Goal: Information Seeking & Learning: Learn about a topic

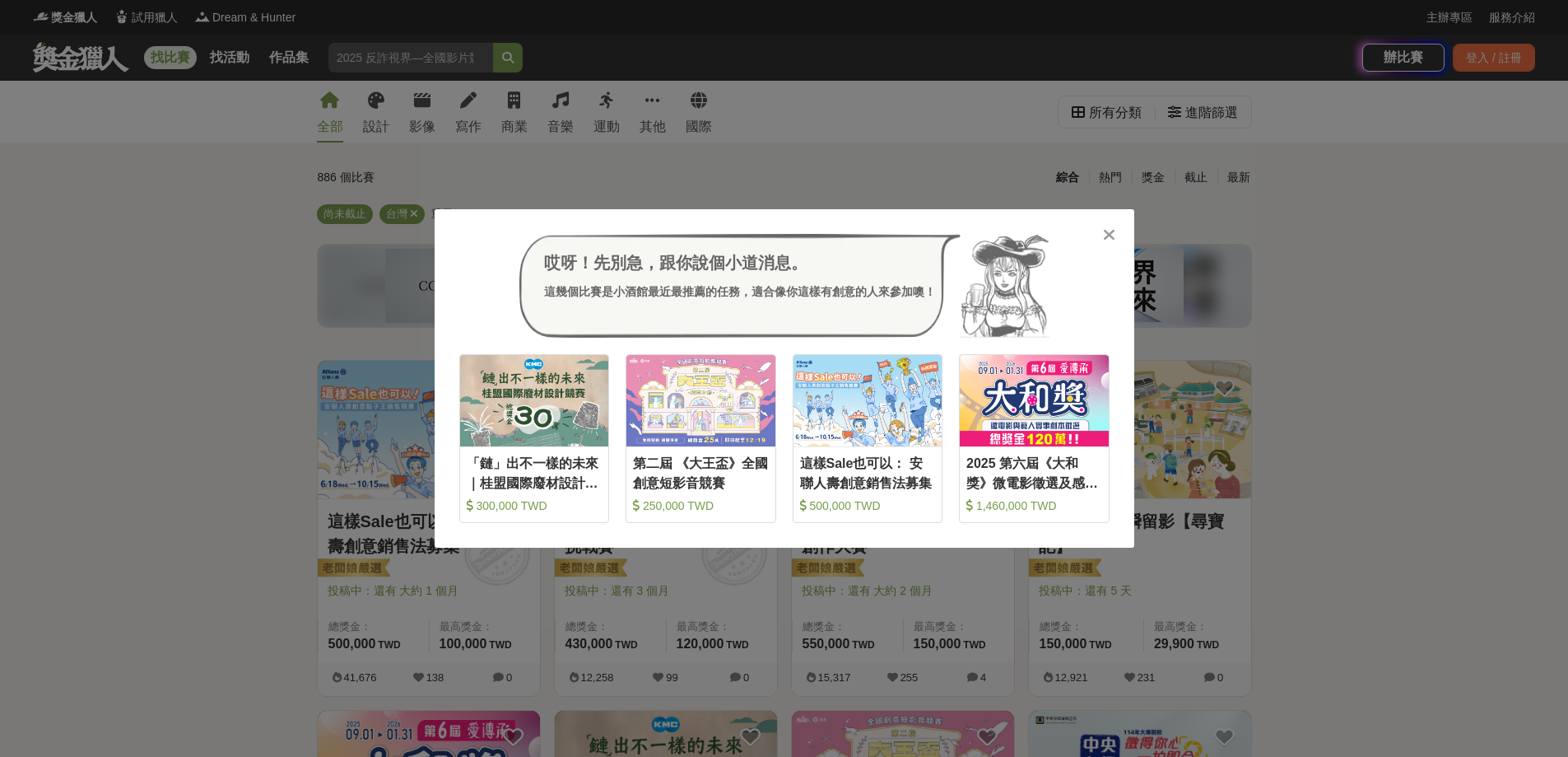
click at [1115, 233] on icon at bounding box center [1109, 234] width 13 height 16
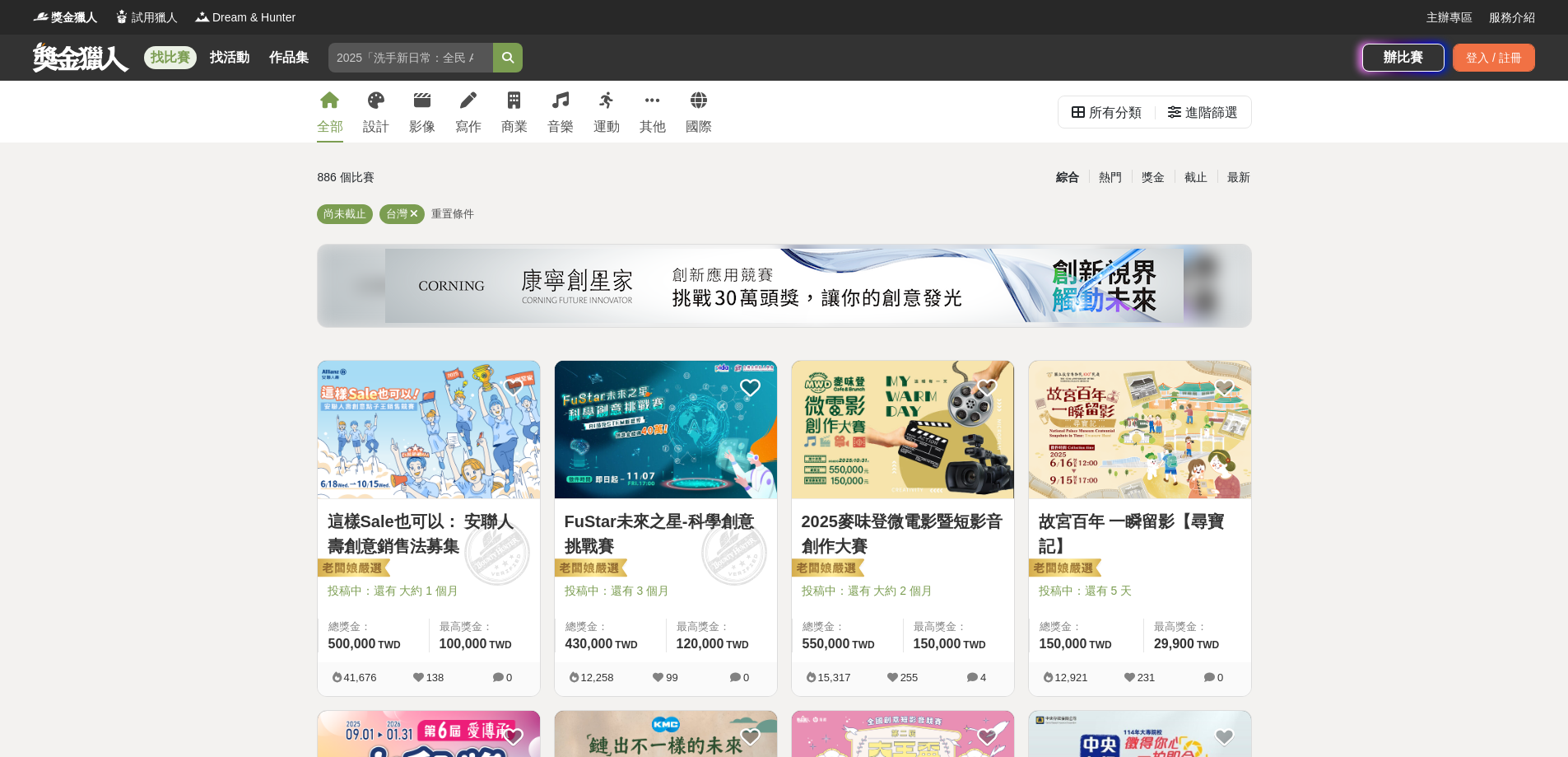
click at [1251, 177] on div "綜合 熱門 獎金 截止 最新" at bounding box center [939, 177] width 623 height 29
click at [1246, 177] on div "最新" at bounding box center [1238, 177] width 43 height 29
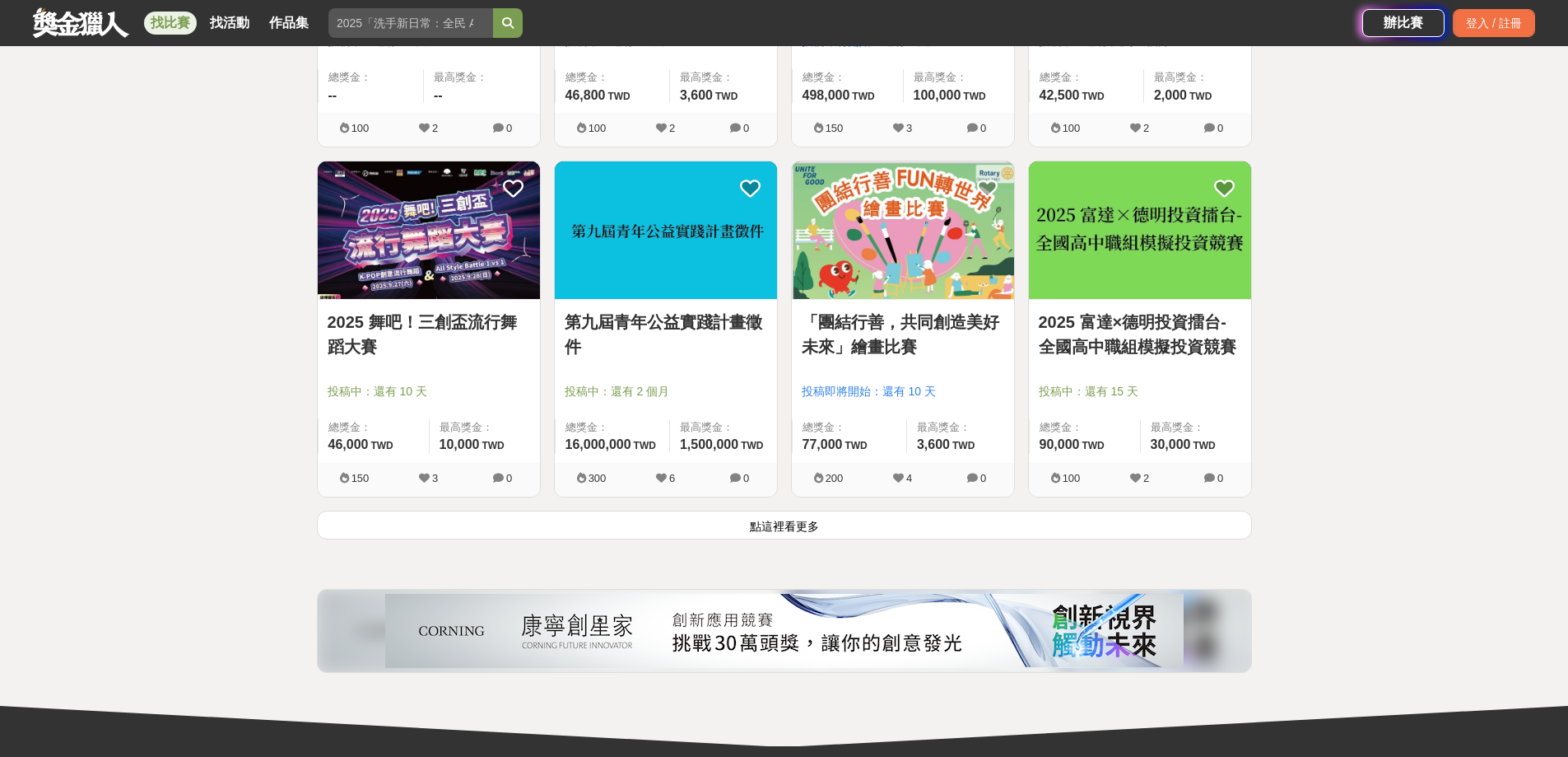
scroll to position [1977, 0]
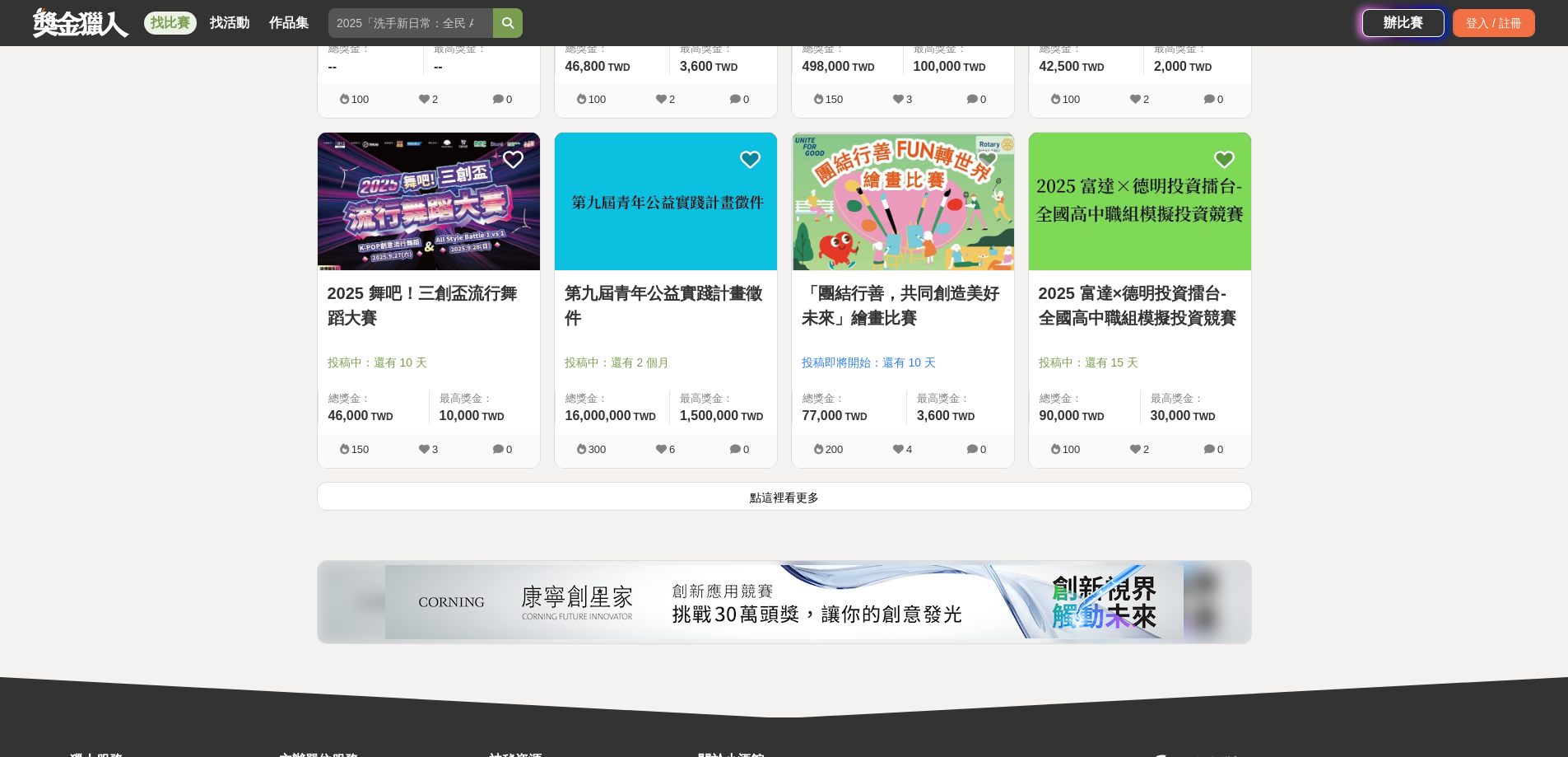
click at [918, 497] on button "點這裡看更多" at bounding box center [784, 496] width 935 height 29
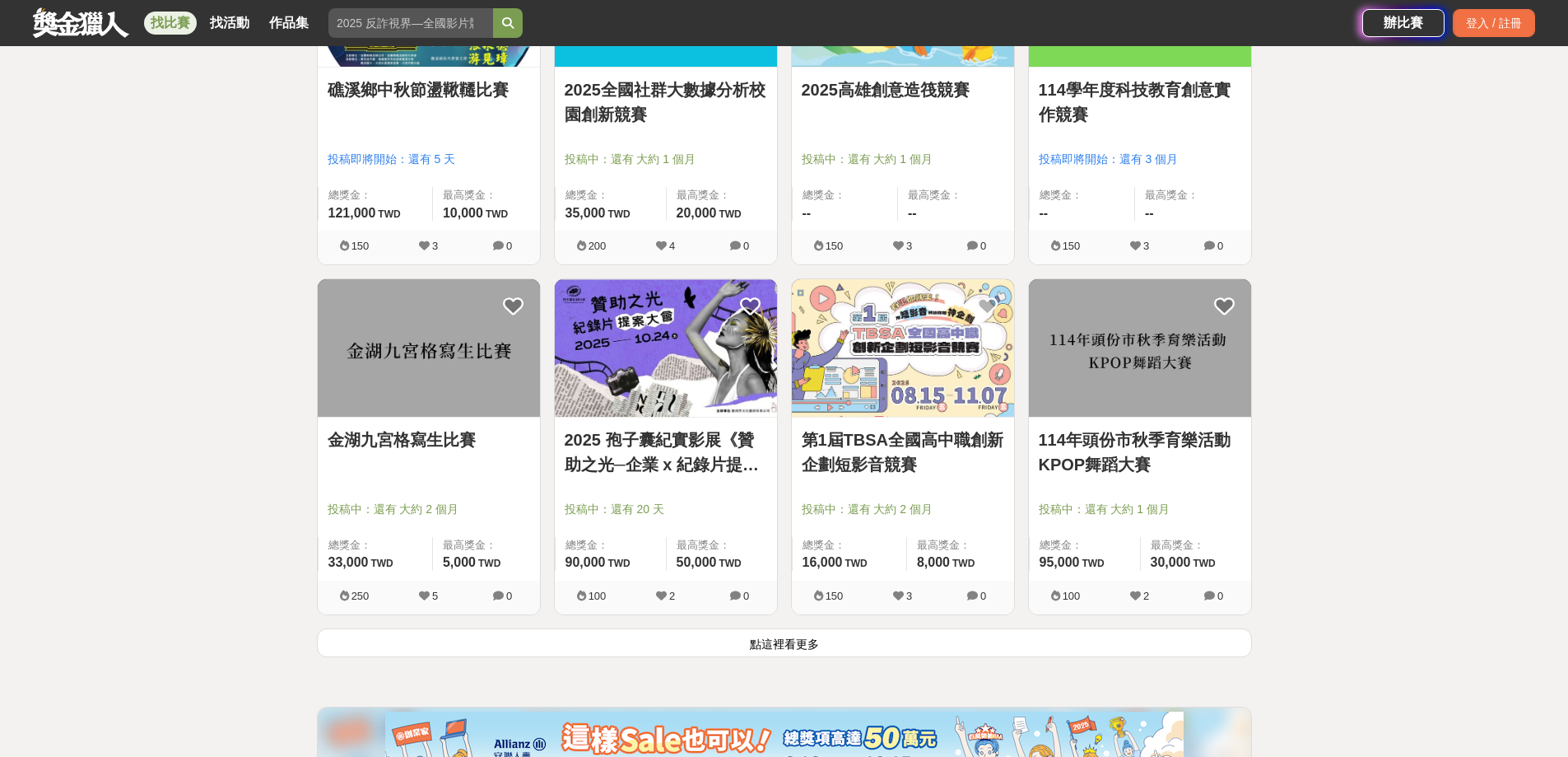
scroll to position [4035, 0]
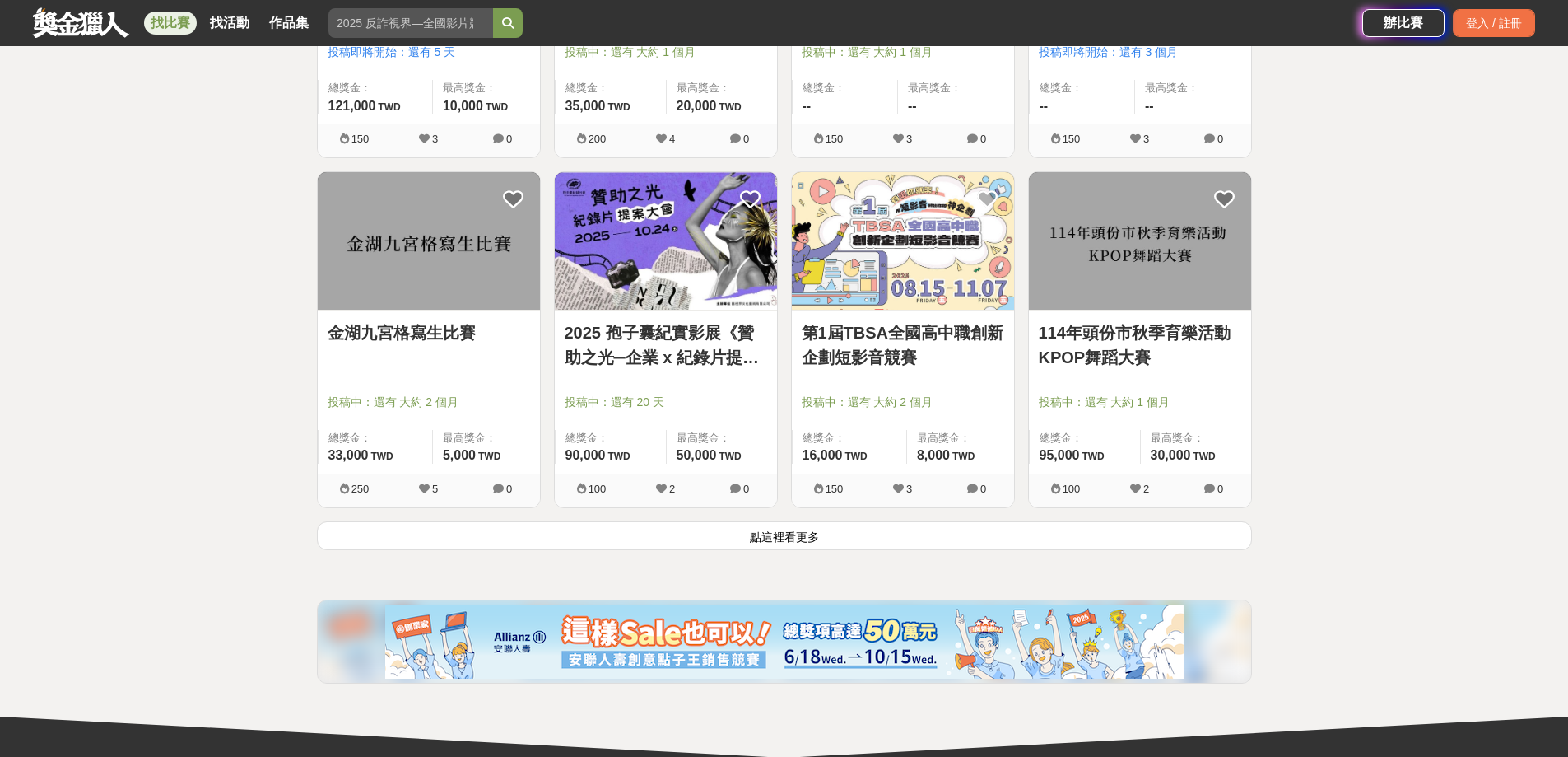
click at [1046, 537] on button "點這裡看更多" at bounding box center [784, 536] width 935 height 29
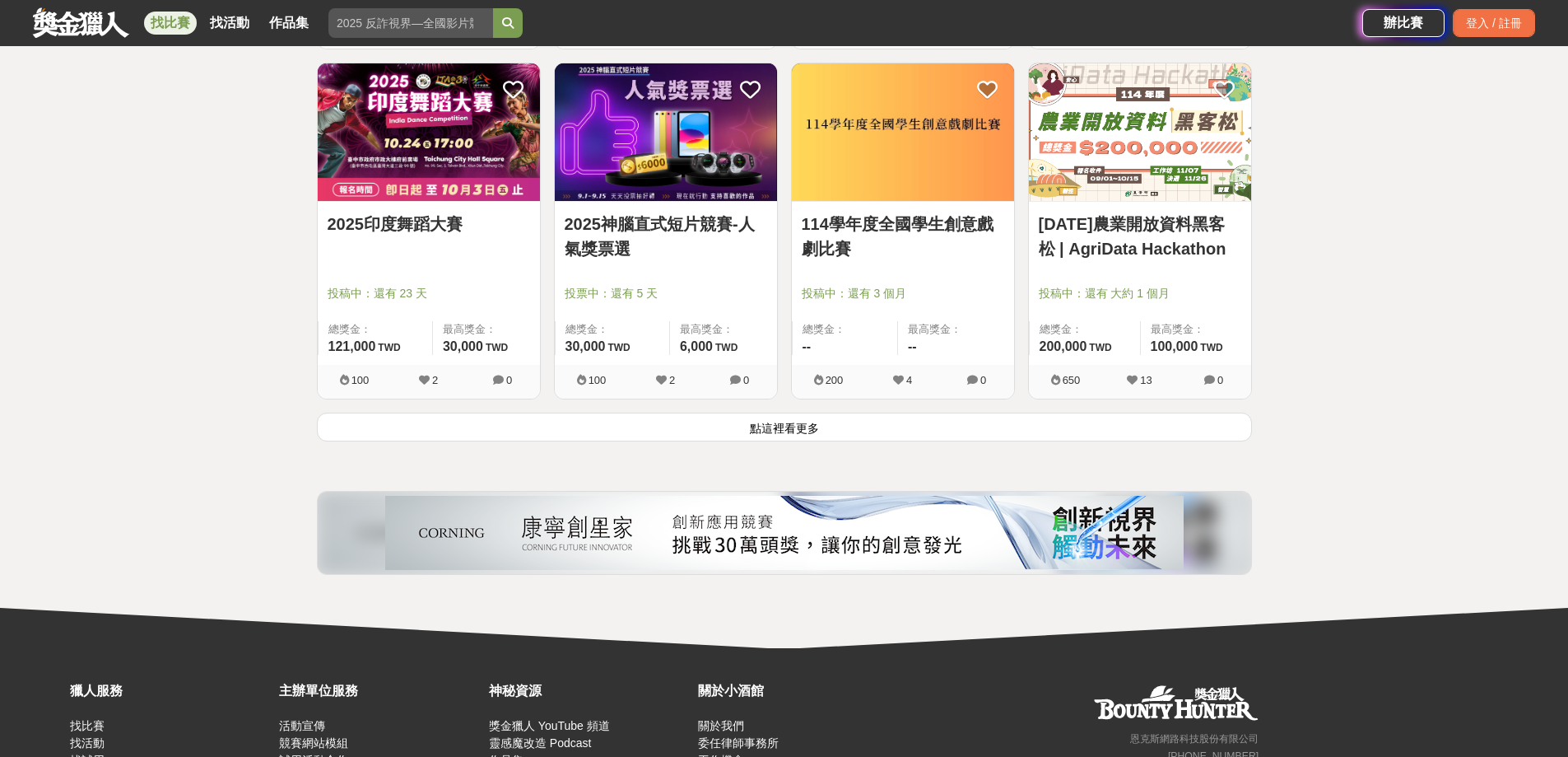
scroll to position [6259, 0]
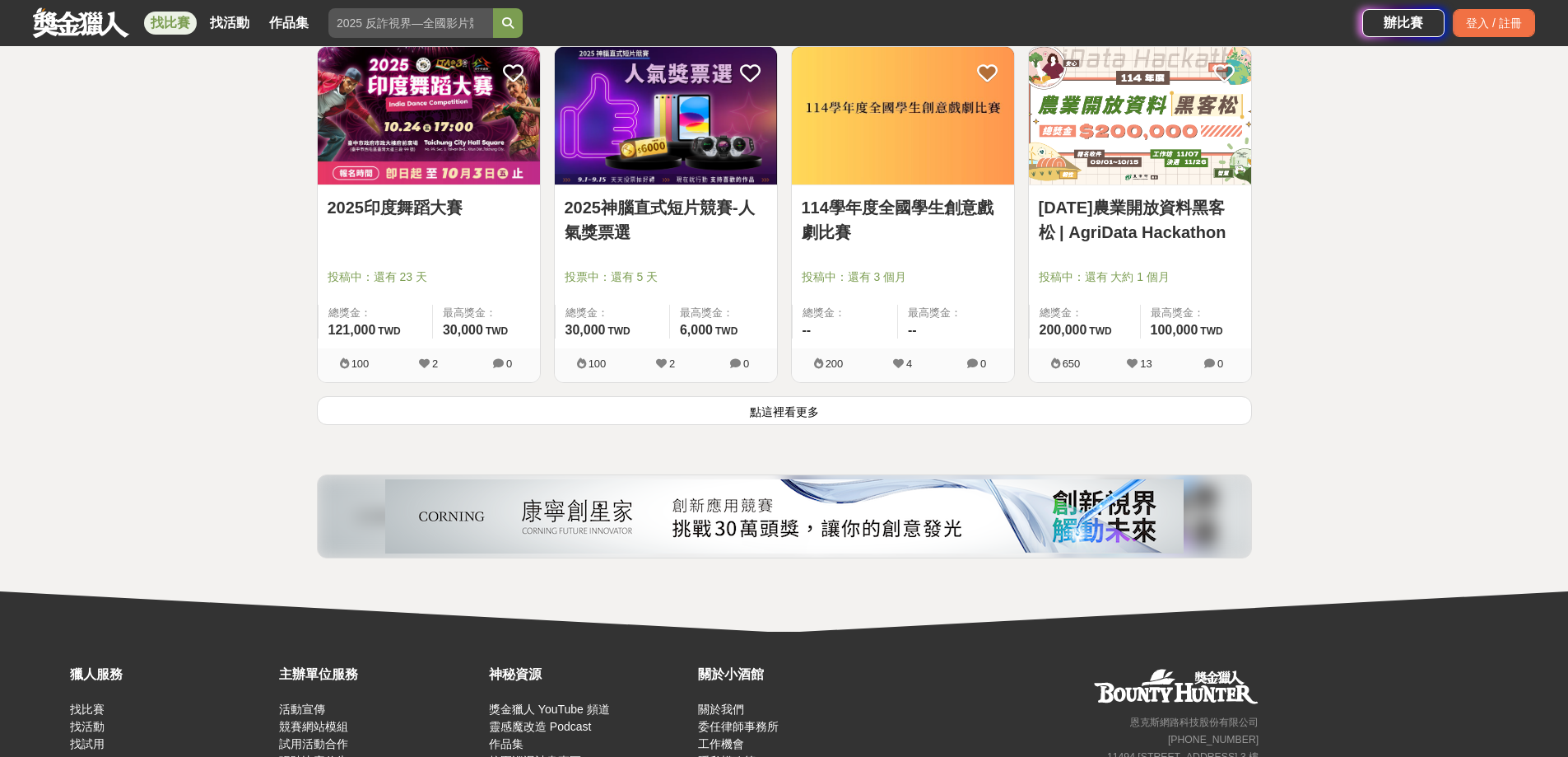
click at [890, 415] on button "點這裡看更多" at bounding box center [784, 411] width 935 height 29
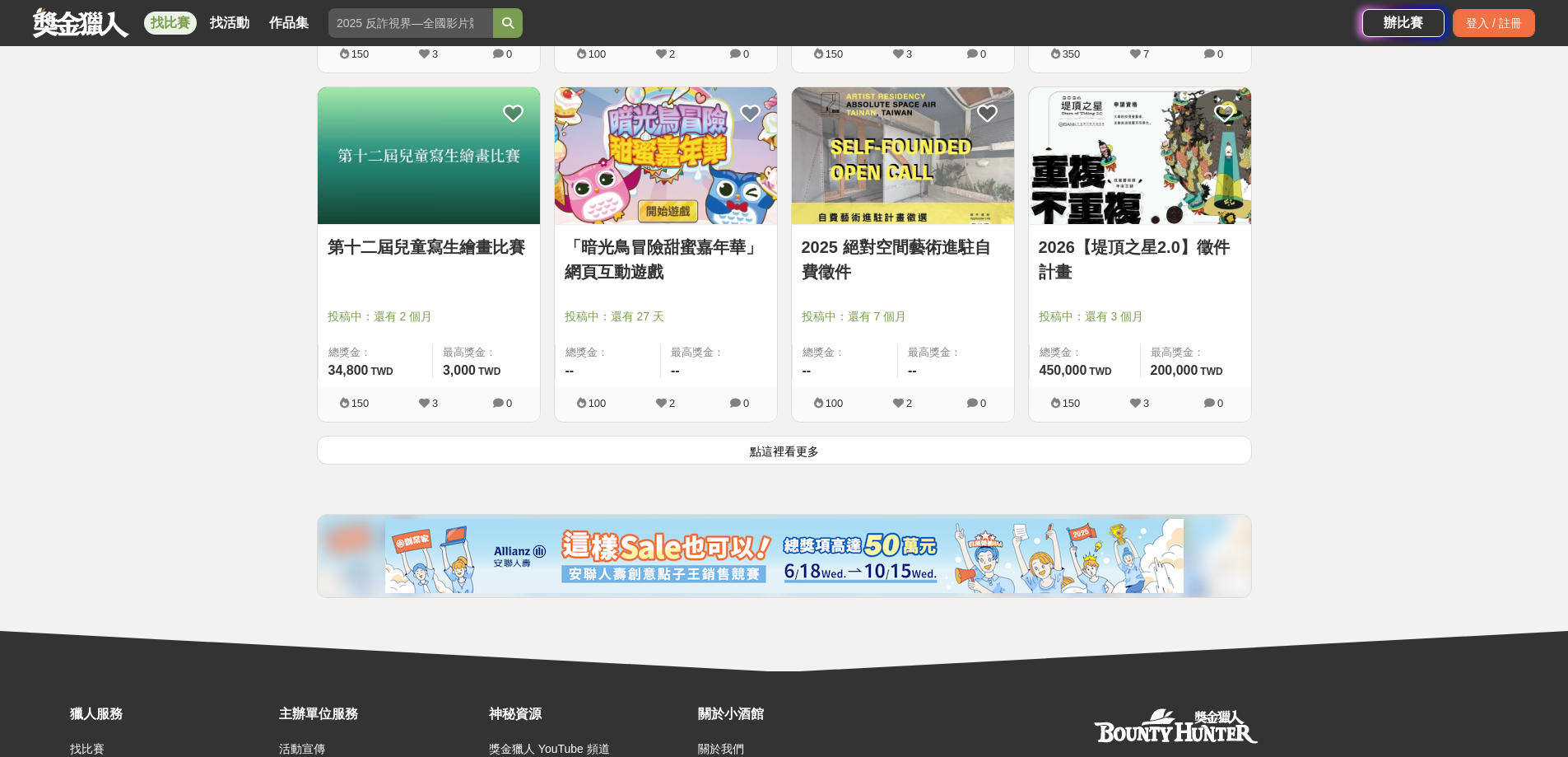
scroll to position [8317, 0]
click at [1077, 455] on button "點這裡看更多" at bounding box center [784, 449] width 935 height 29
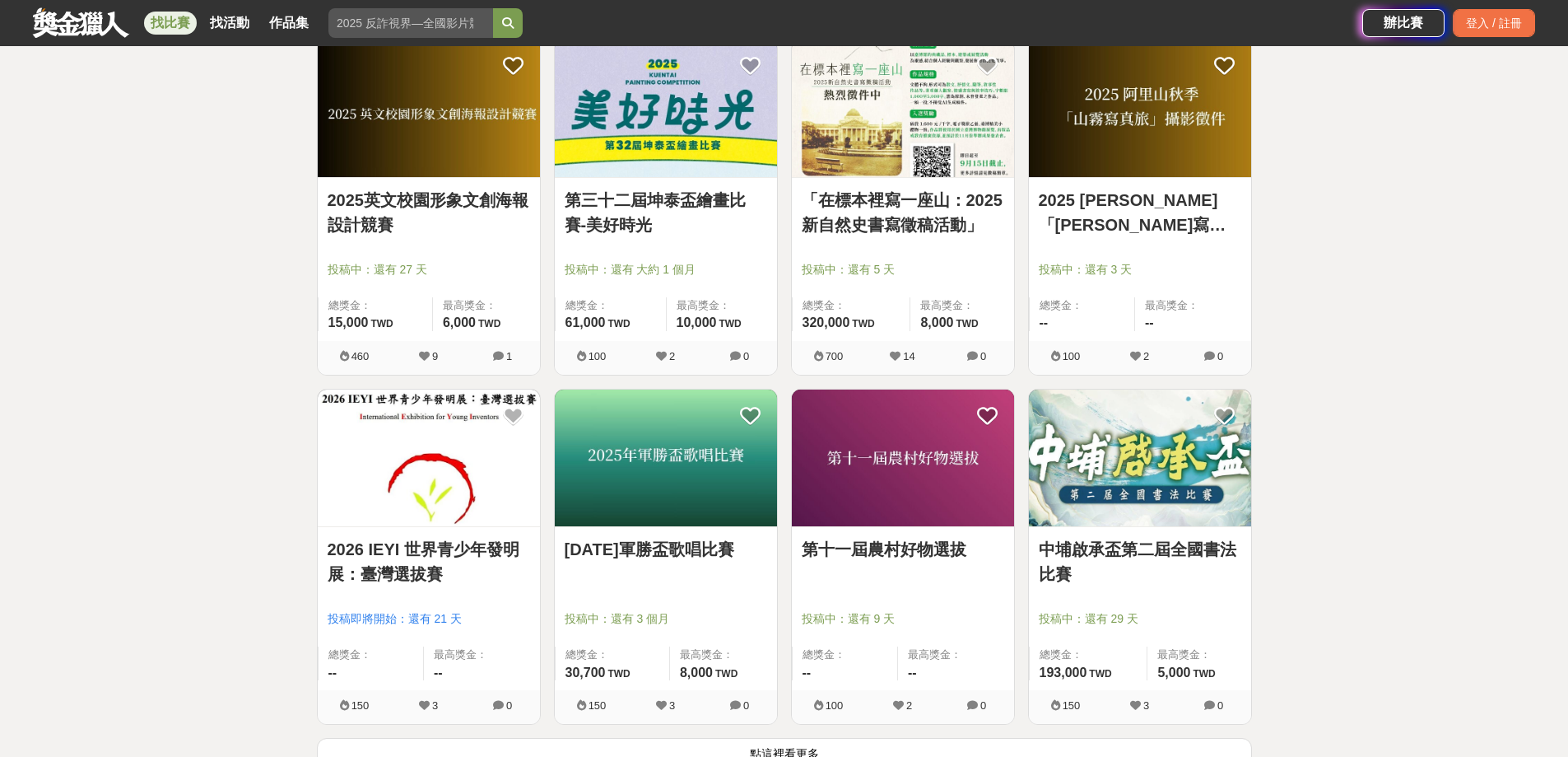
scroll to position [10211, 0]
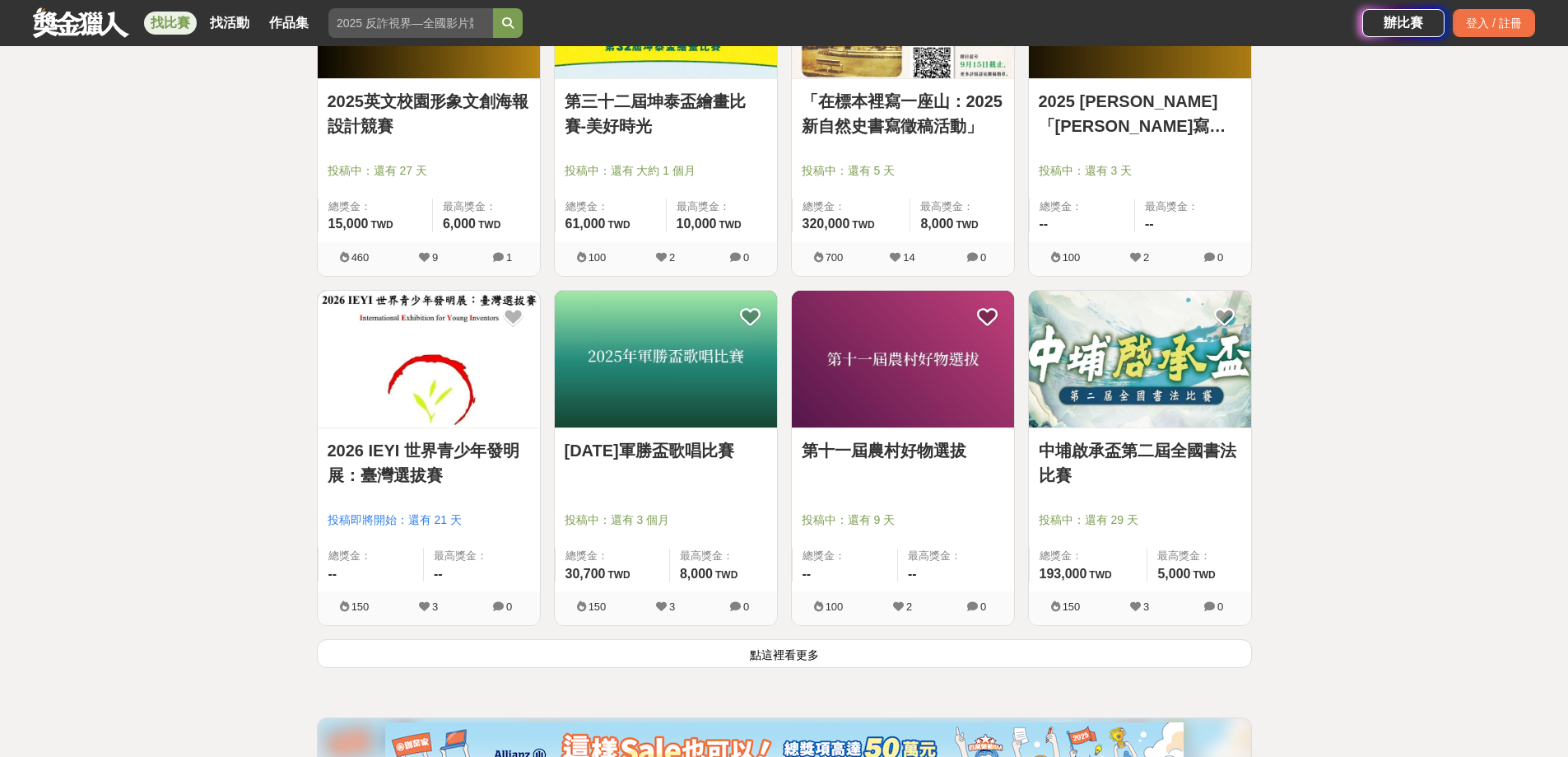
click at [653, 658] on button "點這裡看更多" at bounding box center [784, 653] width 935 height 29
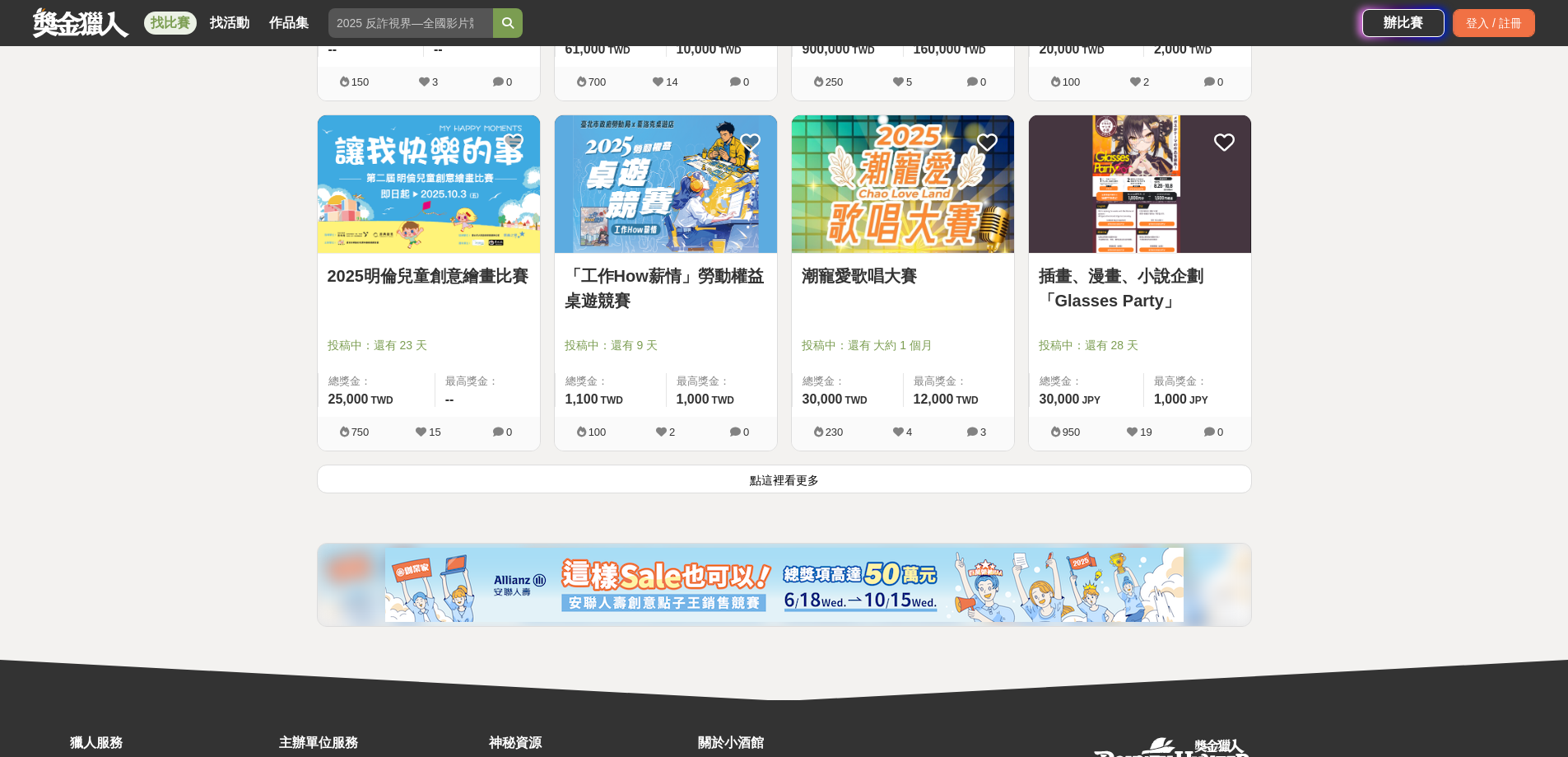
scroll to position [12493, 0]
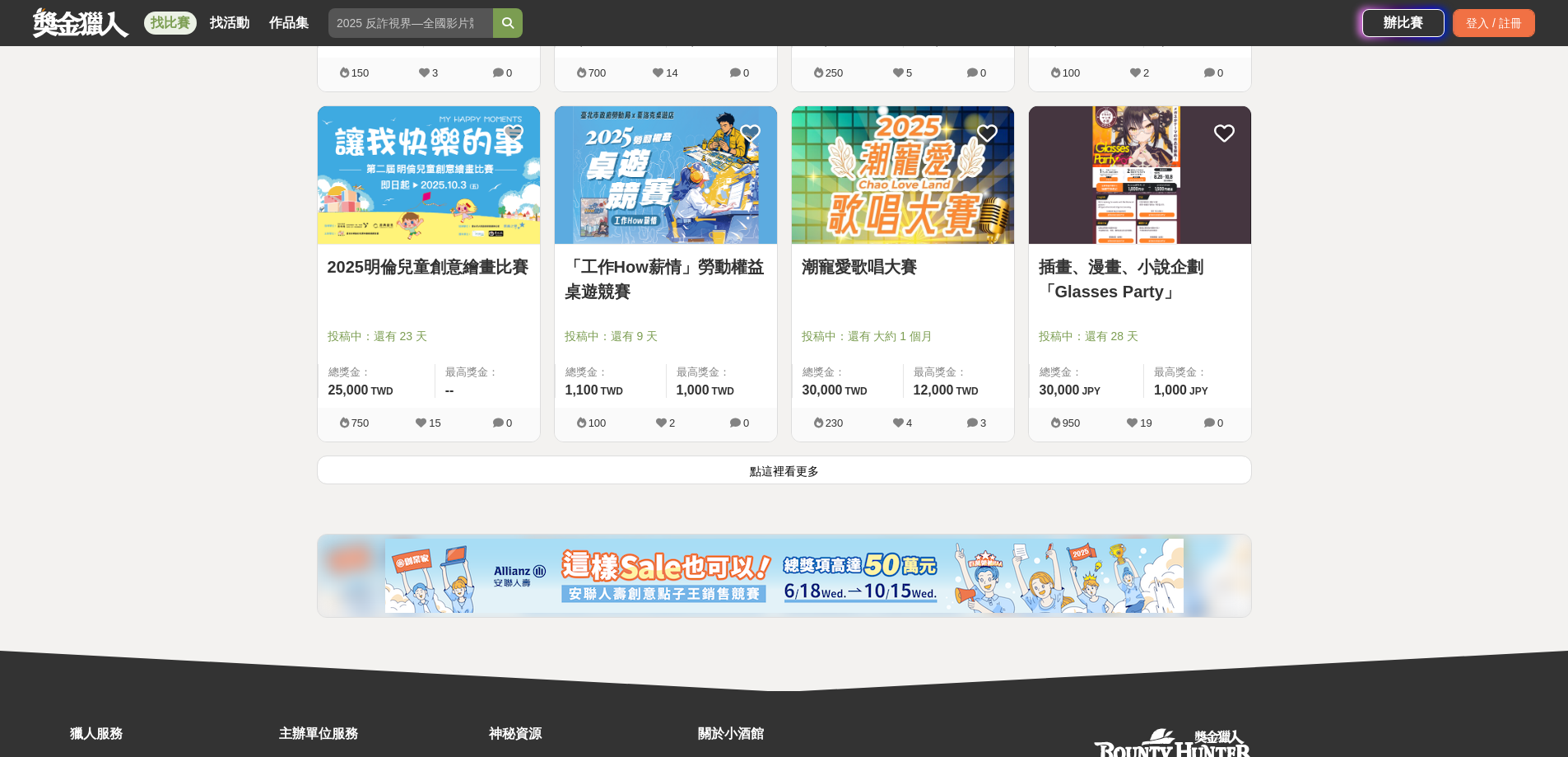
click at [903, 468] on button "點這裡看更多" at bounding box center [784, 470] width 935 height 29
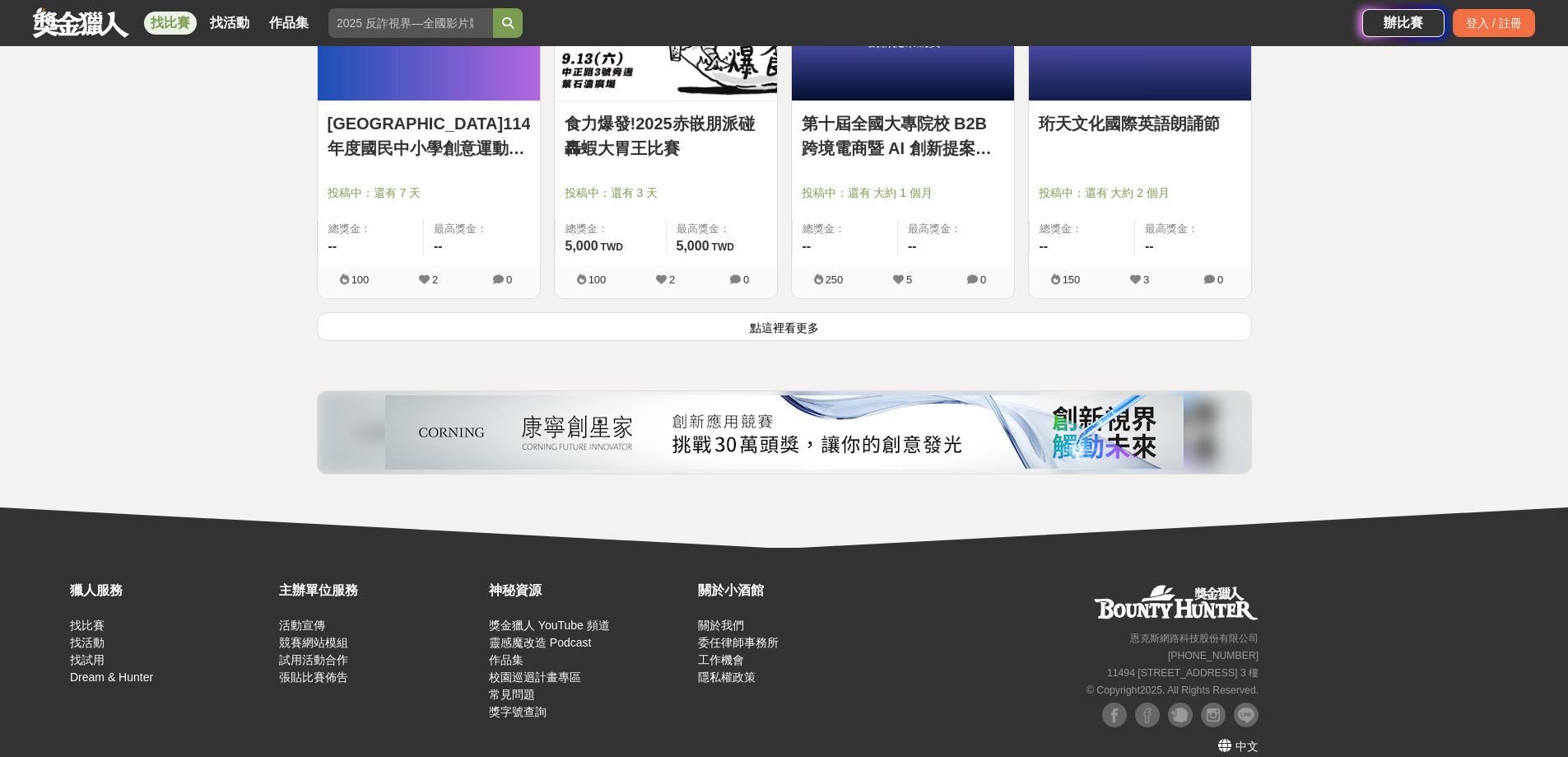
scroll to position [14756, 0]
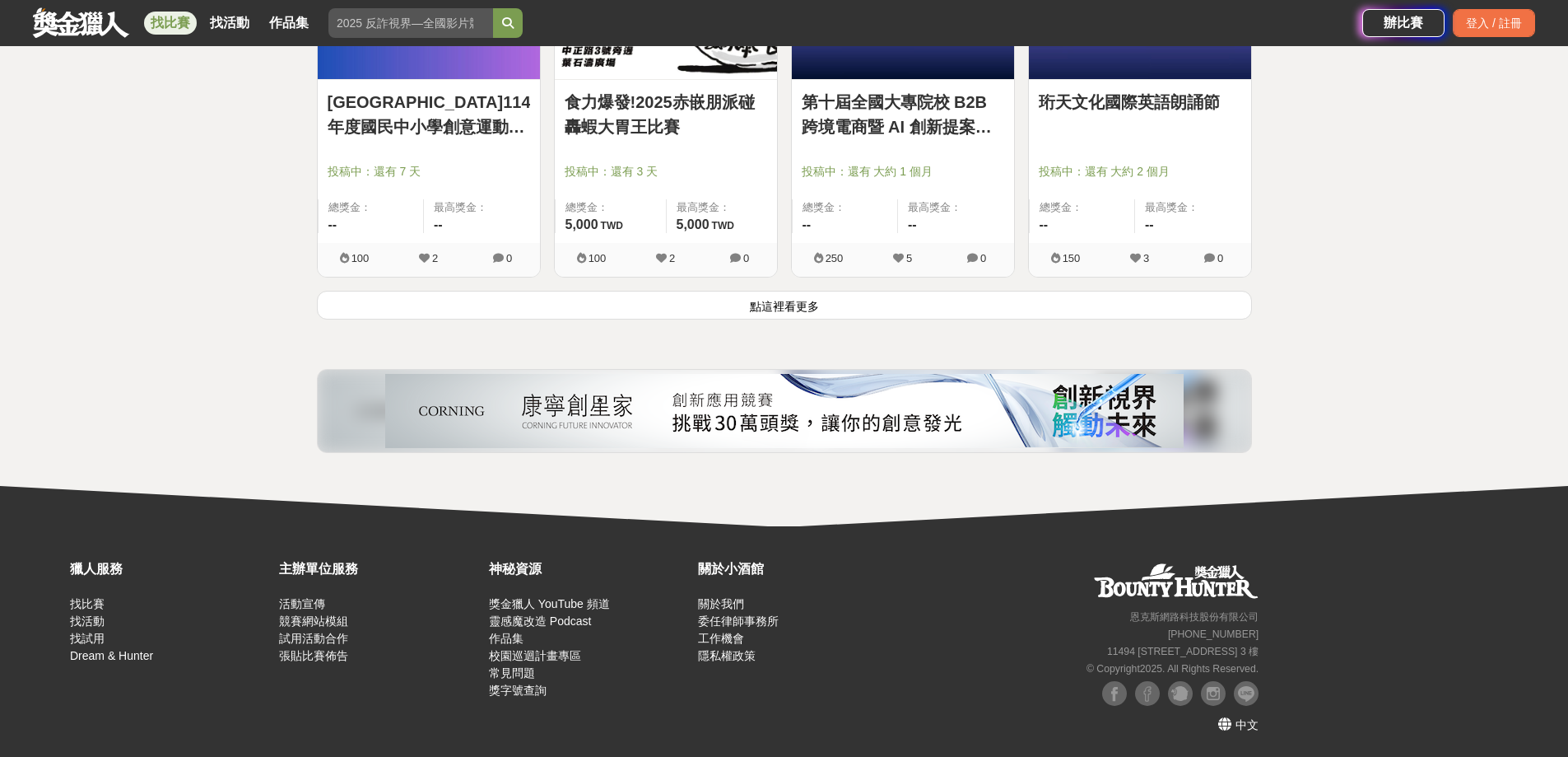
click at [862, 317] on button "點這裡看更多" at bounding box center [784, 305] width 935 height 29
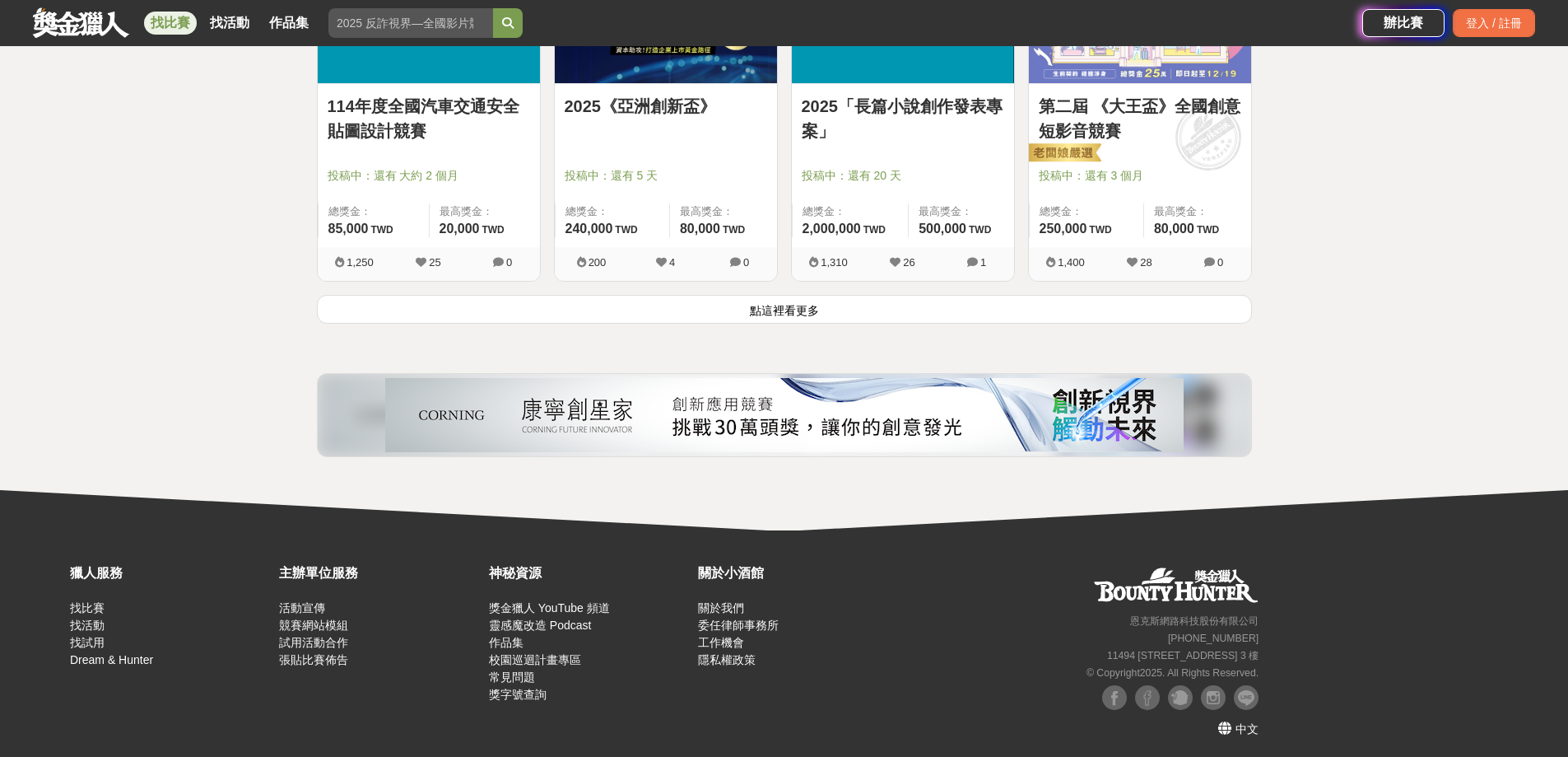
scroll to position [16854, 0]
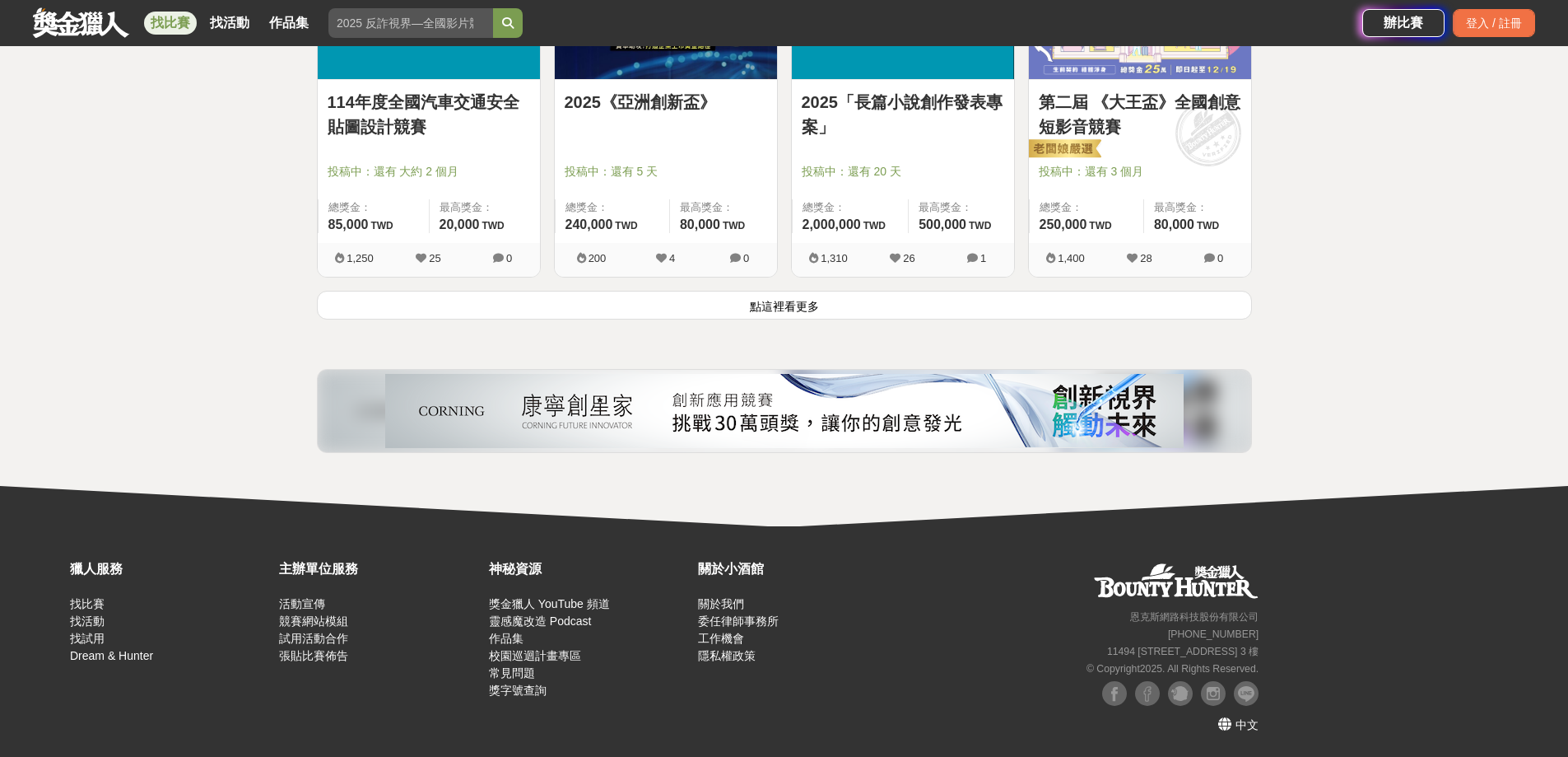
click at [811, 314] on button "點這裡看更多" at bounding box center [784, 305] width 935 height 29
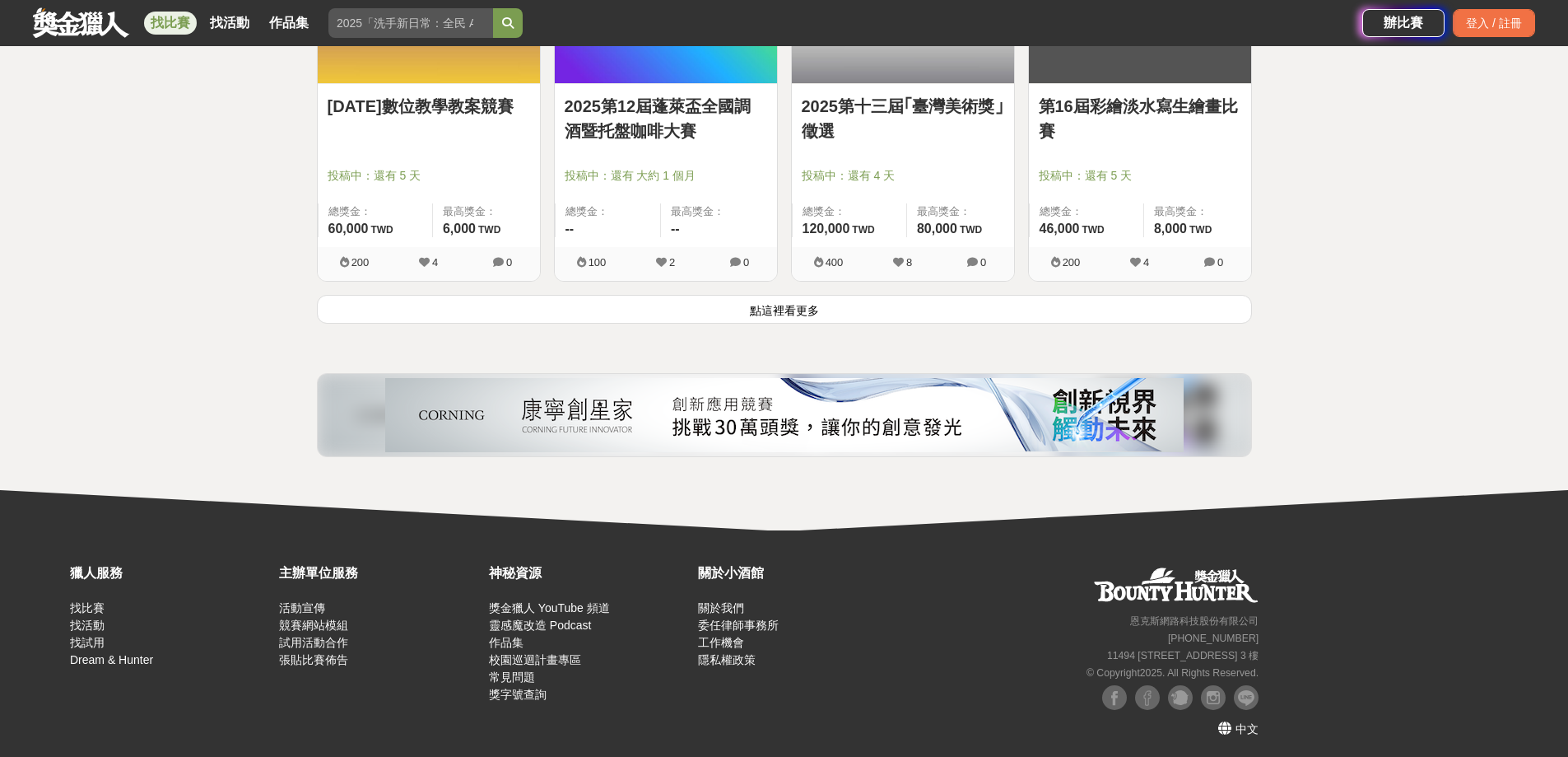
scroll to position [18952, 0]
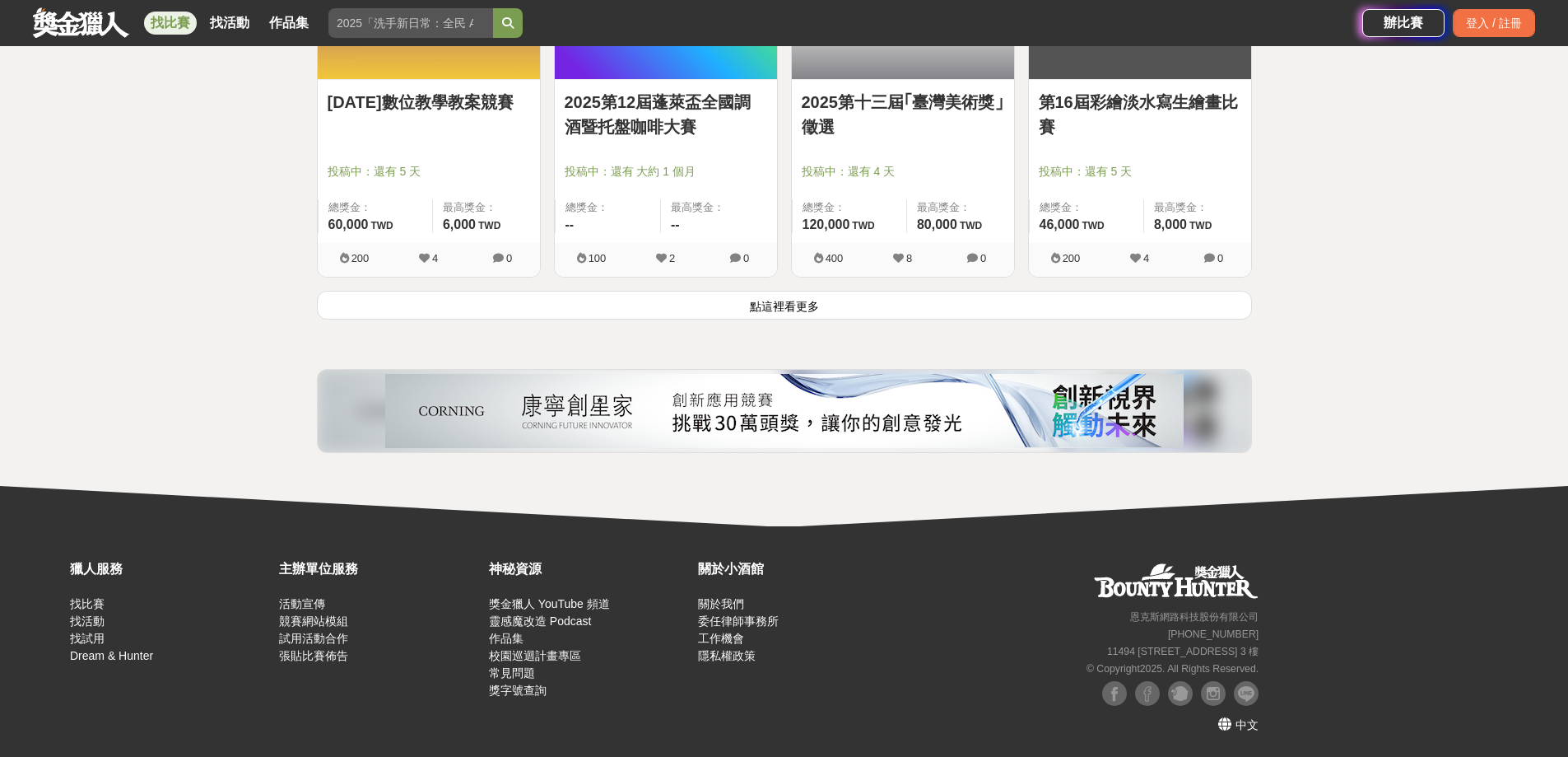
drag, startPoint x: 853, startPoint y: 311, endPoint x: 820, endPoint y: 229, distance: 88.4
click at [853, 311] on button "點這裡看更多" at bounding box center [784, 305] width 935 height 29
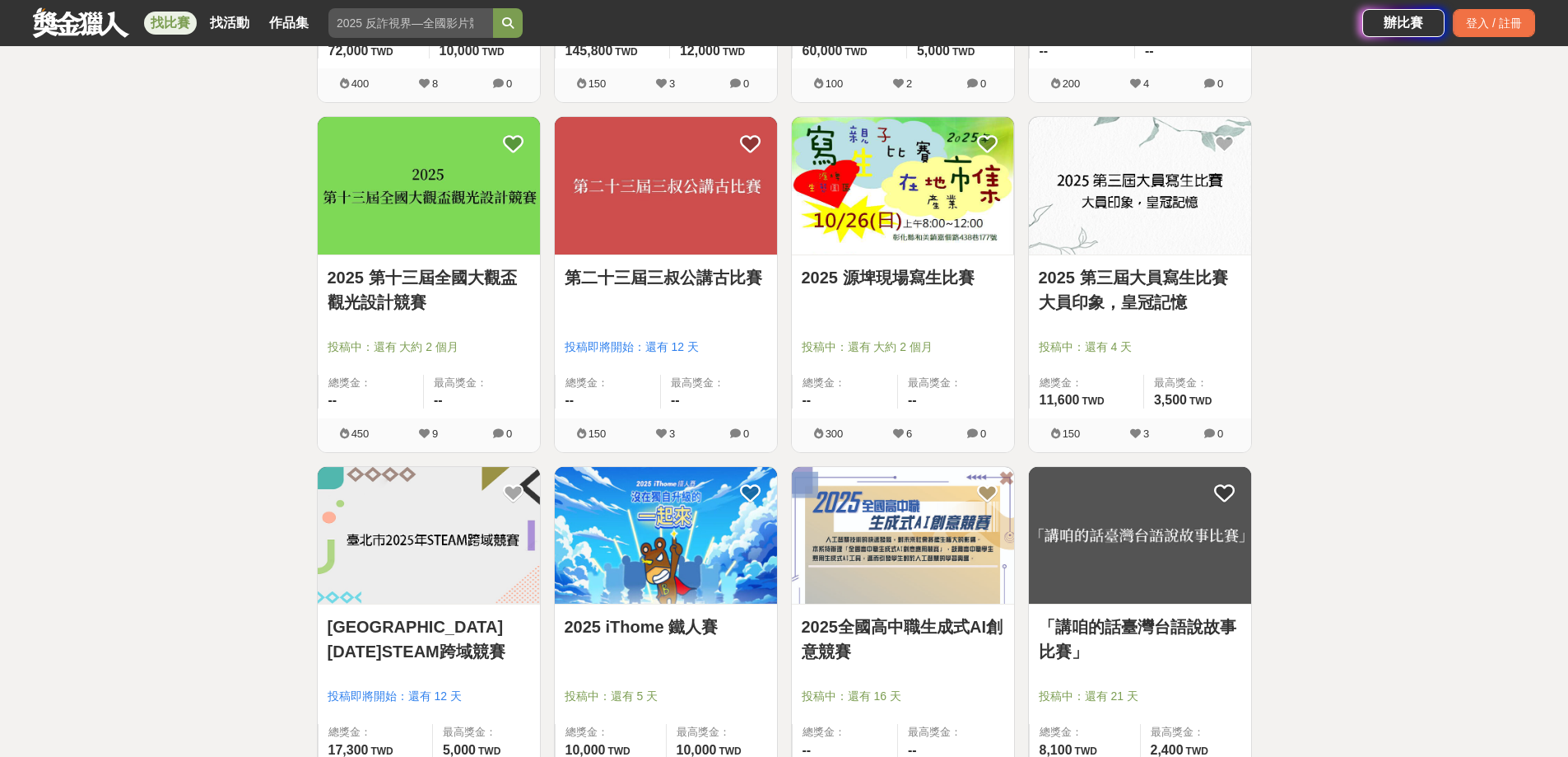
scroll to position [20846, 0]
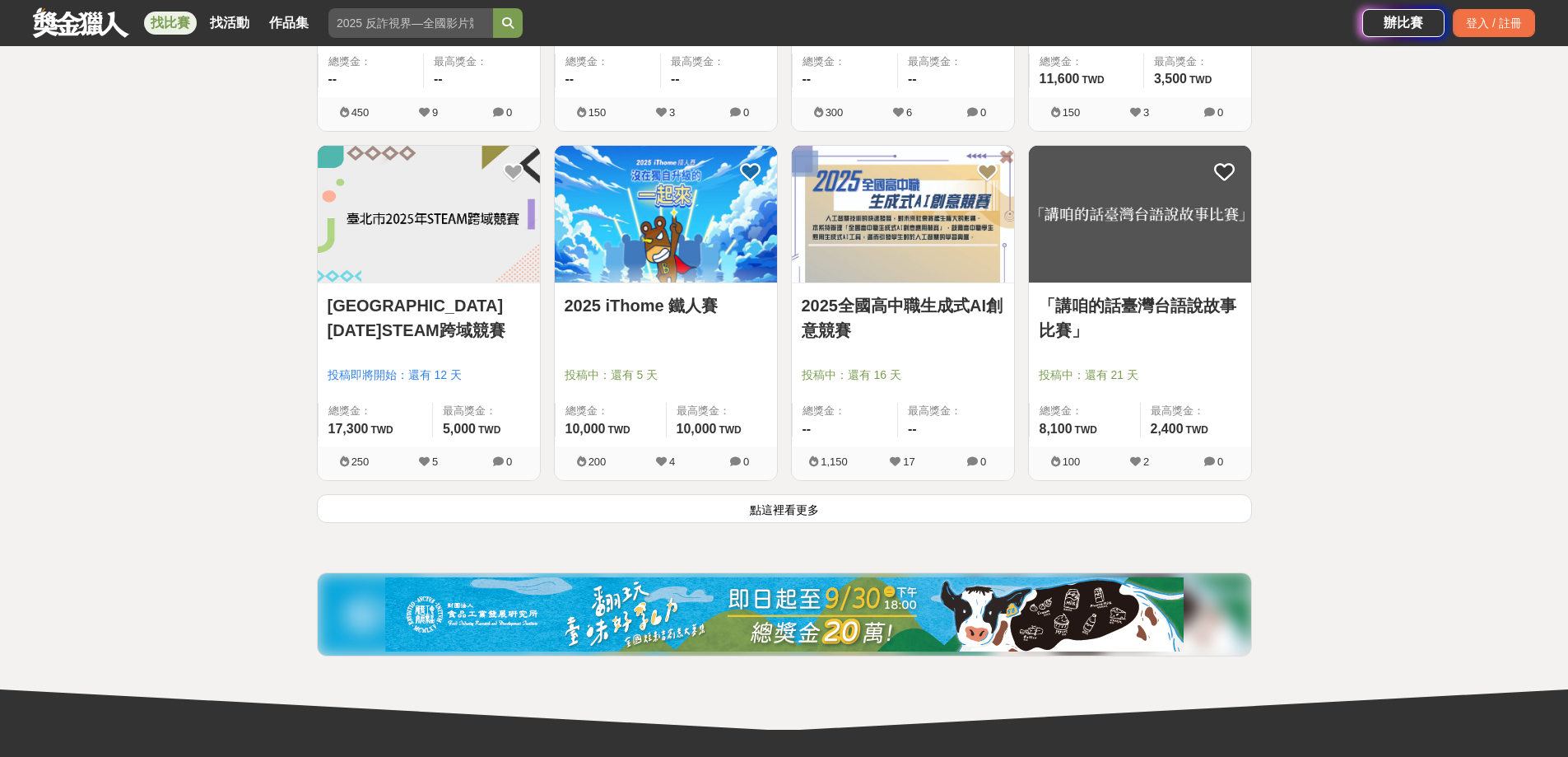
click at [732, 503] on button "點這裡看更多" at bounding box center [784, 509] width 935 height 29
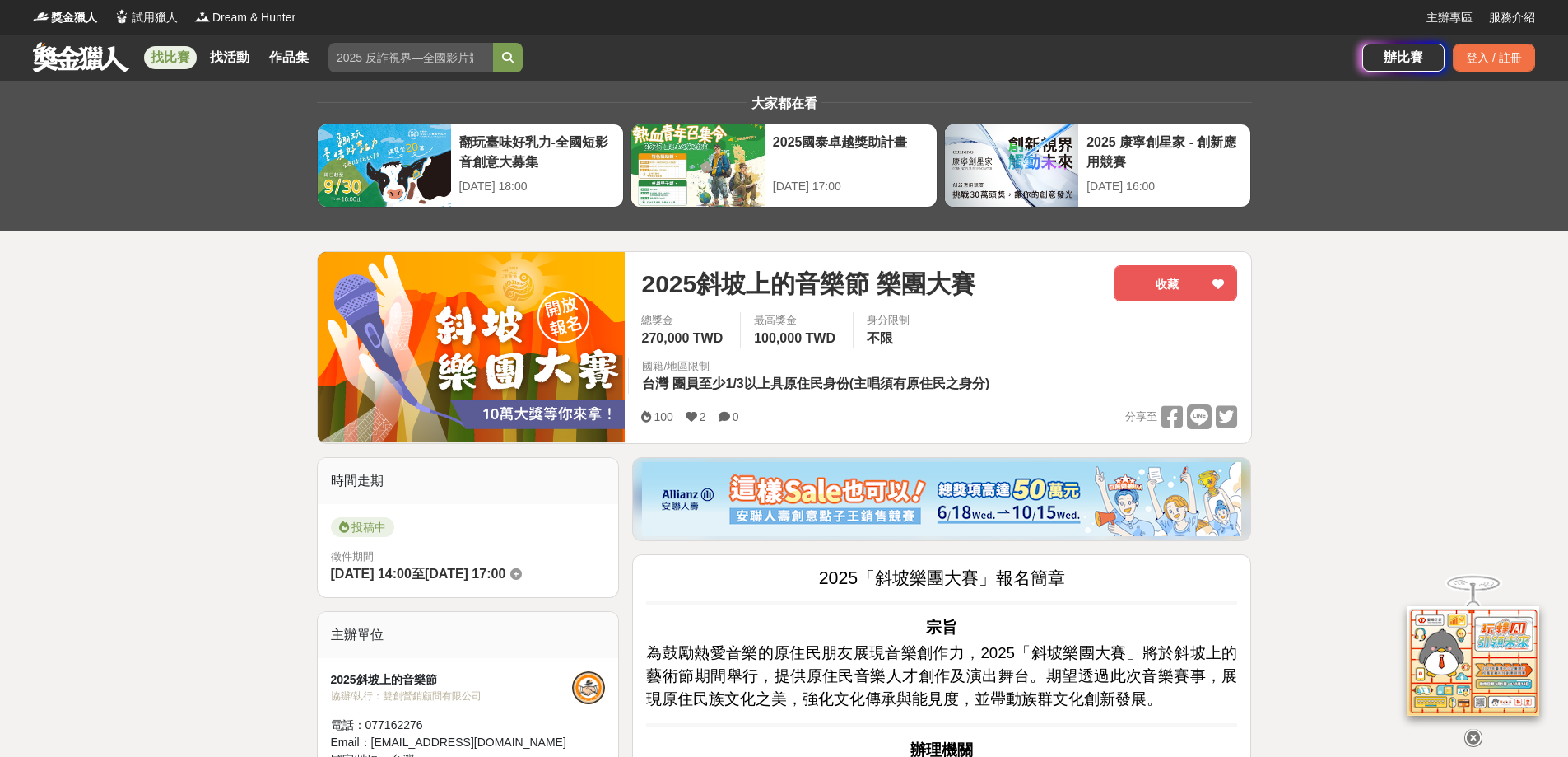
click at [964, 309] on div "2025斜坡上的音樂節 樂團大賽 收藏" at bounding box center [939, 289] width 596 height 47
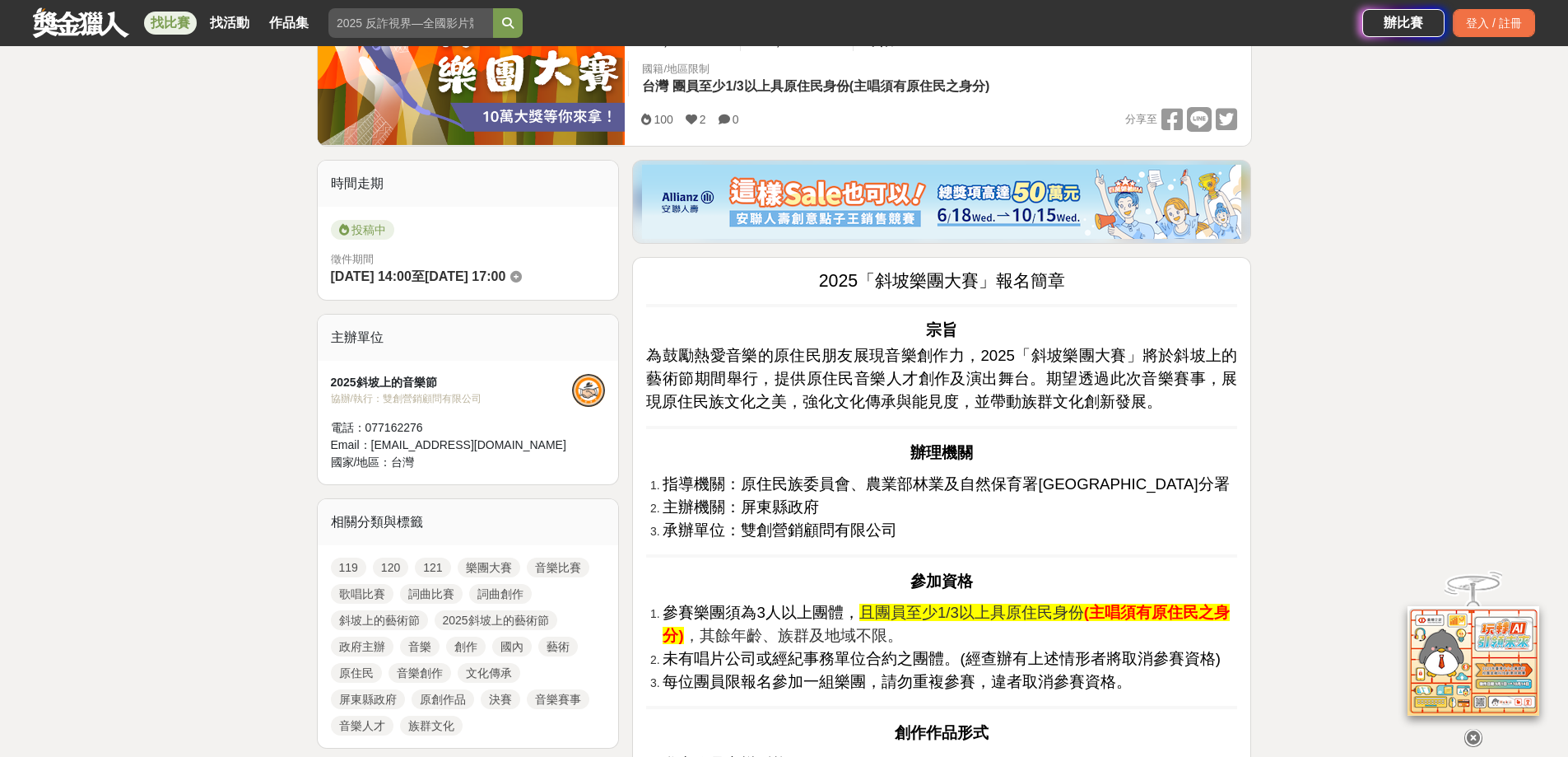
scroll to position [329, 0]
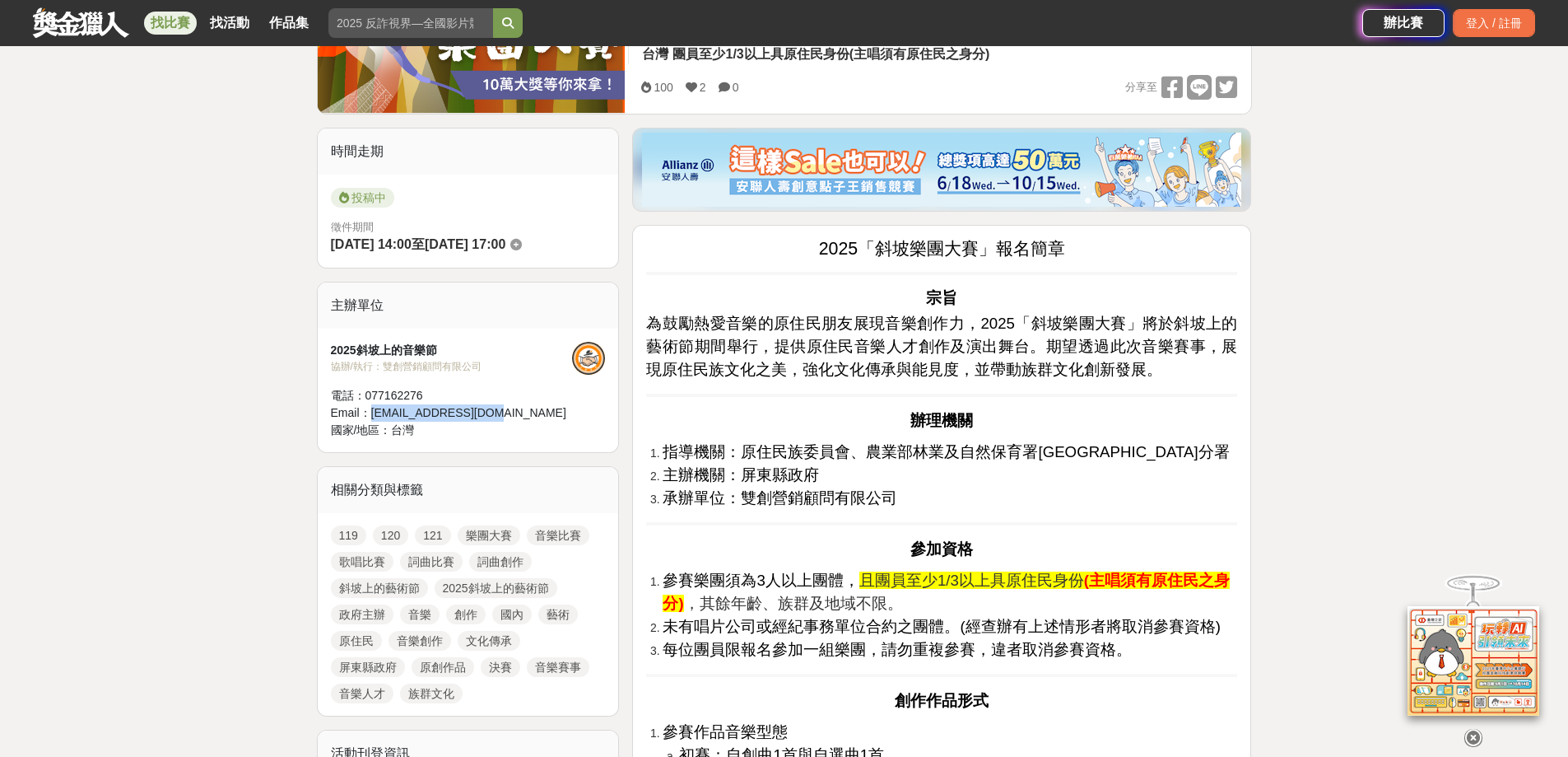
drag, startPoint x: 470, startPoint y: 409, endPoint x: 369, endPoint y: 410, distance: 101.0
click at [369, 410] on div "Email： s.c.guwen@gmail.com" at bounding box center [452, 413] width 242 height 17
copy div "s.c.guwen@gmail.com"
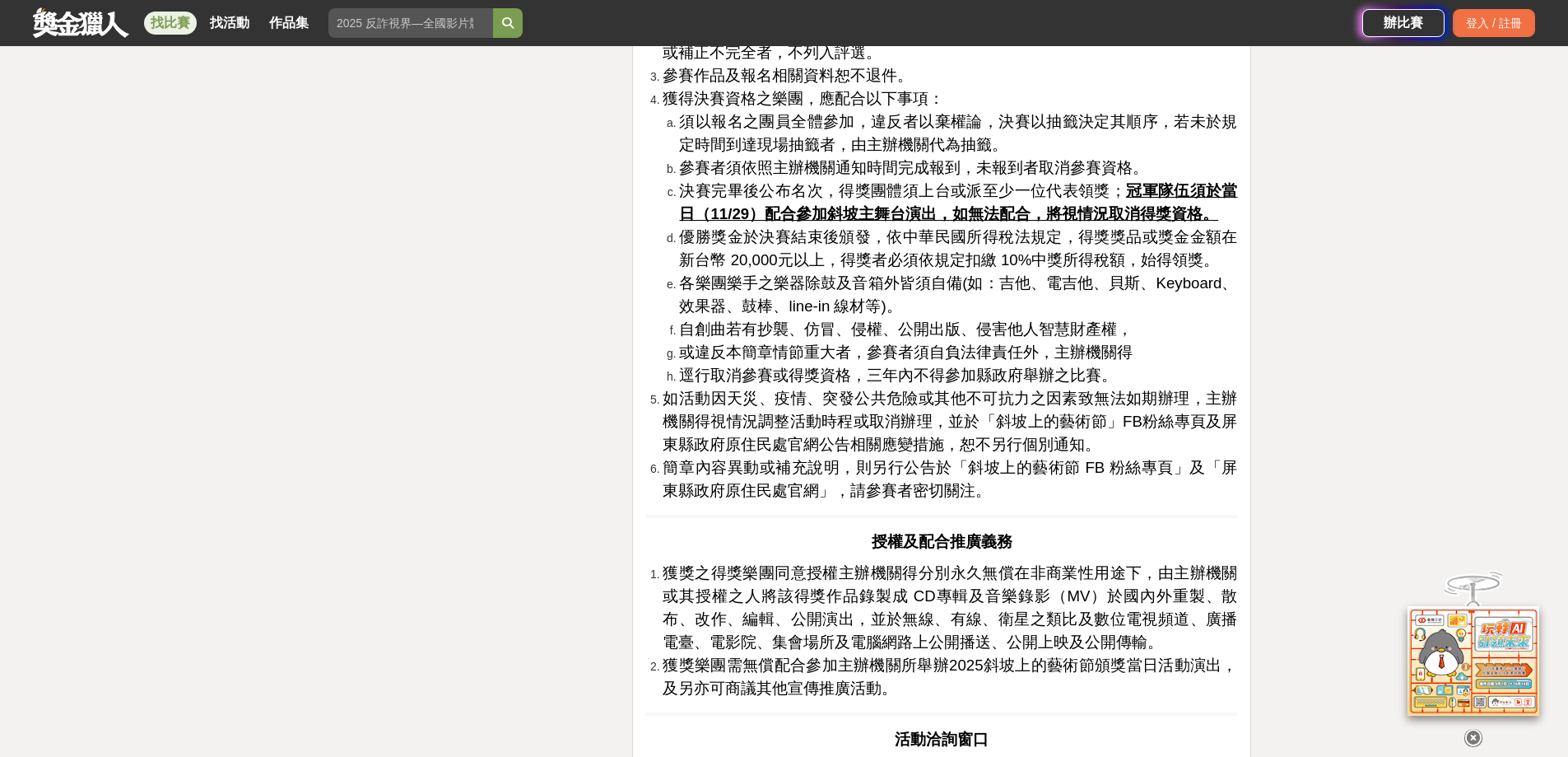
scroll to position [3212, 0]
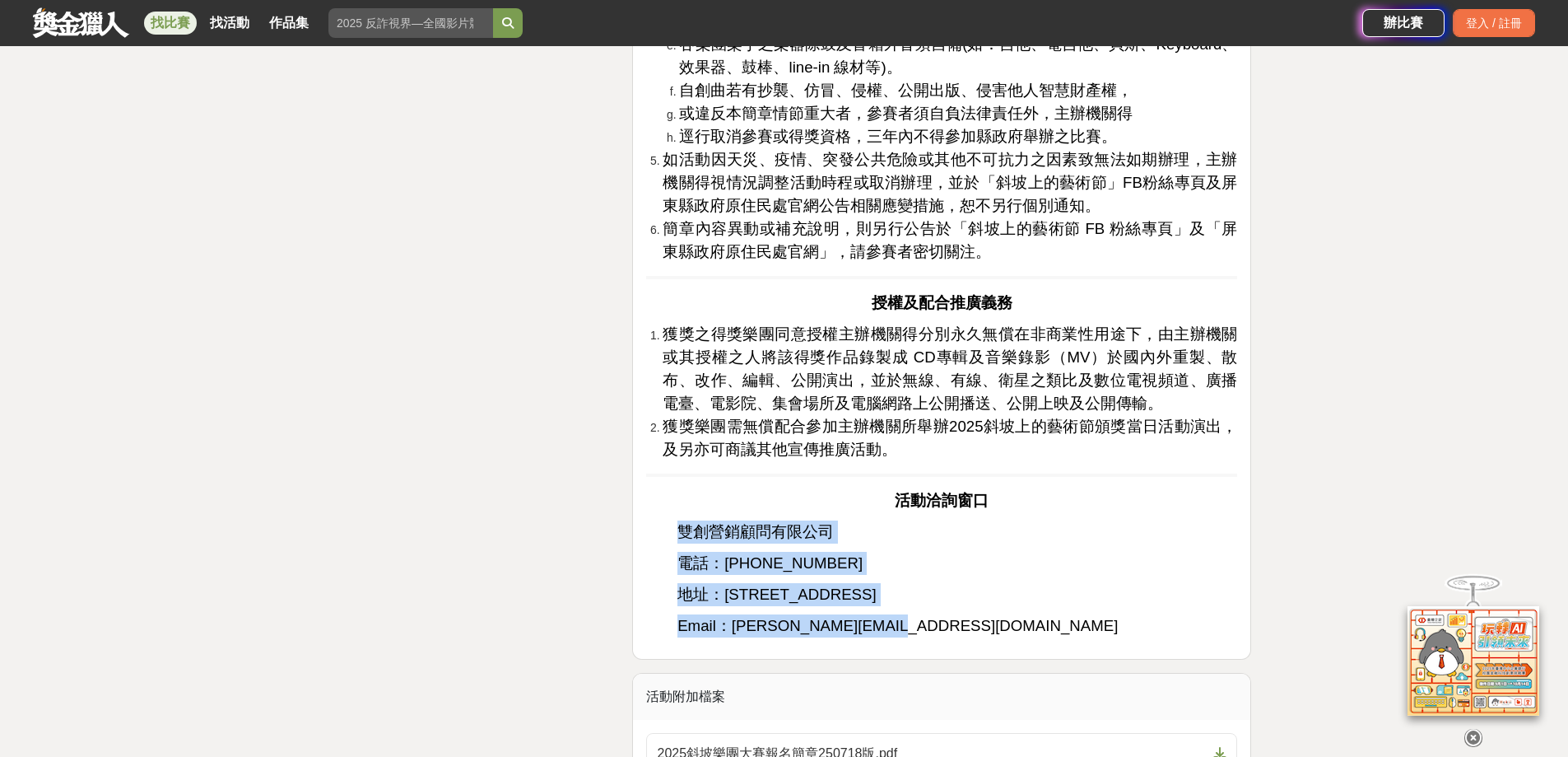
drag, startPoint x: 676, startPoint y: 502, endPoint x: 954, endPoint y: 599, distance: 294.4
copy div "雙創營銷顧問有限公司 電話：07-716-2276 地址：高雄市前鎮區民權二路528號3樓 Email：s.c.guwen@gmail.com"
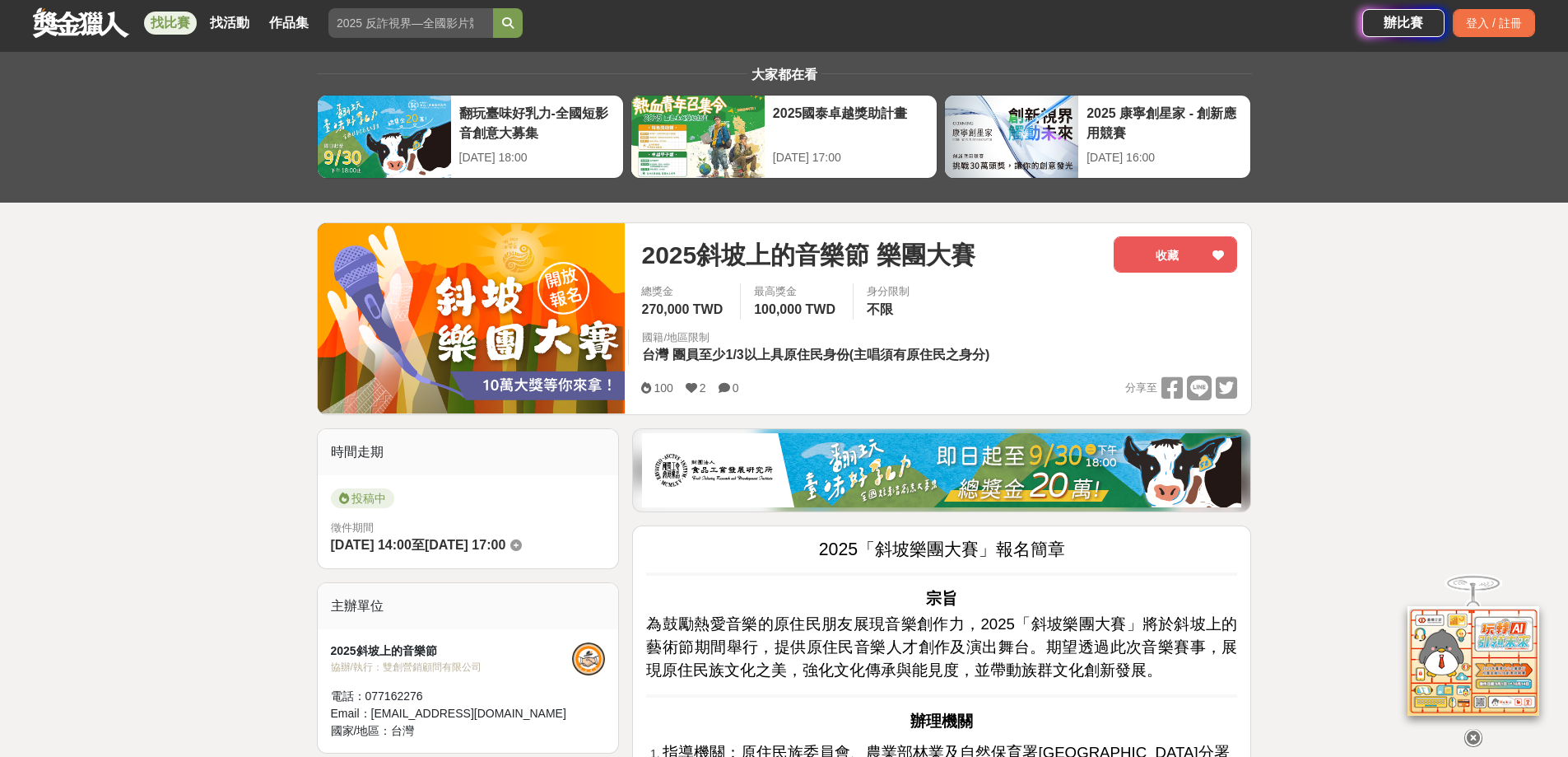
scroll to position [0, 0]
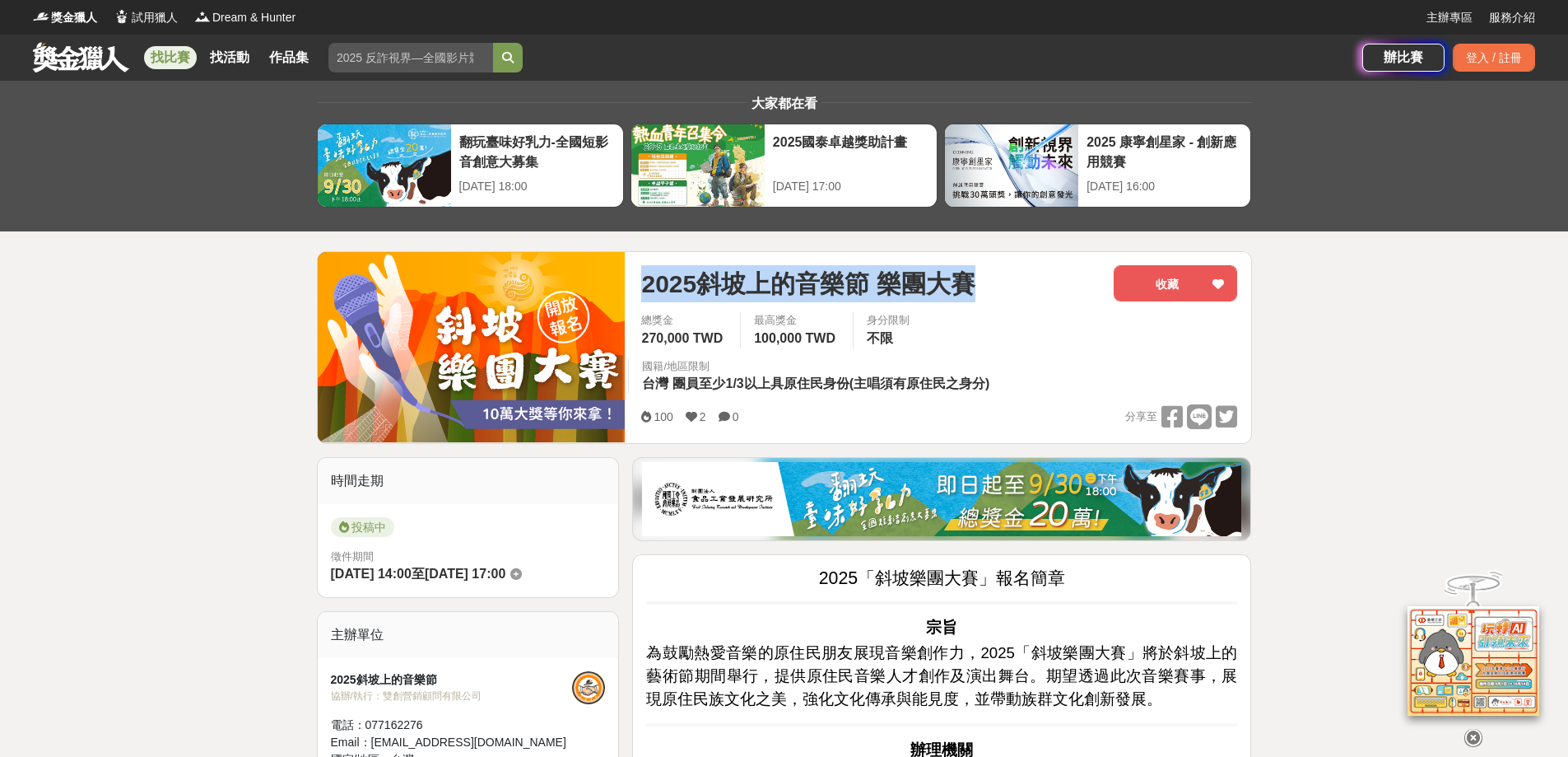
drag, startPoint x: 643, startPoint y: 278, endPoint x: 1043, endPoint y: 280, distance: 400.0
click at [1043, 280] on div "2025斜坡上的音樂節 樂團大賽" at bounding box center [871, 284] width 460 height 37
copy span "2025斜坡上的音樂節 樂團大賽"
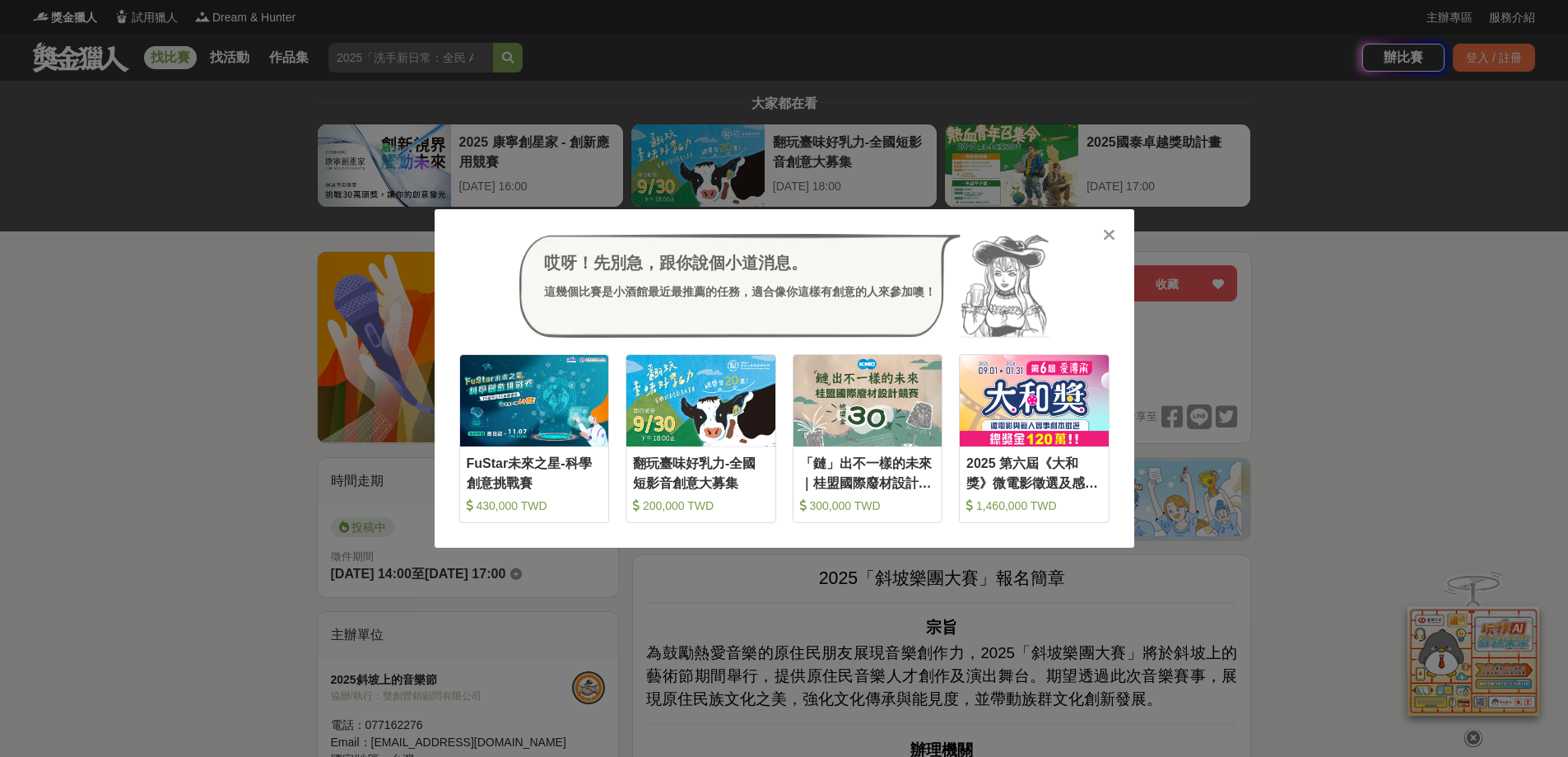
click at [254, 477] on div "哎呀！先別急，跟你說個小道消息。 這幾個比賽是小酒館最近最推薦的任務，適合像你這樣有創意的人來參加噢！ 收藏 FuStar未來之星-科學創意挑戰賽 430,0…" at bounding box center [784, 378] width 1568 height 757
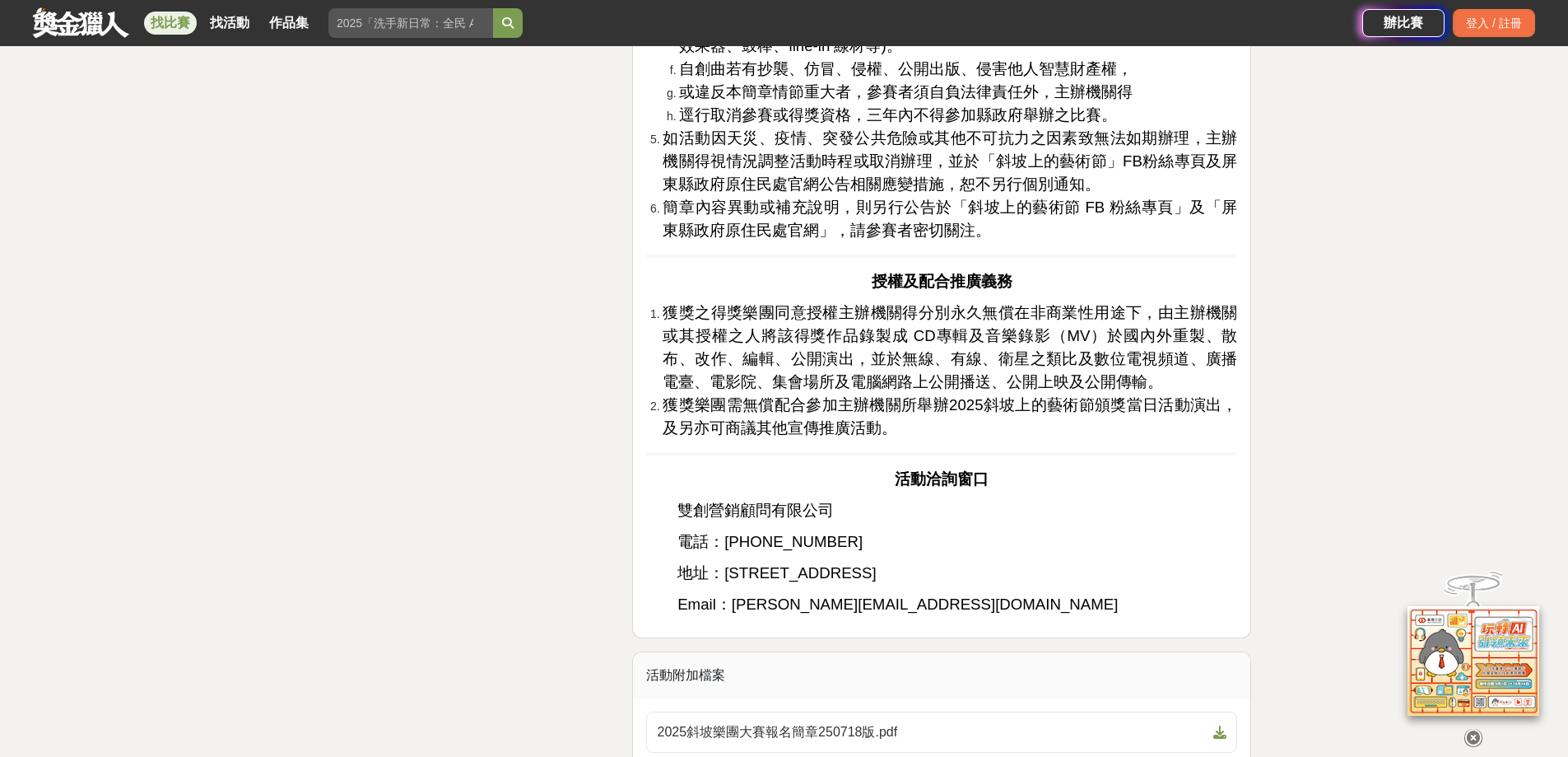
scroll to position [3294, 0]
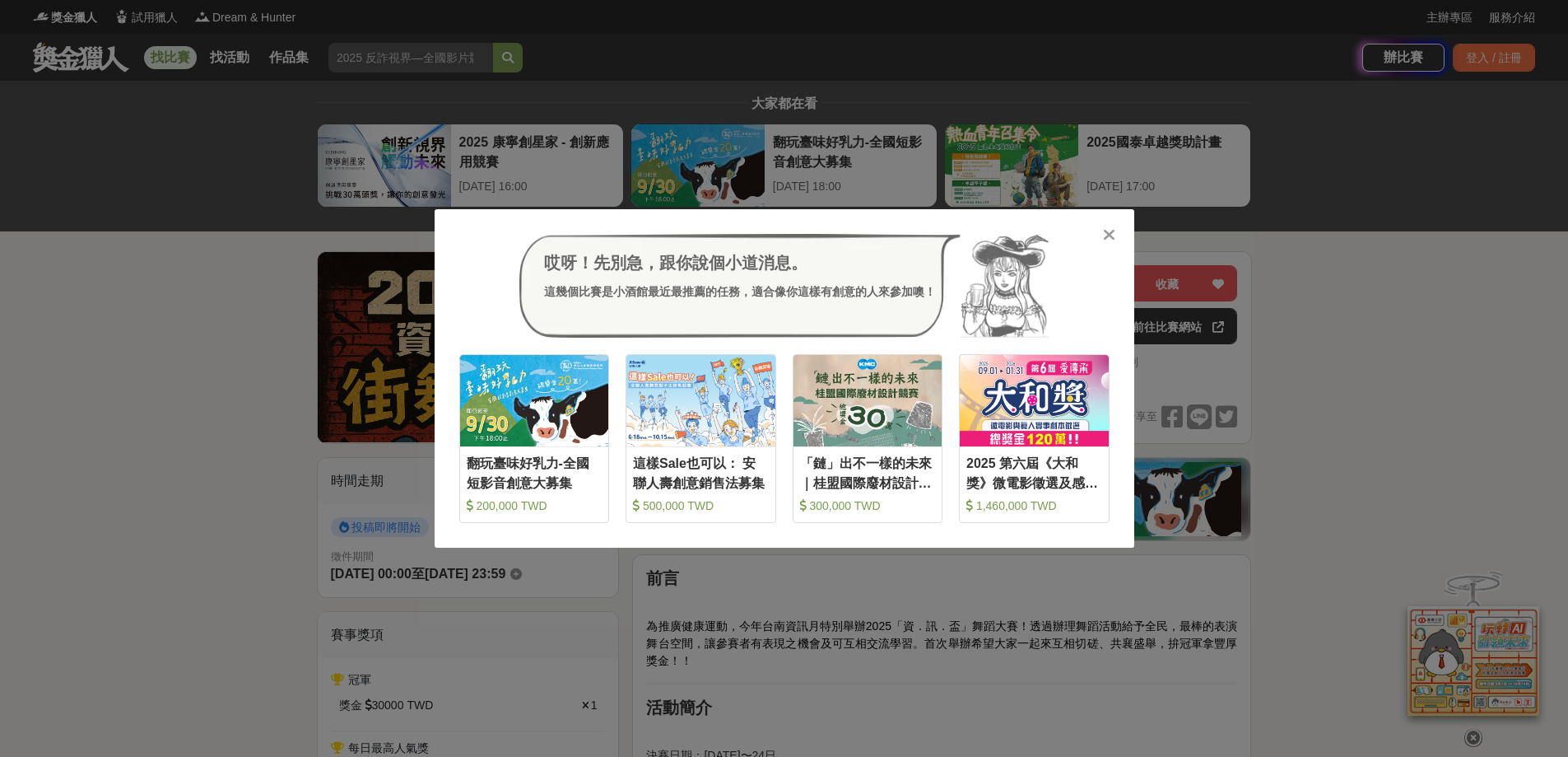
click at [1105, 237] on icon at bounding box center [1109, 234] width 13 height 16
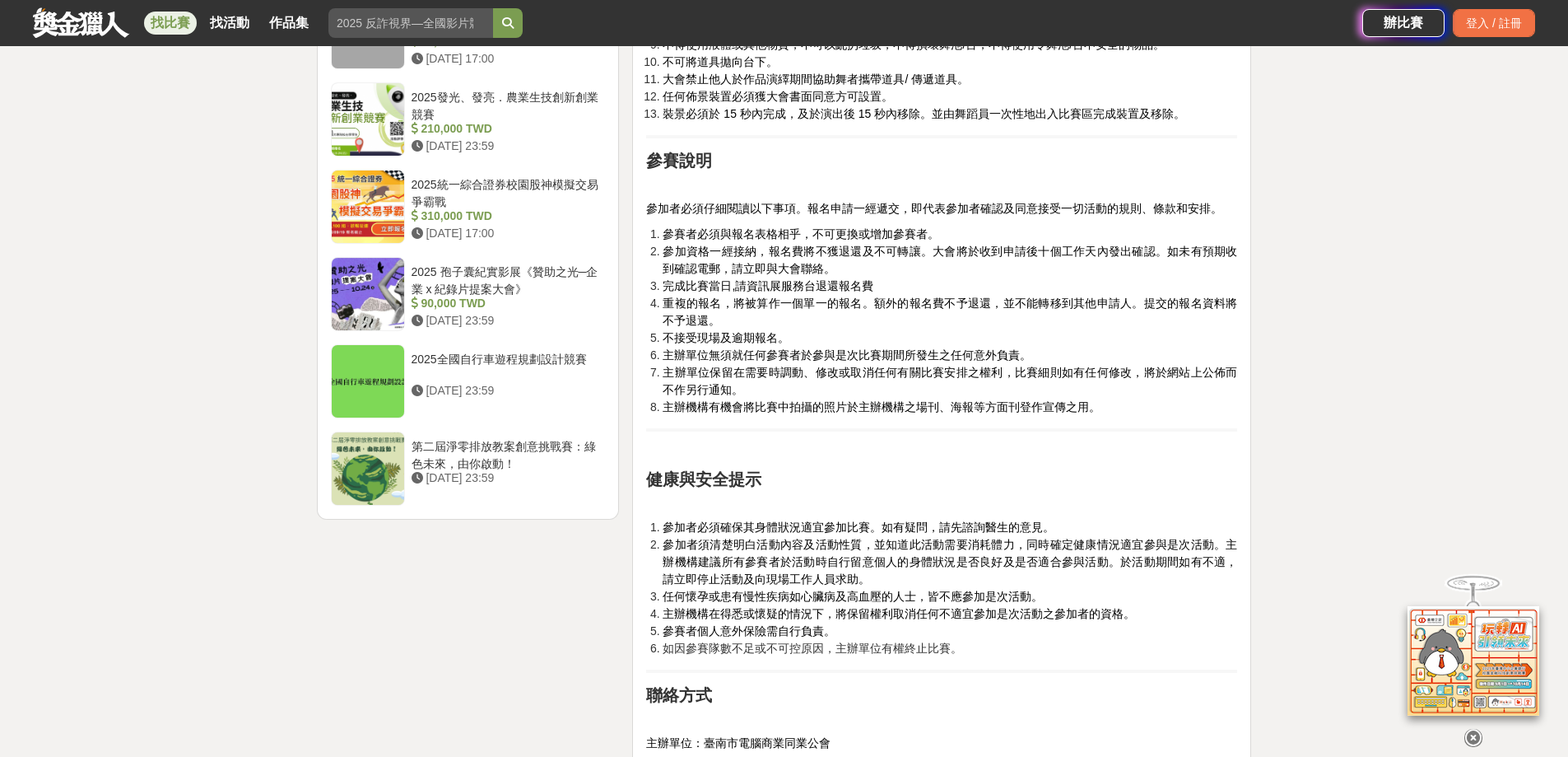
scroll to position [2635, 0]
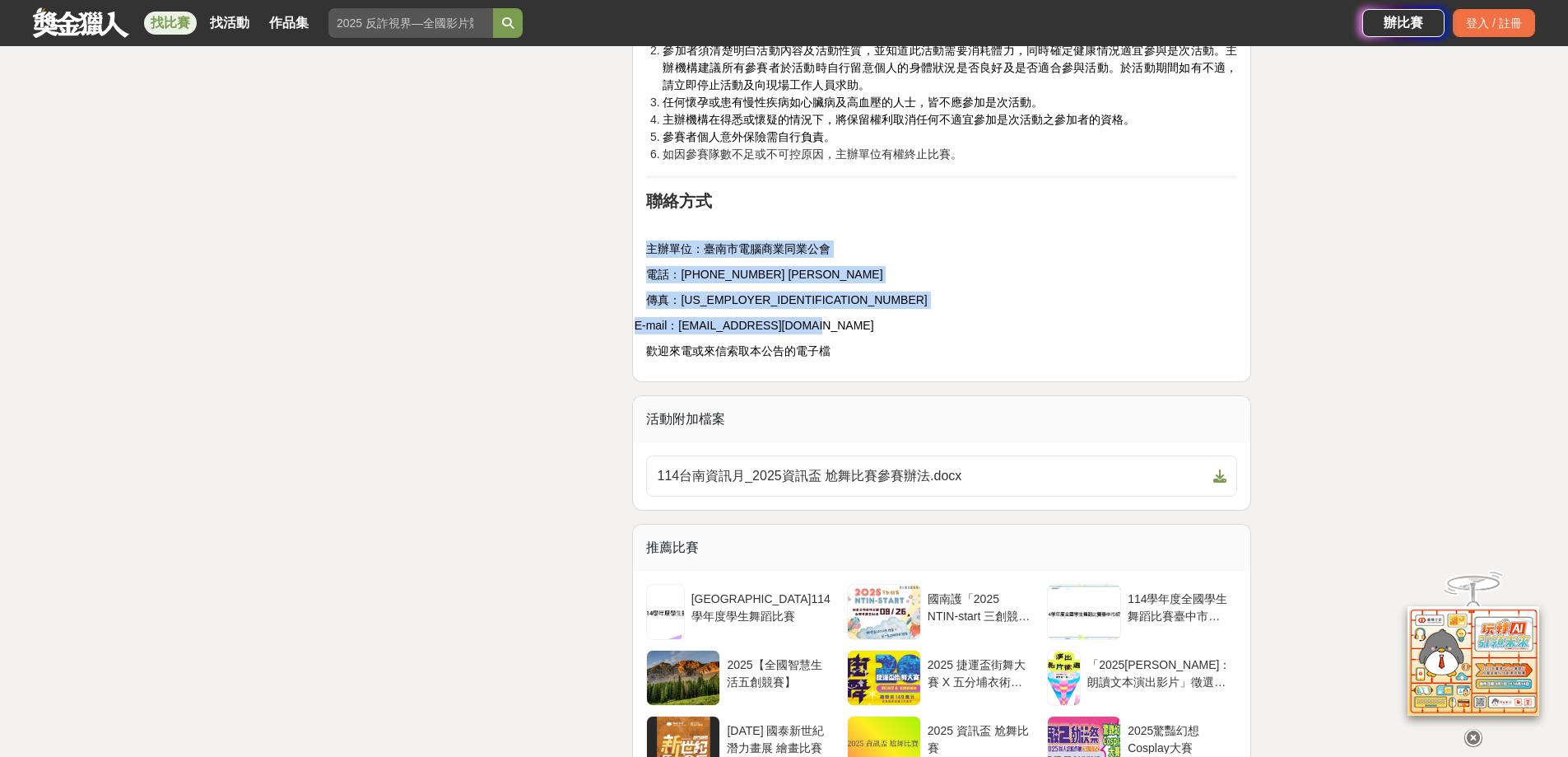
drag, startPoint x: 649, startPoint y: 249, endPoint x: 854, endPoint y: 327, distance: 219.3
copy div "主辦單位：臺南市電腦商業同業公會 電話：06-3365595 陳小姐 傳真：06-3365584 E-mail：tncca02@gmail.com"
drag, startPoint x: 1053, startPoint y: 287, endPoint x: 1047, endPoint y: 302, distance: 16.2
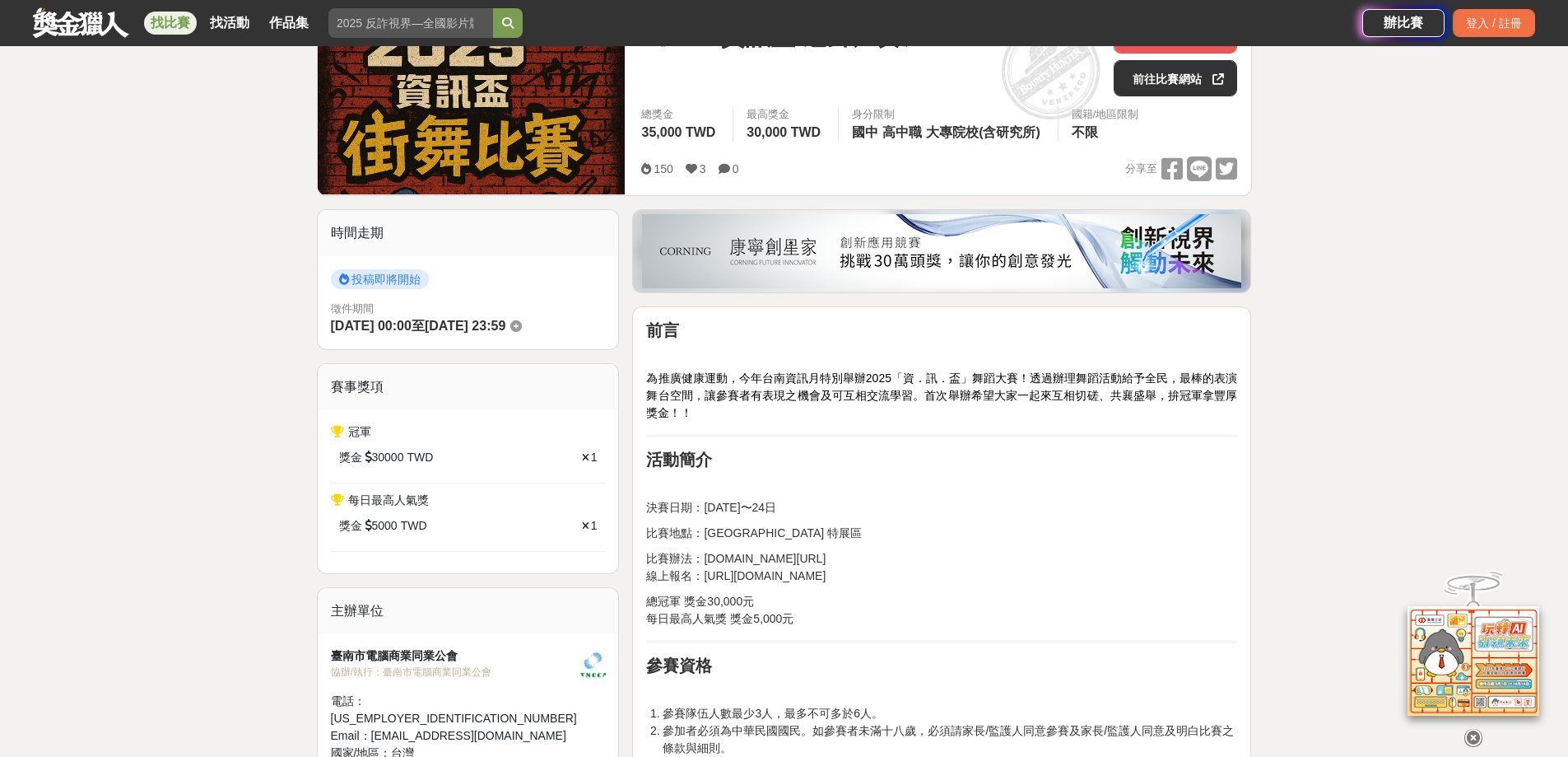
scroll to position [83, 0]
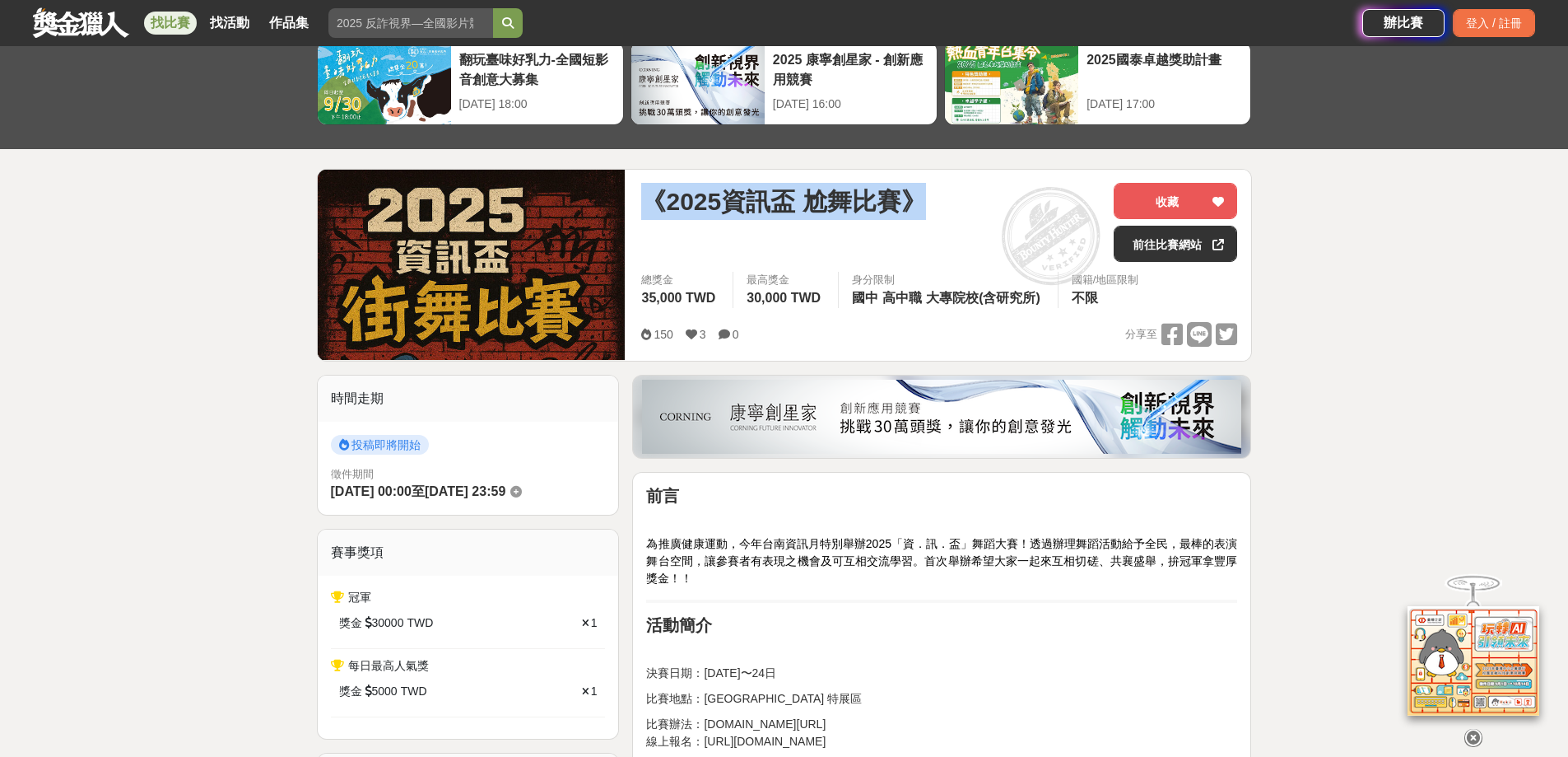
drag, startPoint x: 649, startPoint y: 196, endPoint x: 929, endPoint y: 194, distance: 280.0
click at [929, 194] on div "《2025資訊盃 尬舞比賽》" at bounding box center [871, 201] width 460 height 37
copy span "《2025資訊盃 尬舞比賽》"
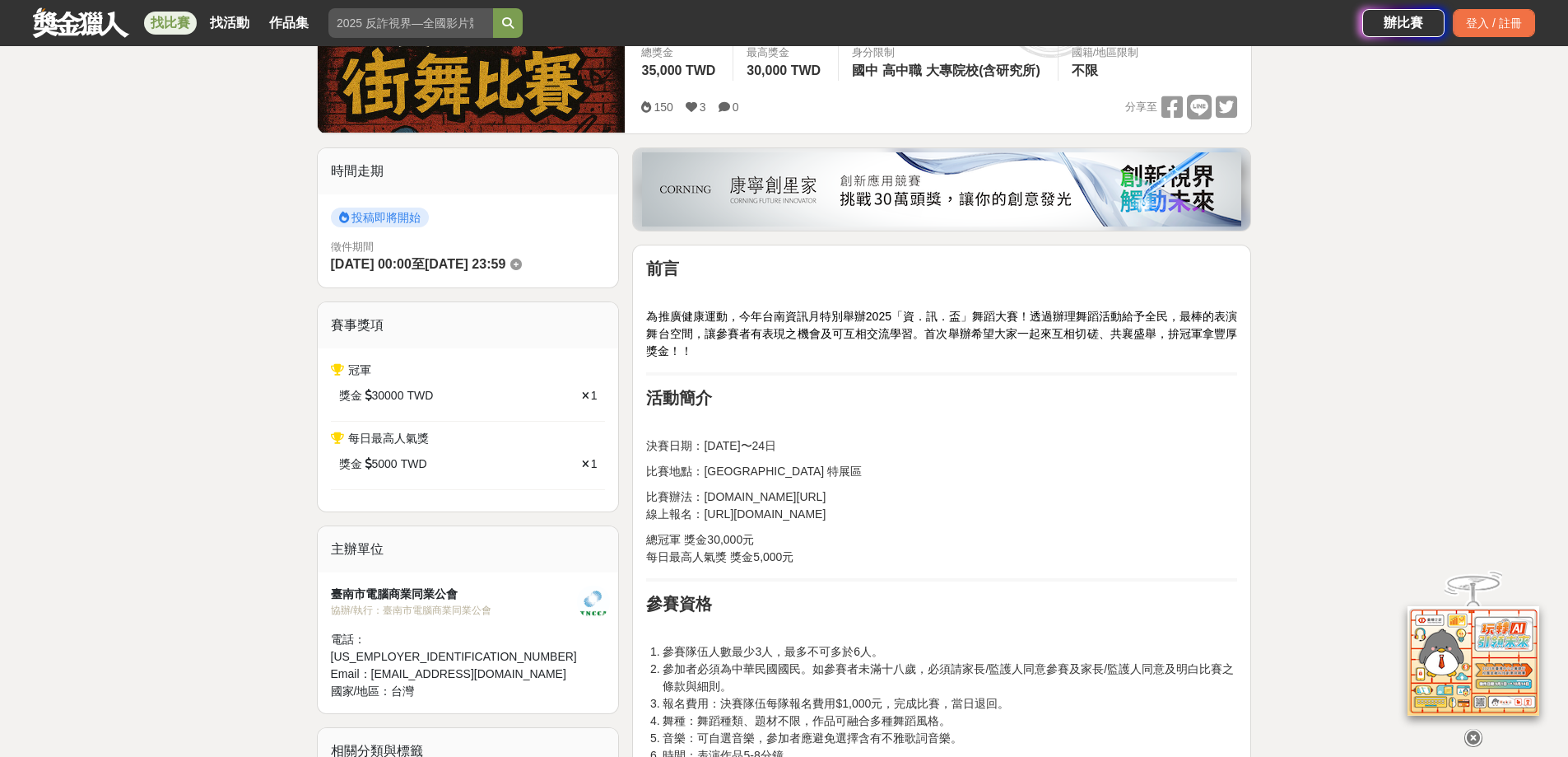
scroll to position [576, 0]
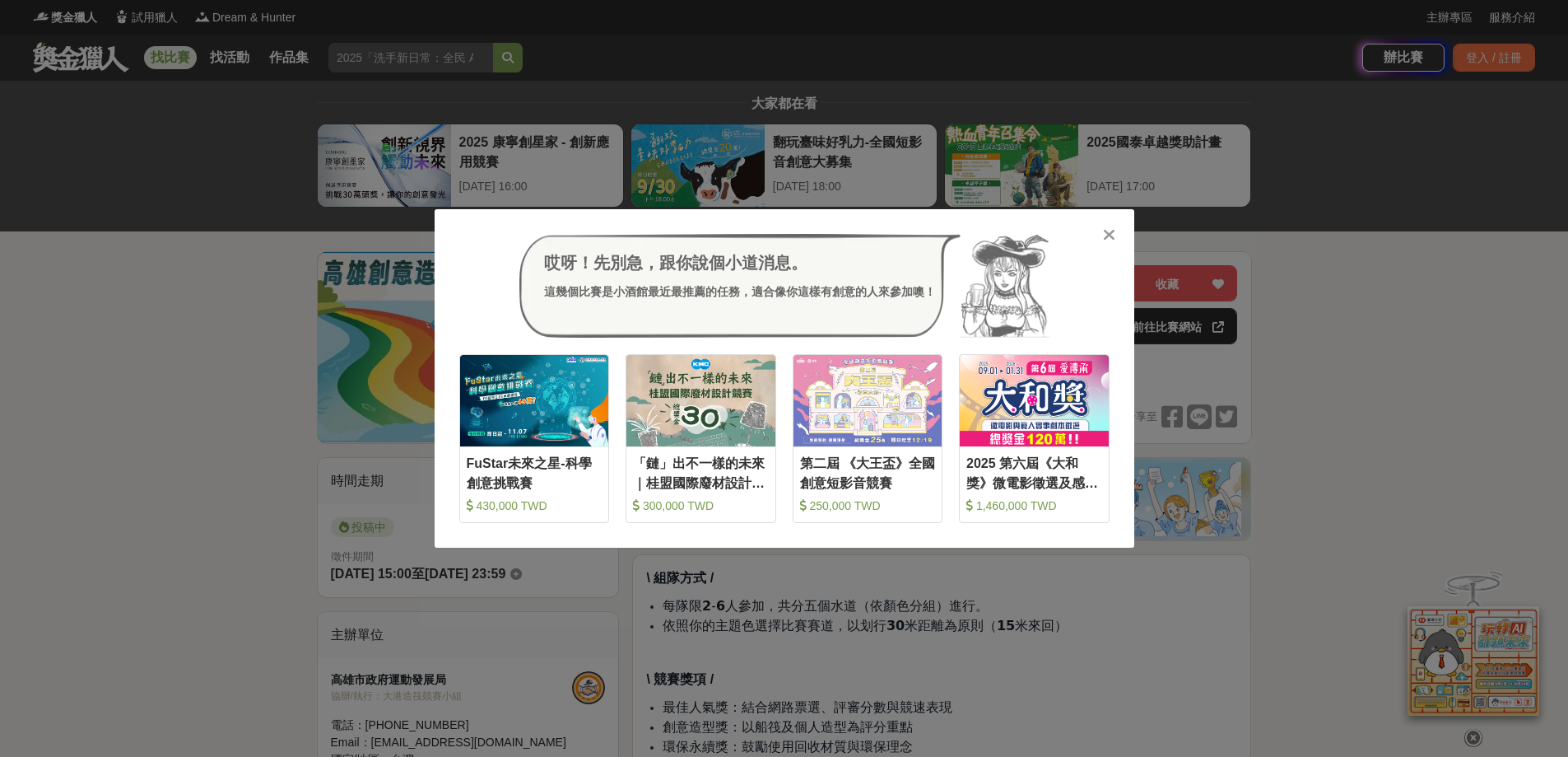
drag, startPoint x: 1102, startPoint y: 240, endPoint x: 1117, endPoint y: 341, distance: 102.1
click at [1103, 239] on div at bounding box center [1109, 234] width 16 height 16
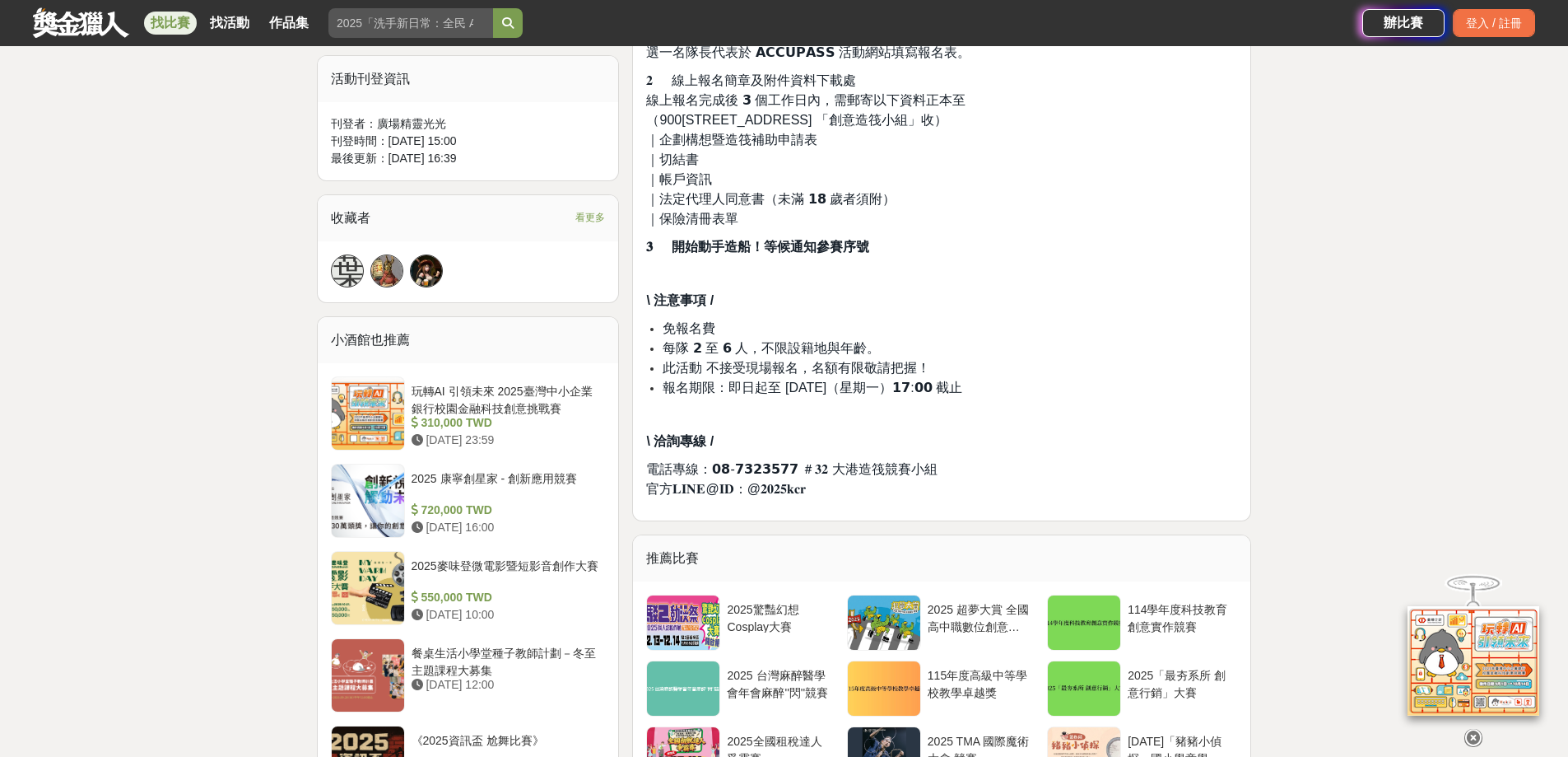
scroll to position [1071, 0]
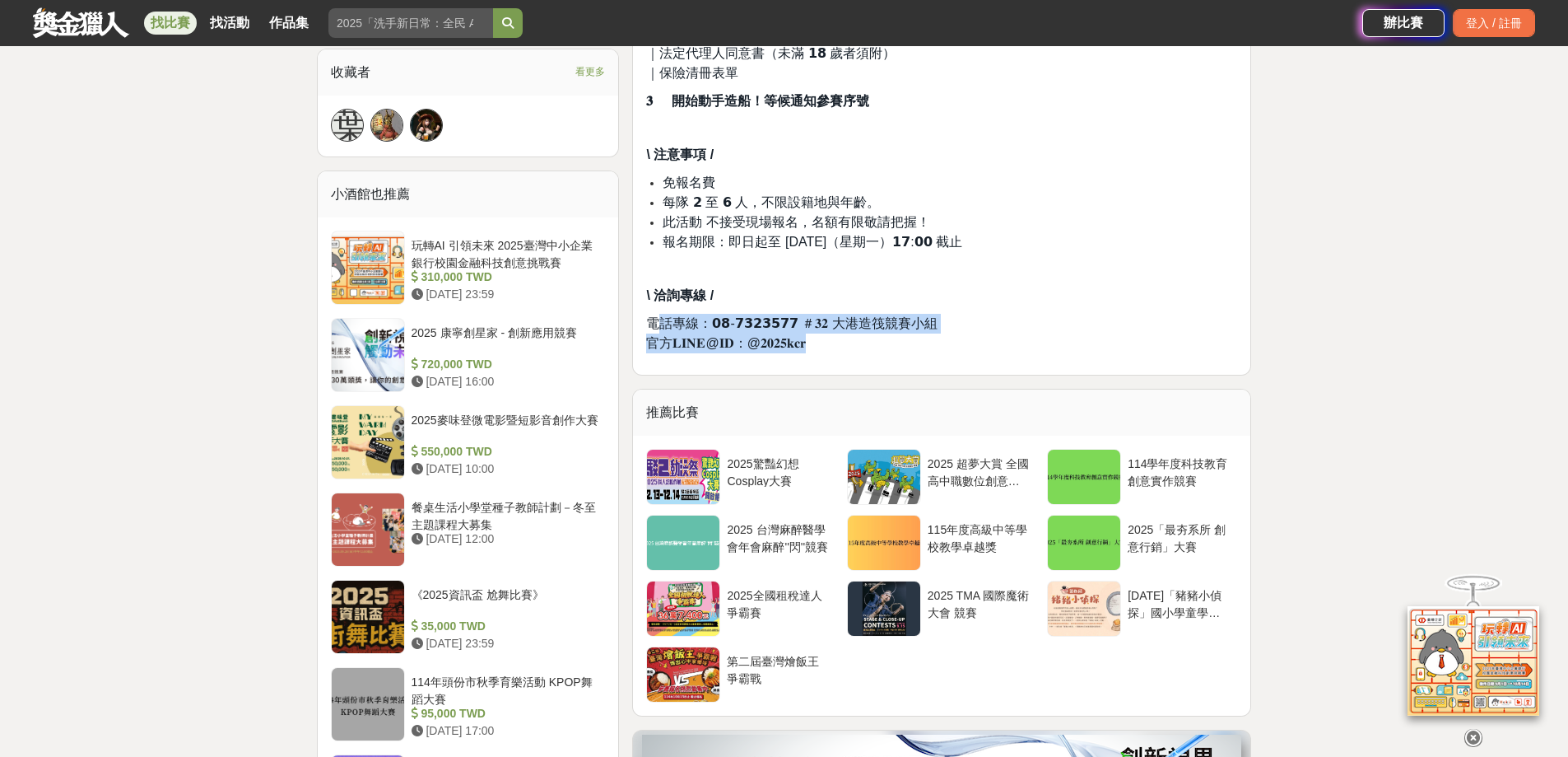
drag, startPoint x: 820, startPoint y: 340, endPoint x: 657, endPoint y: 316, distance: 164.8
click at [657, 316] on p "電話專線：𝟬𝟴-𝟳𝟯𝟮𝟯𝟱𝟳𝟳 ＃𝟑𝟐 大港造筏競賽小組 官方𝐋𝐈𝐍𝐄@𝐈𝐃：@𝟐𝟎𝟐𝟓𝐤𝐜𝐫" at bounding box center [941, 333] width 591 height 39
drag, startPoint x: 799, startPoint y: 315, endPoint x: 838, endPoint y: 315, distance: 39.0
click at [801, 316] on span "電話專線：𝟬𝟴-𝟳𝟯𝟮𝟯𝟱𝟳𝟳 ＃𝟑𝟐 大港造筏競賽小組" at bounding box center [791, 323] width 291 height 14
click at [969, 321] on p "電話專線：𝟬𝟴-𝟳𝟯𝟮𝟯𝟱𝟳𝟳 ＃𝟑𝟐 大港造筏競賽小組 官方𝐋𝐈𝐍𝐄@𝐈𝐃：@𝟐𝟎𝟐𝟓𝐤𝐜𝐫" at bounding box center [941, 333] width 591 height 39
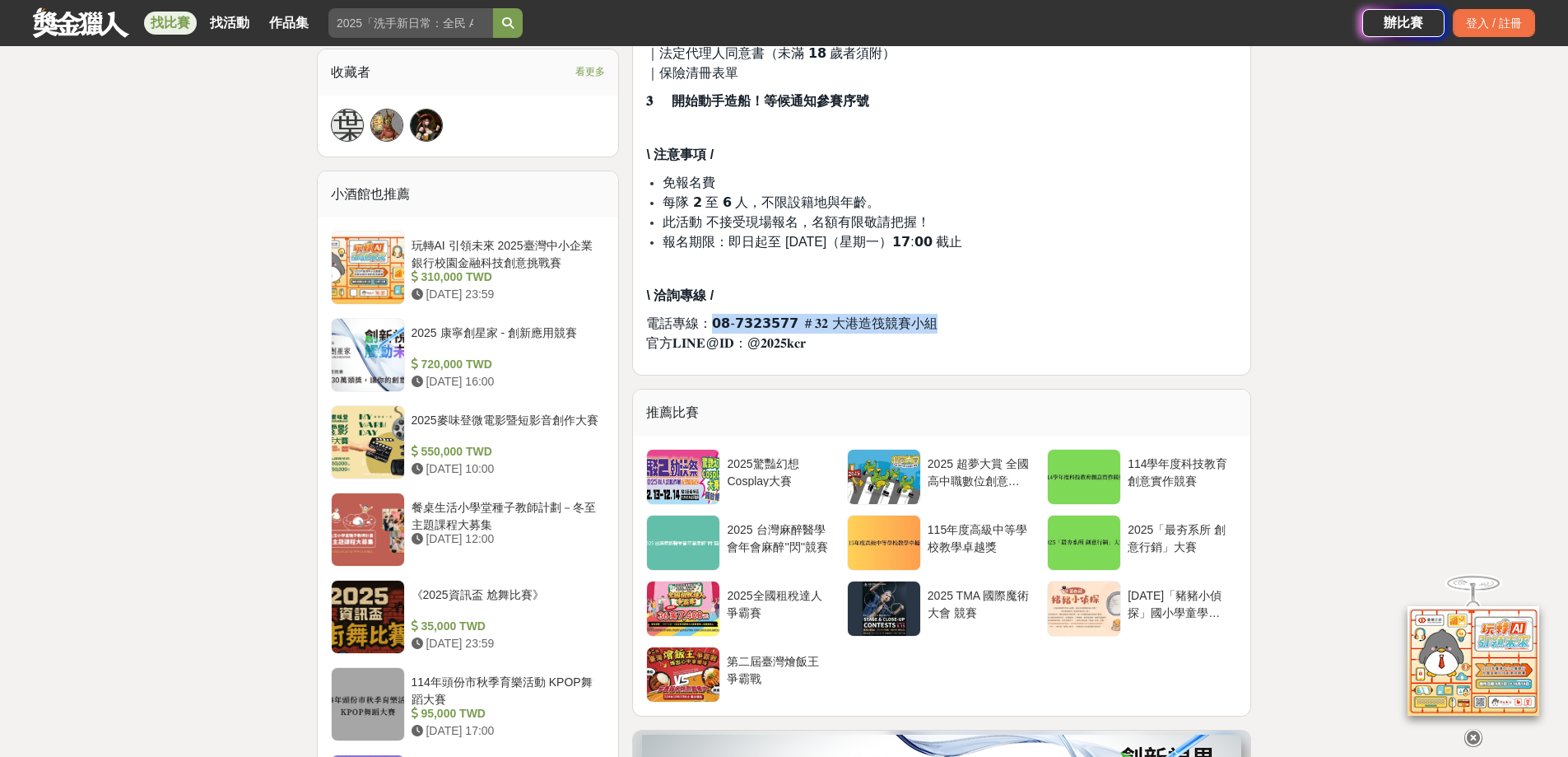
drag, startPoint x: 960, startPoint y: 329, endPoint x: 710, endPoint y: 327, distance: 250.0
click at [710, 327] on p "電話專線：𝟬𝟴-𝟳𝟯𝟮𝟯𝟱𝟳𝟳 ＃𝟑𝟐 大港造筏競賽小組 官方𝐋𝐈𝐍𝐄@𝐈𝐃：@𝟐𝟎𝟐𝟓𝐤𝐜𝐫" at bounding box center [941, 333] width 591 height 39
copy span "𝟬𝟴-𝟳𝟯𝟮𝟯𝟱𝟳𝟳 ＃𝟑𝟐 大港造筏競賽小組"
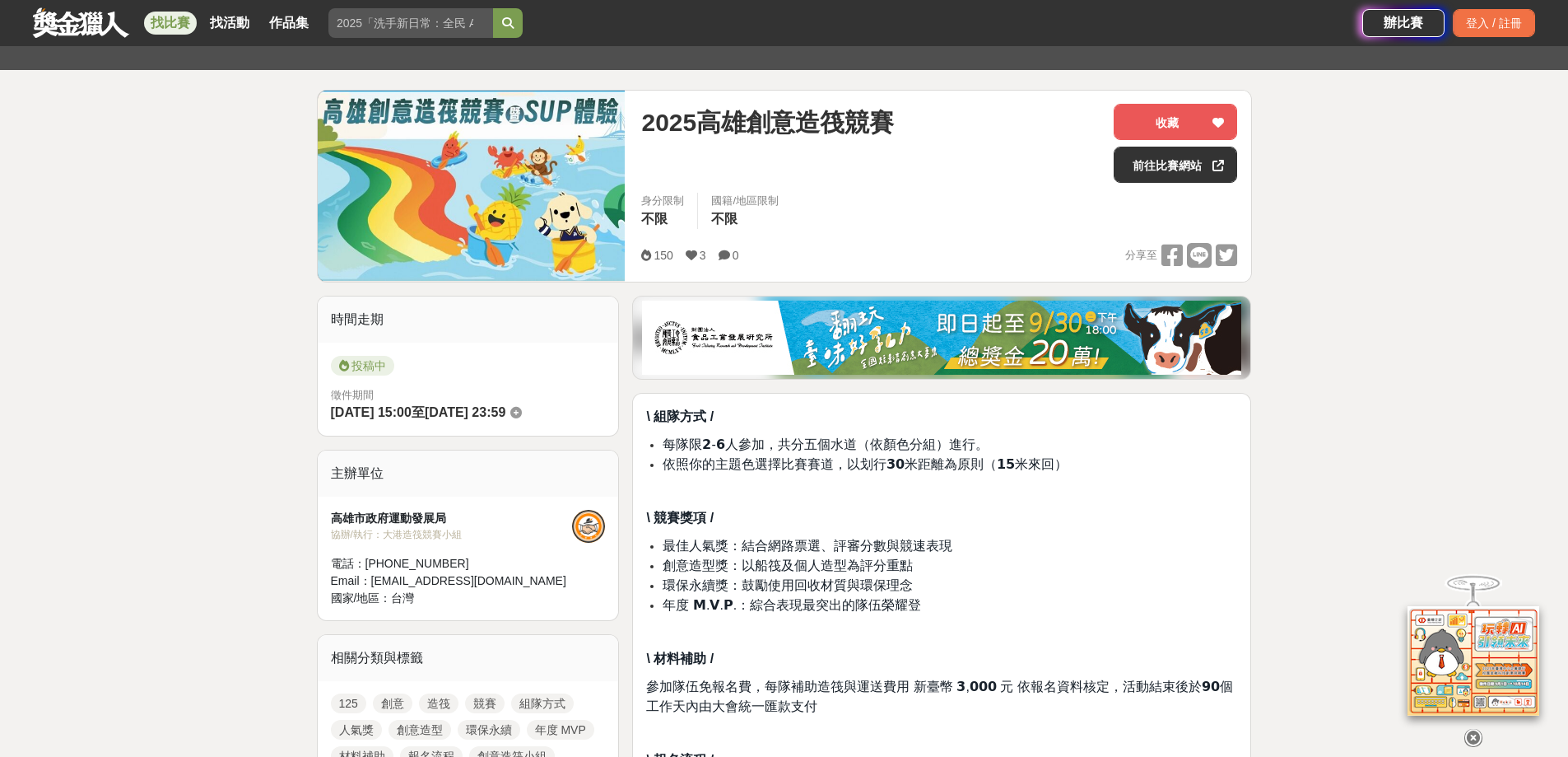
scroll to position [329, 0]
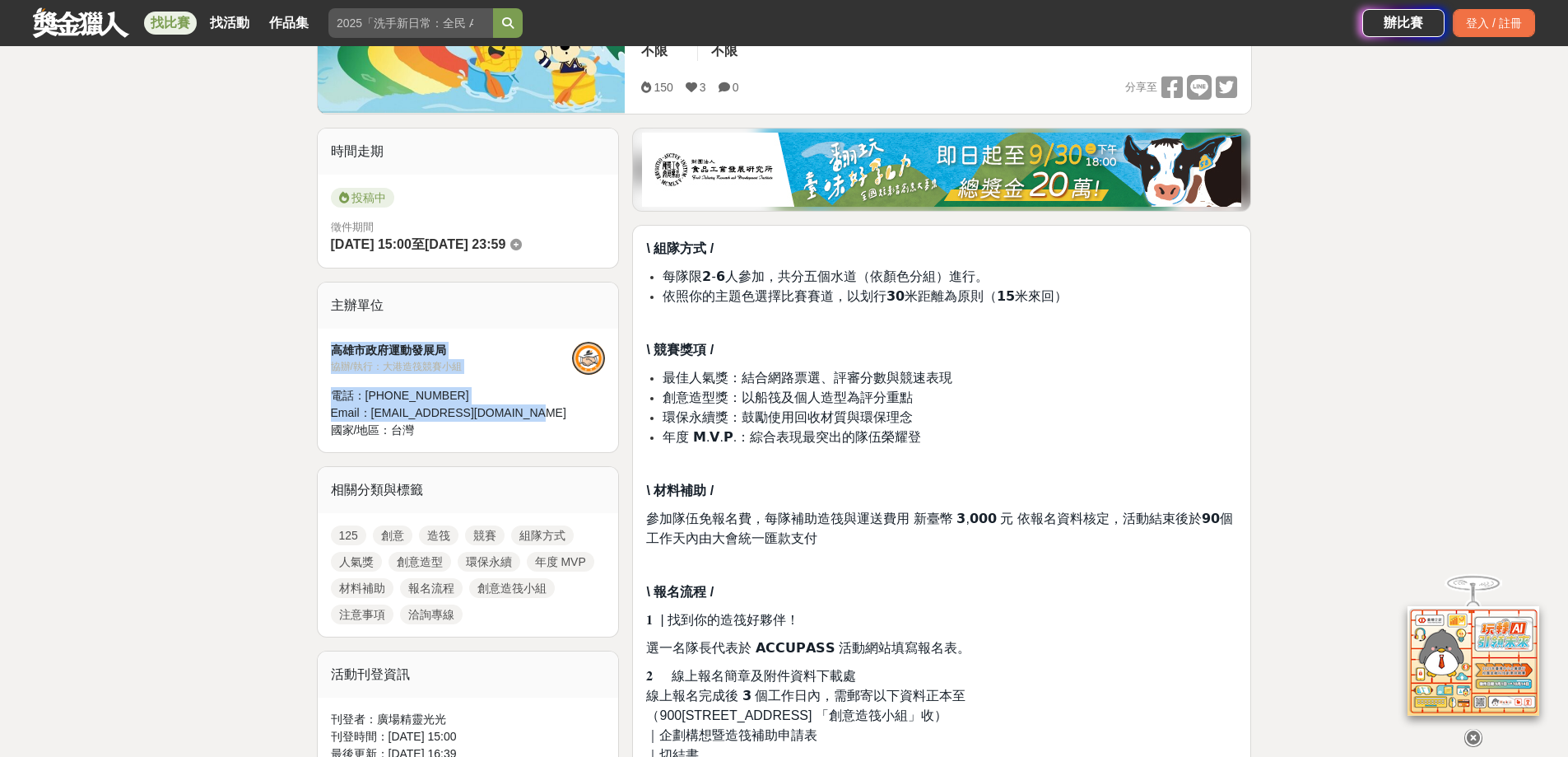
drag, startPoint x: 382, startPoint y: 346, endPoint x: 541, endPoint y: 413, distance: 172.5
click at [541, 413] on div "高雄市政府運動發展局 協辦/執行： 大港造筏競賽小組 電話： 08-7323577#32 Email： Kaohsiungsd2020@gmail.com 國…" at bounding box center [469, 391] width 302 height 124
copy div "高雄市政府運動發展局 協辦/執行： 大港造筏競賽小組 電話： 08-7323577#32 Email： Kaohsiungsd2020@gmail.com"
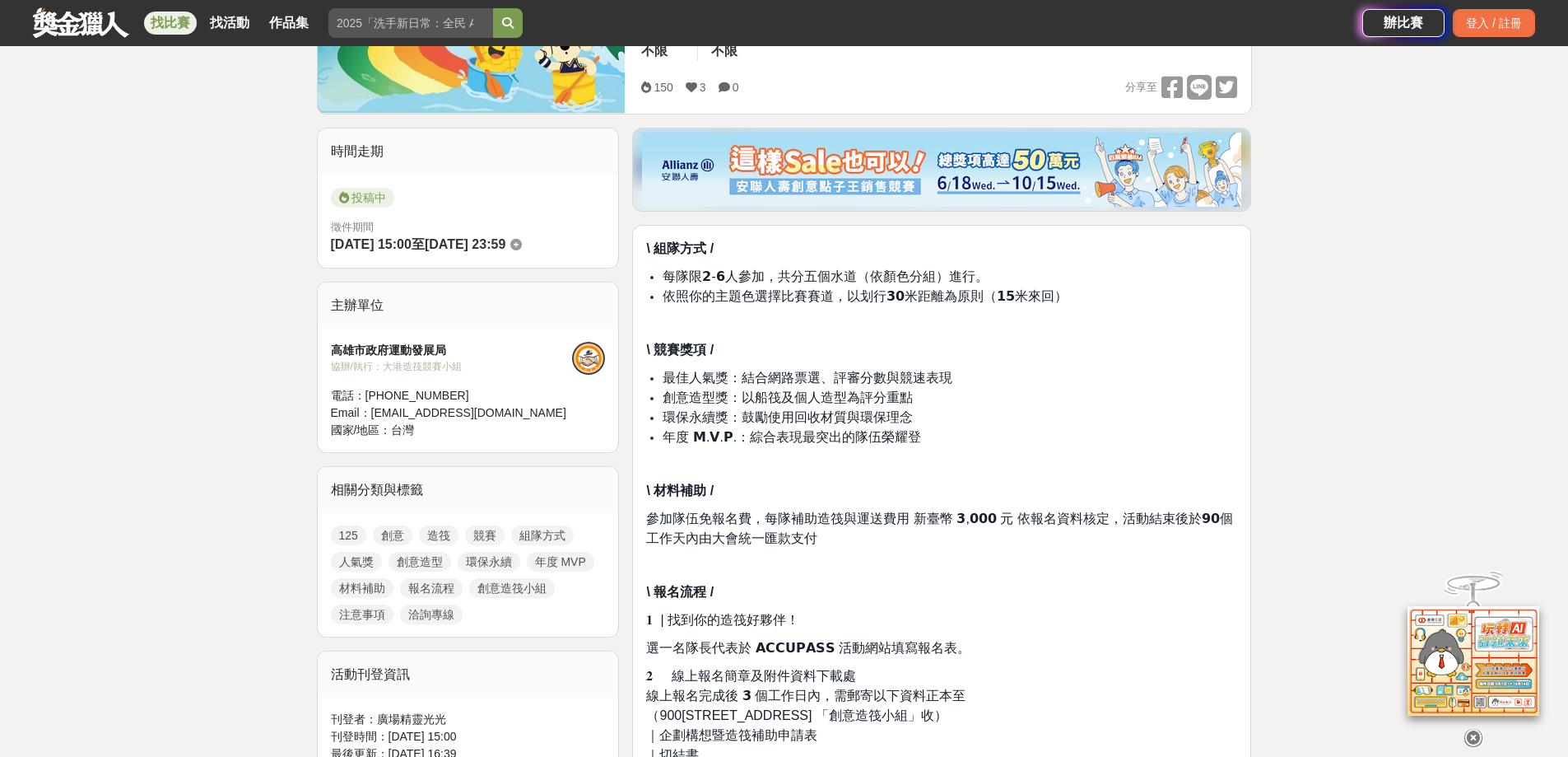
click at [863, 282] on span "每隊限𝟮-𝟲人參加，共分五個水道（依顏色分組）進行。" at bounding box center [825, 275] width 325 height 14
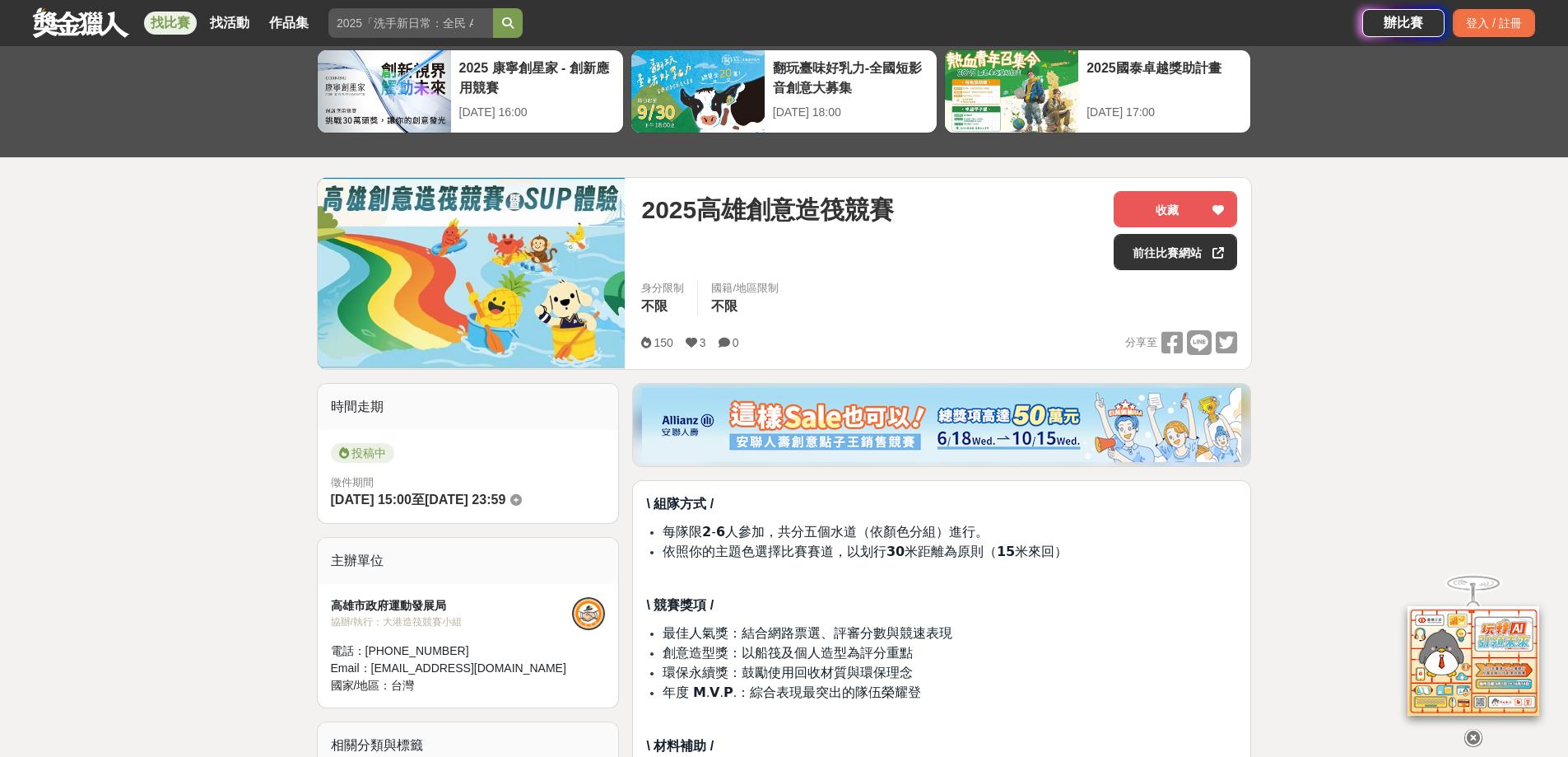
scroll to position [0, 0]
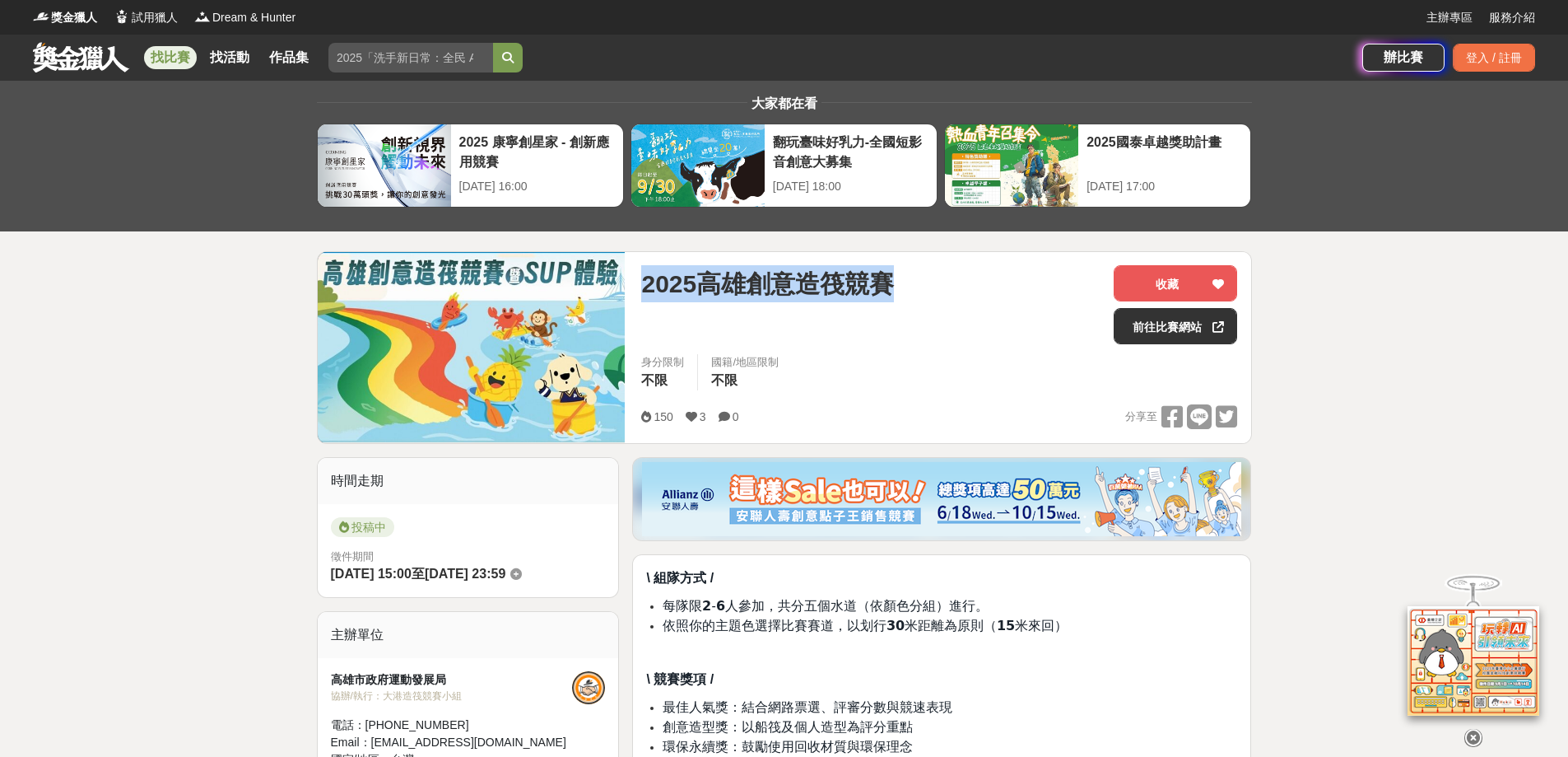
drag, startPoint x: 640, startPoint y: 285, endPoint x: 930, endPoint y: 286, distance: 290.0
click at [930, 286] on div "2025高雄創意造筏競賽 收藏 前往比賽網站 身分限制 不限 國籍/地區限制 不限 150 3 0 分享至 收藏 前往比賽網站" at bounding box center [938, 347] width 622 height 191
copy span "2025高雄創意造筏競賽"
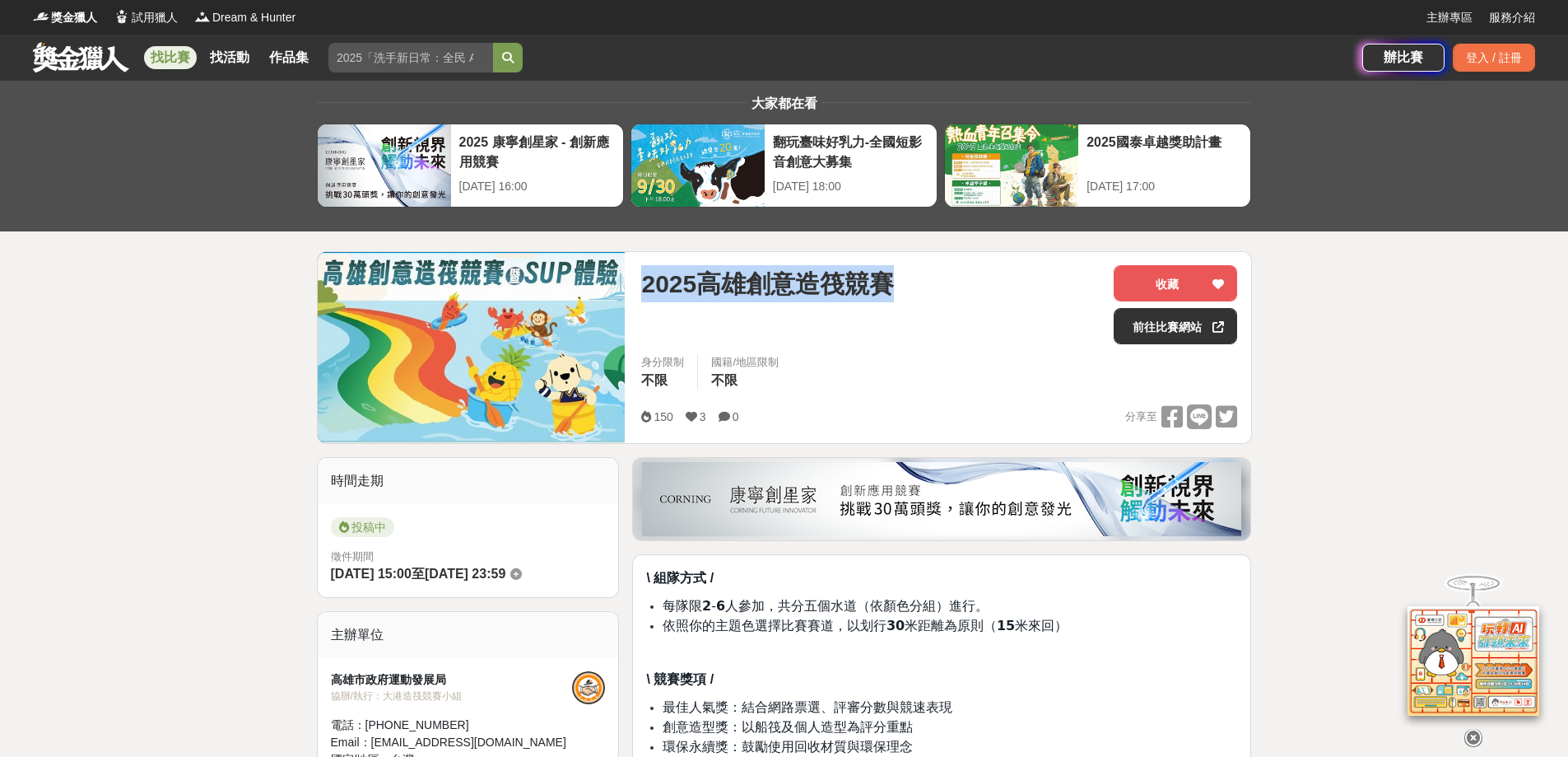
click at [727, 297] on span "2025高雄創意造筏競賽" at bounding box center [768, 284] width 253 height 37
drag, startPoint x: 639, startPoint y: 286, endPoint x: 912, endPoint y: 284, distance: 273.0
click at [912, 284] on div "2025高雄創意造筏競賽 收藏 前往比賽網站 身分限制 不限 國籍/地區限制 不限 150 3 0 分享至 收藏 前往比賽網站" at bounding box center [938, 347] width 622 height 191
copy span "2025高雄創意造筏競賽"
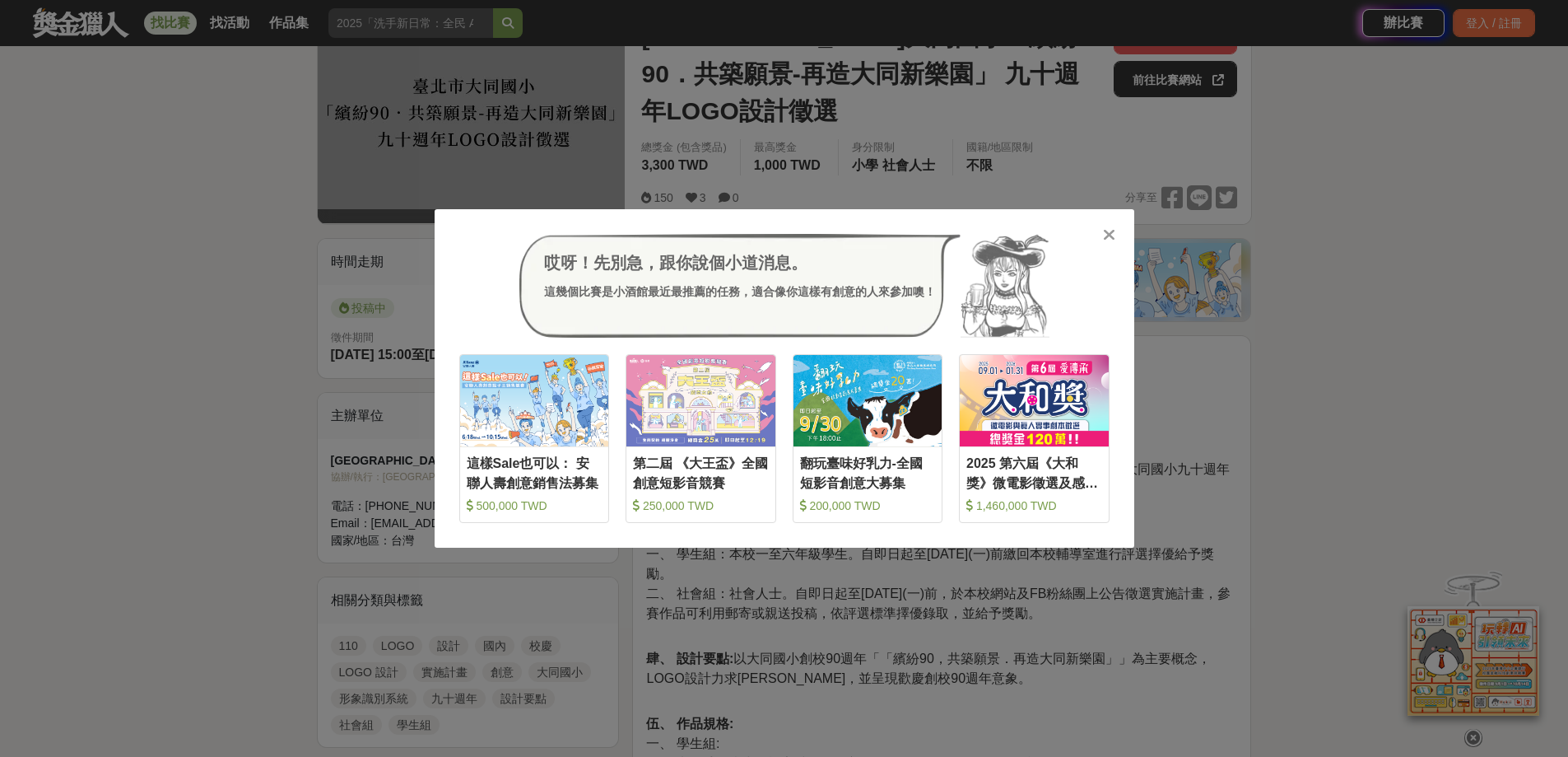
click at [1112, 233] on icon at bounding box center [1109, 234] width 13 height 16
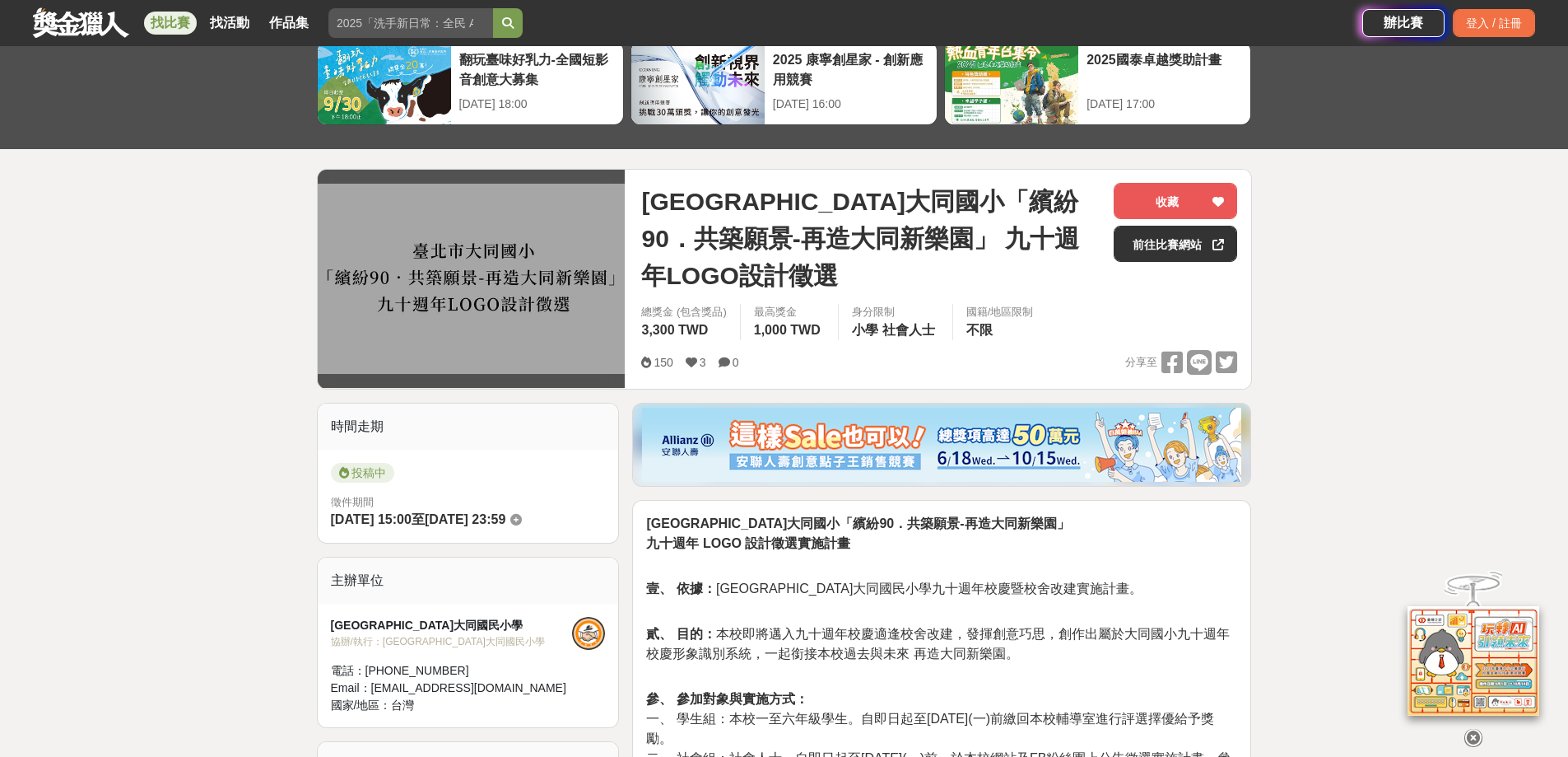
scroll to position [164, 0]
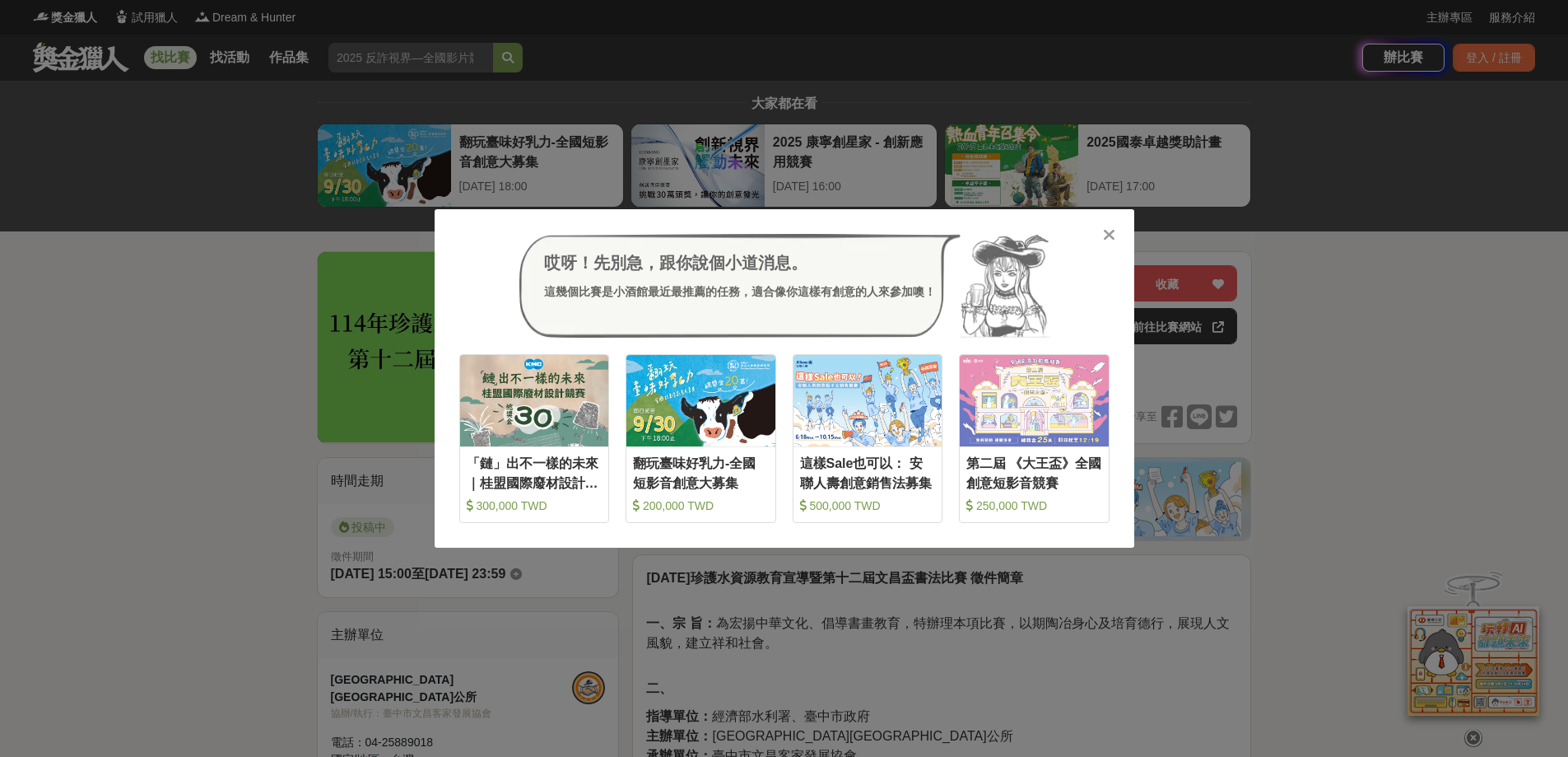
click at [1108, 233] on icon at bounding box center [1109, 234] width 13 height 16
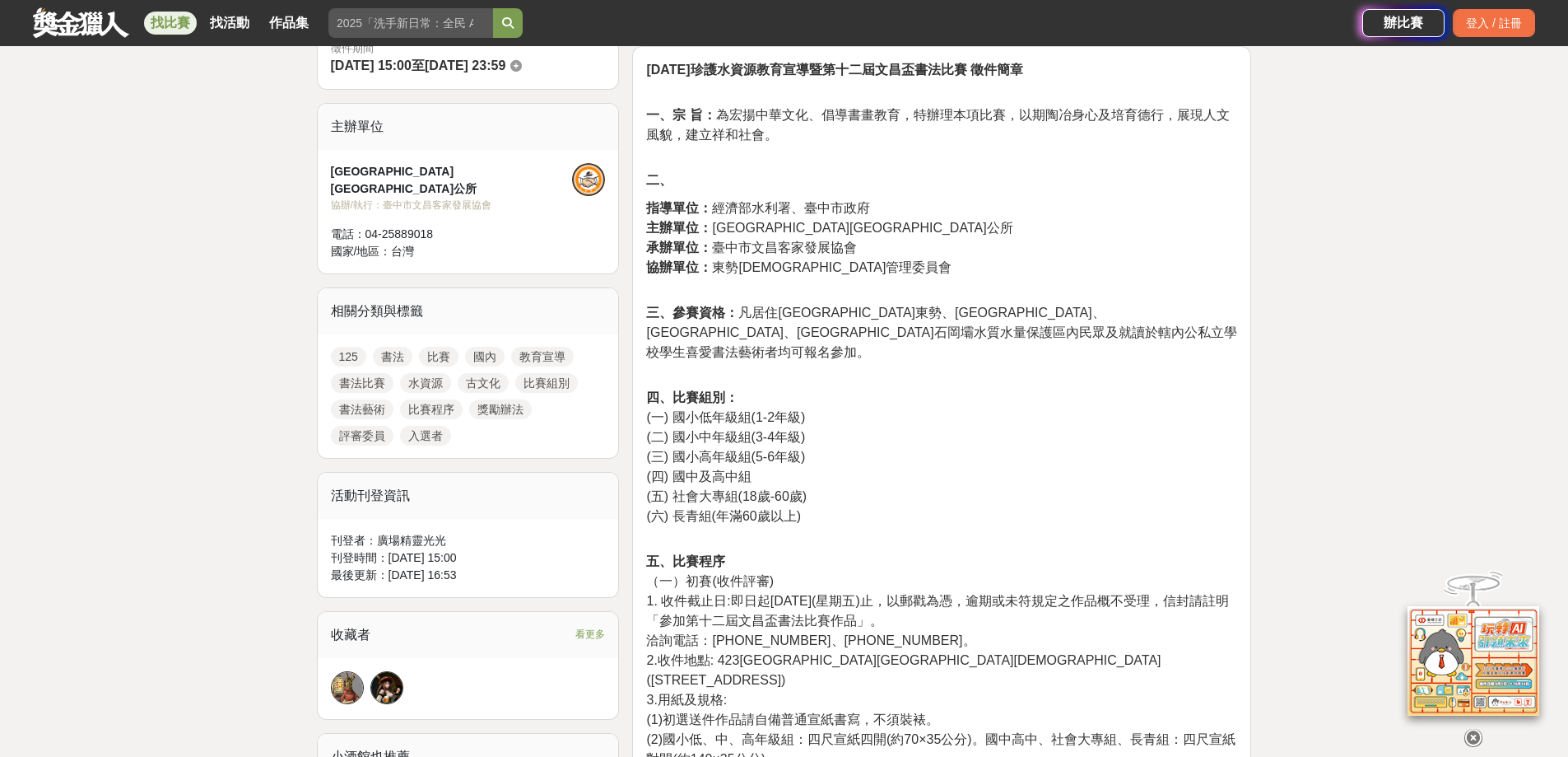
scroll to position [164, 0]
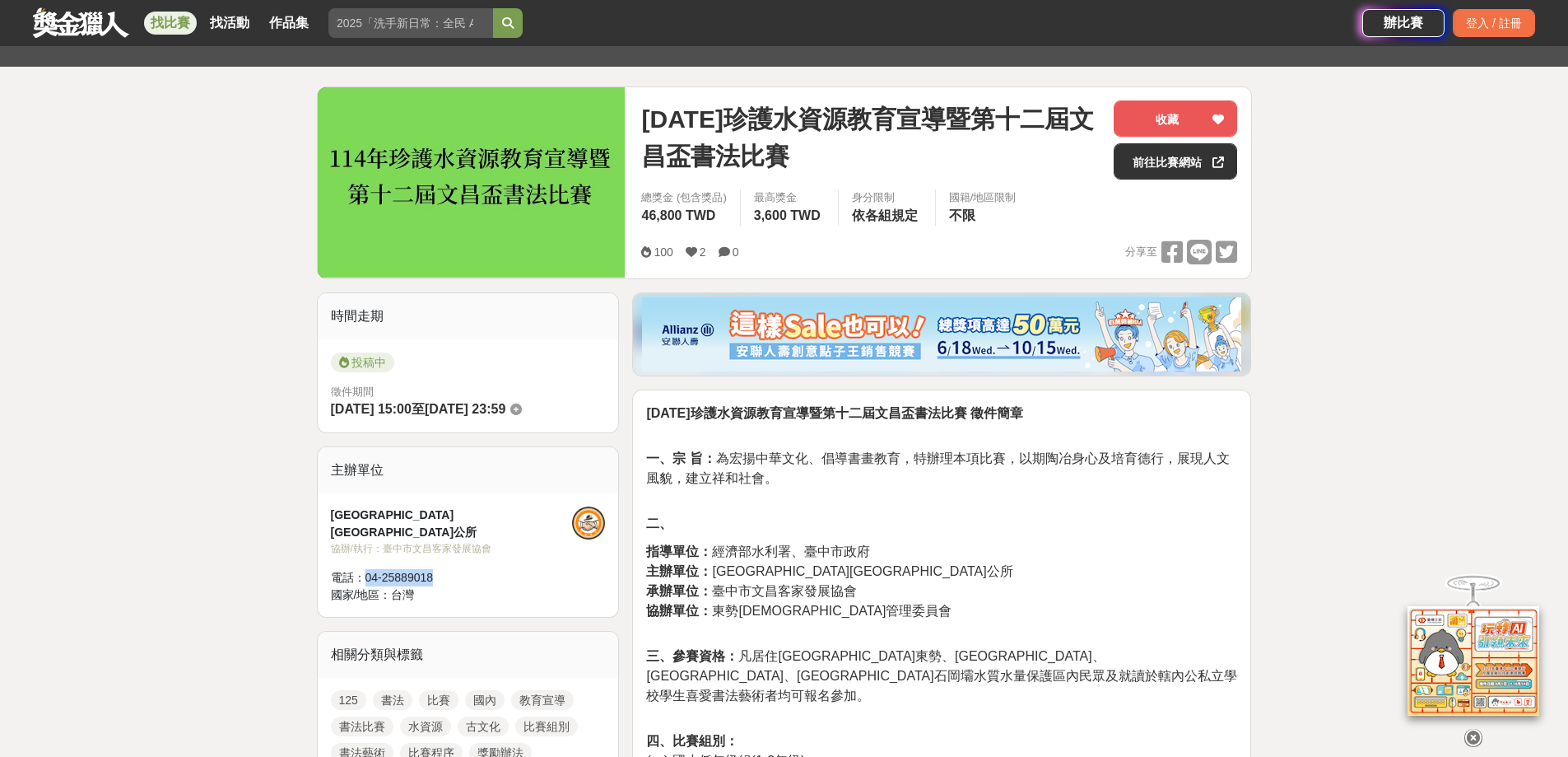
drag, startPoint x: 361, startPoint y: 560, endPoint x: 439, endPoint y: 556, distance: 78.1
click at [439, 569] on div "電話： 04-25889018" at bounding box center [452, 577] width 242 height 17
copy div "04-25889018"
drag, startPoint x: 427, startPoint y: 517, endPoint x: 331, endPoint y: 516, distance: 96.0
click at [331, 516] on div "臺中市東勢區公所" at bounding box center [452, 523] width 242 height 35
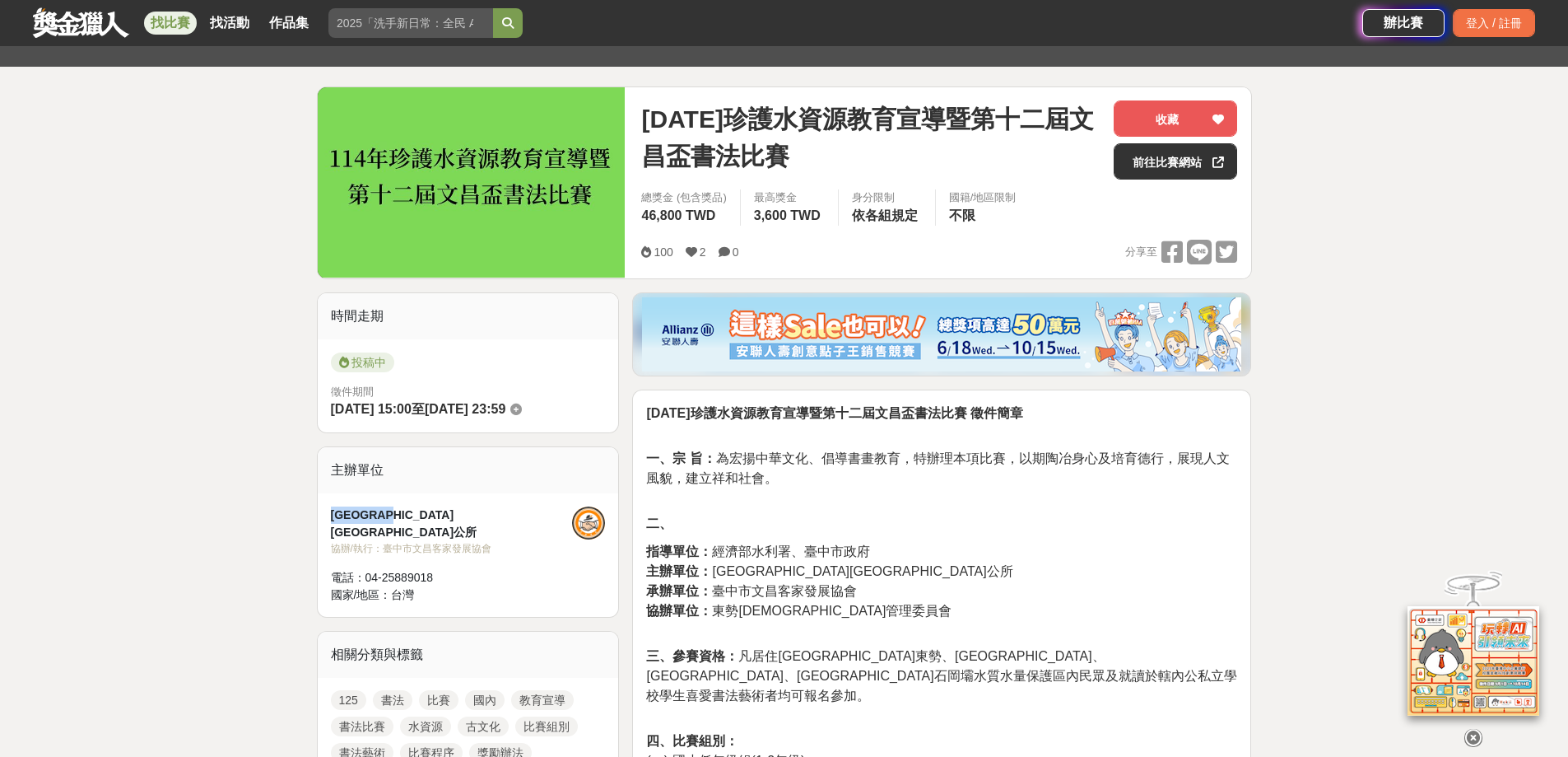
copy div "臺中市東勢區公所"
drag, startPoint x: 442, startPoint y: 565, endPoint x: 364, endPoint y: 565, distance: 78.0
click at [364, 569] on div "電話： 04-25889018" at bounding box center [452, 577] width 242 height 17
copy div "04-25889018"
click at [1061, 437] on p "一、宗 旨： 為宏揚中華文化、倡導書畫教育，特辦理本項比賽，以期陶冶身心及培育德行，展現人文風貌，建立祥和社會。" at bounding box center [941, 469] width 591 height 75
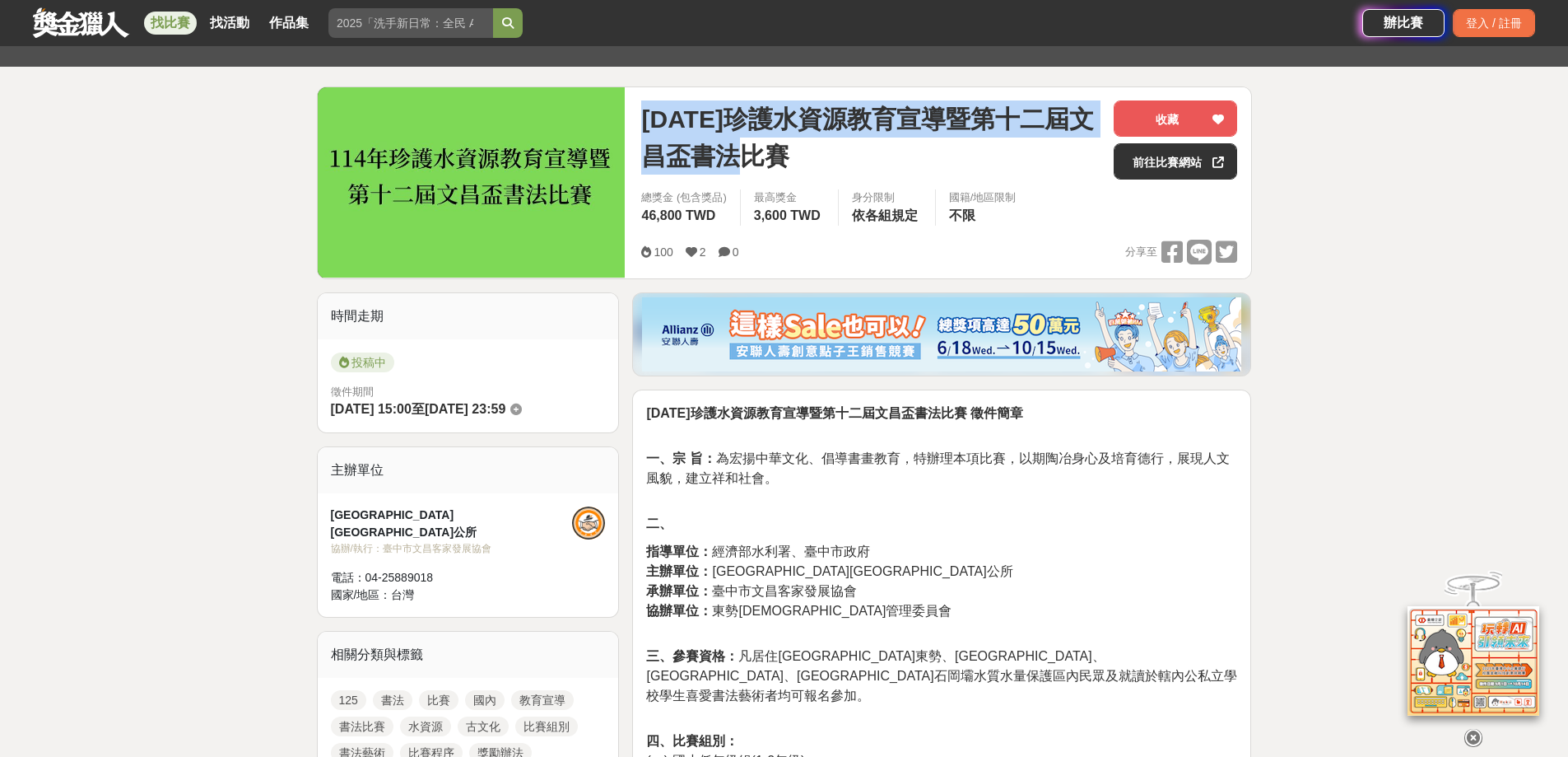
drag, startPoint x: 806, startPoint y: 158, endPoint x: 635, endPoint y: 118, distance: 175.6
click at [635, 118] on div "114年珍護水資源教育宣導暨第十二屆文昌盃書法比賽 收藏 前往比賽網站 總獎金 (包含獎品) 46,800 TWD 最高獎金 3,600 TWD 身分限制 依…" at bounding box center [938, 183] width 622 height 191
copy span "114年珍護水資源教育宣導暨第十二屆文昌盃書法比賽"
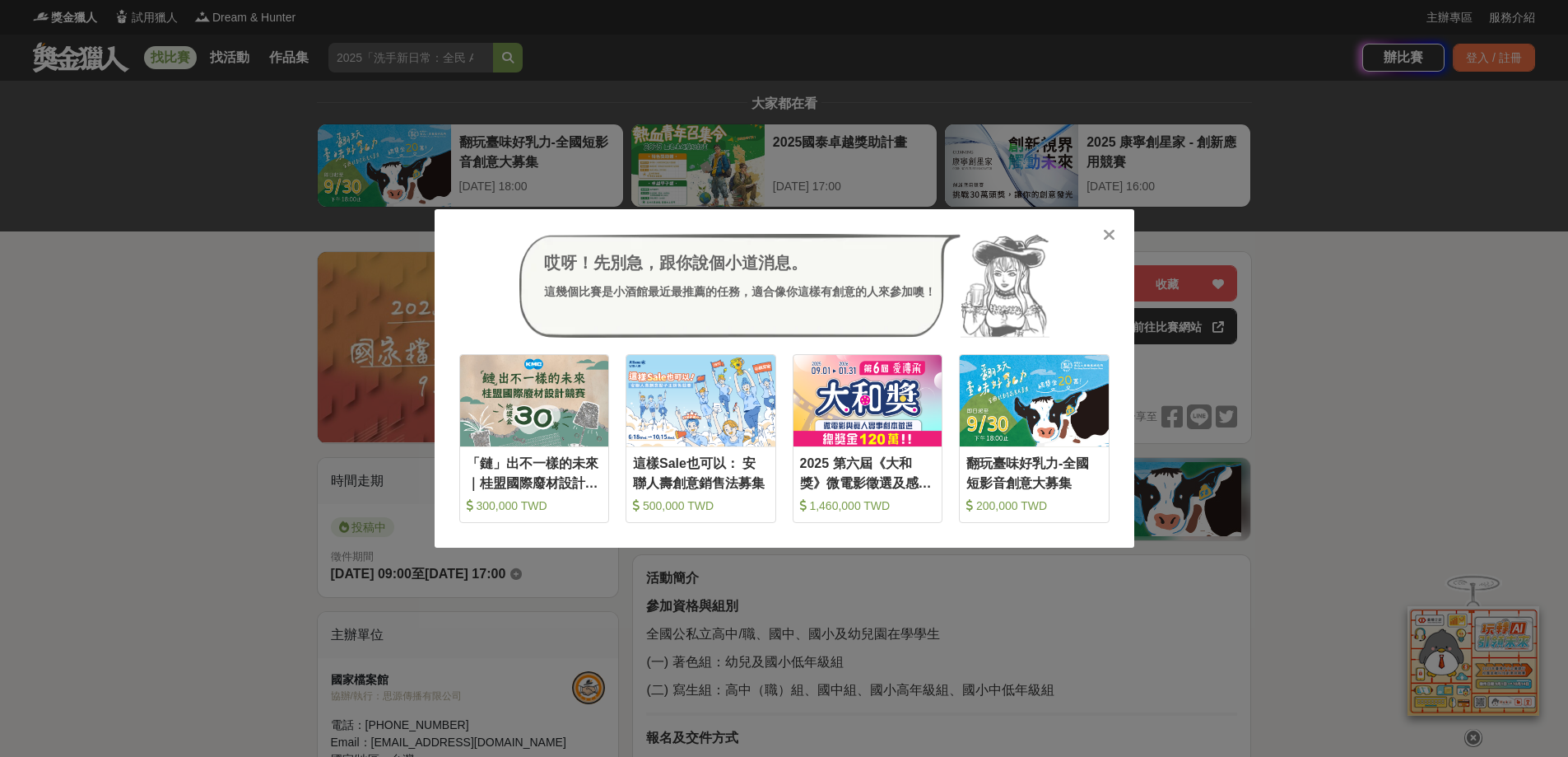
click at [1430, 296] on div "哎呀！先別急，跟你說個小道消息。 這幾個比賽是小酒館最近最推薦的任務，適合像你這樣有創意的人來參加噢！ 收藏 「鏈」出不一樣的未來｜桂盟國際廢材設計競賽 30…" at bounding box center [784, 378] width 1568 height 757
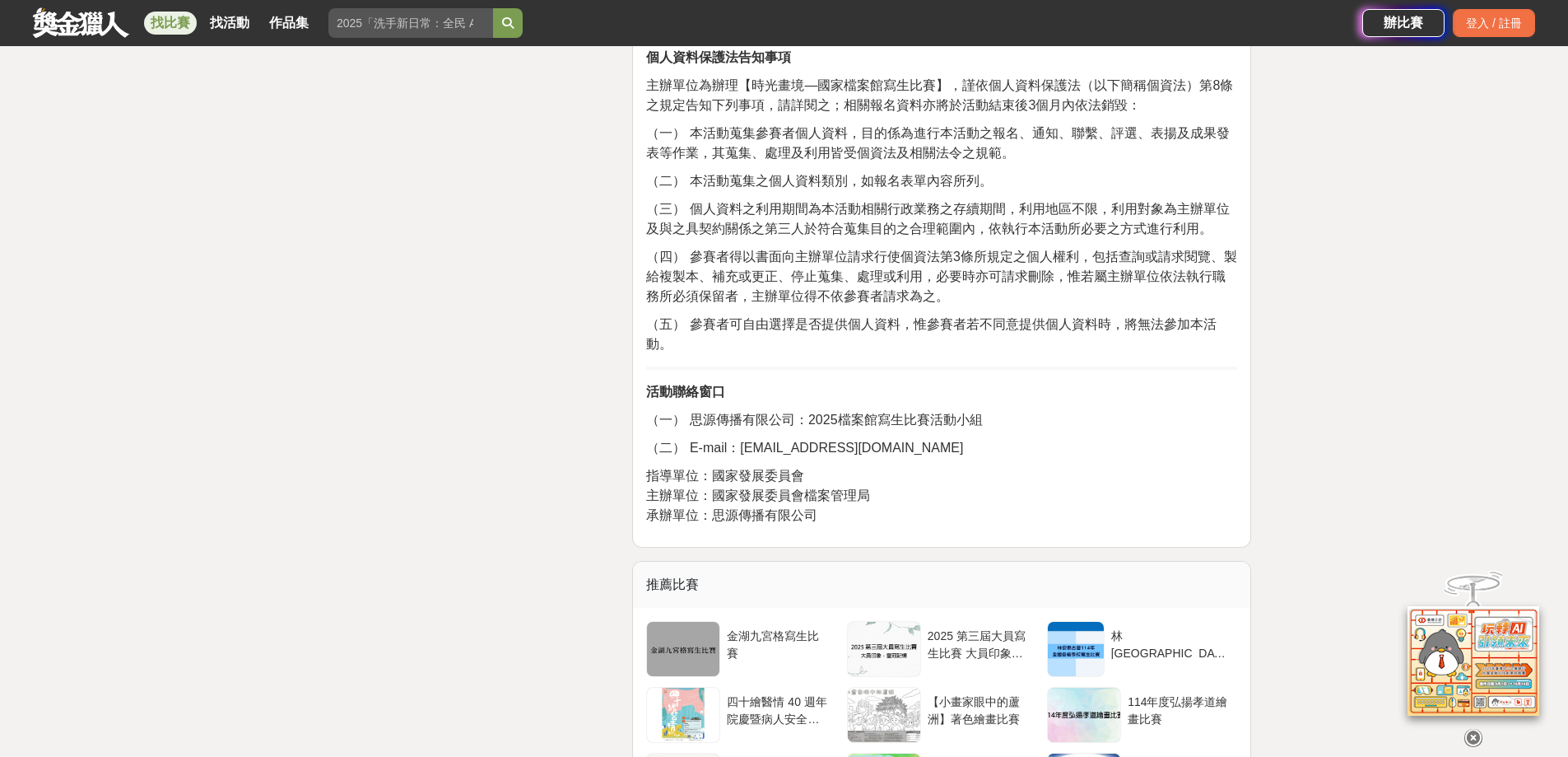
scroll to position [3212, 0]
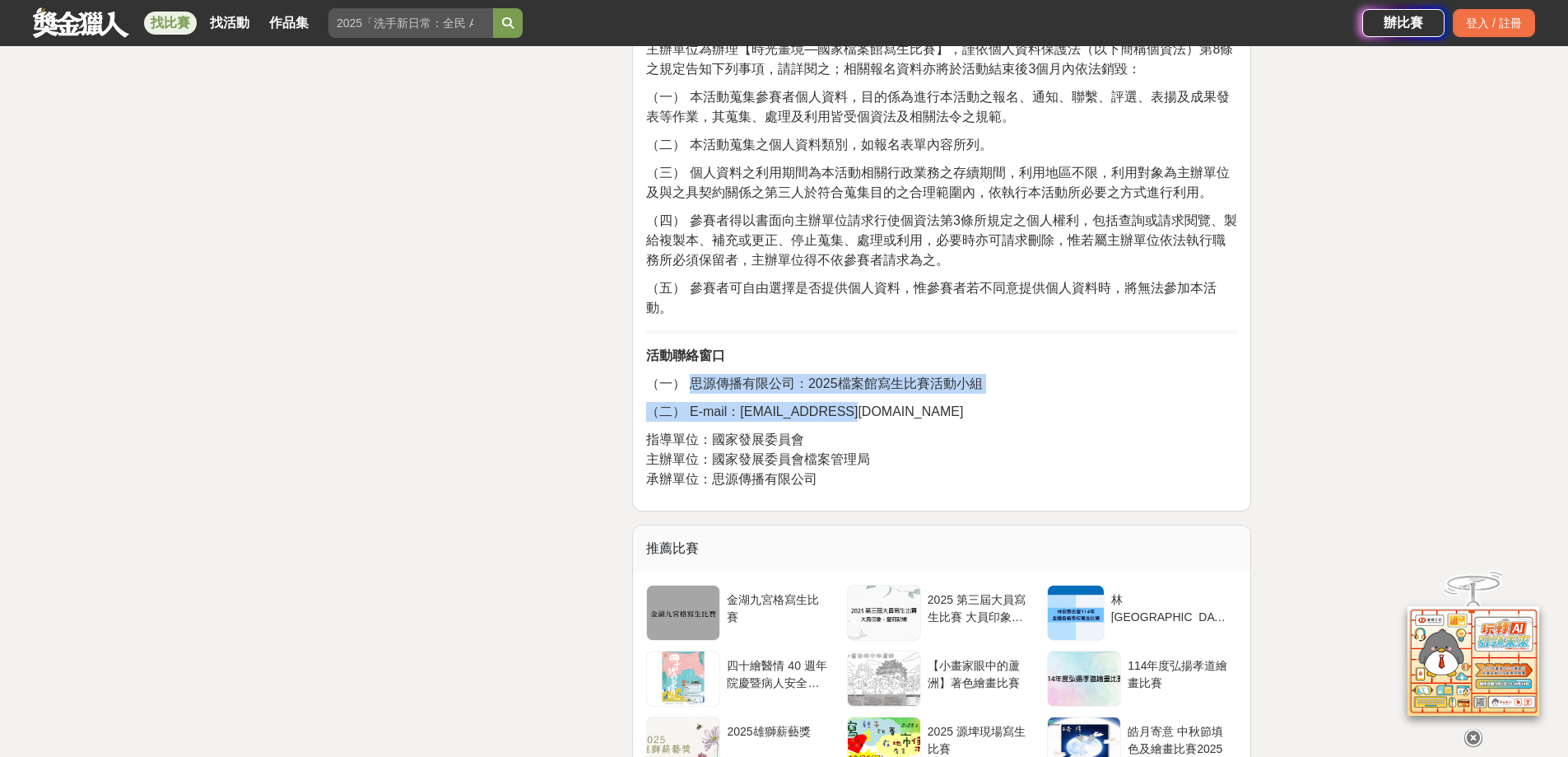
drag, startPoint x: 714, startPoint y: 381, endPoint x: 882, endPoint y: 413, distance: 171.0
copy div "思源傳播有限公司：2025檔案館寫生比賽活動小組 （二） E-mail：[EMAIL_ADDRESS][DOMAIN_NAME]"
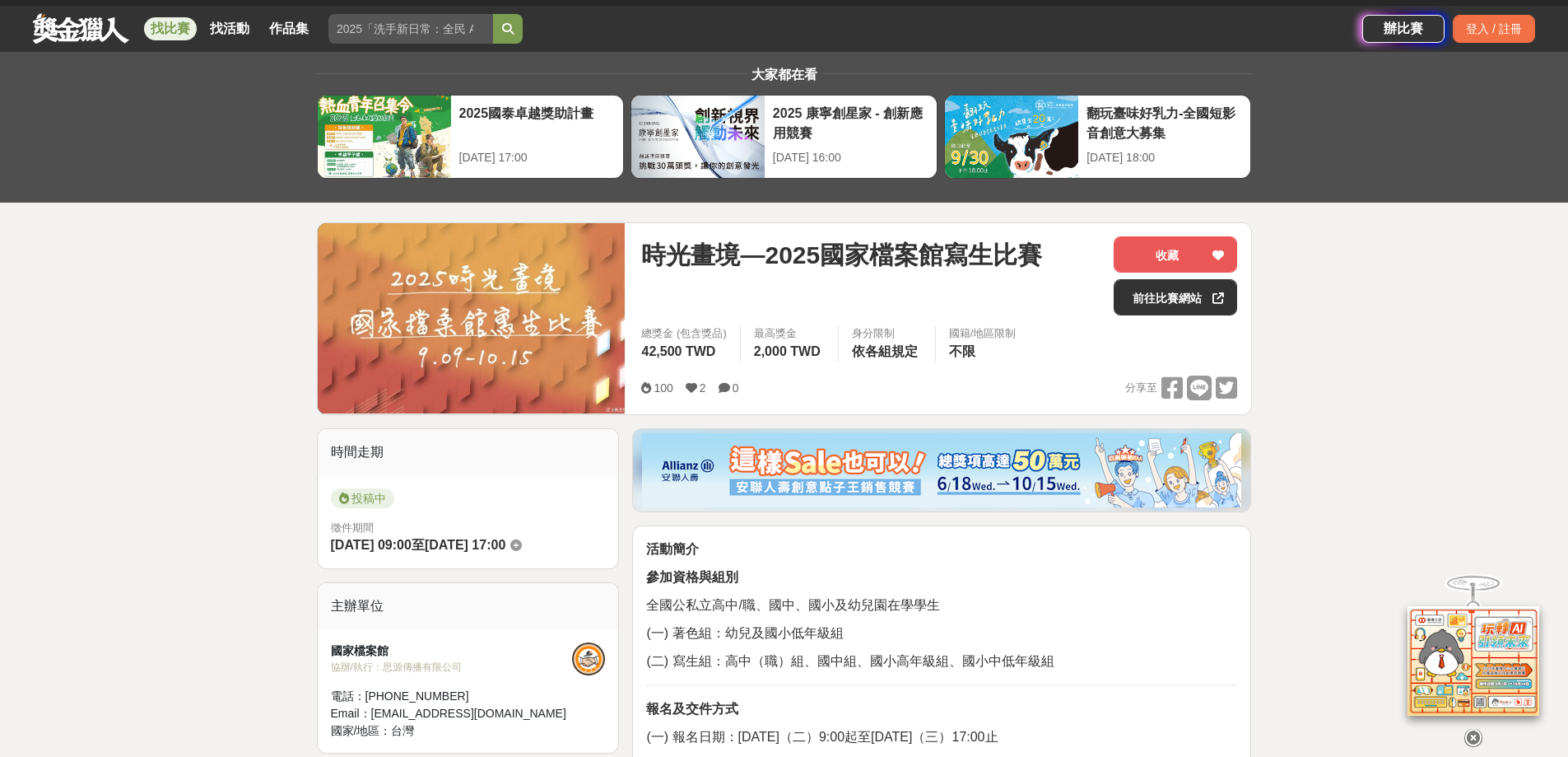
scroll to position [0, 0]
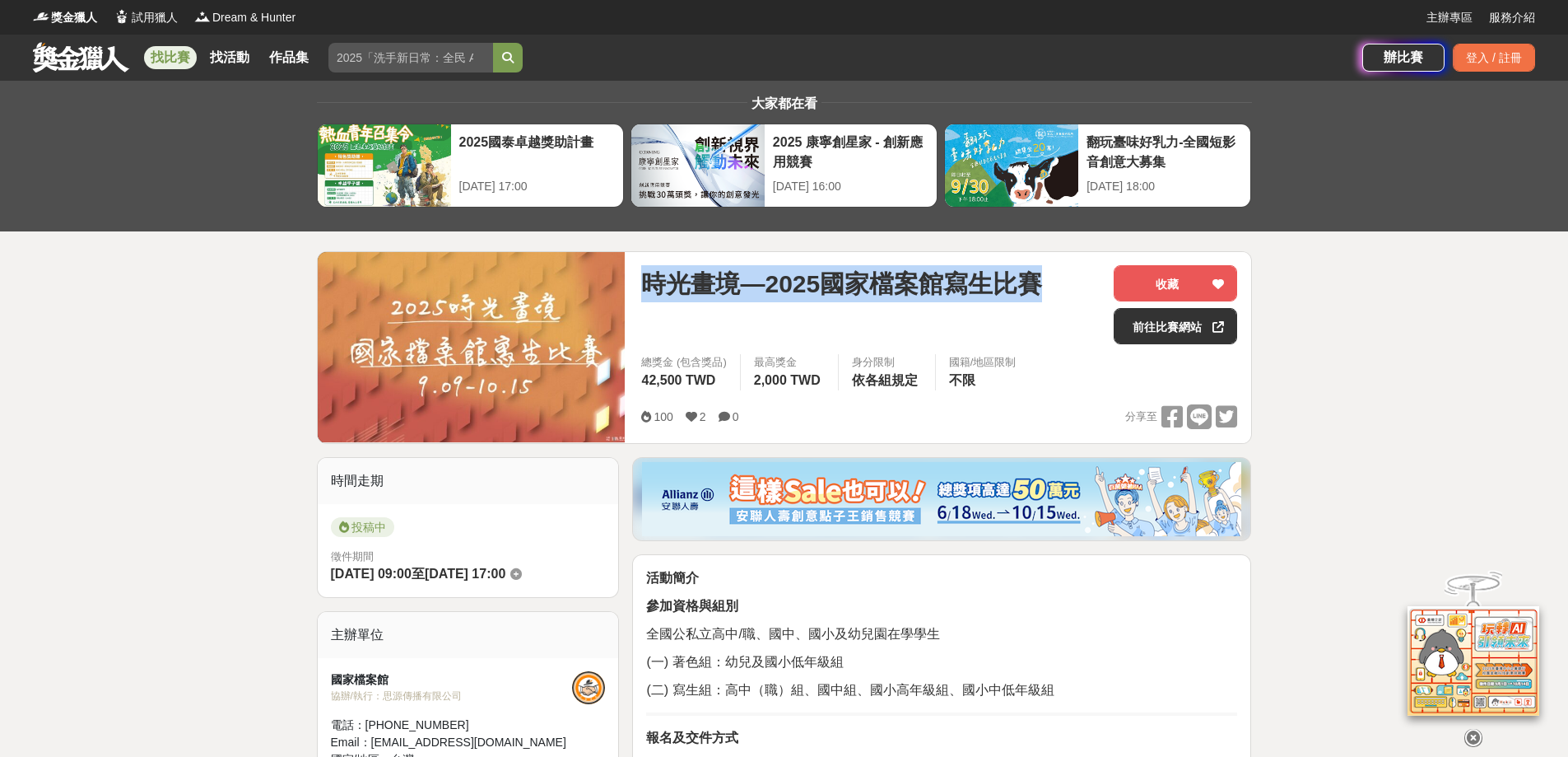
drag, startPoint x: 673, startPoint y: 278, endPoint x: 1034, endPoint y: 290, distance: 361.2
click at [1034, 290] on span "時光畫境—2025國家檔案館寫生比賽" at bounding box center [841, 284] width 401 height 37
copy span "時光畫境—2025國家檔案館寫生比賽"
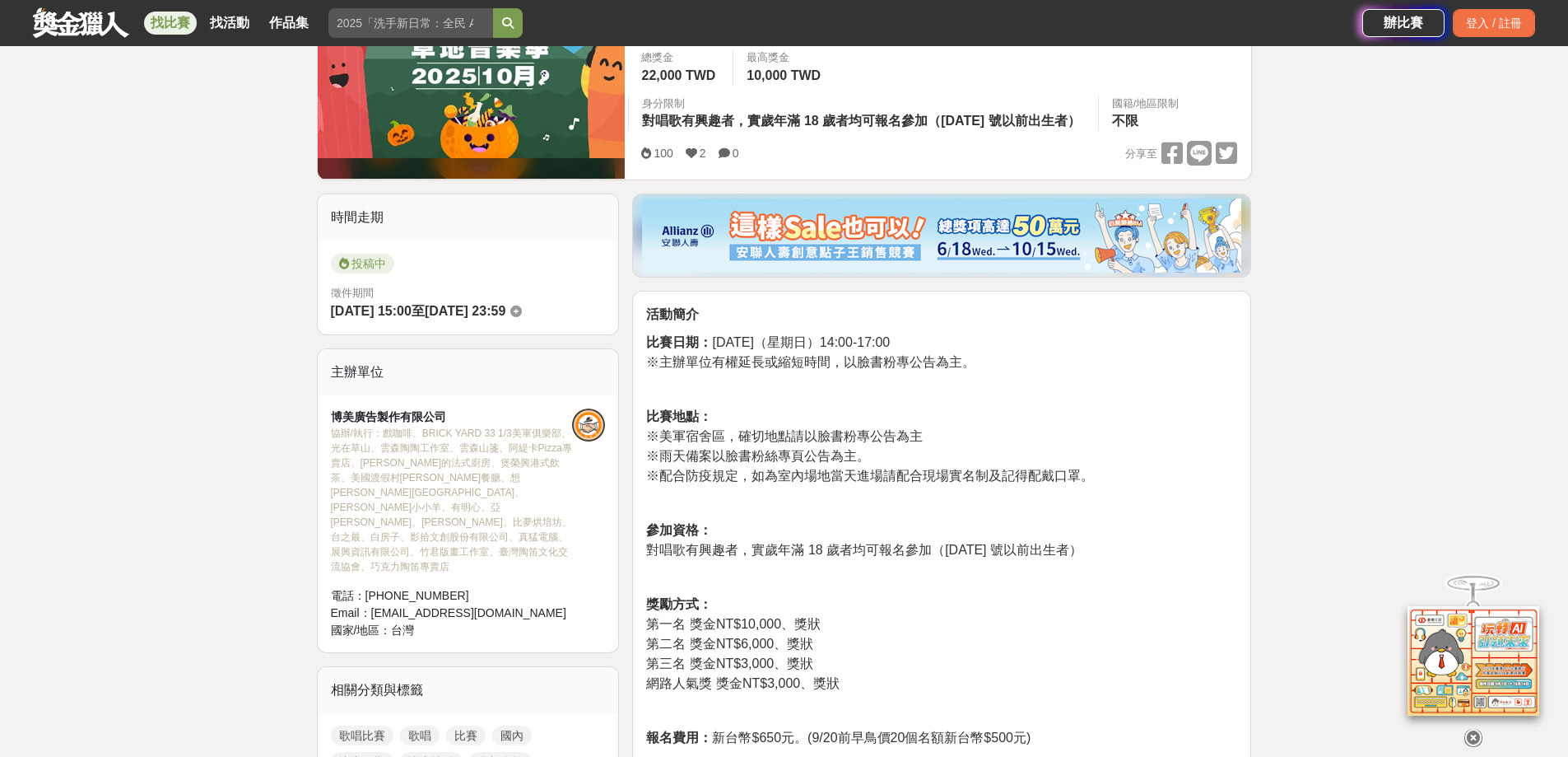
scroll to position [329, 0]
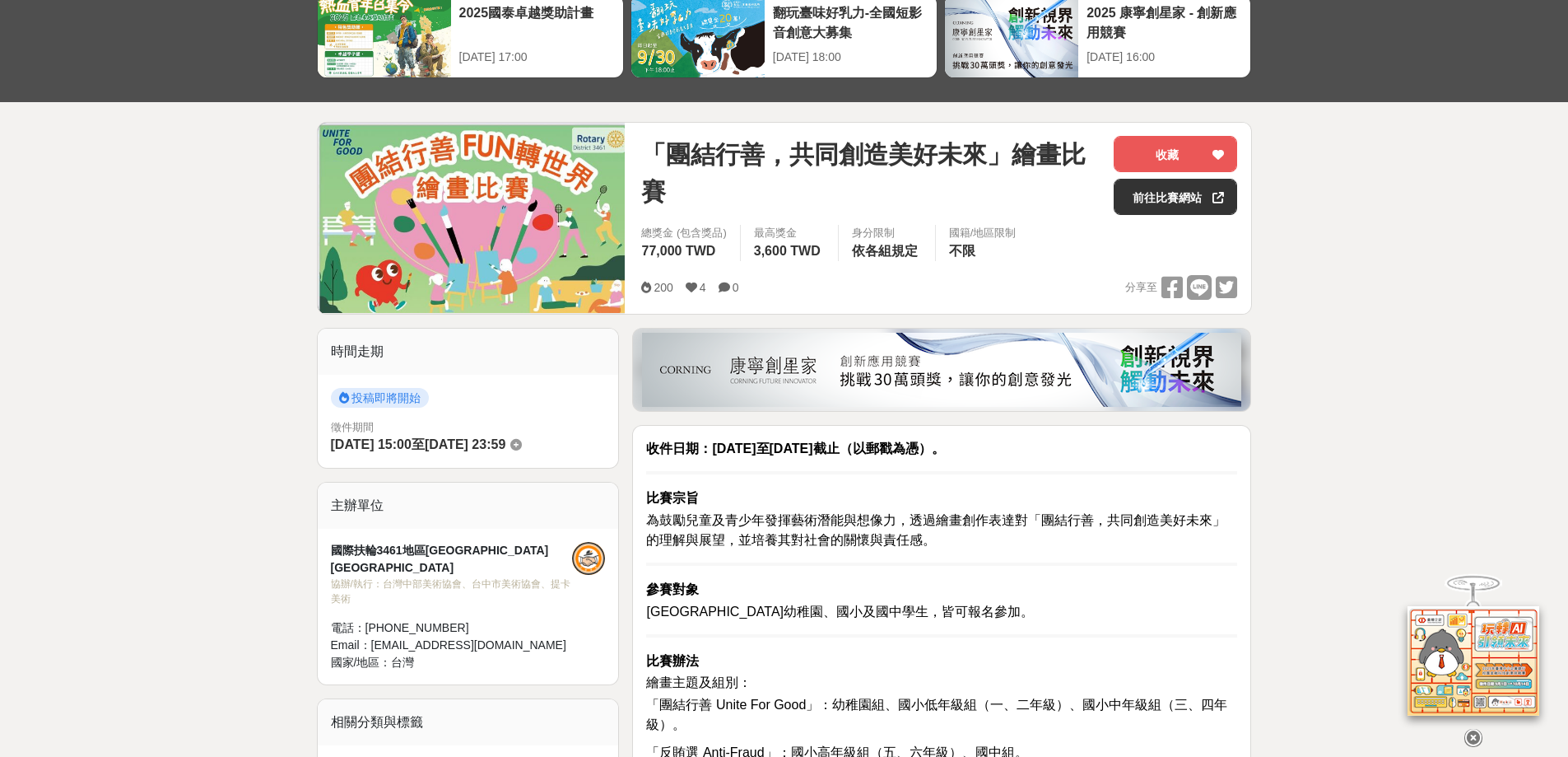
scroll to position [329, 0]
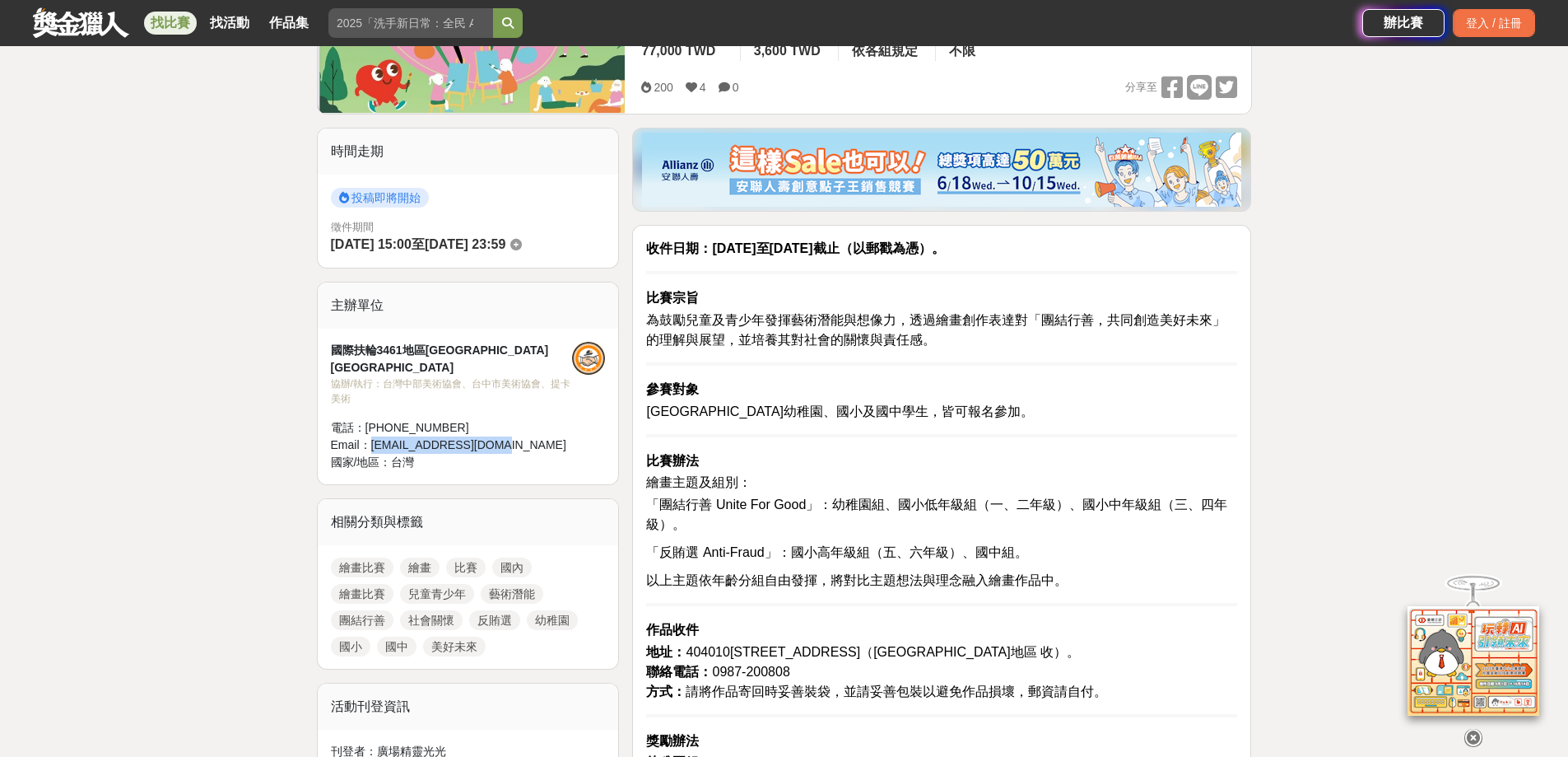
drag, startPoint x: 371, startPoint y: 427, endPoint x: 500, endPoint y: 426, distance: 129.0
click at [500, 436] on div "Email： [EMAIL_ADDRESS][DOMAIN_NAME]" at bounding box center [452, 444] width 242 height 17
copy div "[EMAIL_ADDRESS][DOMAIN_NAME]"
click at [1111, 349] on p "為鼓勵兒童及青少年發揮藝術潛能與想像力，透過繪畫創作表達對「團結行善，共同創造美好未來」的理解與展望，並培養其對社會的關懷與責任感。" at bounding box center [941, 330] width 591 height 39
click at [1104, 402] on p "臺中市幼稚園、國小及國中學生，皆可報名參加。" at bounding box center [941, 412] width 591 height 20
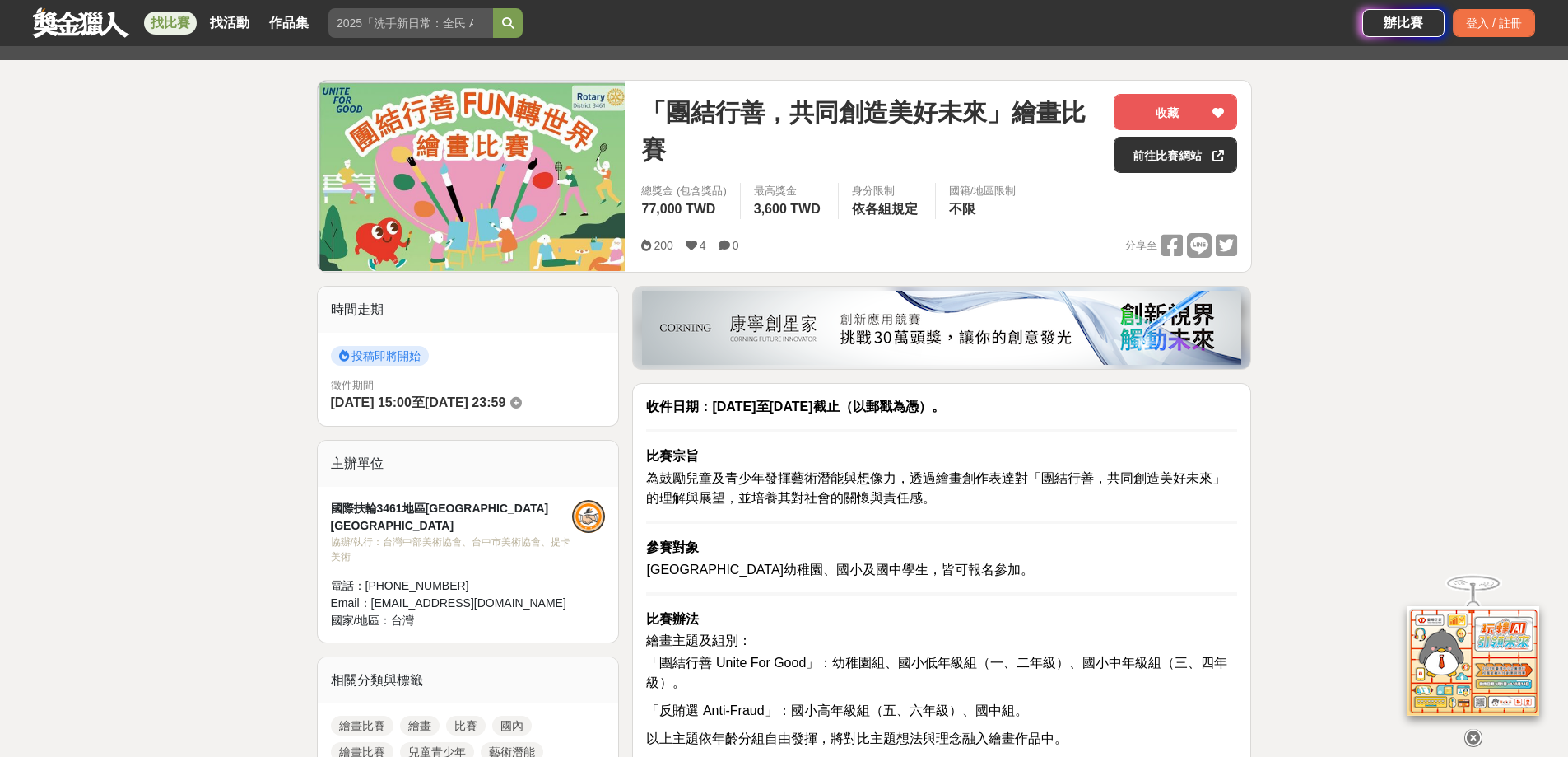
scroll to position [164, 0]
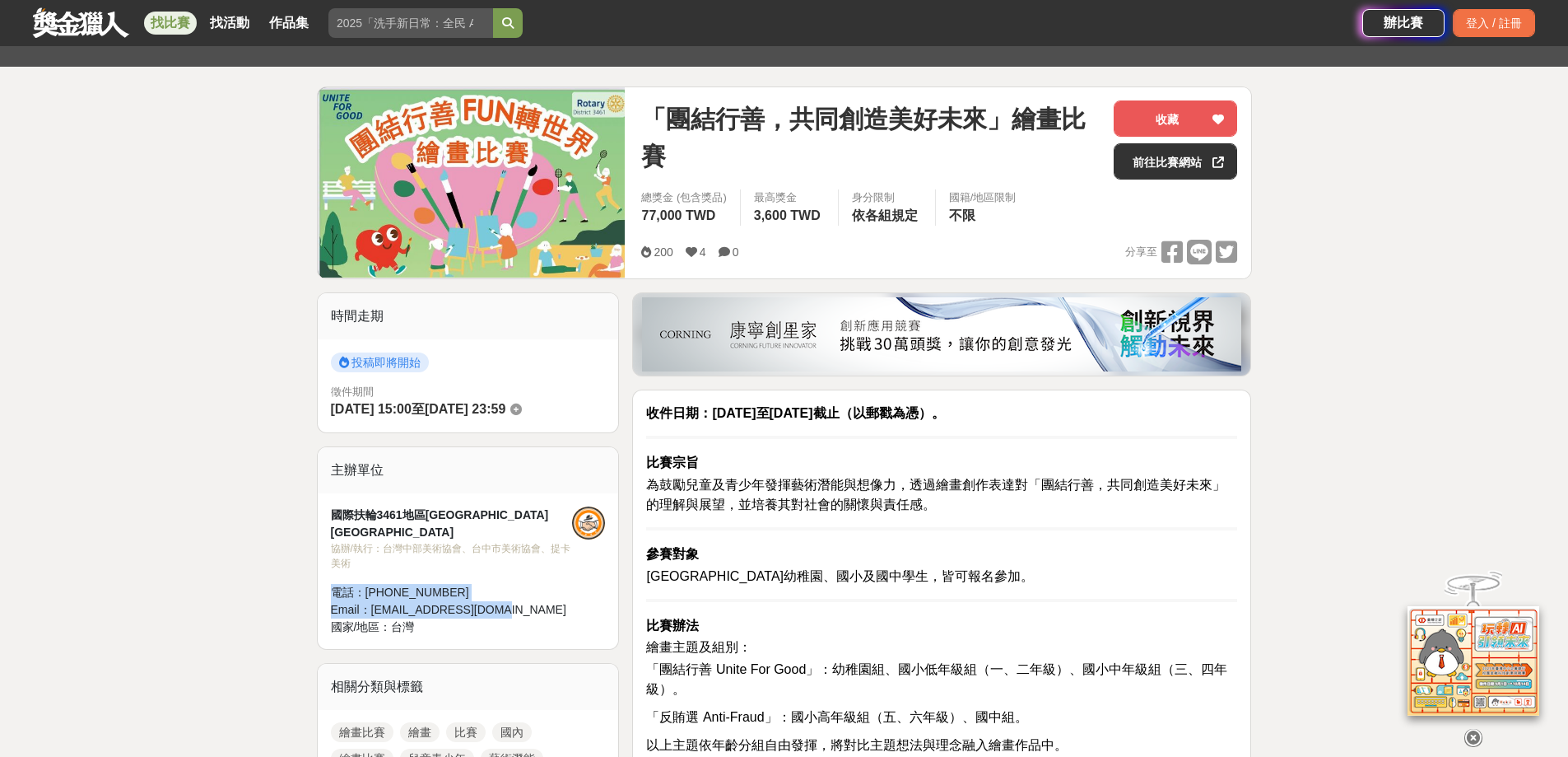
drag, startPoint x: 332, startPoint y: 567, endPoint x: 516, endPoint y: 588, distance: 185.2
click at [516, 588] on div "國際扶輪3461地區扶輪社 台中中央扶輪社 協辦/執行： 台灣中部美術協會、台中市美術協會、提卡美術 電話： 0987-220-088 Email： 3461…" at bounding box center [452, 571] width 242 height 129
copy div "電話： 0987-220-088 Email： 3461dg2425@gmail.com"
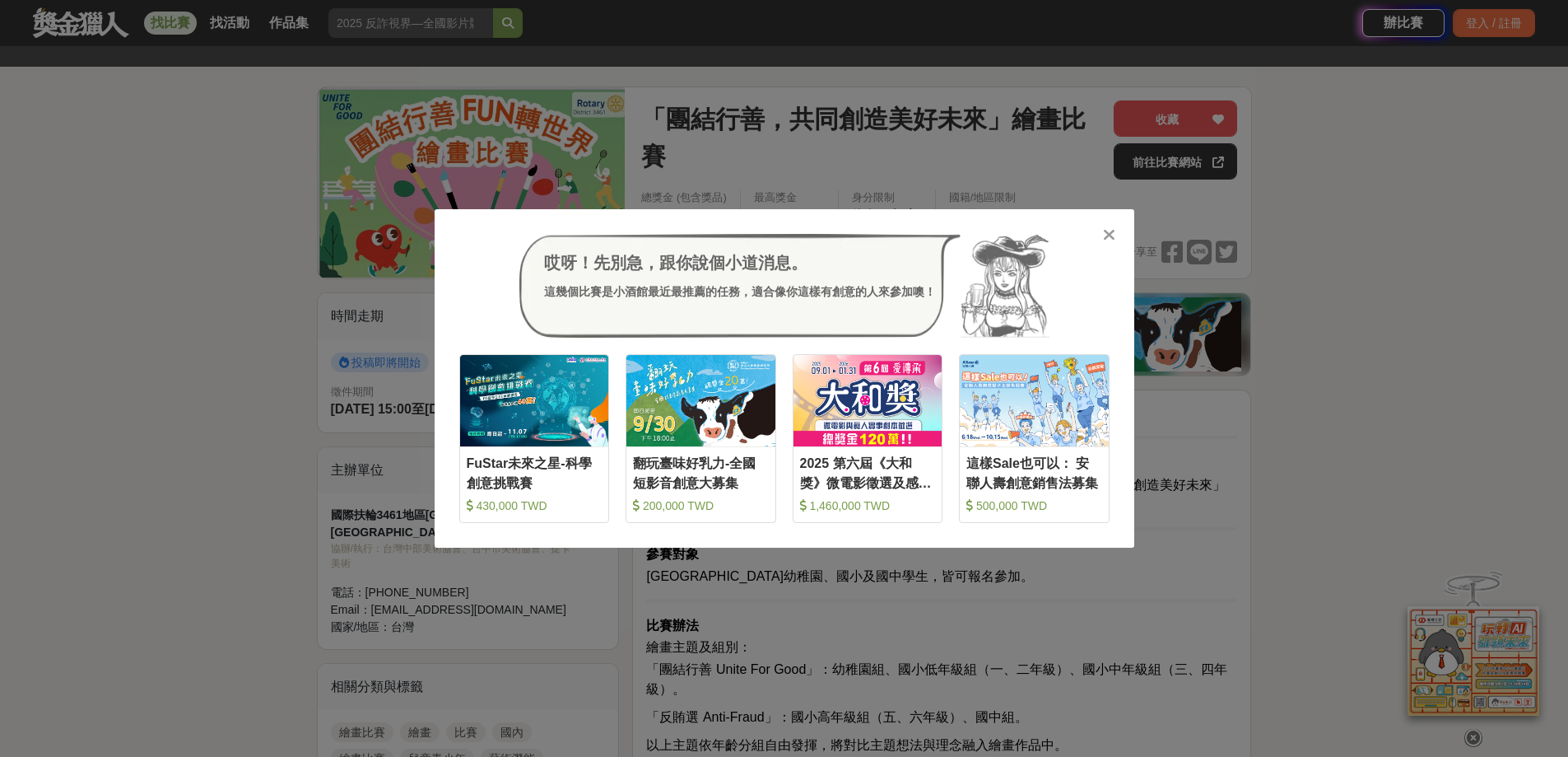
click at [1109, 239] on icon at bounding box center [1109, 234] width 13 height 16
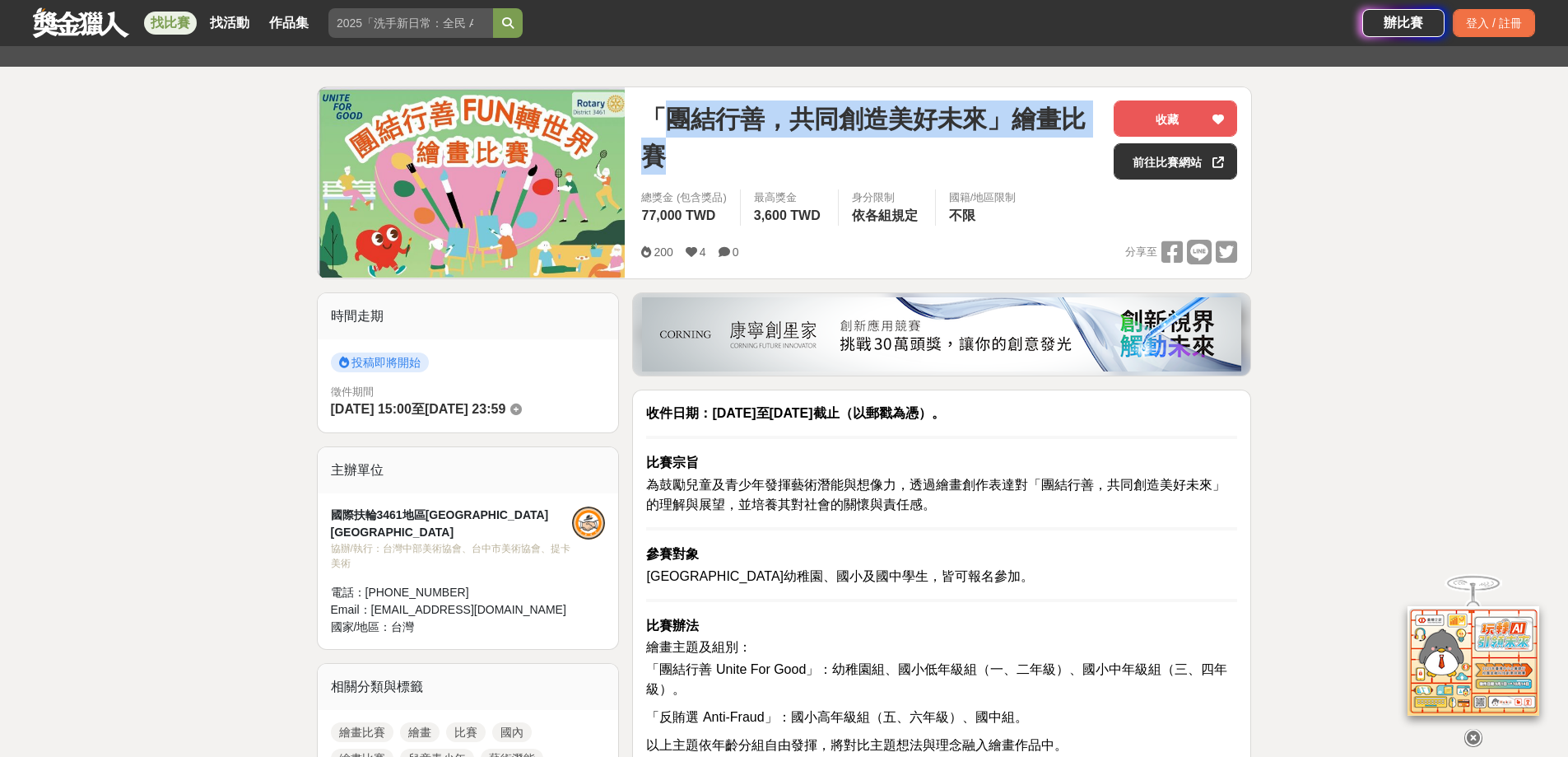
drag, startPoint x: 655, startPoint y: 115, endPoint x: 710, endPoint y: 144, distance: 62.2
click at [710, 144] on span "「團結行善，共同創造美好未來」繪畫比賽" at bounding box center [871, 138] width 460 height 75
click at [704, 144] on span "「團結行善，共同創造美好未來」繪畫比賽" at bounding box center [871, 138] width 460 height 75
drag, startPoint x: 700, startPoint y: 149, endPoint x: 642, endPoint y: 110, distance: 69.9
click at [642, 110] on span "「團結行善，共同創造美好未來」繪畫比賽" at bounding box center [871, 138] width 460 height 75
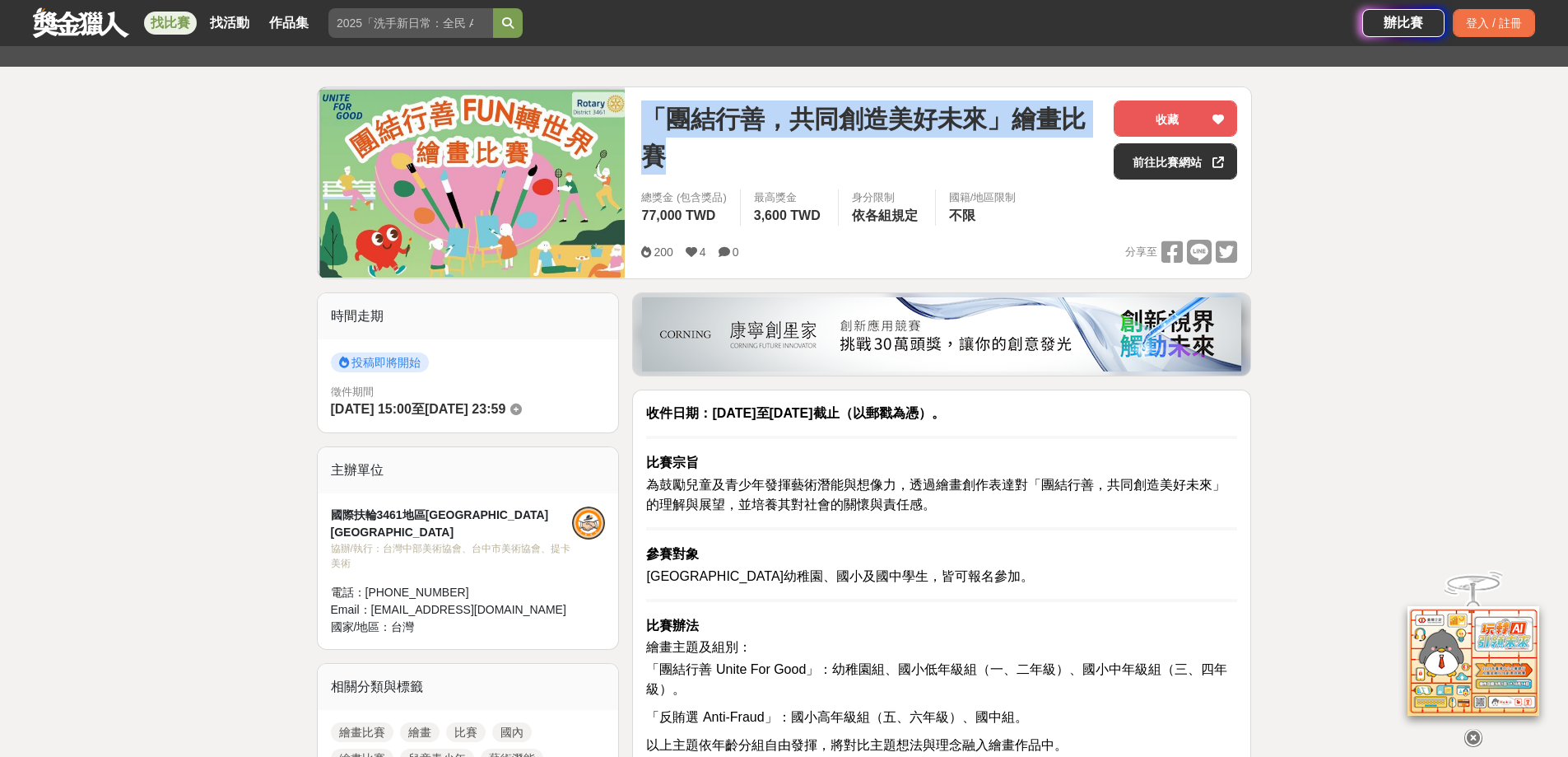
copy span "「團結行善，共同創造美好未來」繪畫比賽"
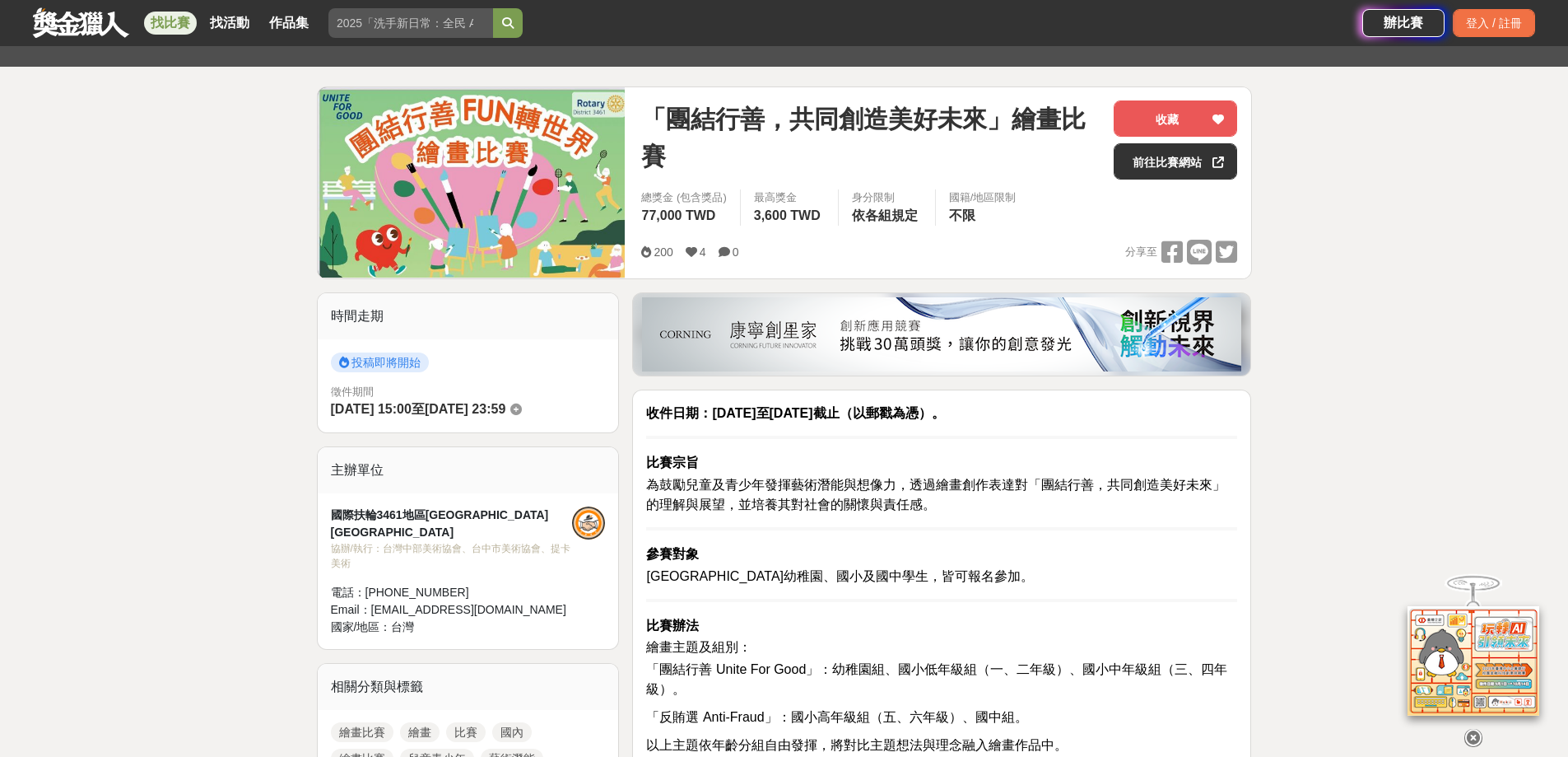
click at [1099, 560] on h2 "參賽對象" at bounding box center [941, 553] width 591 height 20
drag, startPoint x: 517, startPoint y: 513, endPoint x: 332, endPoint y: 510, distance: 185.0
click at [332, 510] on div "國際扶輪3461地區扶輪社 台中中央扶輪社" at bounding box center [452, 523] width 242 height 35
copy div "國際扶輪3461地區扶輪社 台中中央扶輪社"
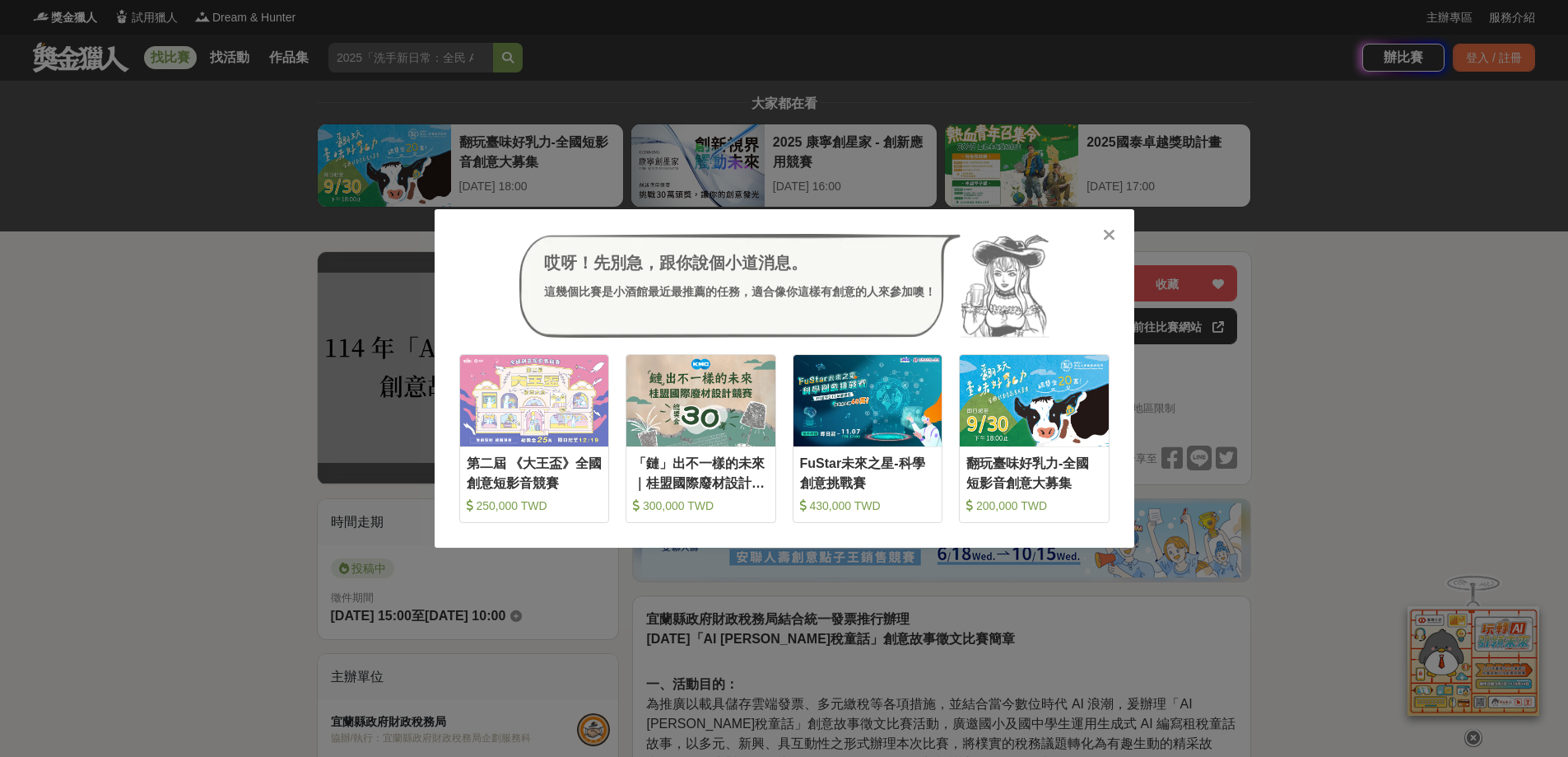
click at [1106, 238] on icon at bounding box center [1109, 234] width 13 height 16
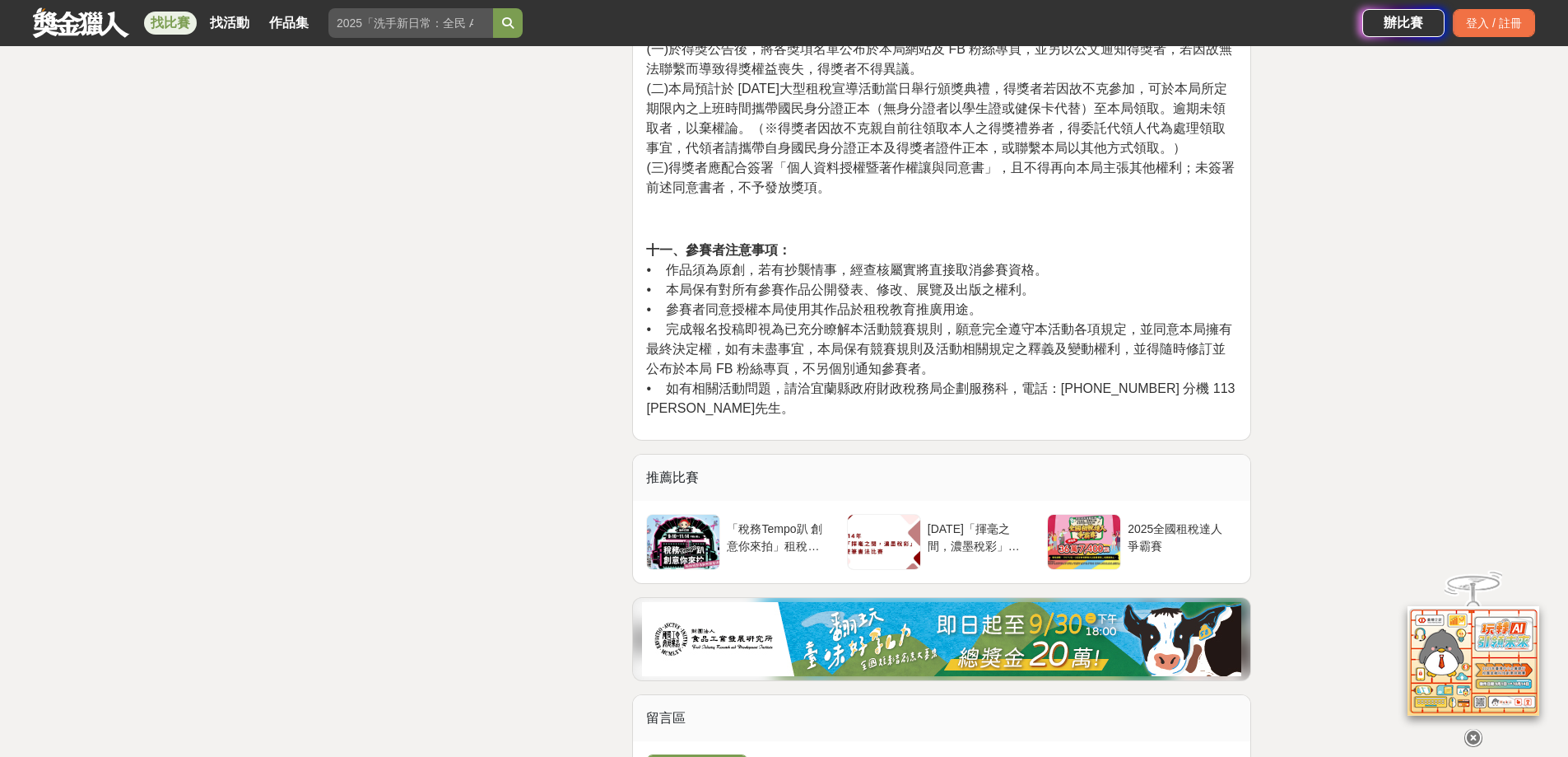
scroll to position [2224, 0]
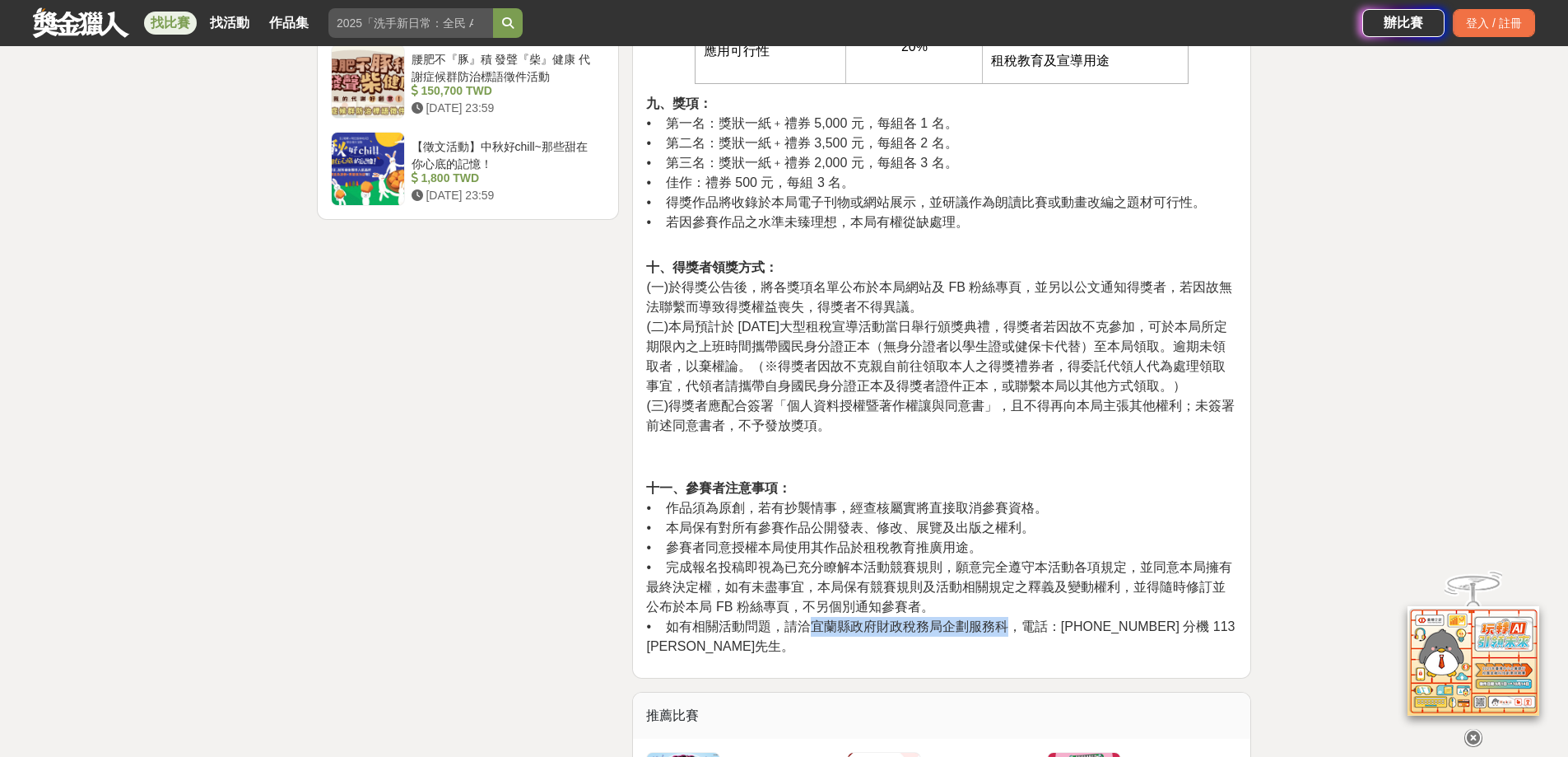
drag, startPoint x: 808, startPoint y: 610, endPoint x: 1002, endPoint y: 602, distance: 194.2
click at [1002, 619] on span "• 如有相關活動問題，請洽宜蘭縣政府財政稅務局企劃服務科，電話：[PHONE_NUMBER] 分機 113 [PERSON_NAME]先生。" at bounding box center [940, 635] width 589 height 34
copy span "宜蘭縣政府財政稅務局企劃服務科"
drag, startPoint x: 1080, startPoint y: 608, endPoint x: 1071, endPoint y: 607, distance: 9.1
click at [1079, 619] on span "• 如有相關活動問題，請洽宜蘭縣政府財政稅務局企劃服務科，電話：[PHONE_NUMBER] 分機 113 [PERSON_NAME]先生。" at bounding box center [940, 635] width 589 height 34
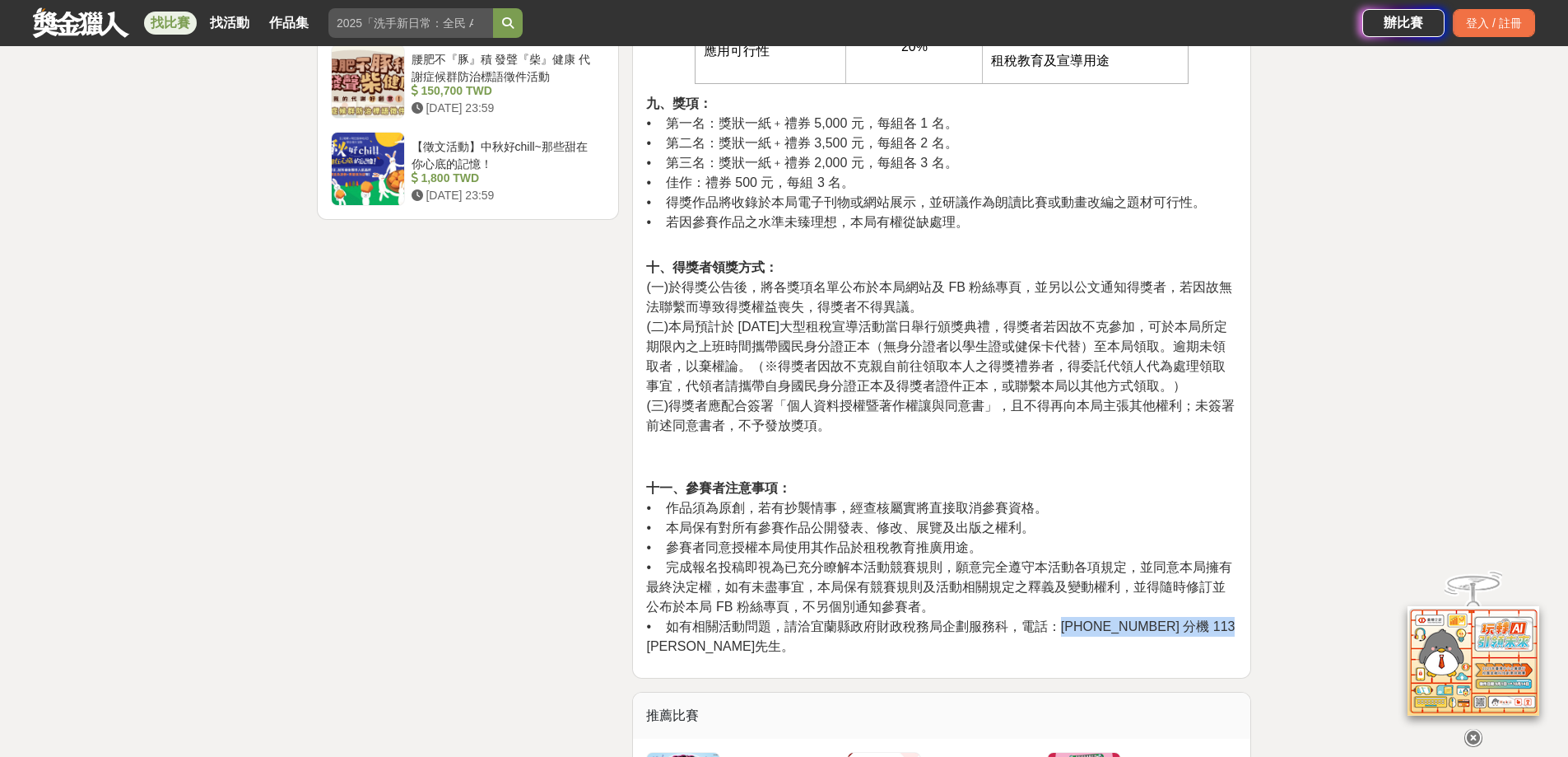
drag, startPoint x: 1067, startPoint y: 606, endPoint x: 567, endPoint y: 705, distance: 509.7
click at [654, 629] on span "• 如有相關活動問題，請洽宜蘭縣政府財政稅務局企劃服務科，電話：03-9325101 分機 113 陳先生。" at bounding box center [940, 635] width 589 height 34
copy span "03-9325101 分機 113 陳先生"
click at [1003, 501] on span "• 作品須為原創，若有抄襲情事，經查核屬實將直接取消參賽資格。" at bounding box center [846, 507] width 401 height 14
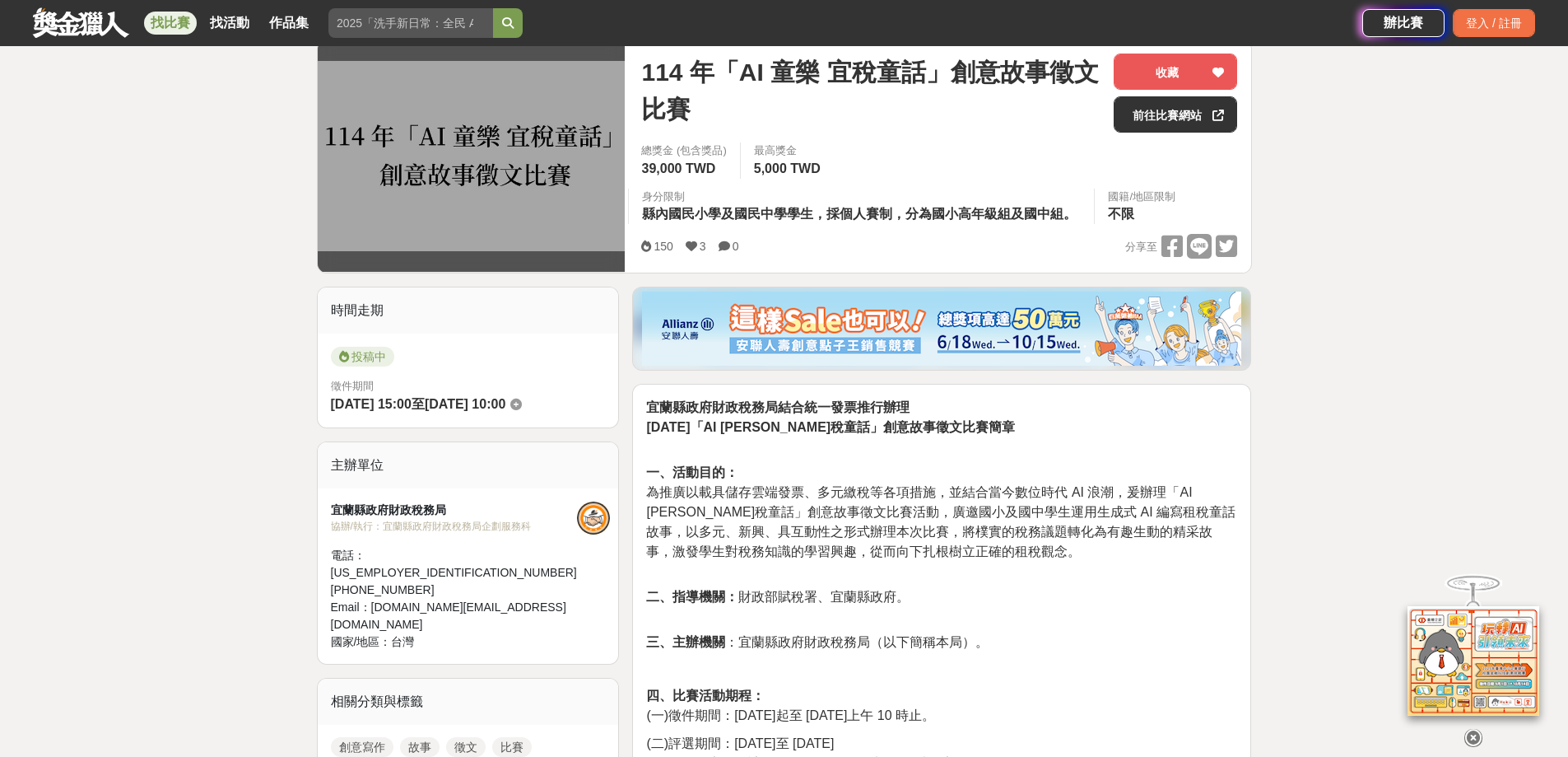
scroll to position [0, 0]
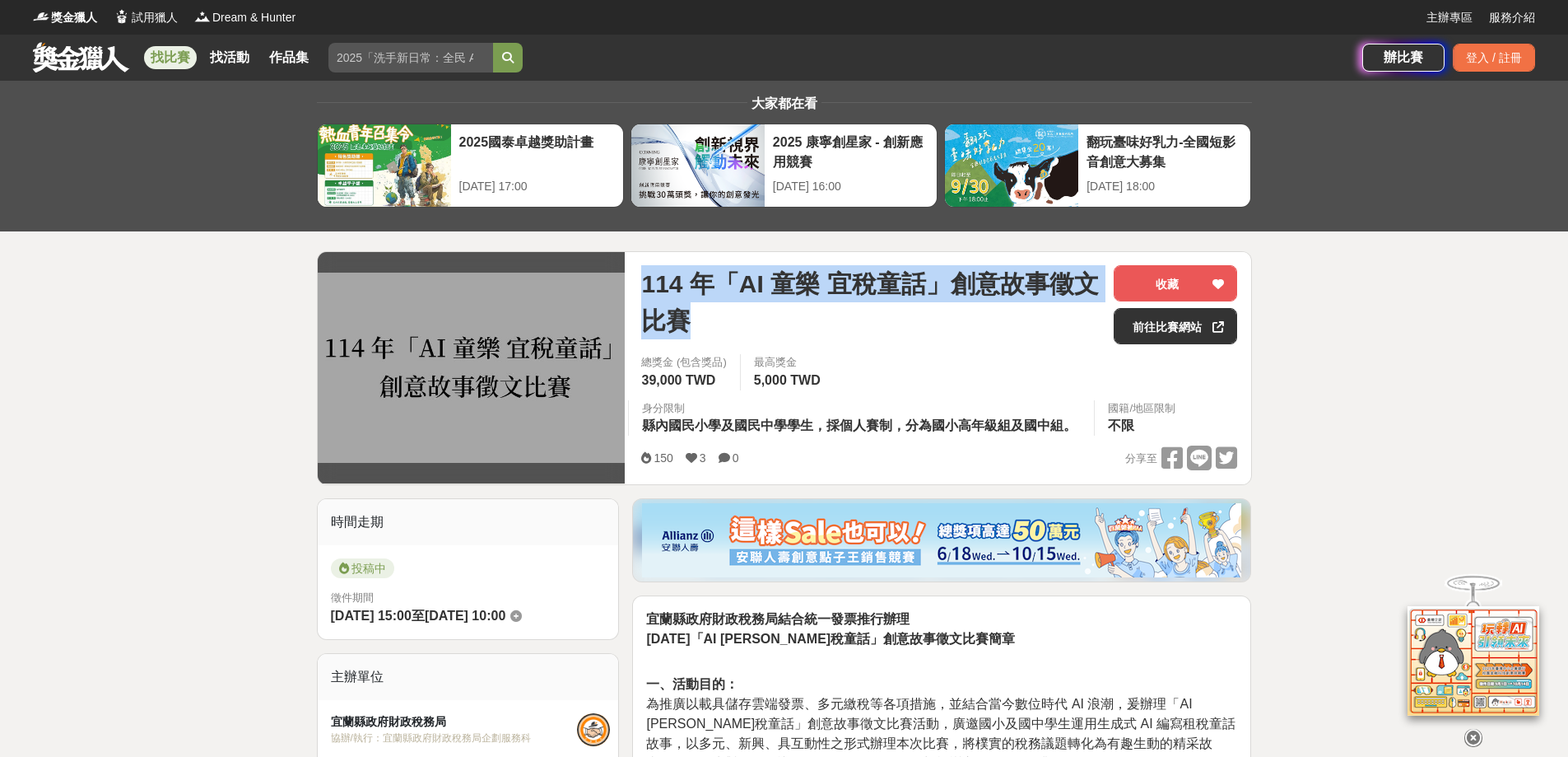
drag, startPoint x: 640, startPoint y: 280, endPoint x: 714, endPoint y: 298, distance: 76.2
click at [714, 322] on div "114 年「AI 童樂 宜稅童話」創意故事徵文比賽 收藏 前往比賽網站 總獎金 (包含獎品) 39,000 TWD 最高獎金 5,000 TWD 身分限制 縣…" at bounding box center [938, 368] width 622 height 233
copy span "114 年「AI 童樂 宜稅童話」創意故事徵文比賽"
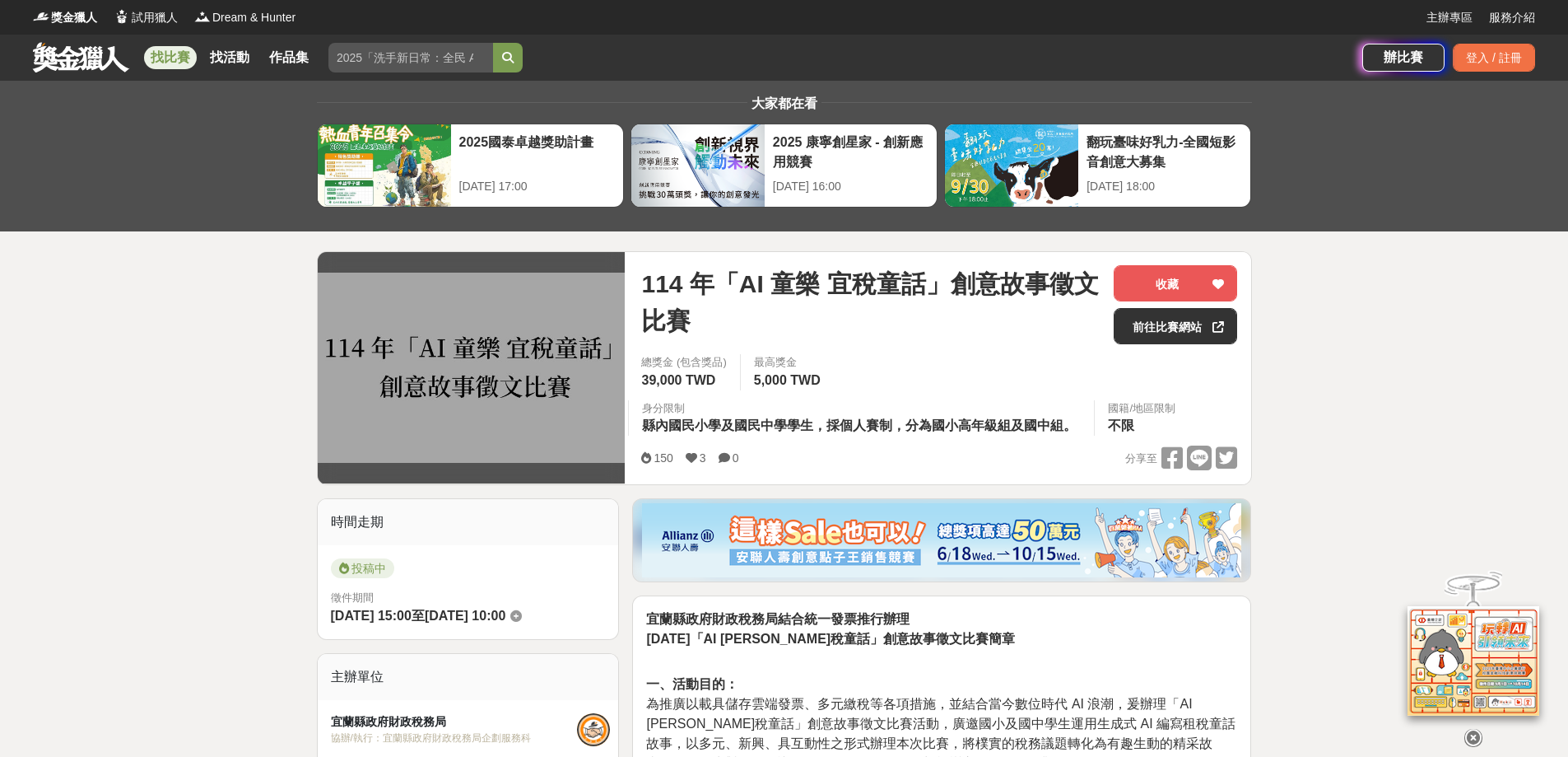
click at [498, 596] on span "徵件期間" at bounding box center [468, 598] width 275 height 16
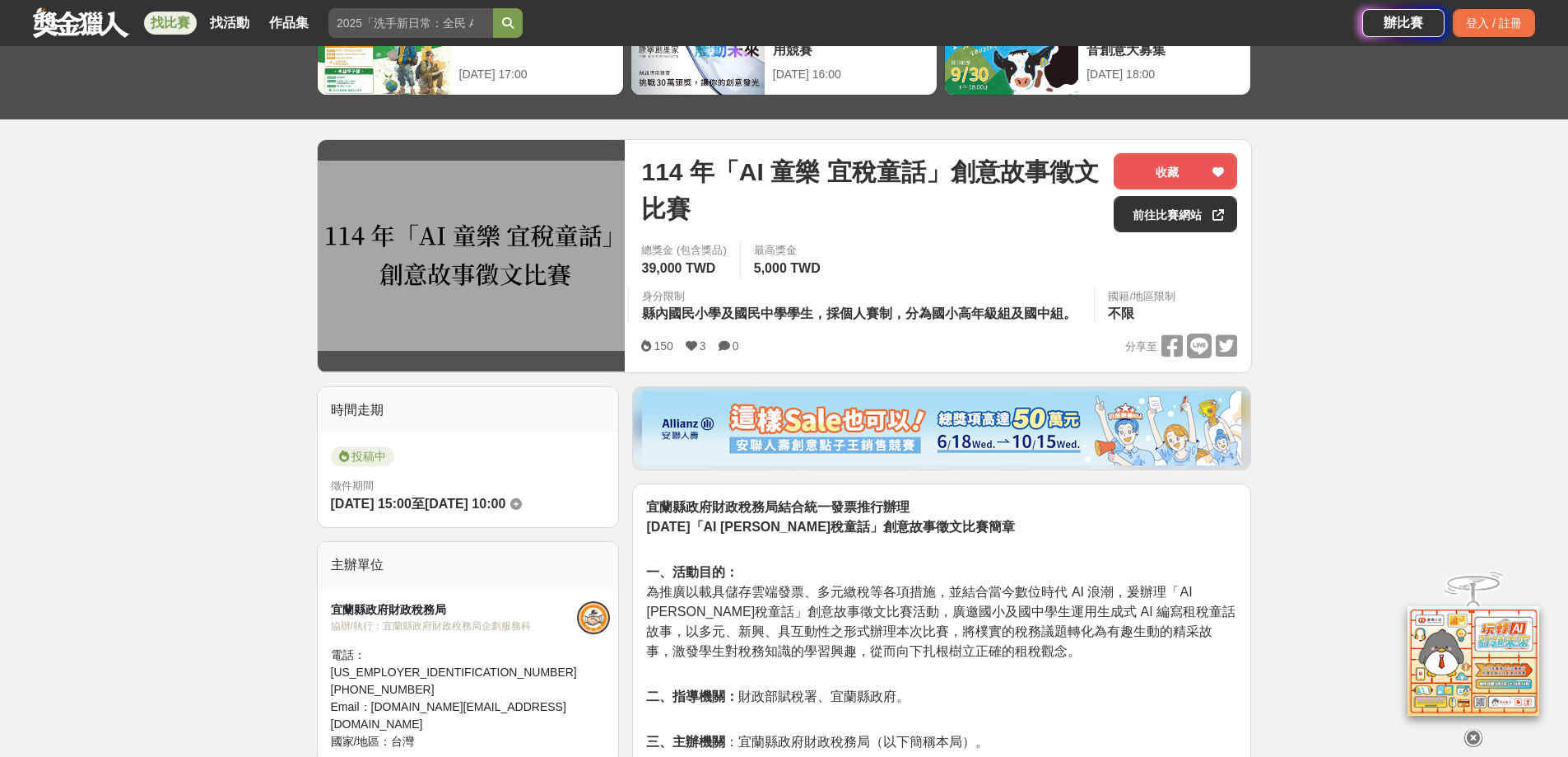
scroll to position [329, 0]
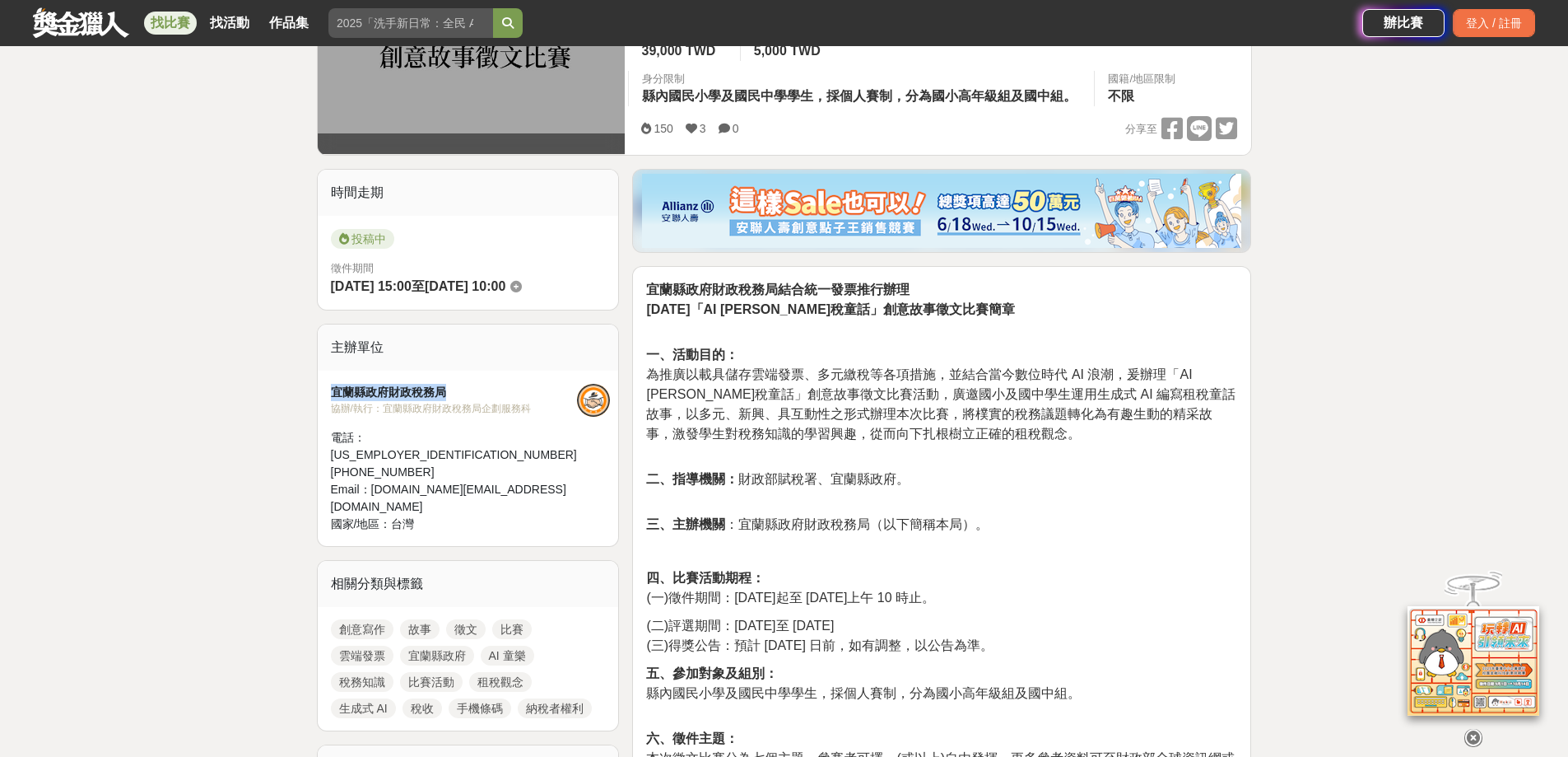
drag, startPoint x: 452, startPoint y: 387, endPoint x: 327, endPoint y: 393, distance: 125.1
click at [327, 393] on div "宜蘭縣政府財政稅務局 協辦/執行： 宜蘭縣政府財政稅務局企劃服務科 電話： 03-9325101#113 Email： iltb.gov@gmail.com …" at bounding box center [469, 458] width 302 height 175
copy div "宜蘭縣政府財政稅務局"
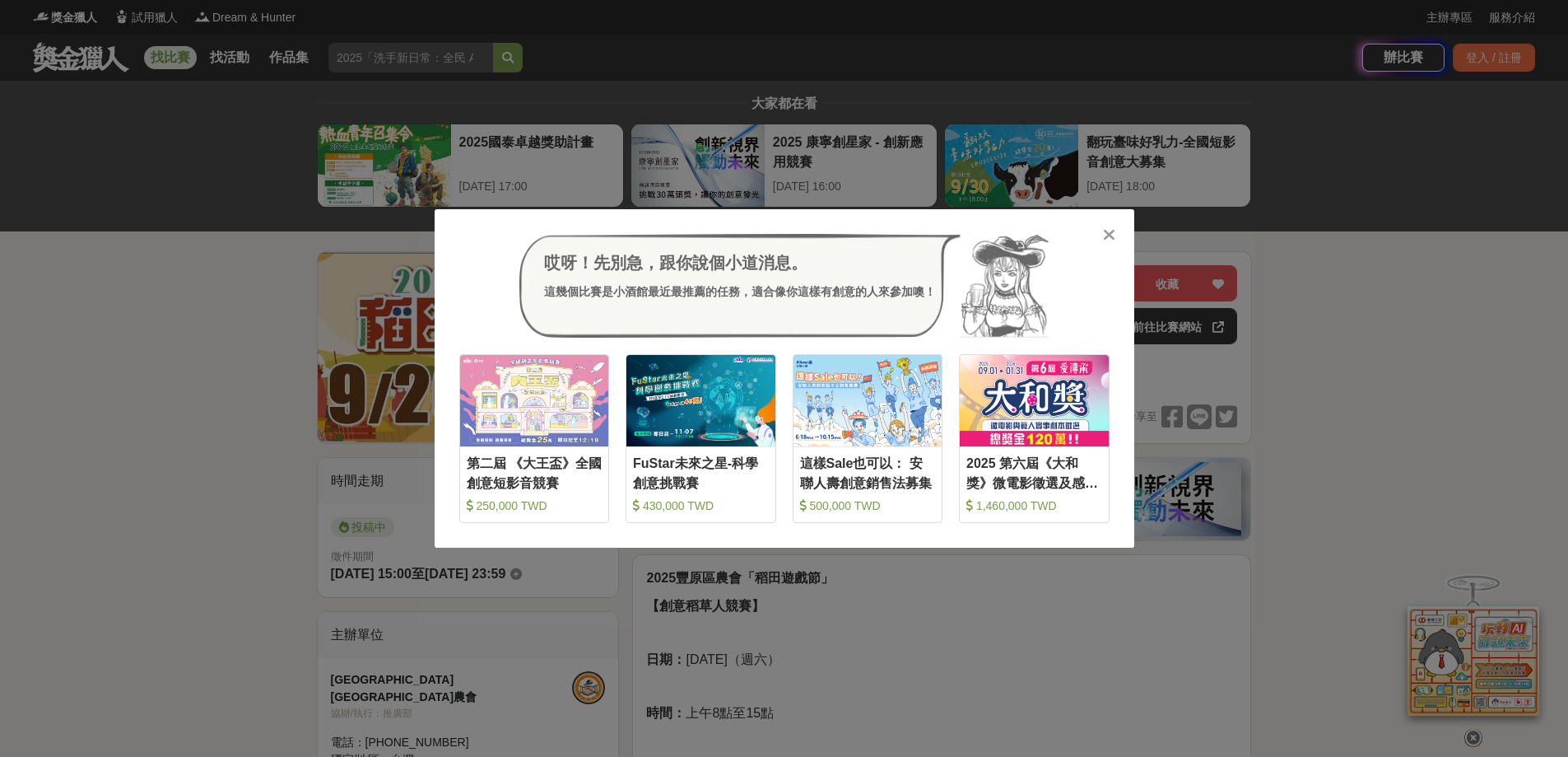
click at [1103, 233] on icon at bounding box center [1109, 234] width 13 height 16
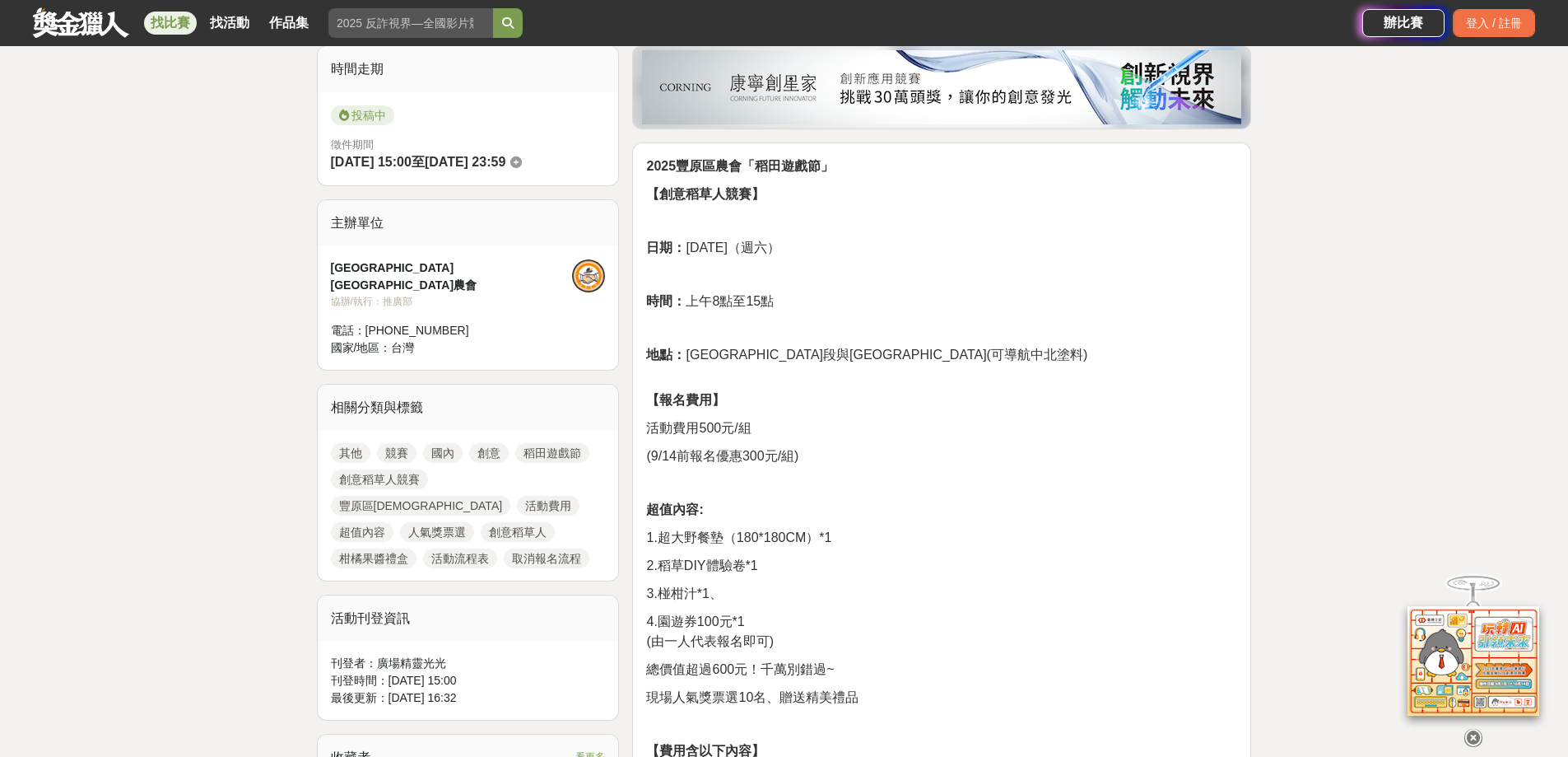
scroll to position [247, 0]
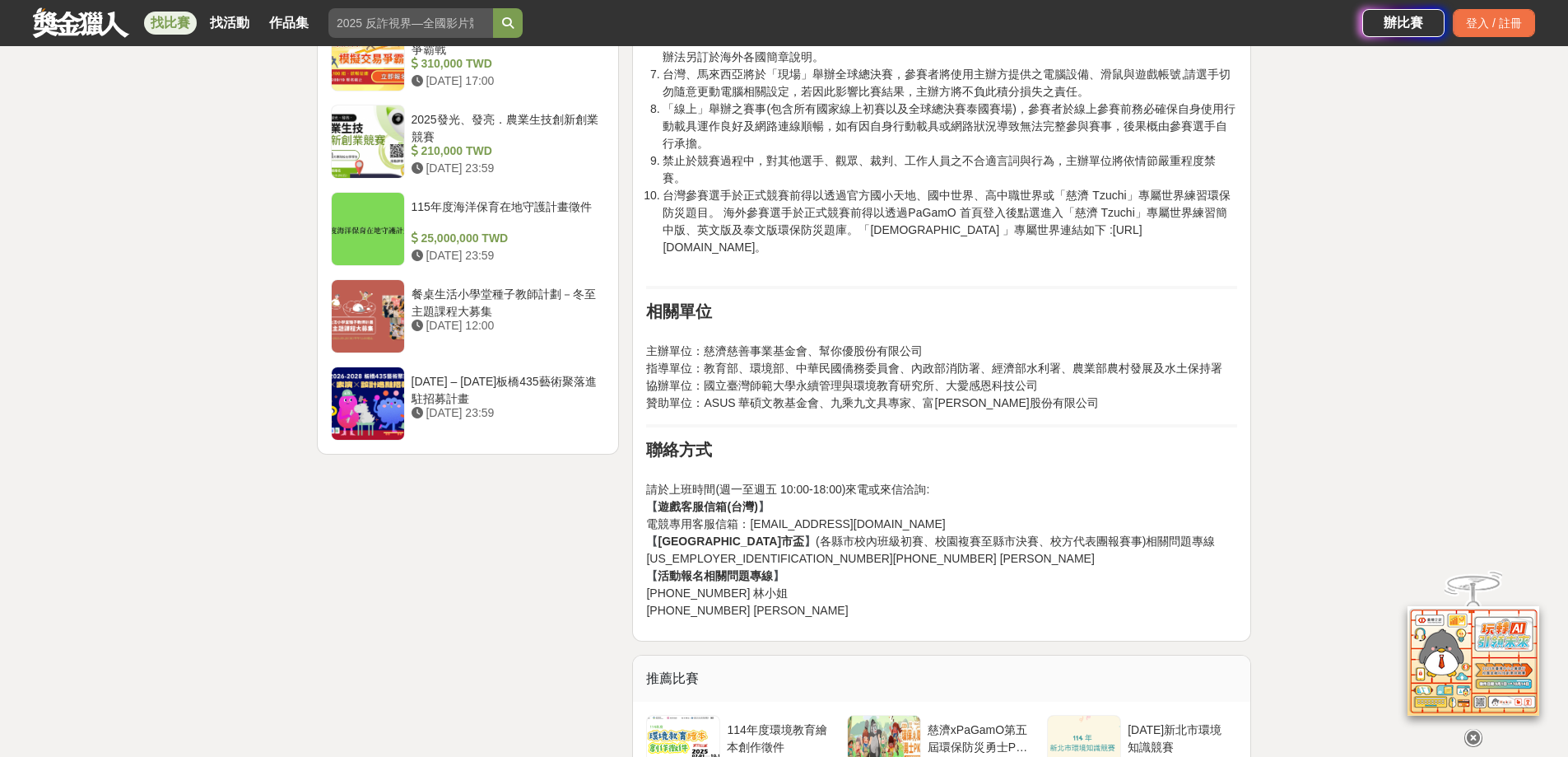
scroll to position [1977, 0]
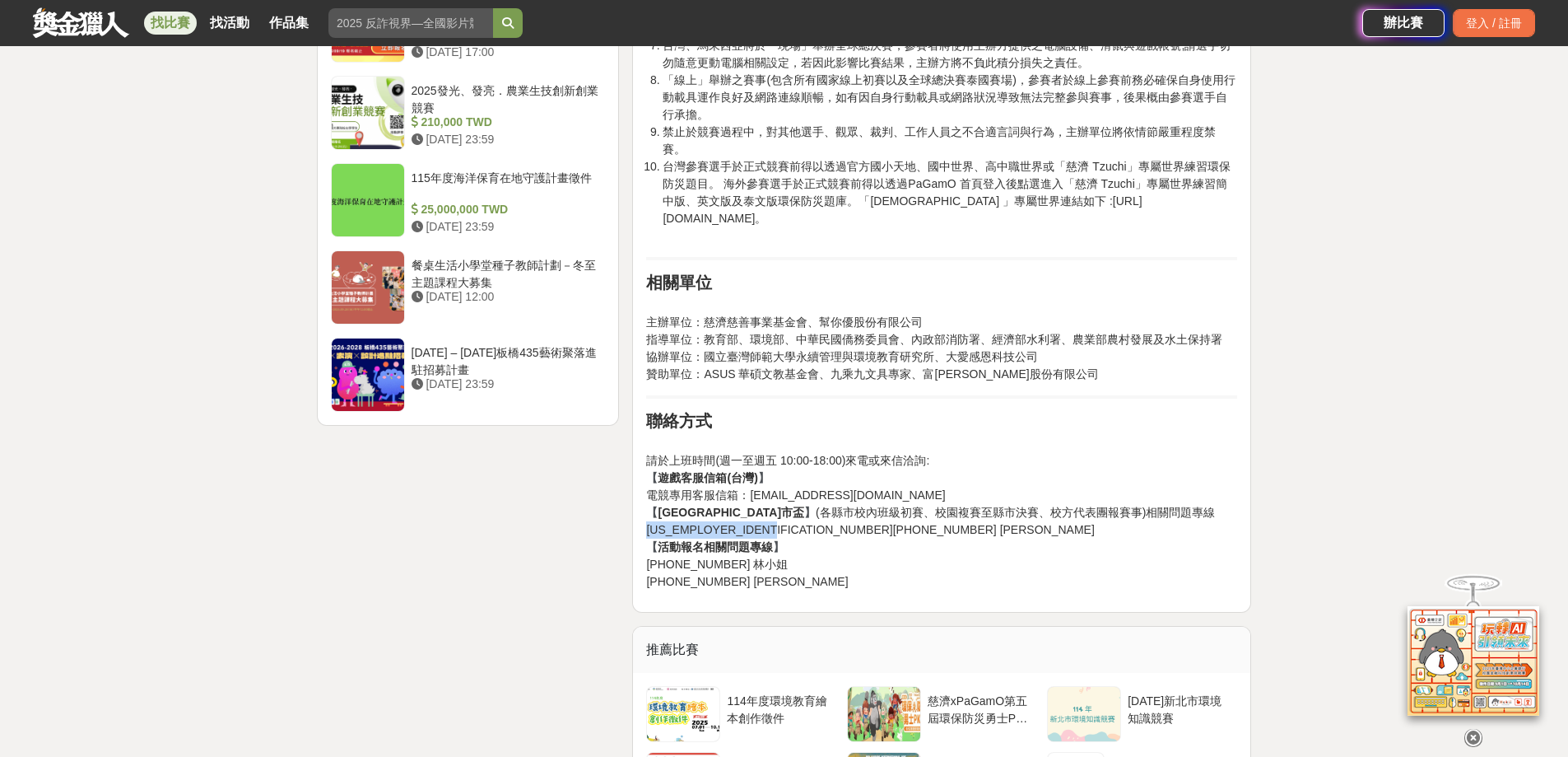
drag, startPoint x: 779, startPoint y: 533, endPoint x: 647, endPoint y: 531, distance: 132.0
click at [647, 531] on p "請於上班時間(週一至週五 10:00-18:00)來電或來信洽詢: 【 遊戲客服信箱(台灣) 】 電競專用客服信箱：esport@pagamo.org 【 慈…" at bounding box center [941, 512] width 591 height 155
drag, startPoint x: 871, startPoint y: 494, endPoint x: 749, endPoint y: 496, distance: 122.0
click at [749, 496] on p "請於上班時間(週一至週五 10:00-18:00)來電或來信洽詢: 【 遊戲客服信箱(台灣) 】 電競專用客服信箱：esport@pagamo.org 【 慈…" at bounding box center [941, 512] width 591 height 155
copy span "esport@pagamo.org"
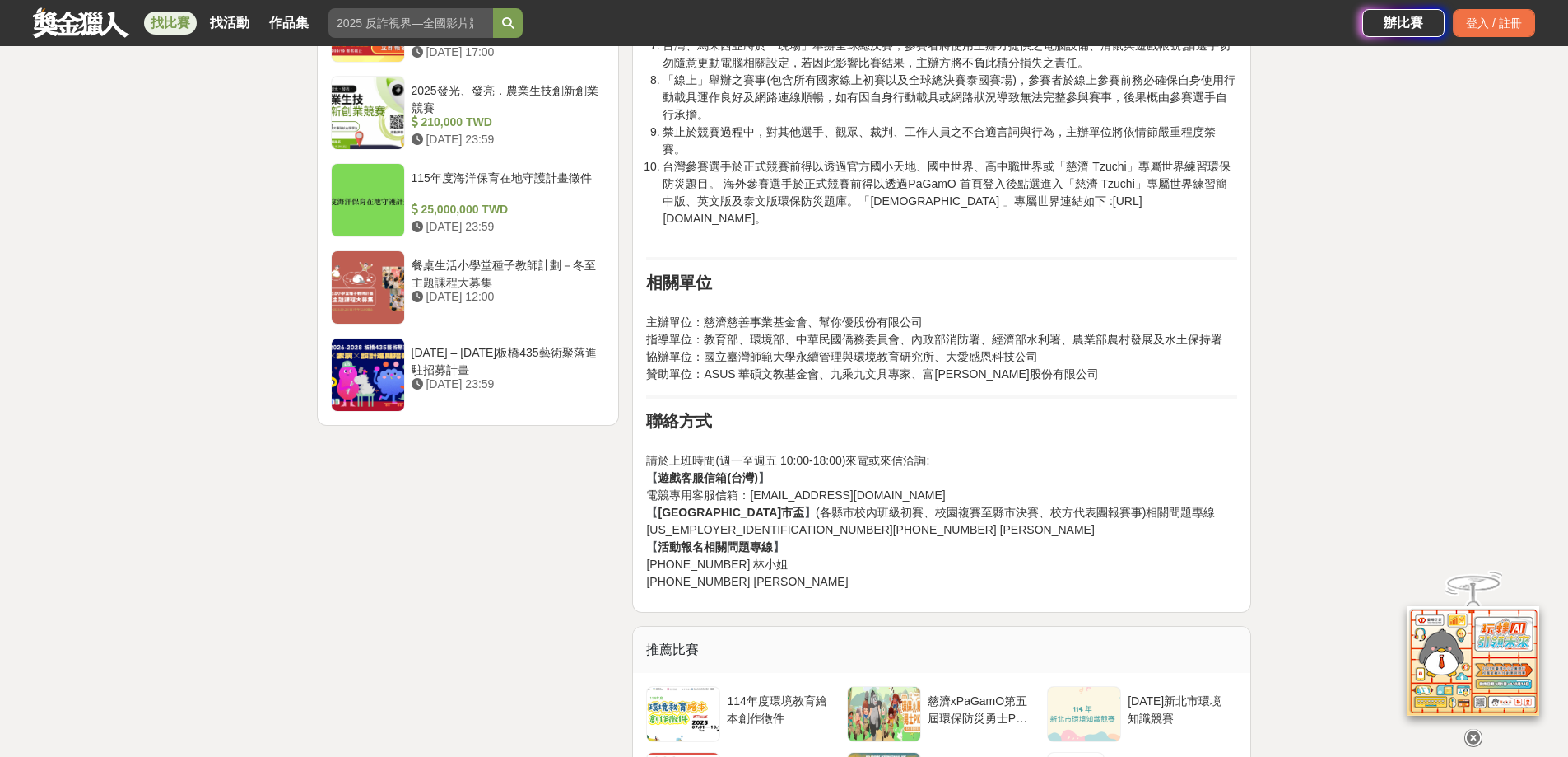
click at [1027, 445] on p "請於上班時間(週一至週五 10:00-18:00)來電或來信洽詢: 【 遊戲客服信箱(台灣) 】 電競專用客服信箱：esport@pagamo.org 【 慈…" at bounding box center [941, 512] width 591 height 155
drag, startPoint x: 704, startPoint y: 320, endPoint x: 806, endPoint y: 328, distance: 102.3
click at [806, 328] on span "主辦單位：慈濟慈善事業基金會、幫你優股份有限公司" at bounding box center [784, 322] width 276 height 13
copy span "慈濟慈善事業基金會"
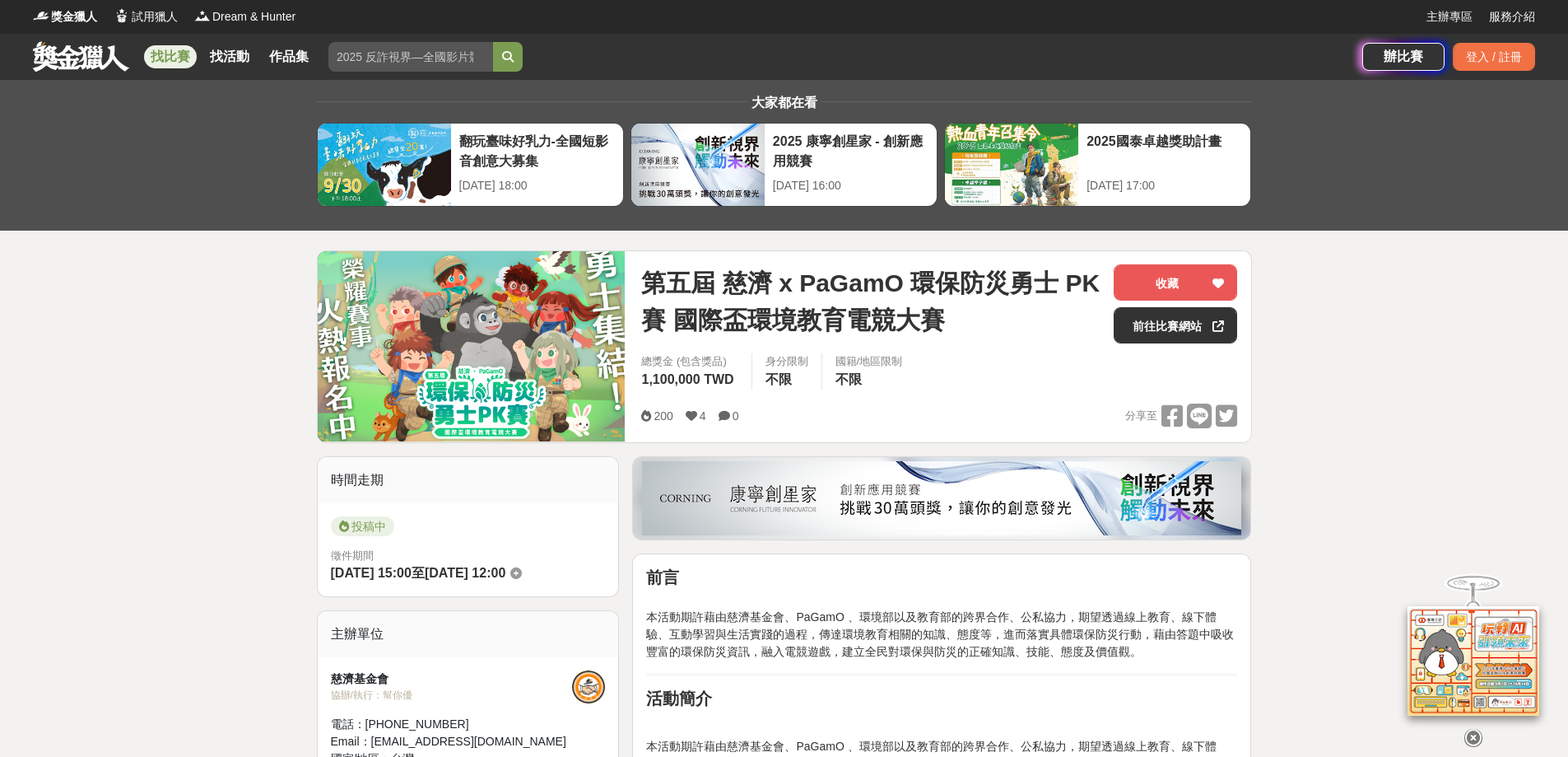
scroll to position [0, 0]
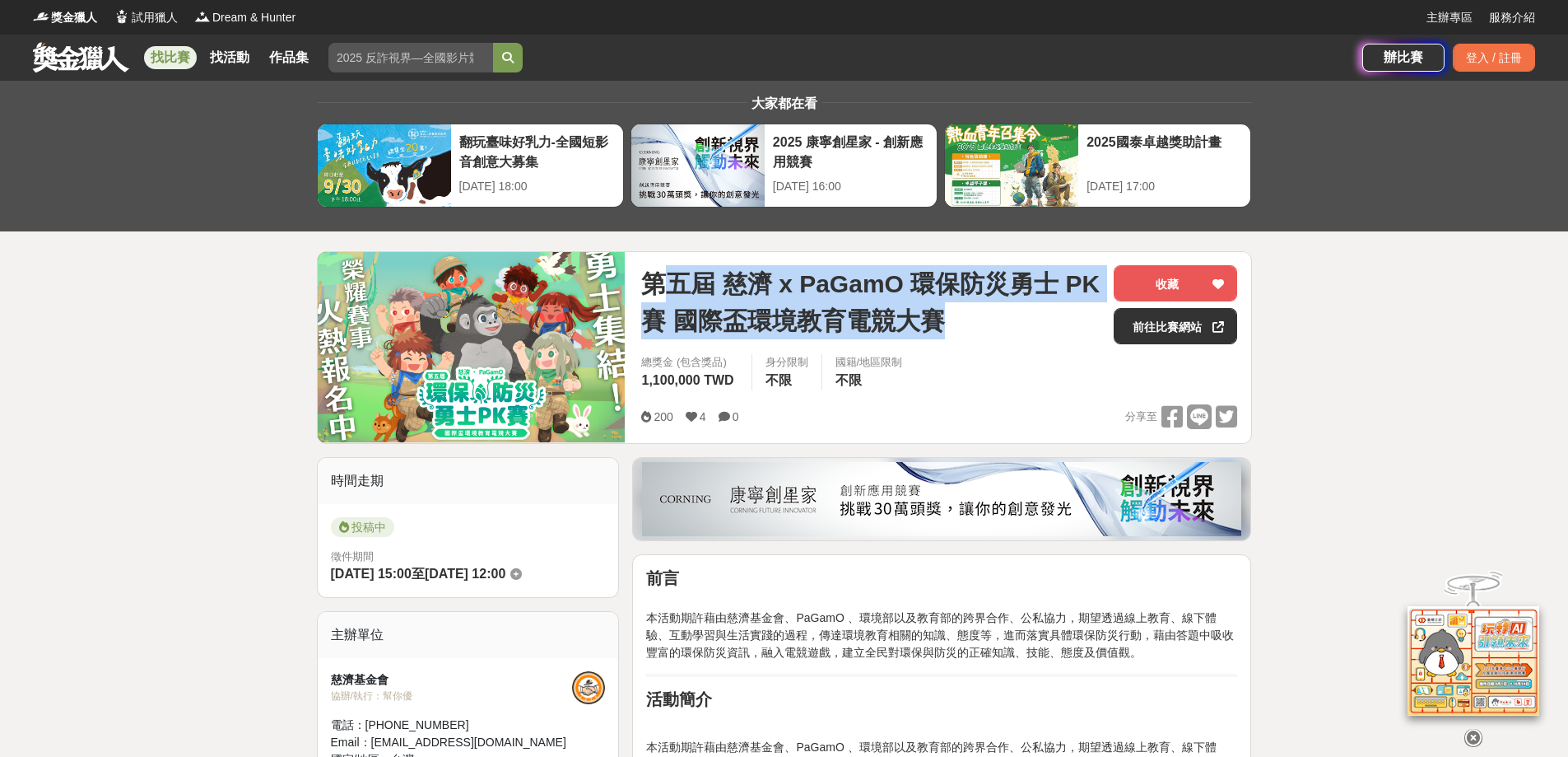
drag, startPoint x: 656, startPoint y: 276, endPoint x: 954, endPoint y: 337, distance: 304.2
click at [954, 337] on span "第五屆 慈濟 x PaGamO 環保防災勇士 PK 賽 國際盃環境教育電競大賽" at bounding box center [871, 303] width 460 height 75
drag, startPoint x: 960, startPoint y: 331, endPoint x: 597, endPoint y: 271, distance: 367.9
click at [597, 271] on div "第五屆 慈濟 x PaGamO 環保防災勇士 PK 賽 國際盃環境教育電競大賽 收藏 前往比賽網站 總獎金 (包含獎品) 1,100,000 TWD 身分限制…" at bounding box center [784, 347] width 935 height 193
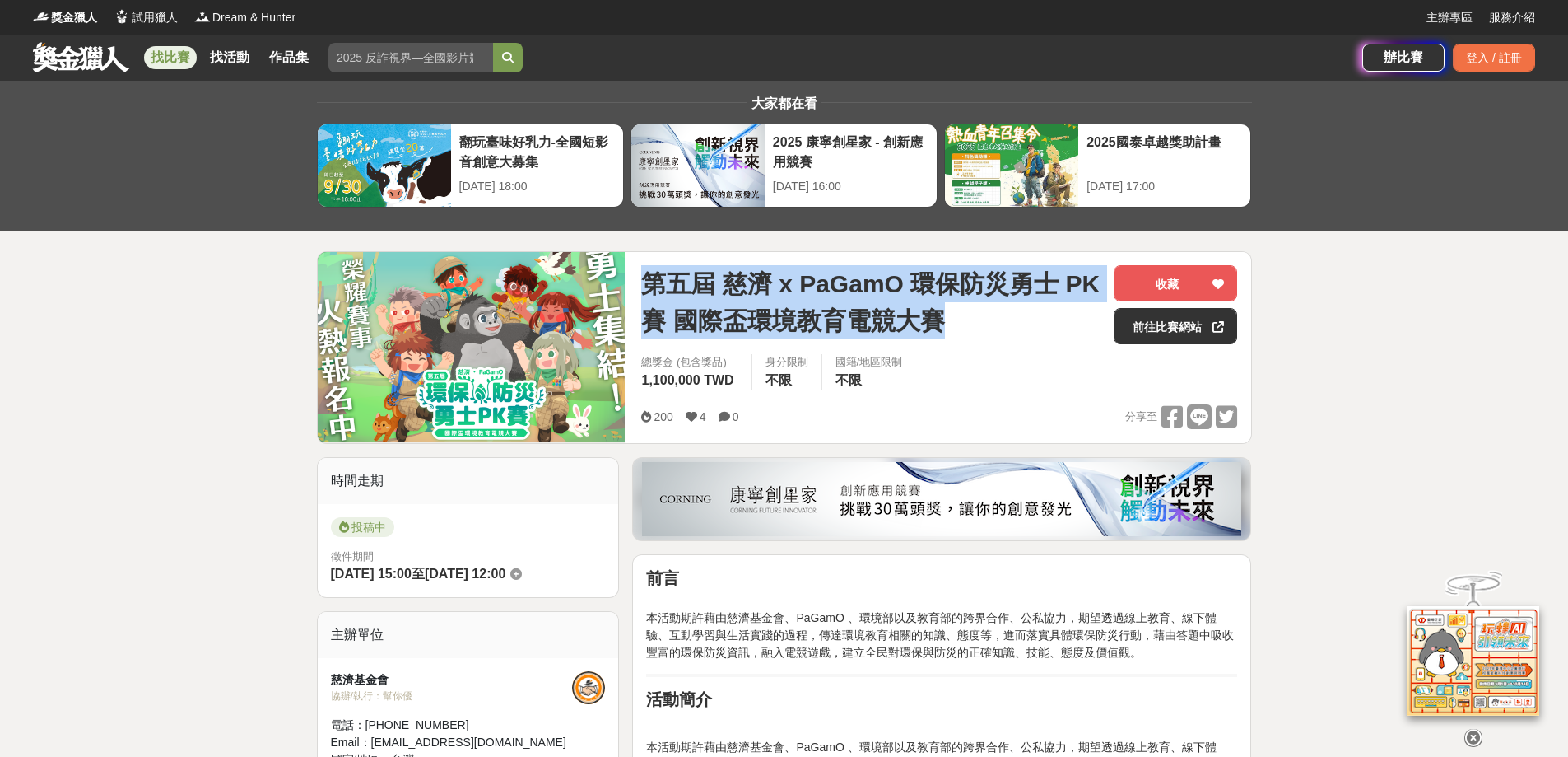
copy div "第五屆 慈濟 x PaGamO 環保防災勇士 PK 賽 國際盃環境教育電競大賽"
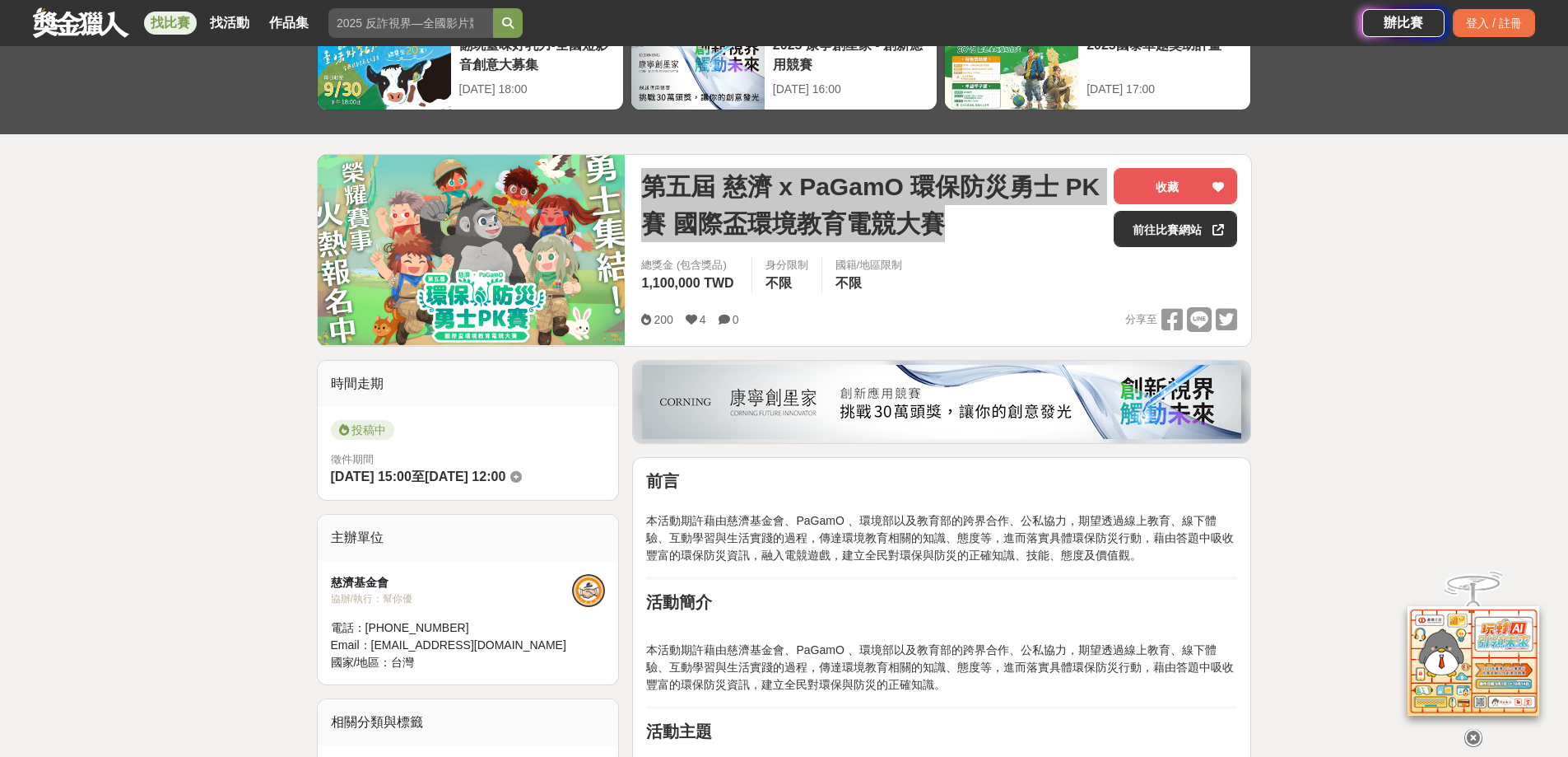
scroll to position [164, 0]
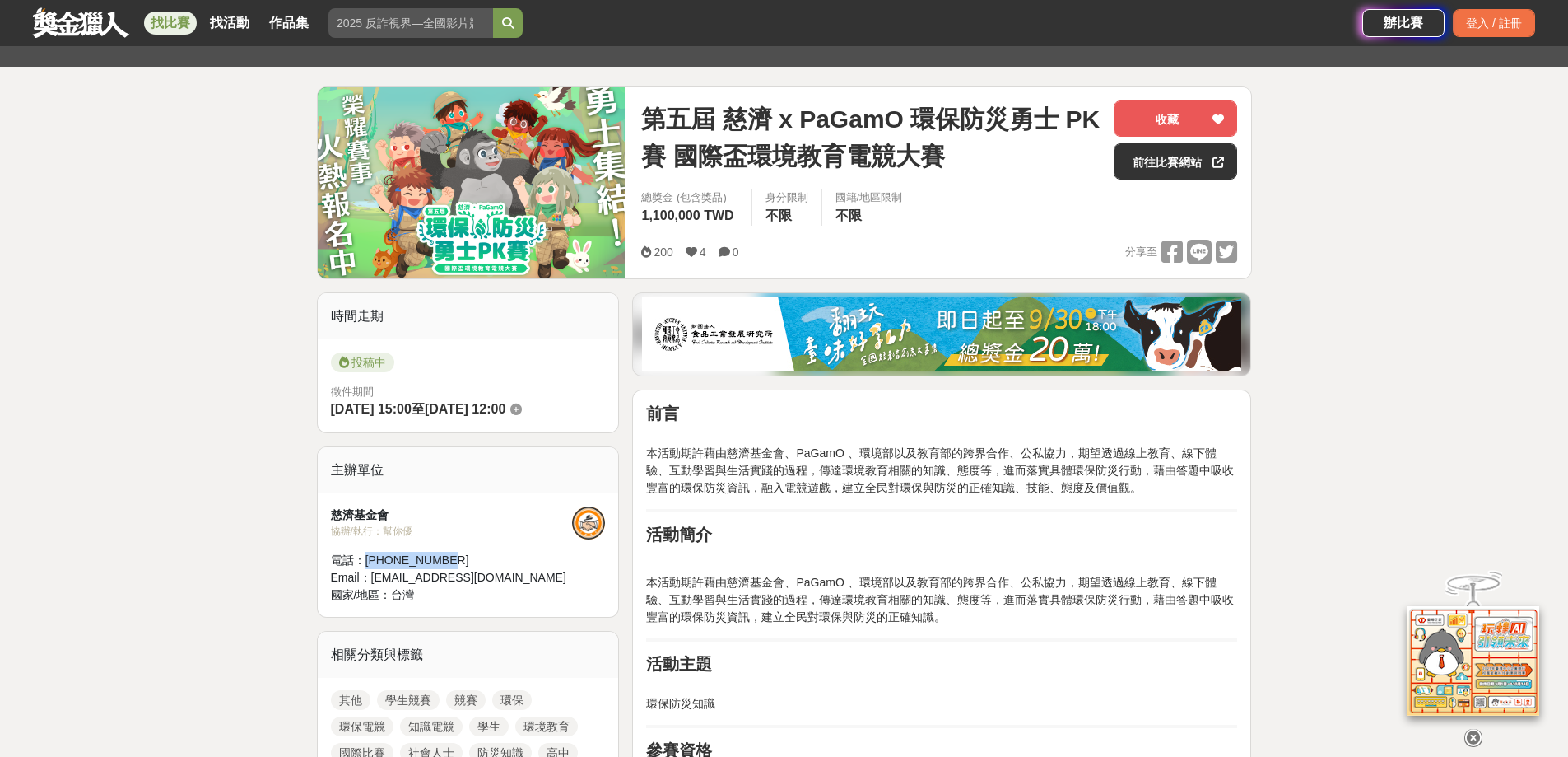
drag, startPoint x: 392, startPoint y: 565, endPoint x: 364, endPoint y: 562, distance: 28.2
click at [364, 562] on div "電話： 02-3393-1663" at bounding box center [452, 560] width 242 height 17
copy div "02-3393-1663"
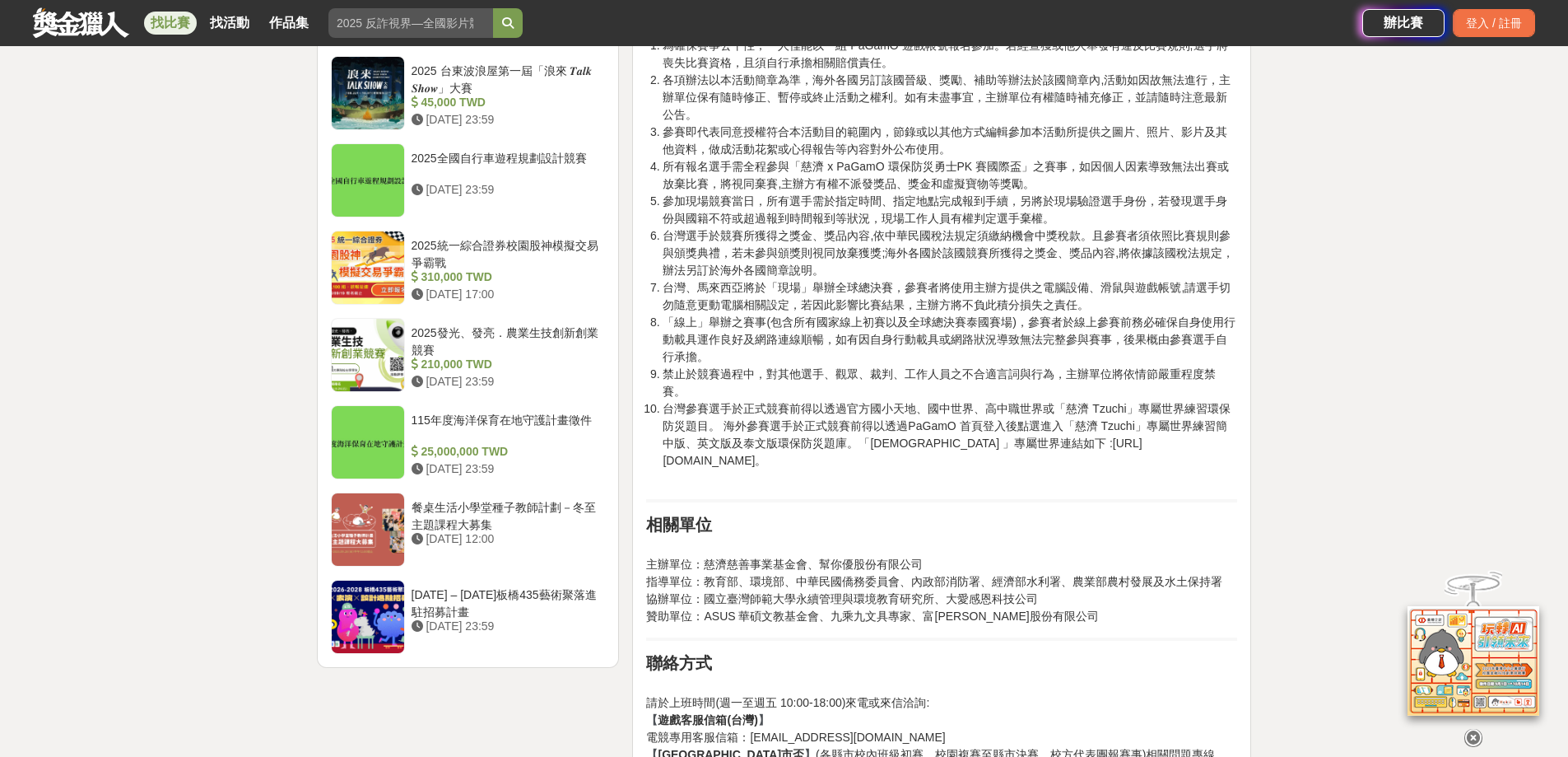
scroll to position [1977, 0]
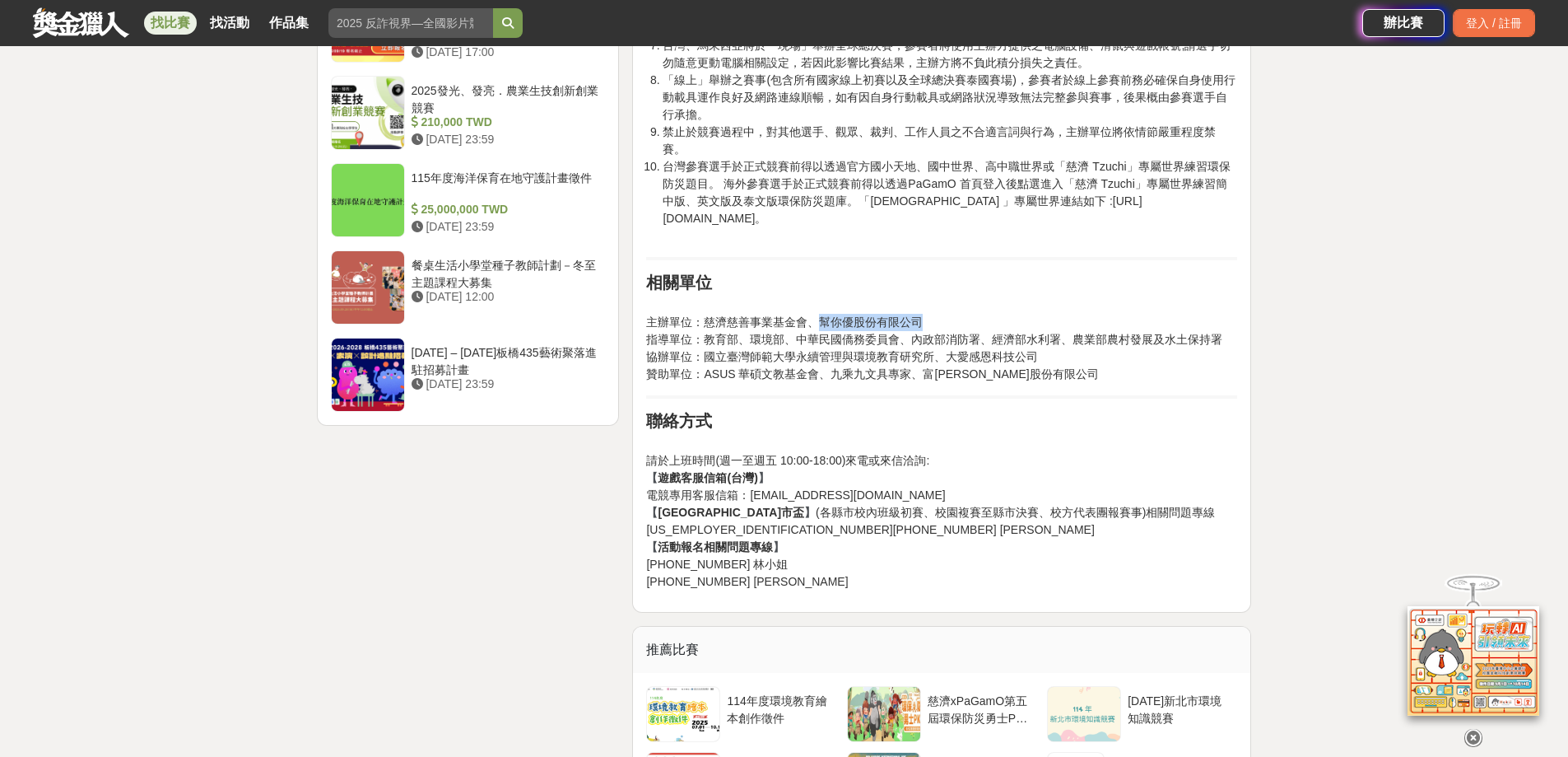
drag, startPoint x: 921, startPoint y: 320, endPoint x: 825, endPoint y: 320, distance: 96.0
click at [825, 320] on p "主辦單位：慈濟慈善事業基金會、幫你優股份有限公司 指導單位：教育部、環境部、中華民國僑務委員會、內政部消防署、經濟部水利署、農業部農村發展及水土保持署 協辦單…" at bounding box center [941, 339] width 591 height 86
copy span "幫你優股份有限公司"
drag, startPoint x: 645, startPoint y: 565, endPoint x: 794, endPoint y: 574, distance: 149.3
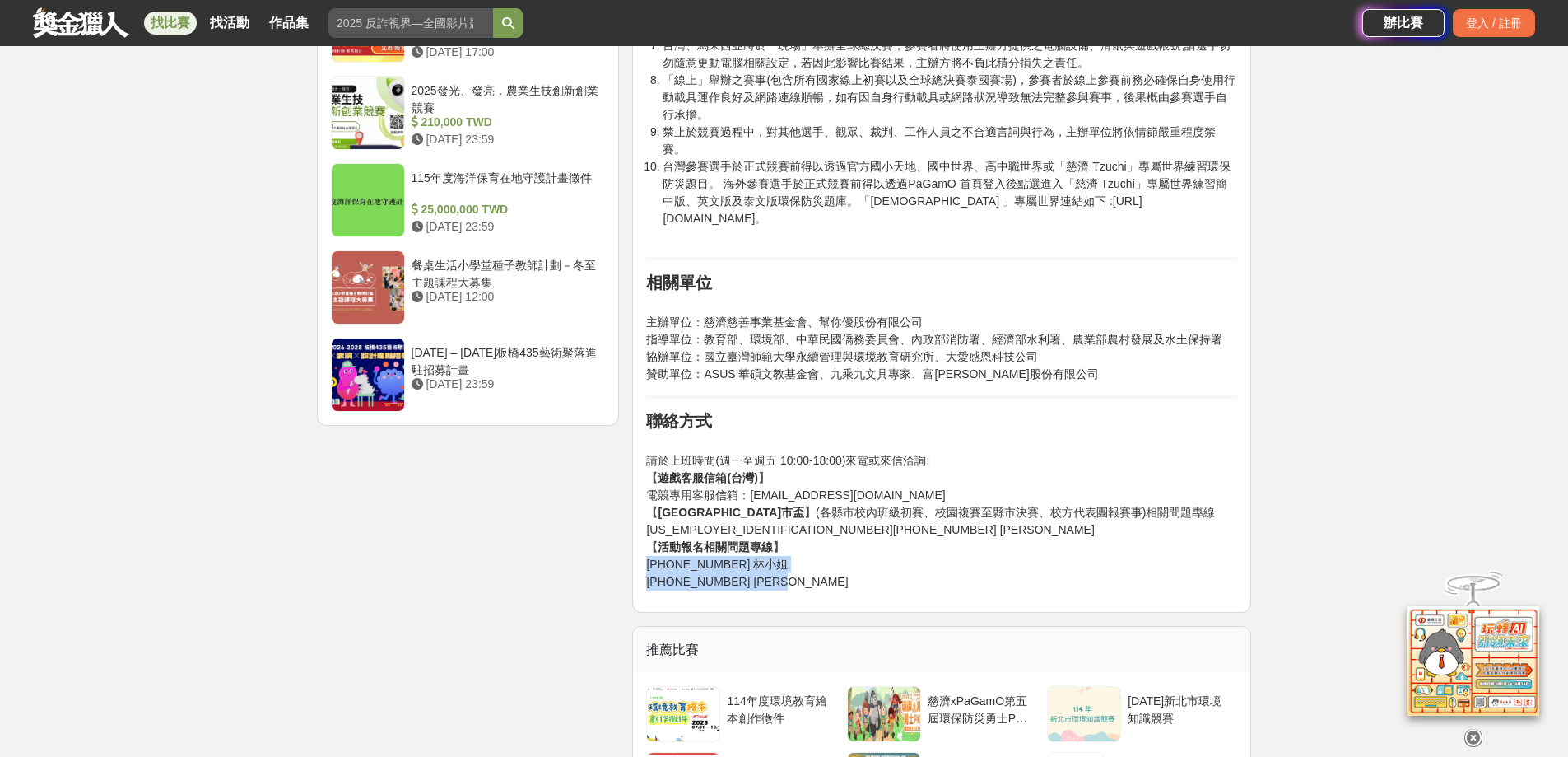
copy p "02-3393-1663#267 林小姐 02-3393-1663#265 徐小姐"
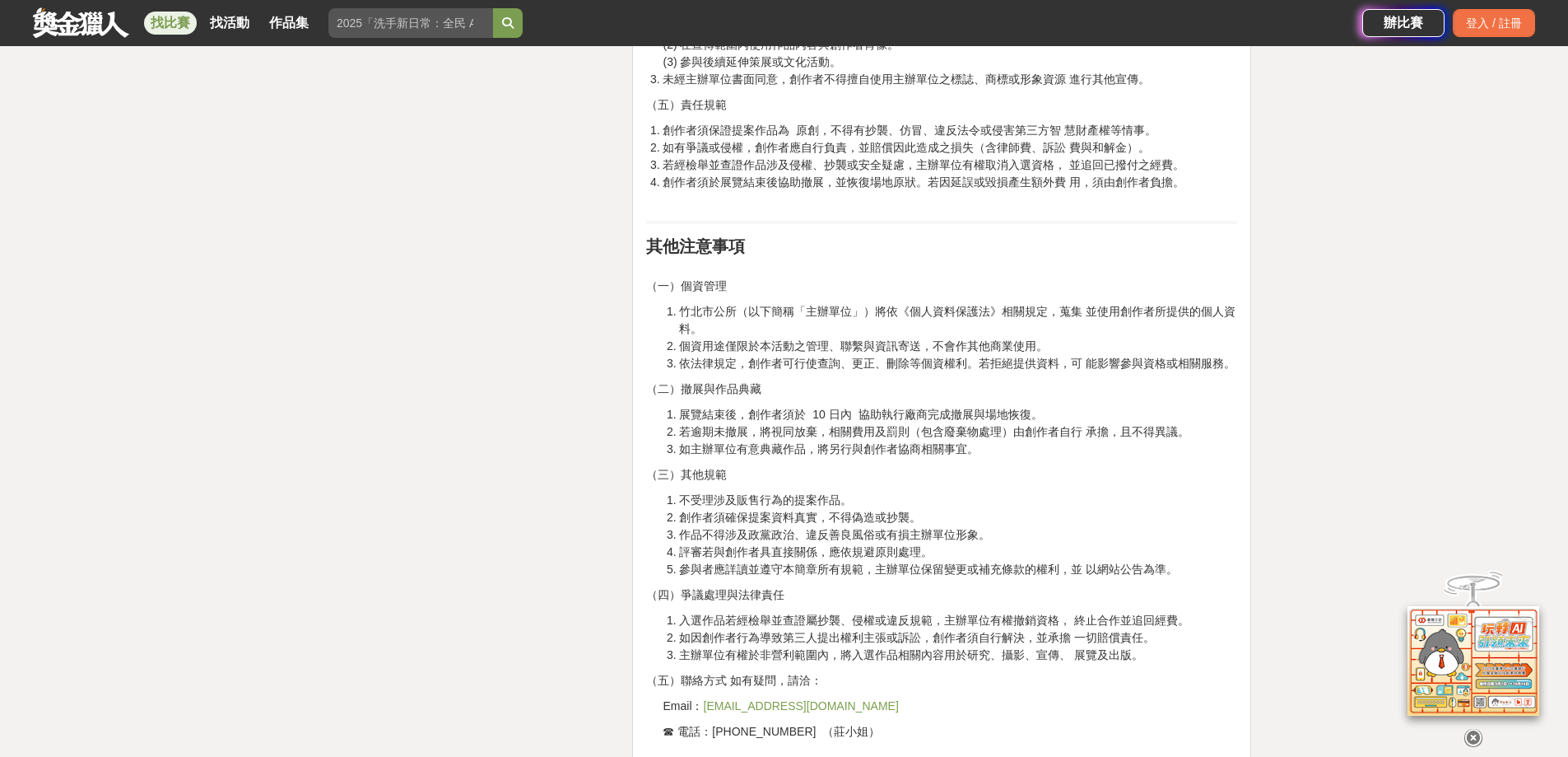
scroll to position [3870, 0]
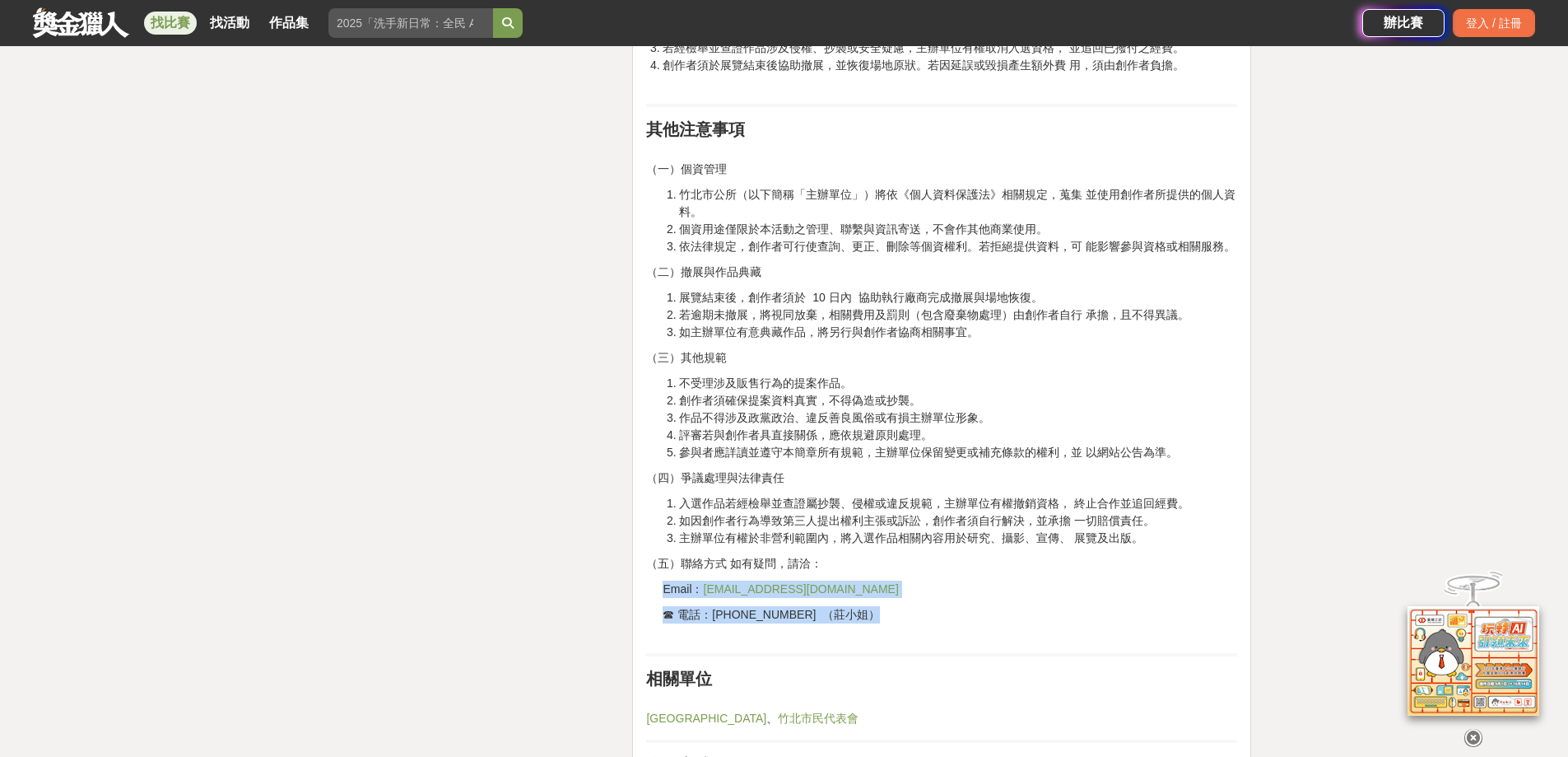
drag, startPoint x: 661, startPoint y: 591, endPoint x: 802, endPoint y: 662, distance: 157.9
copy div "Email： [EMAIL_ADDRESS][DOMAIN_NAME] ☎ 電話：[PHONE_NUMBER] （莊小姐）"
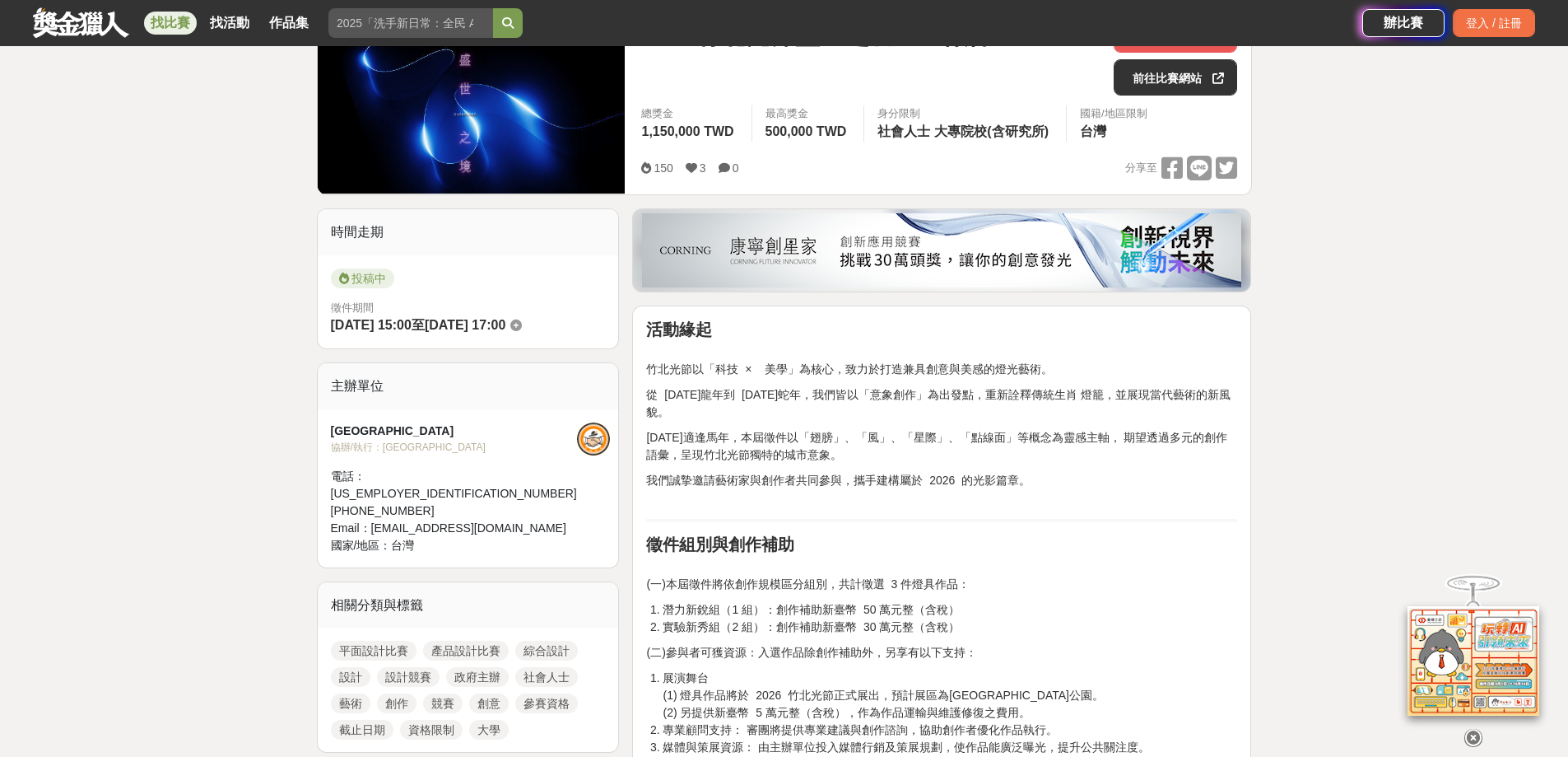
scroll to position [247, 0]
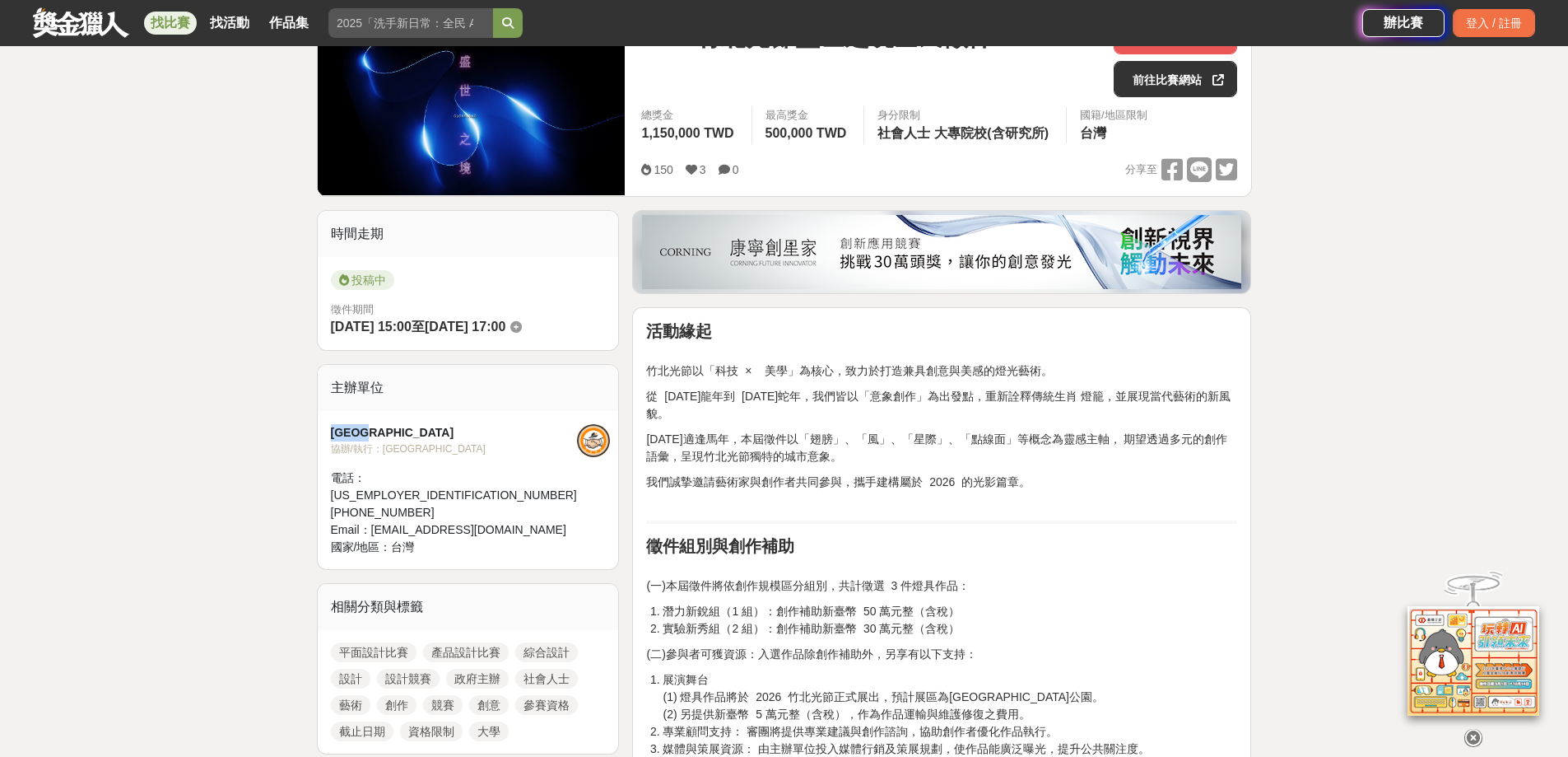
drag, startPoint x: 344, startPoint y: 432, endPoint x: 406, endPoint y: 433, distance: 62.0
click at [406, 433] on div "[GEOGRAPHIC_DATA]" at bounding box center [453, 433] width 246 height 17
copy div "[GEOGRAPHIC_DATA]"
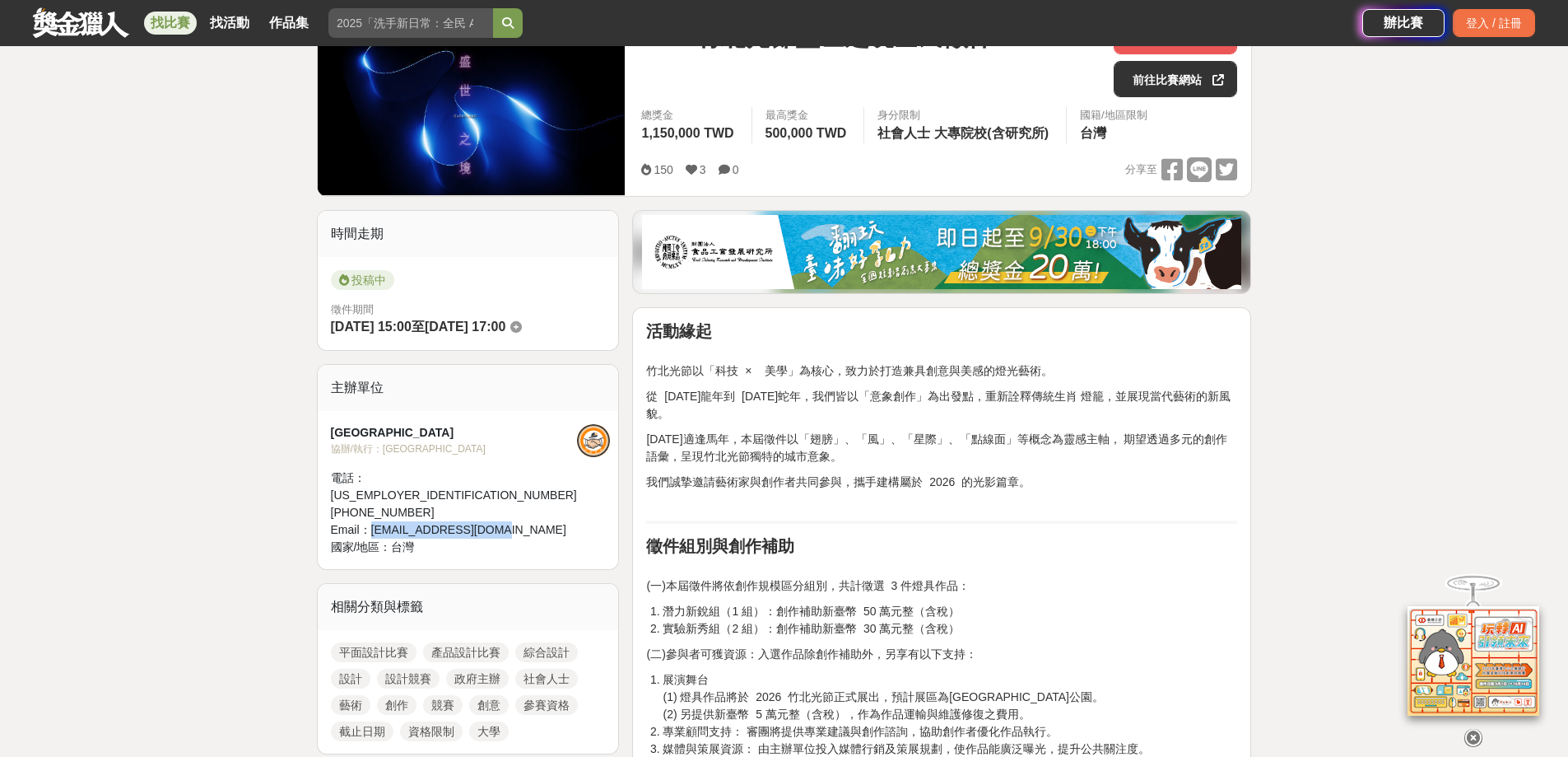
drag, startPoint x: 499, startPoint y: 495, endPoint x: 368, endPoint y: 493, distance: 131.0
click at [368, 522] on div "Email： 30042476@hchg.gov.tw" at bounding box center [453, 530] width 246 height 17
click at [847, 563] on p "(一)本屆徵件將依創作規模區分組別，共計徵選 3 件燈具作品：" at bounding box center [941, 577] width 591 height 35
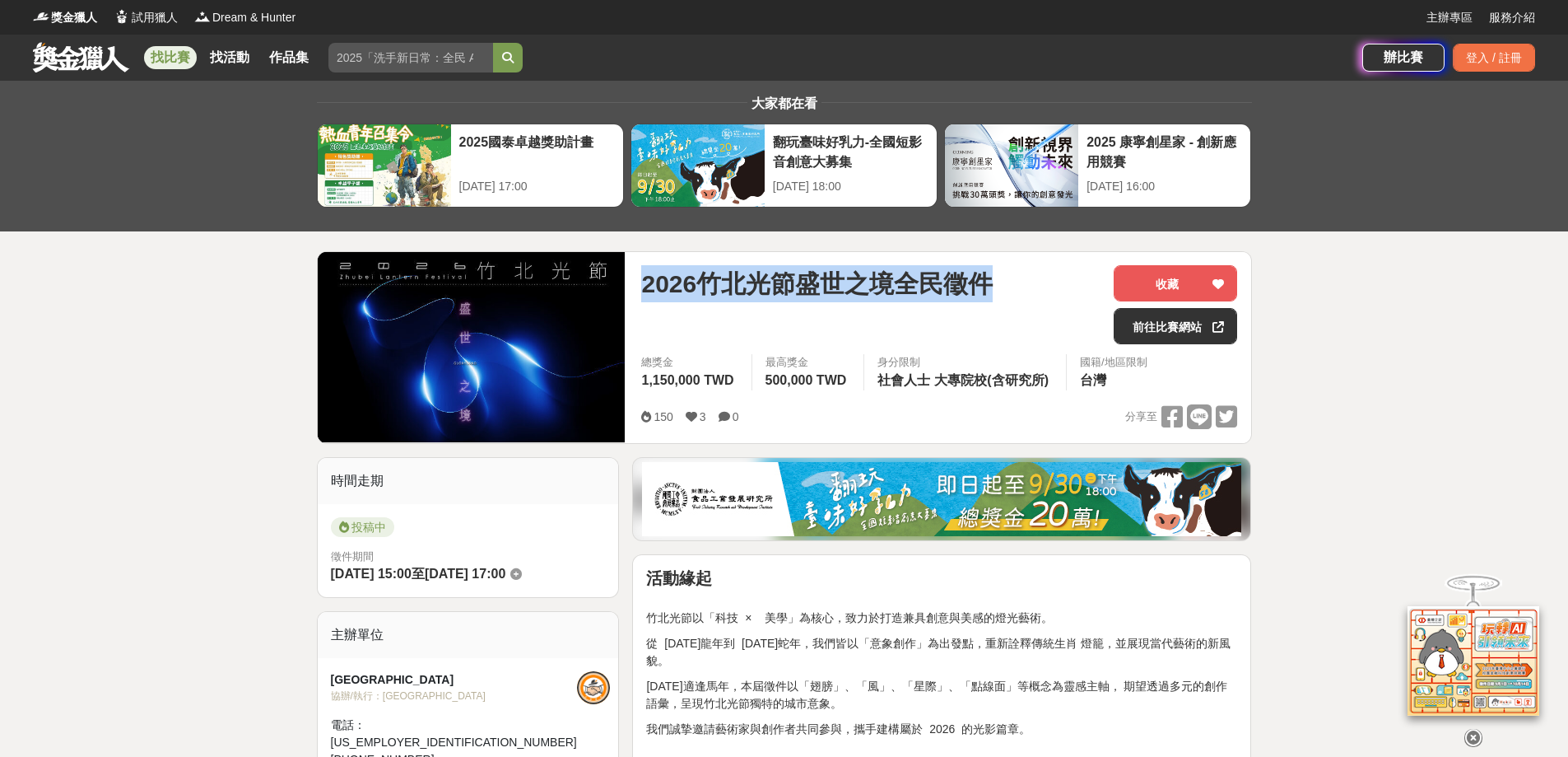
drag, startPoint x: 636, startPoint y: 285, endPoint x: 1034, endPoint y: 263, distance: 398.6
click at [1034, 263] on div "2026竹北光節盛世之境全民徵件 收藏 前往比賽網站 總獎金 1,150,000 TWD 最高獎金 500,000 TWD 身分限制 社會人士 大專院校(含研…" at bounding box center [938, 347] width 622 height 191
copy span "2026竹北光節盛世之境全民徵件"
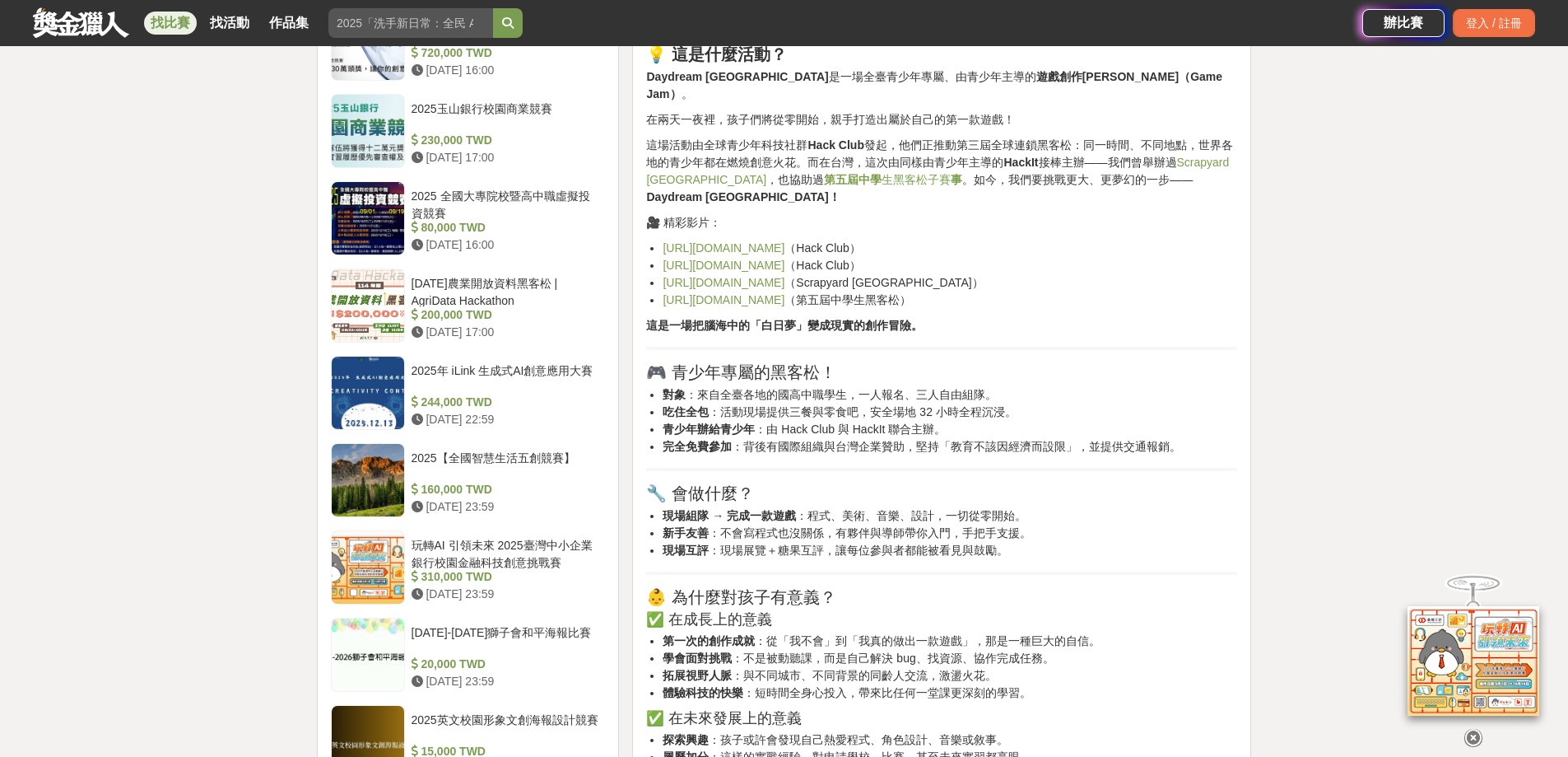
scroll to position [1977, 0]
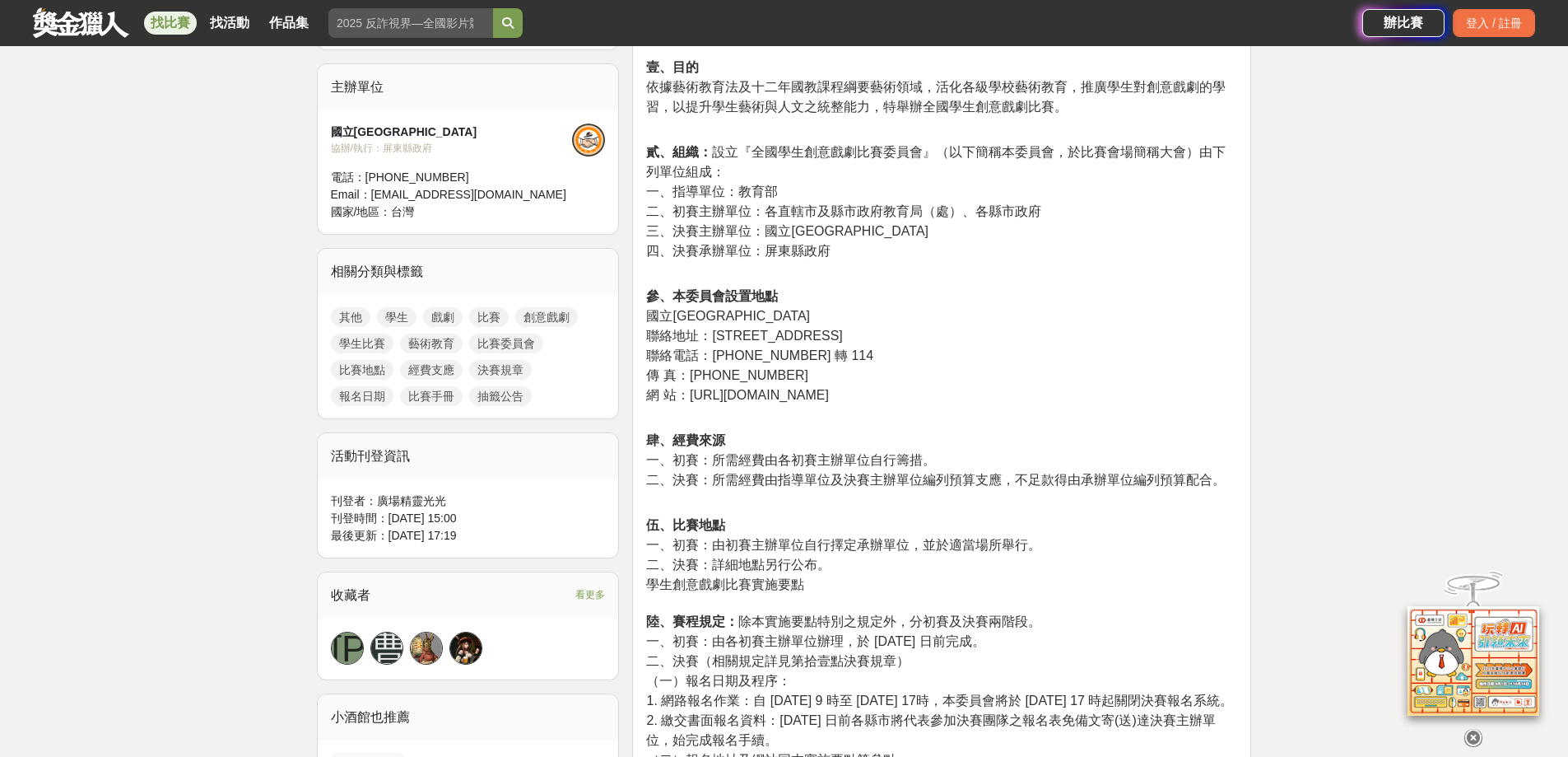
scroll to position [576, 0]
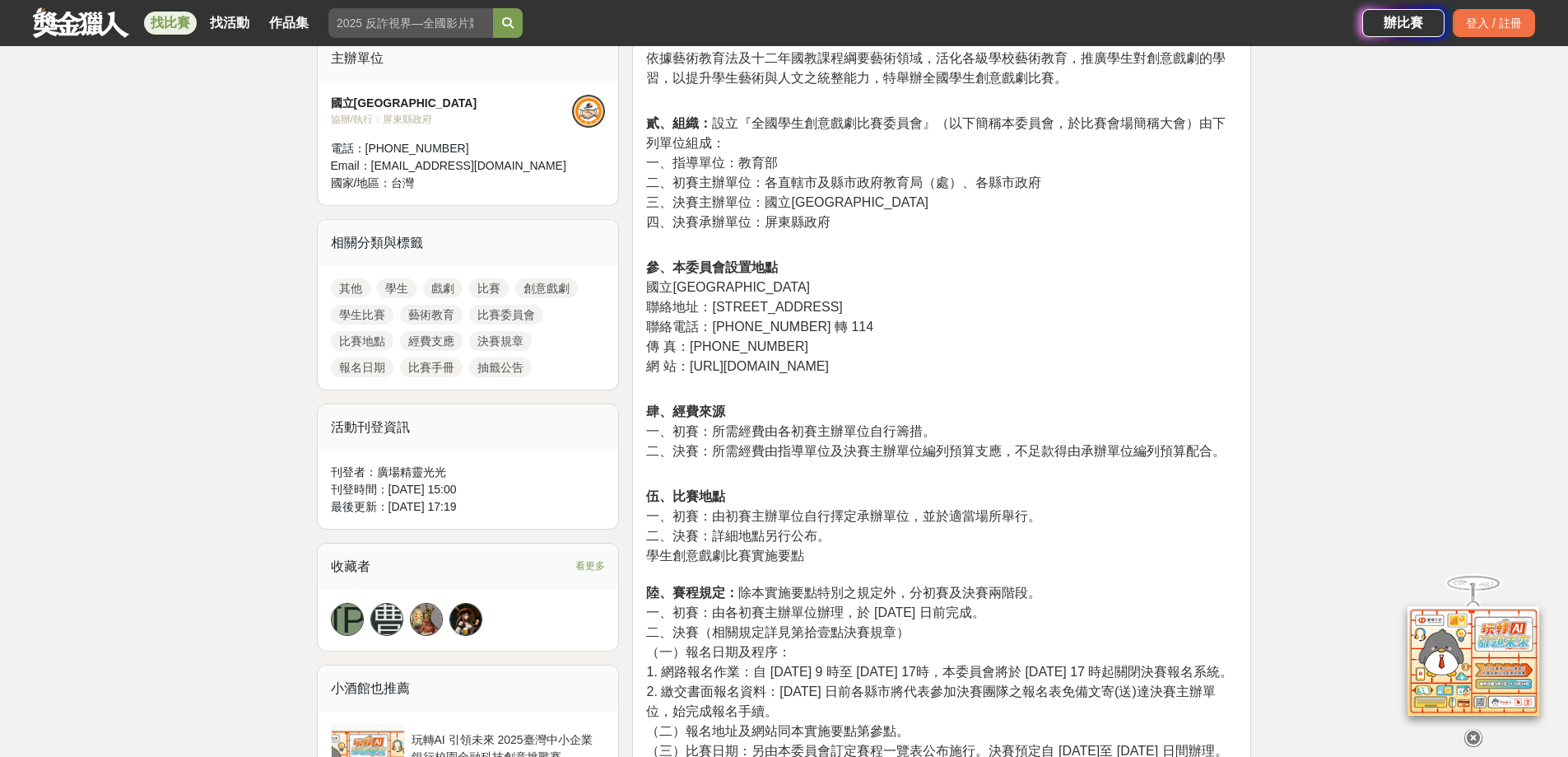
drag, startPoint x: 685, startPoint y: 294, endPoint x: 896, endPoint y: 369, distance: 223.9
click at [896, 369] on p "參、本委員會設置地點 國立臺灣藝術教育館 聯絡地址：10066 臺北市南海路 43 號 聯絡電話：（02）23110574 轉 114 傳 真：（02）231…" at bounding box center [941, 326] width 591 height 136
click at [902, 341] on p "參、本委員會設置地點 國立臺灣藝術教育館 聯絡地址：10066 臺北市南海路 43 號 聯絡電話：（02）23110574 轉 114 傳 真：（02）231…" at bounding box center [941, 326] width 591 height 136
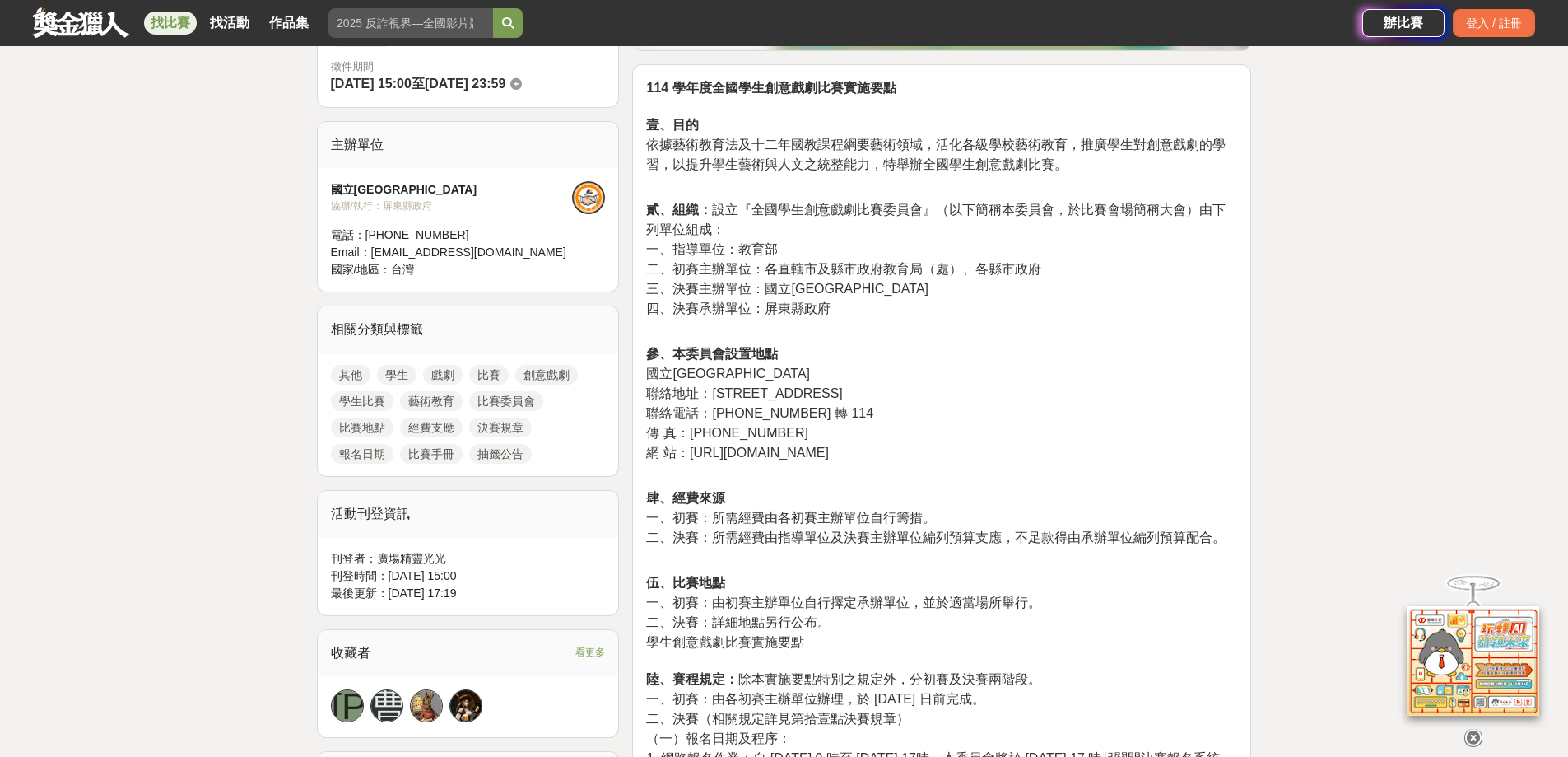
scroll to position [494, 0]
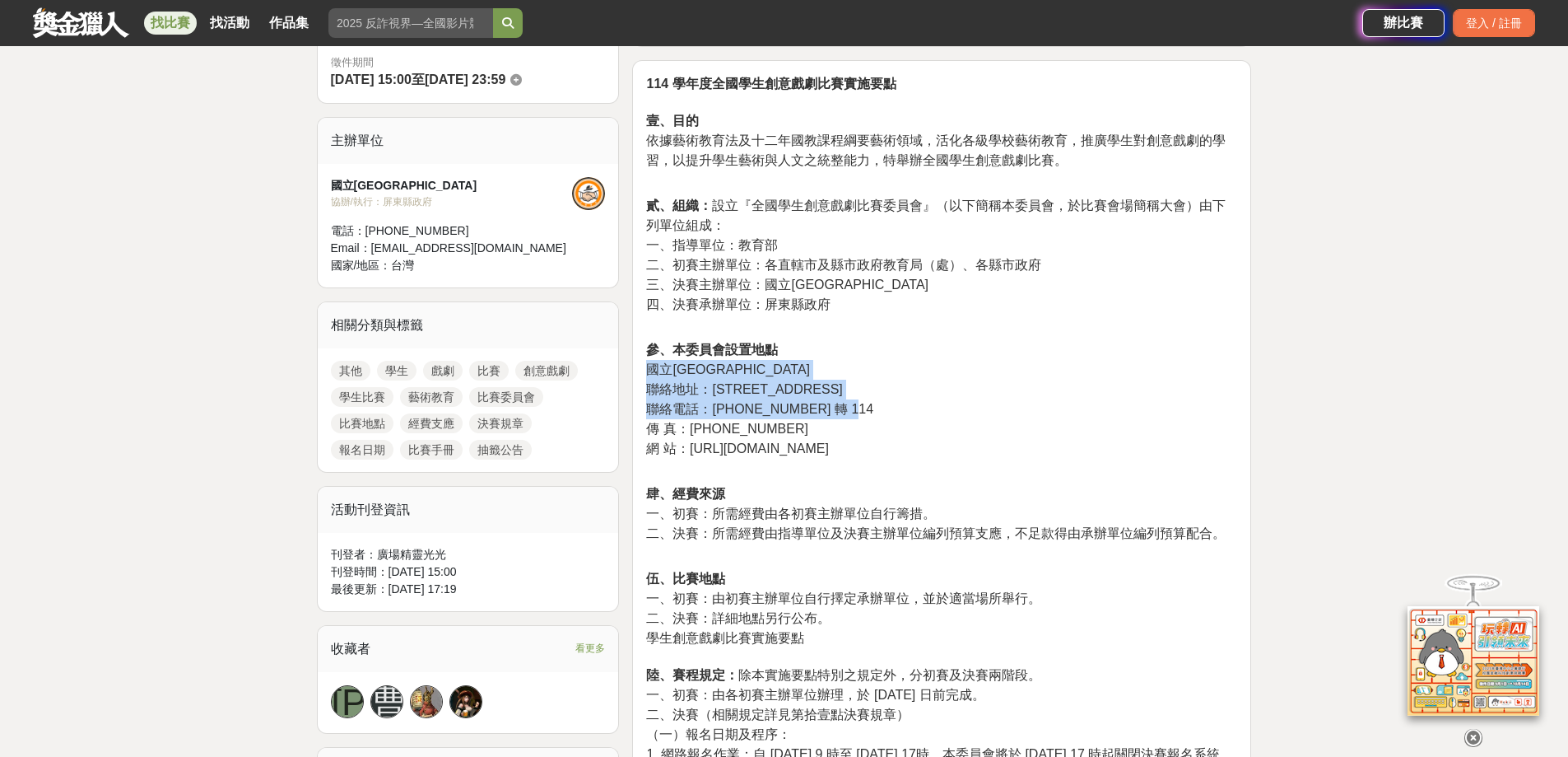
drag, startPoint x: 869, startPoint y: 408, endPoint x: 650, endPoint y: 372, distance: 221.9
click at [650, 372] on p "參、本委員會設置地點 國立臺灣藝術教育館 聯絡地址：10066 臺北市南海路 43 號 聯絡電話：（02）23110574 轉 114 傳 真：（02）231…" at bounding box center [941, 408] width 591 height 136
copy p "國立臺灣藝術教育館 聯絡地址：10066 臺北市南海路 43 號 聯絡電話：（02）23110574 轉 114"
click at [953, 426] on p "參、本委員會設置地點 國立臺灣藝術教育館 聯絡地址：10066 臺北市南海路 43 號 聯絡電話：（02）23110574 轉 114 傳 真：（02）231…" at bounding box center [941, 408] width 591 height 136
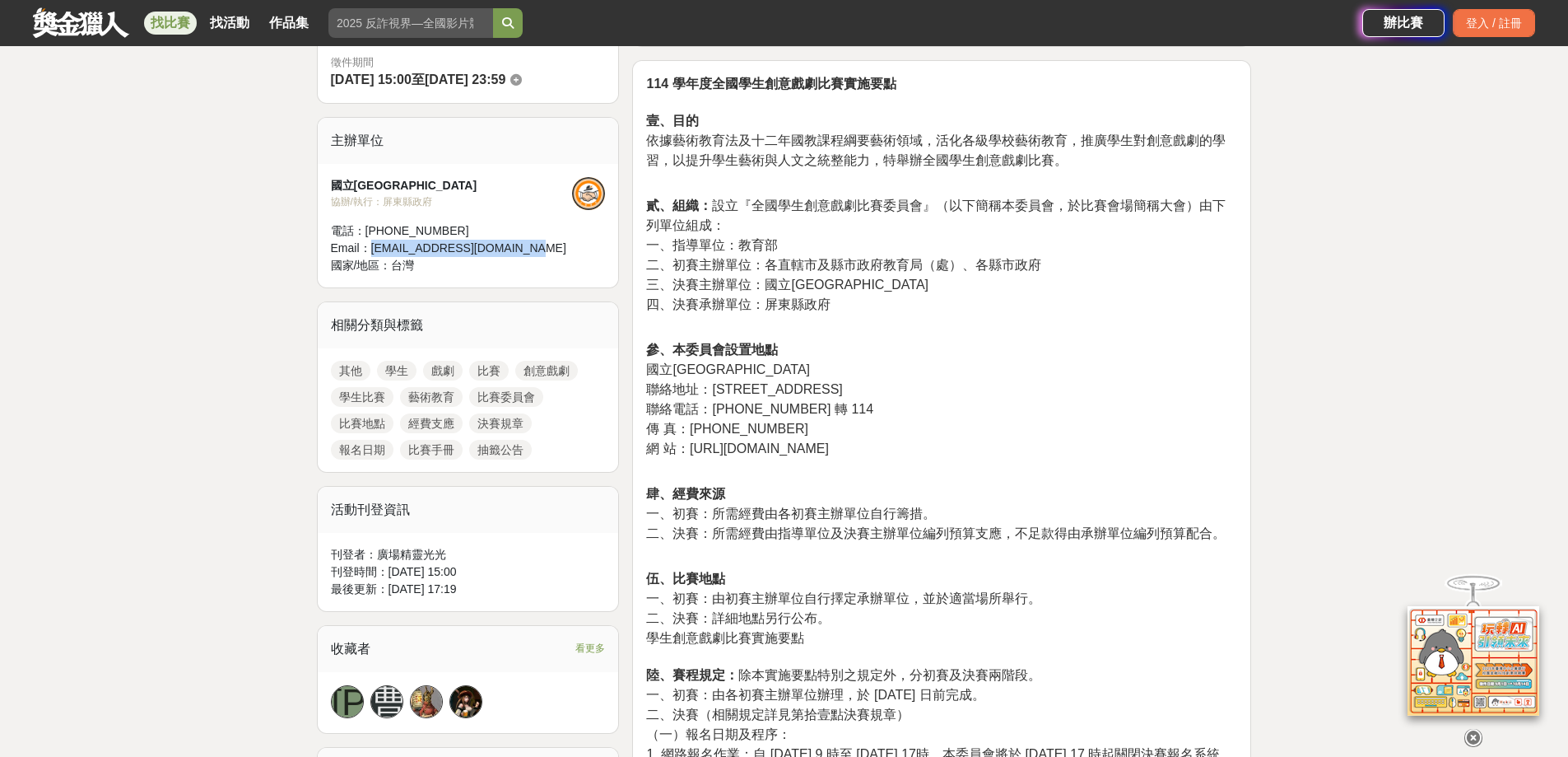
drag, startPoint x: 513, startPoint y: 241, endPoint x: 372, endPoint y: 249, distance: 141.2
click at [372, 249] on div "Email： service@linux.arte.gov.tw" at bounding box center [452, 248] width 242 height 17
copy div "service@linux.arte.gov.tw"
click at [1066, 331] on p "貳、組織： 設立『全國學生創意戲劇比賽委員會』（以下簡稱本委員會，於比賽會場簡稱大會）由下列單位組成： 一、指導單位：教育部 二、初賽主辦單位：各直轄市及縣市…" at bounding box center [941, 264] width 591 height 136
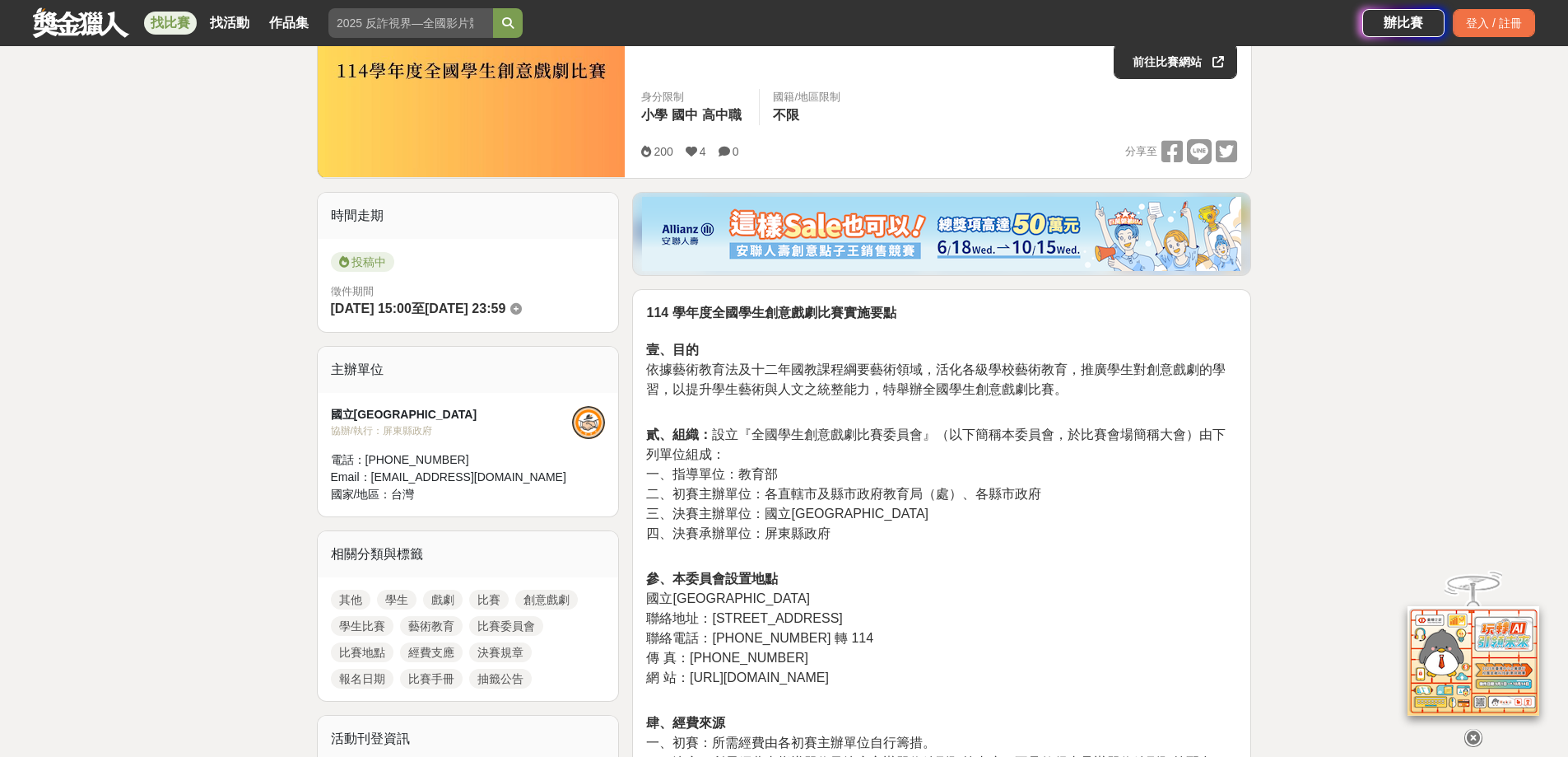
scroll to position [0, 0]
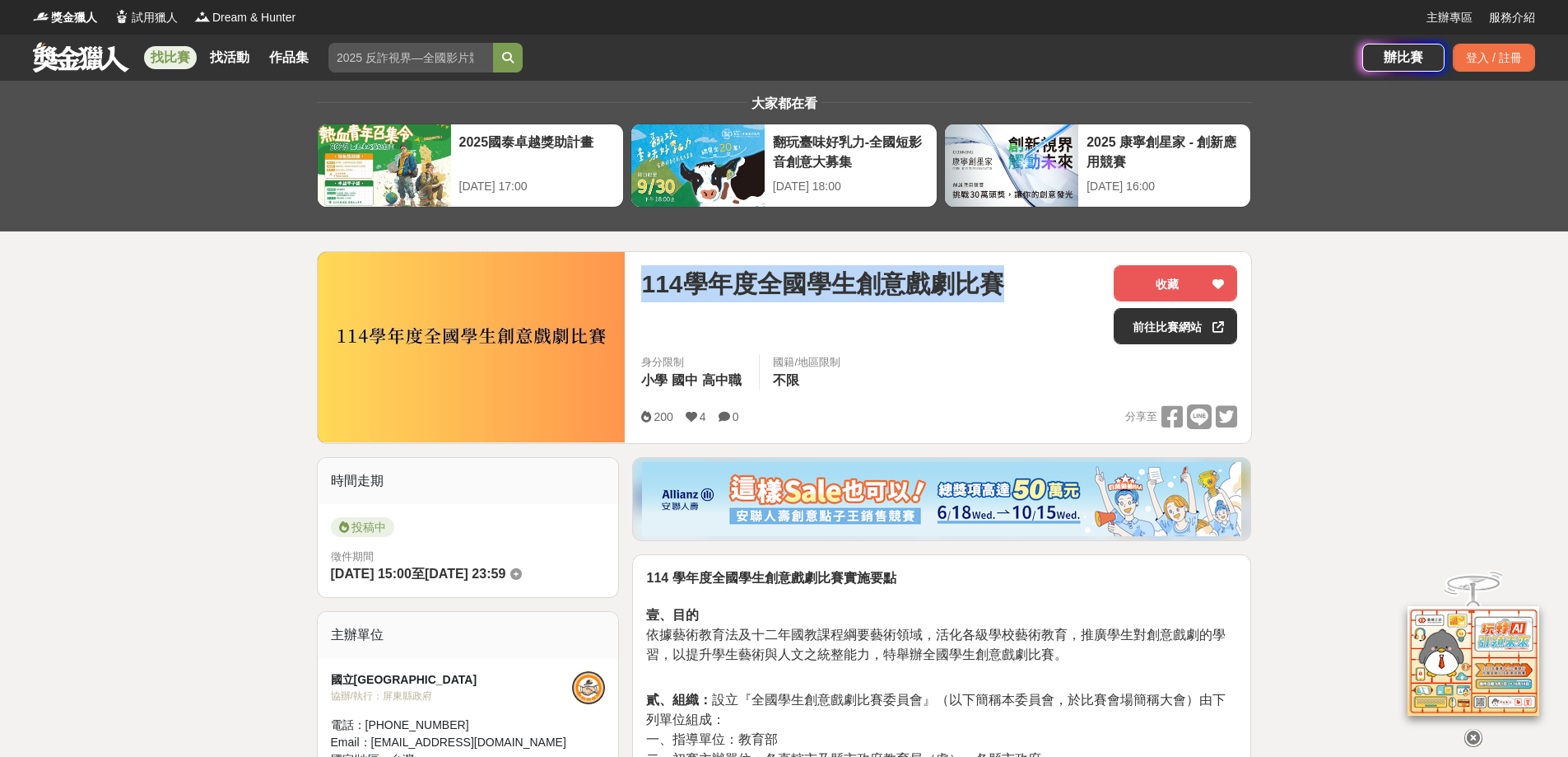
drag, startPoint x: 653, startPoint y: 281, endPoint x: 1006, endPoint y: 279, distance: 353.0
click at [1006, 279] on div "114學年度全國學生創意戲劇比賽 收藏 前往比賽網站 身分限制 小學 國中 高中職 國籍/地區限制 不限 200 4 0 分享至 收藏 前往比賽網站" at bounding box center [938, 347] width 622 height 191
copy span "114學年度全國學生創意戲劇比賽"
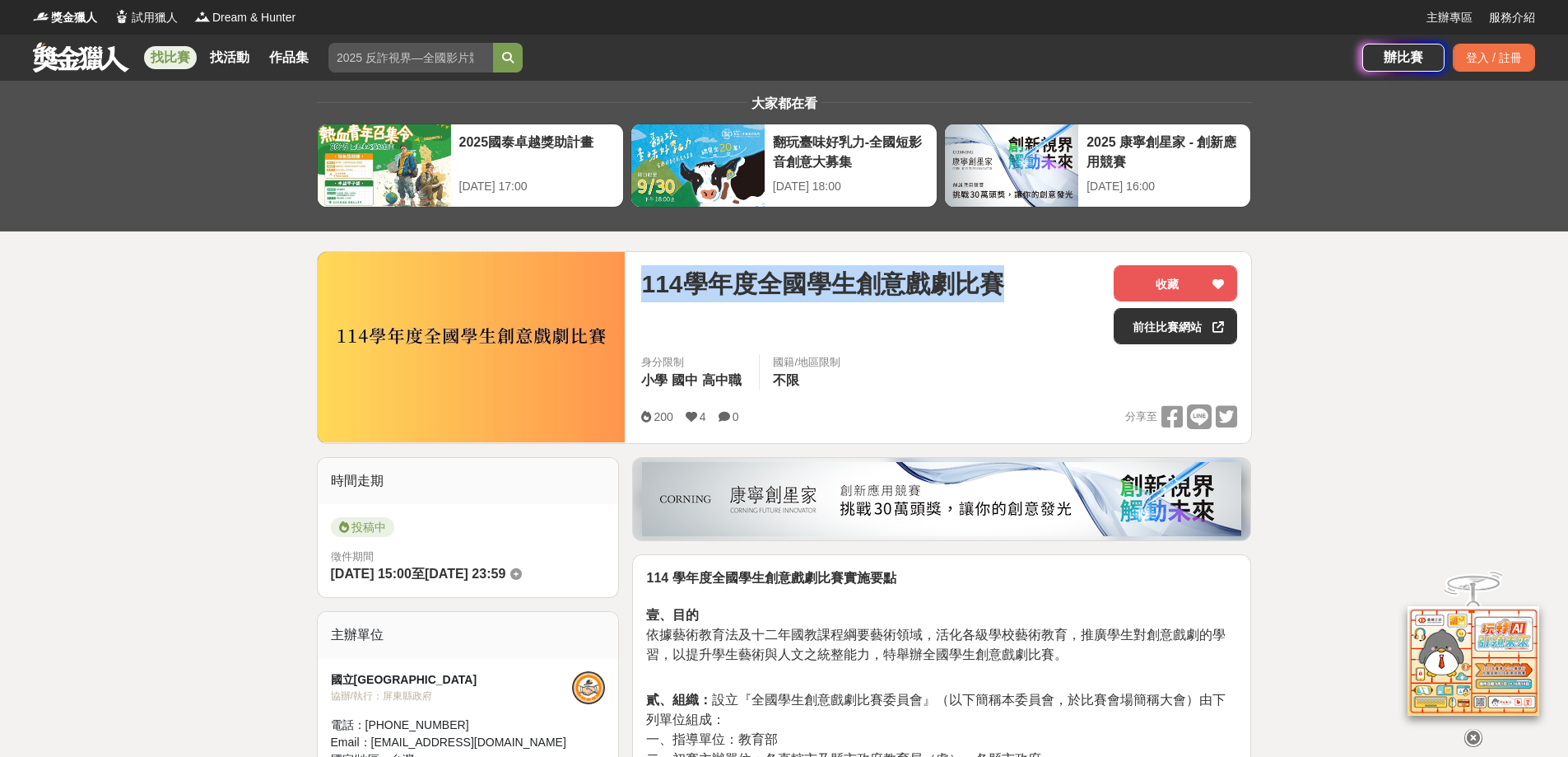
click at [1024, 620] on p "114 學年度全國學生創意戲劇比賽實施要點 壹、目的 依據藝術教育法及十二年國教課程綱要藝術領域，活化各級學校藝術教育，推廣學生對創意戲劇的學習，以提升學生藝…" at bounding box center [941, 624] width 591 height 114
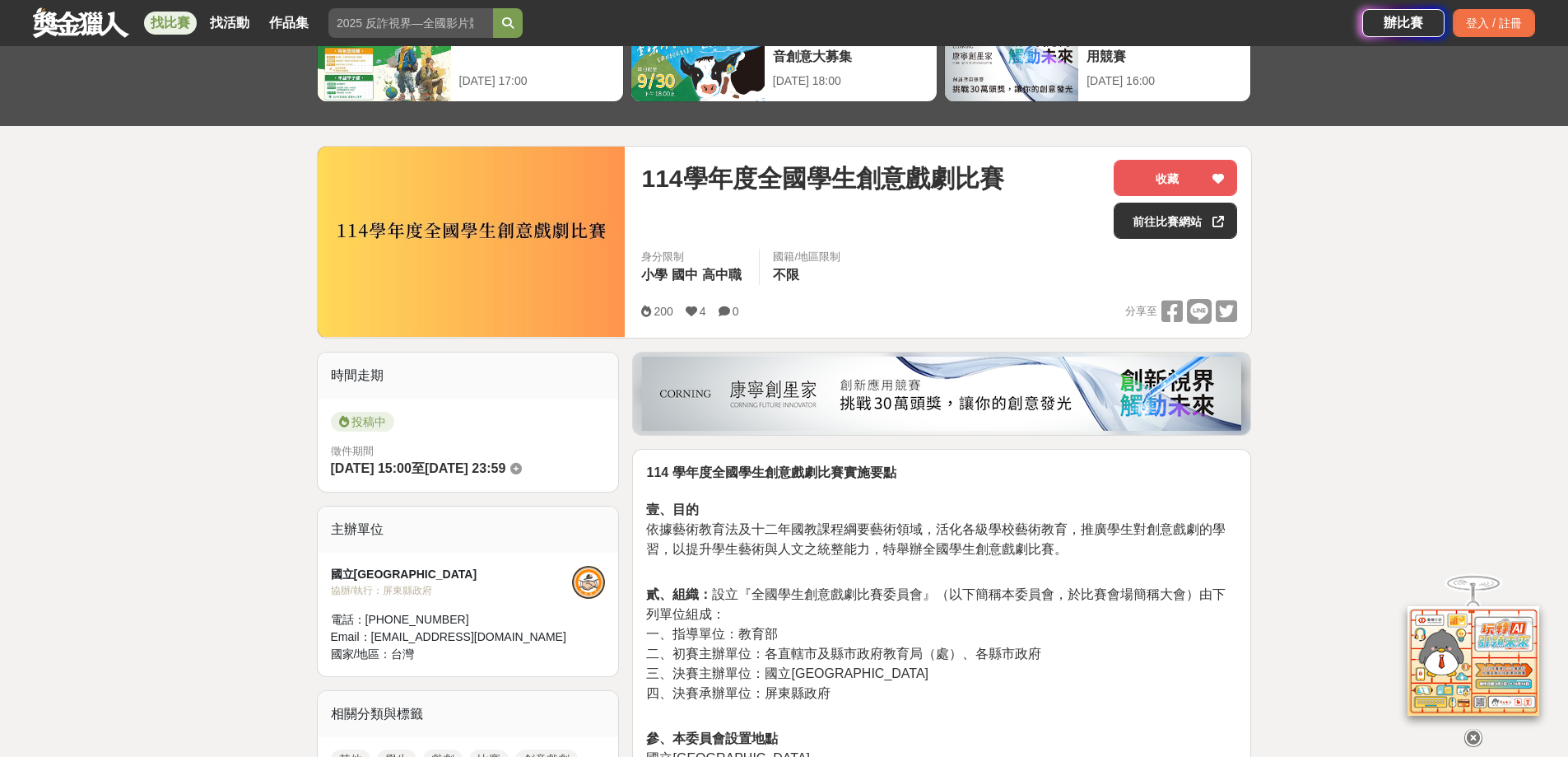
scroll to position [247, 0]
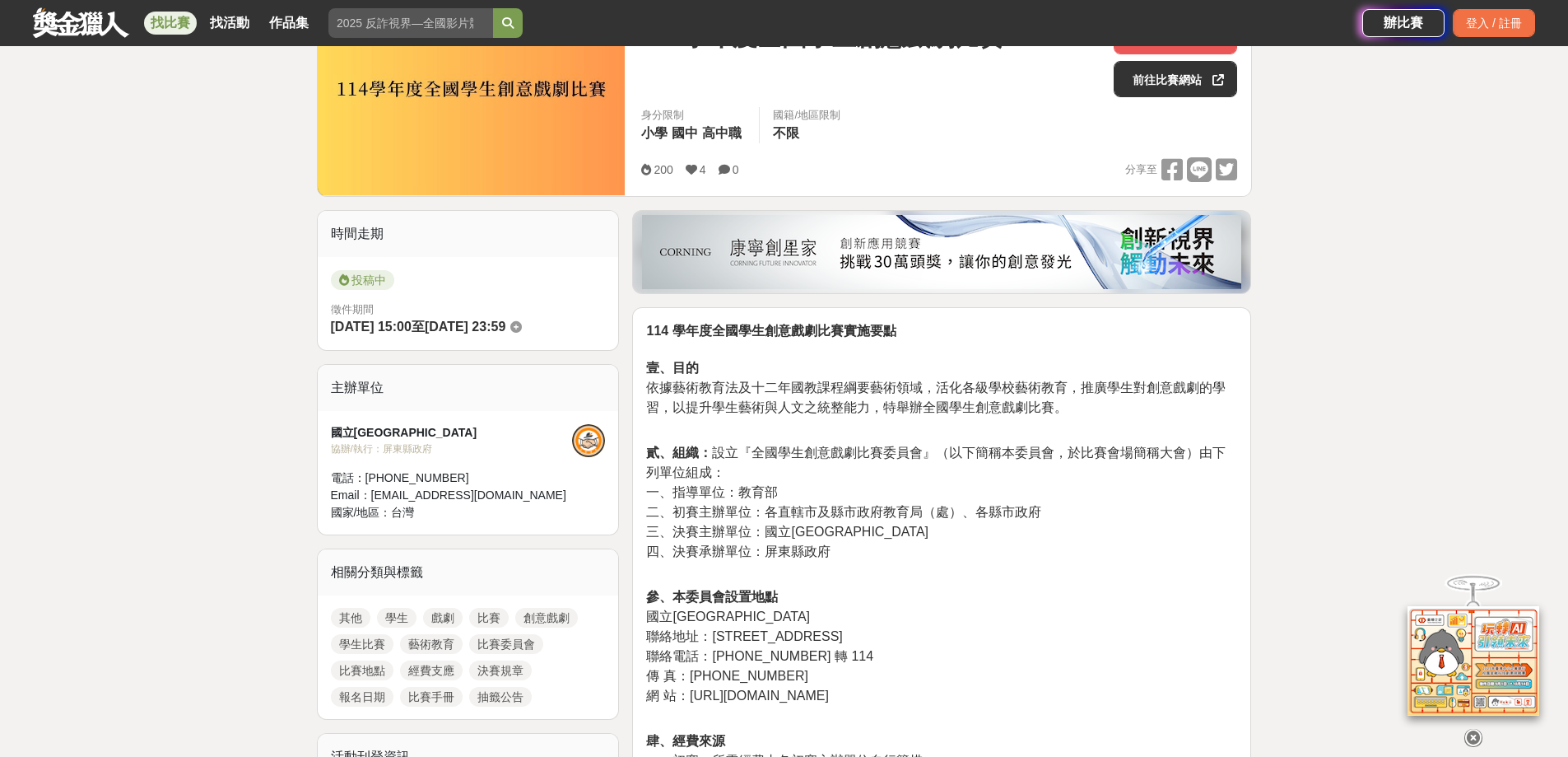
drag, startPoint x: 480, startPoint y: 480, endPoint x: 362, endPoint y: 479, distance: 118.0
click at [362, 479] on div "電話： 02-23110574 #114" at bounding box center [452, 478] width 242 height 17
copy div "02-23110574 #114"
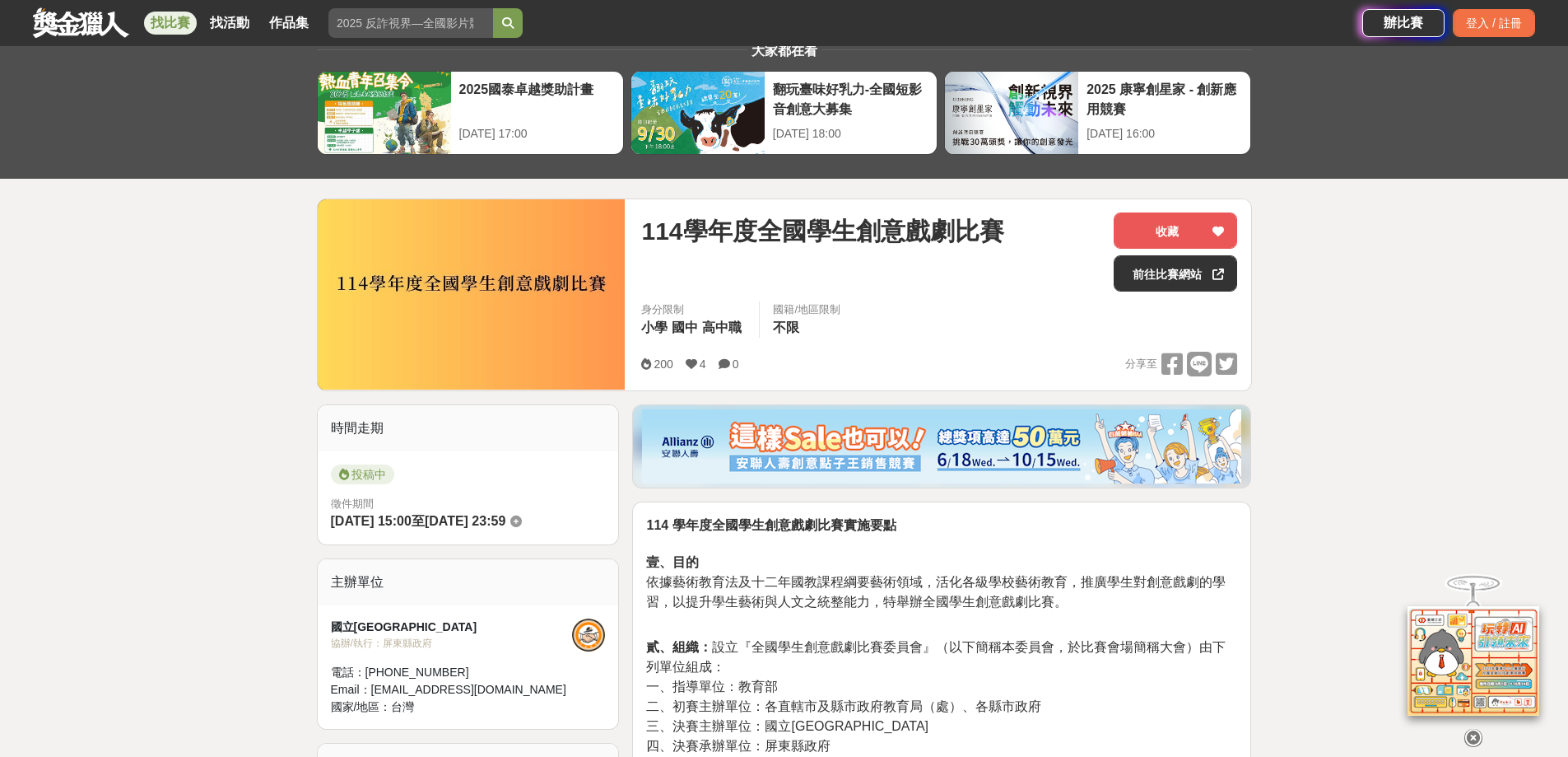
scroll to position [0, 0]
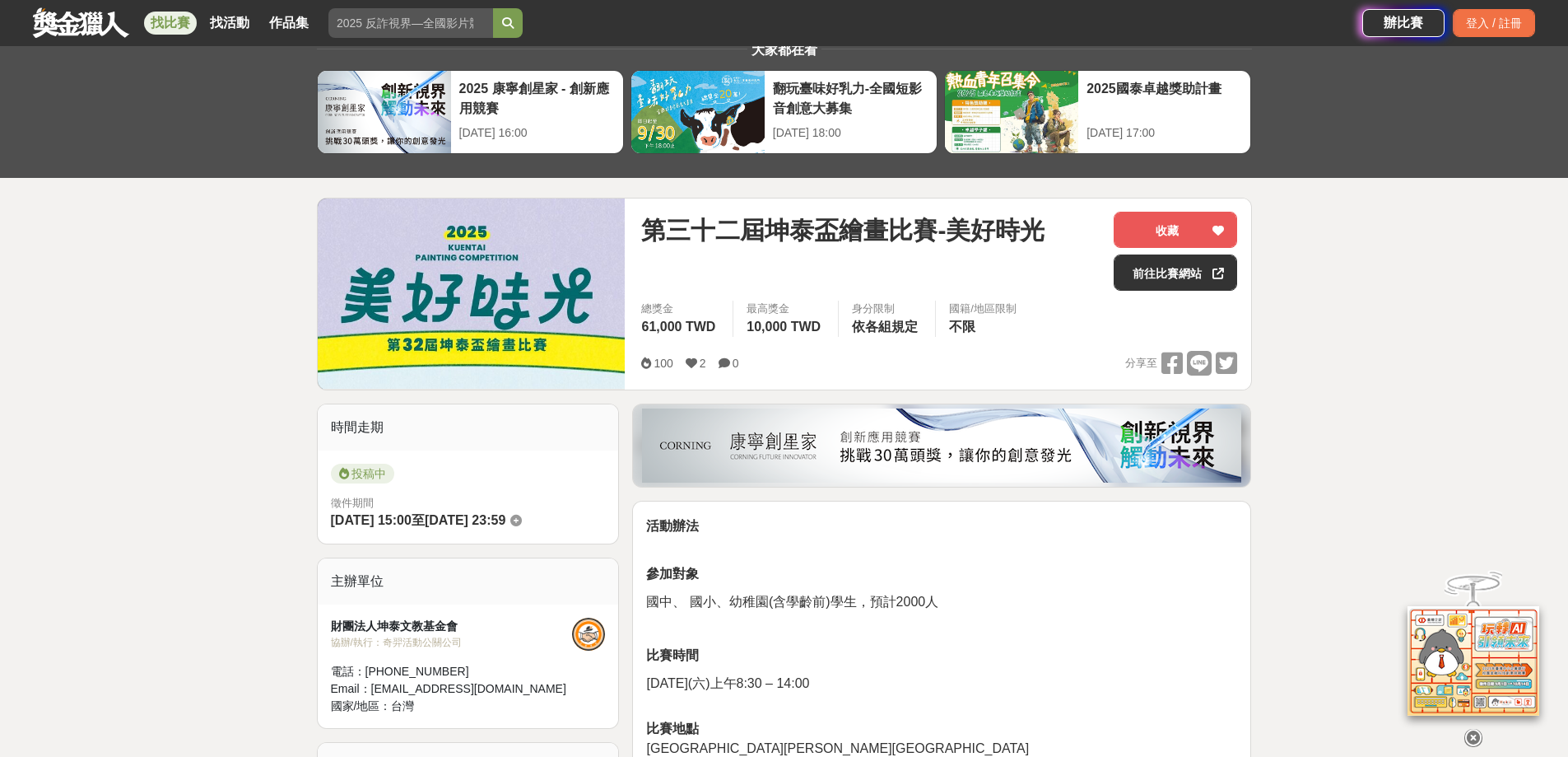
scroll to position [83, 0]
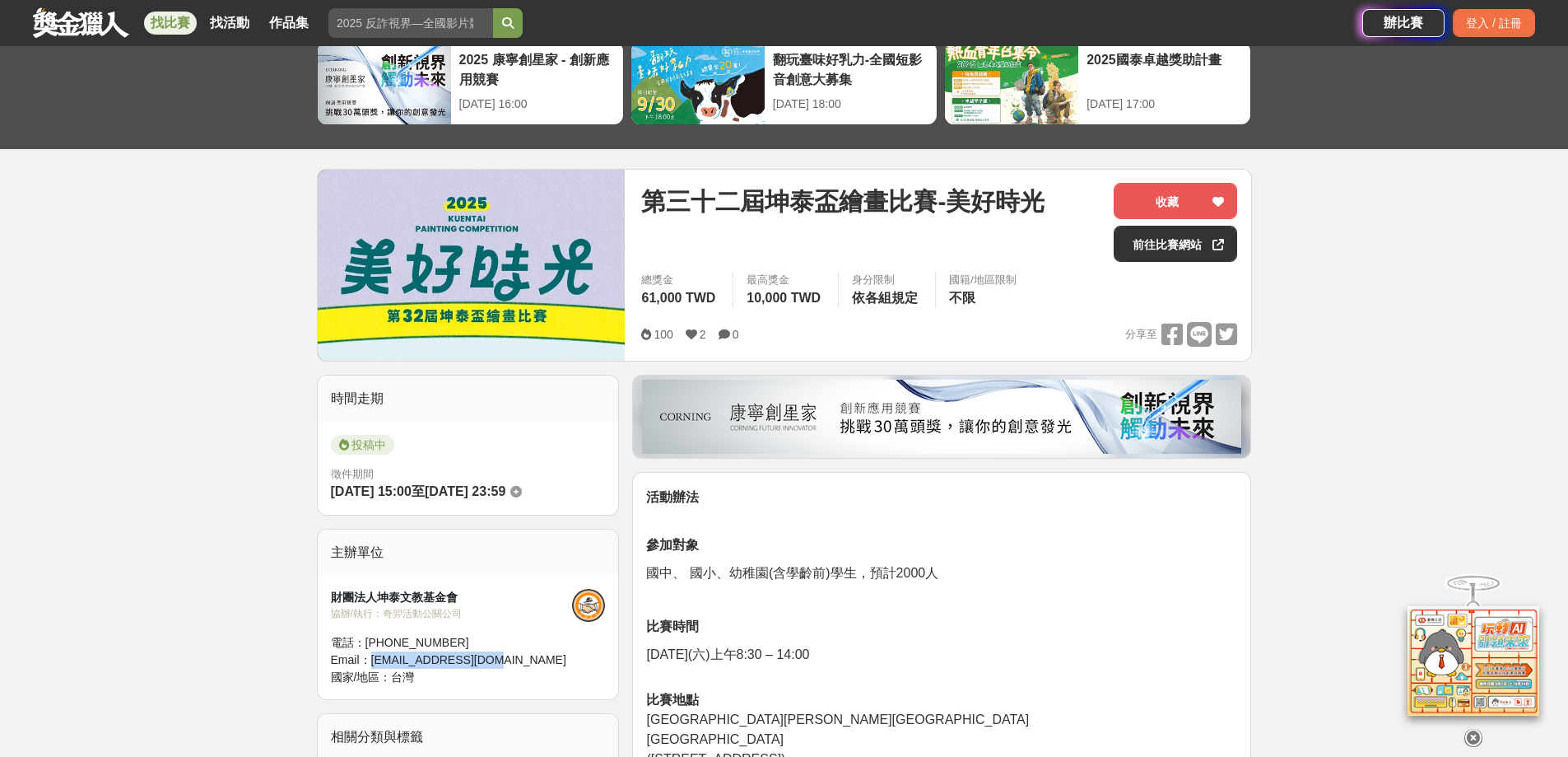
drag, startPoint x: 501, startPoint y: 658, endPoint x: 366, endPoint y: 655, distance: 135.0
click at [366, 655] on div "Email： [EMAIL_ADDRESS][DOMAIN_NAME]" at bounding box center [452, 660] width 242 height 17
copy div "[EMAIL_ADDRESS][DOMAIN_NAME]"
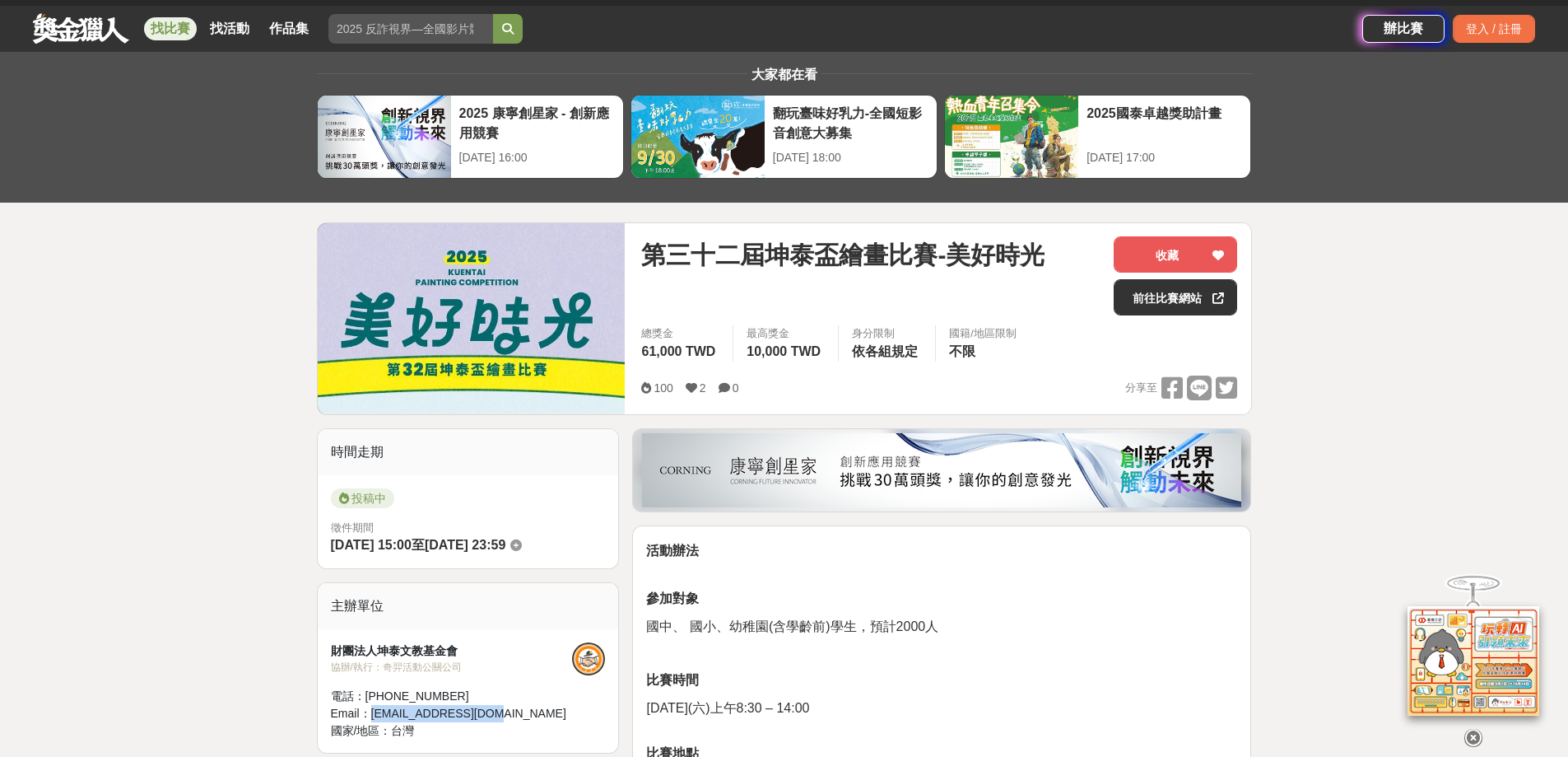
scroll to position [0, 0]
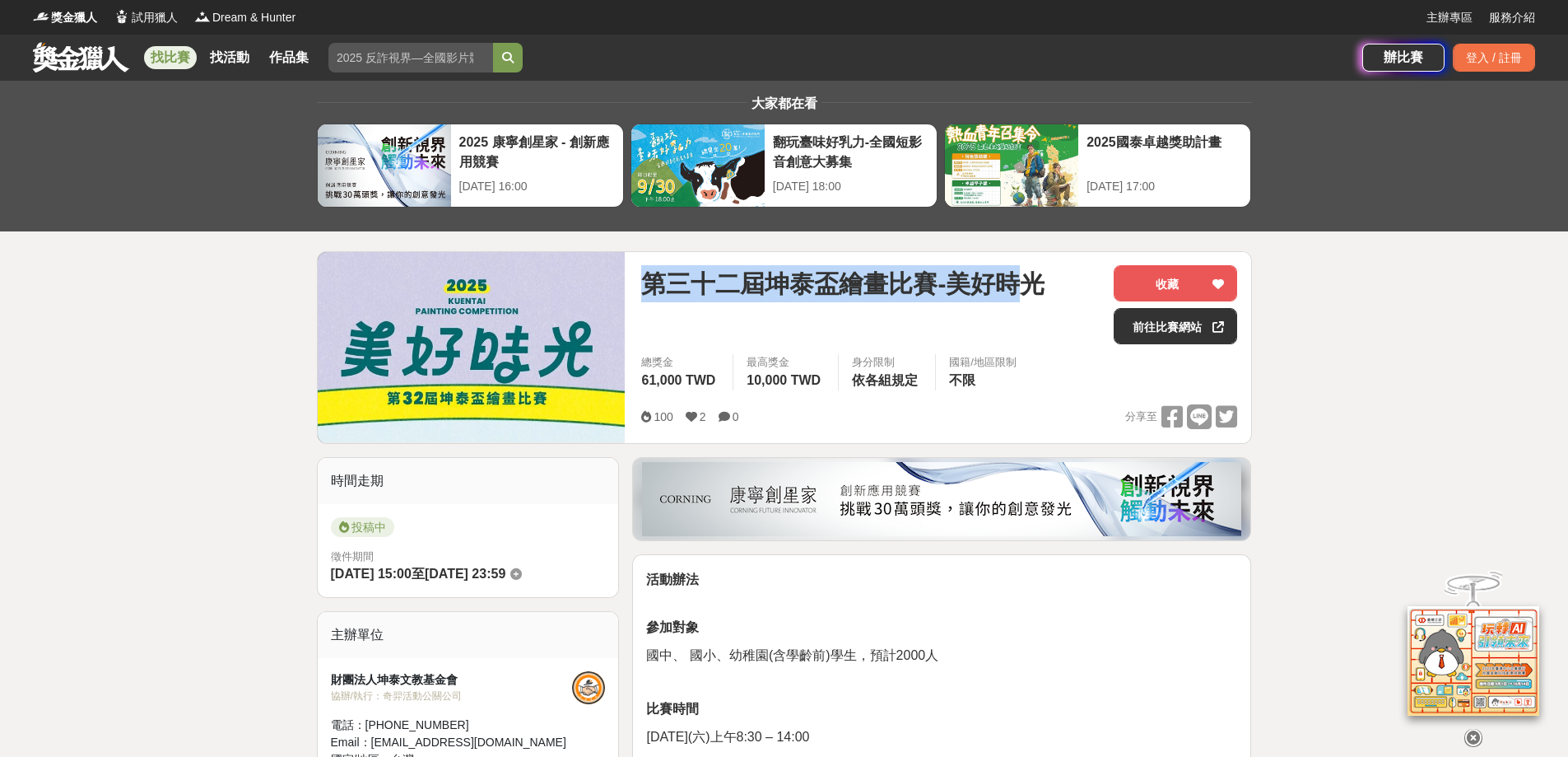
drag, startPoint x: 695, startPoint y: 279, endPoint x: 1034, endPoint y: 296, distance: 339.4
click at [1034, 296] on span "第三十二屆坤泰盃繪畫比賽-美好時光" at bounding box center [843, 284] width 403 height 37
drag, startPoint x: 1043, startPoint y: 287, endPoint x: 630, endPoint y: 264, distance: 413.6
click at [630, 264] on div "第三十二屆坤泰盃繪畫比賽-美好時光 收藏 前往比賽網站 總獎金 61,000 TWD 最高獎金 10,000 TWD 身分限制 依各組規定 國籍/地區限制 不…" at bounding box center [938, 347] width 622 height 191
copy span "第三十二屆坤泰盃繪畫比賽-美好時光"
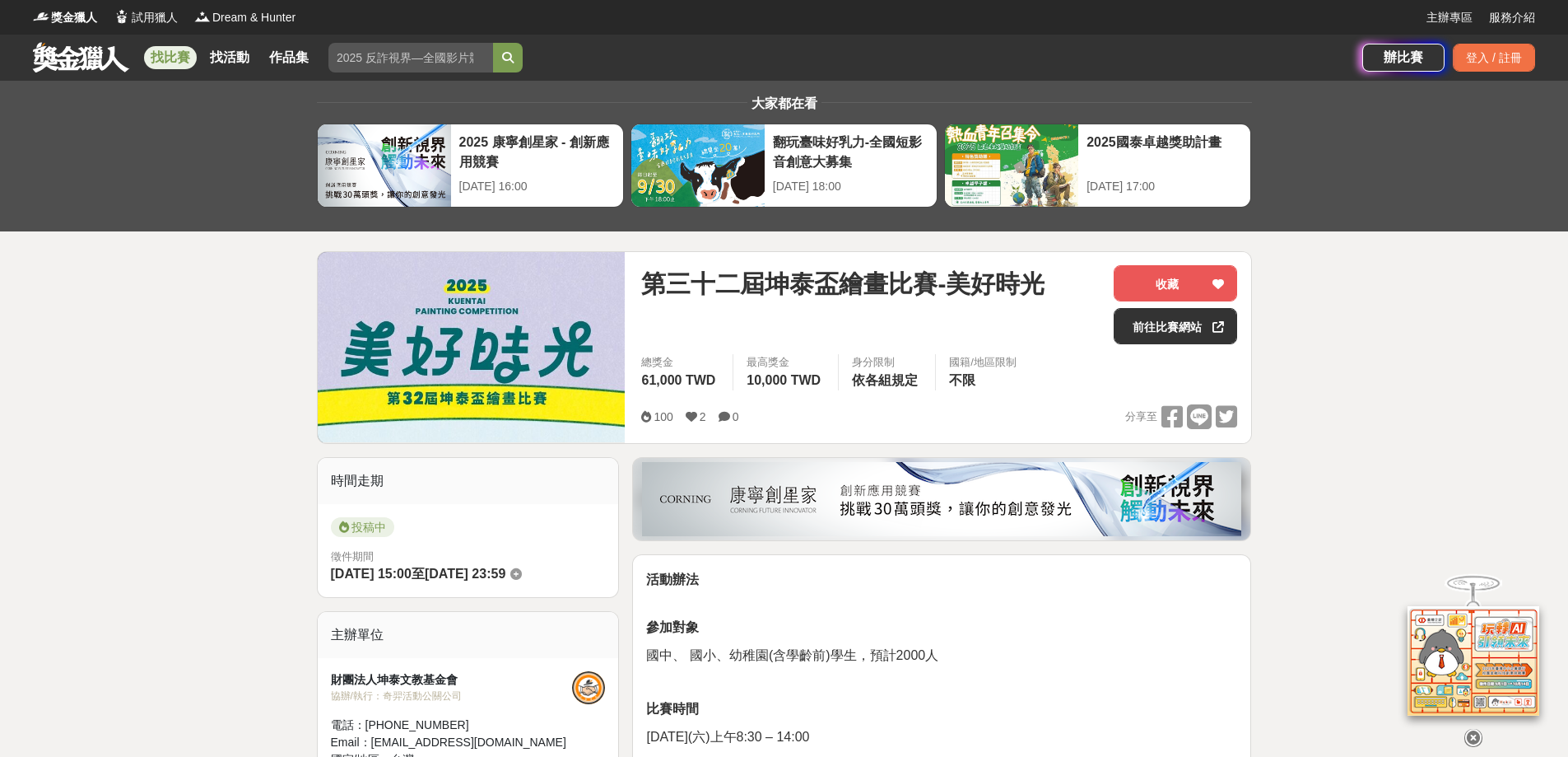
click at [1008, 628] on p "參加對象" at bounding box center [941, 628] width 591 height 20
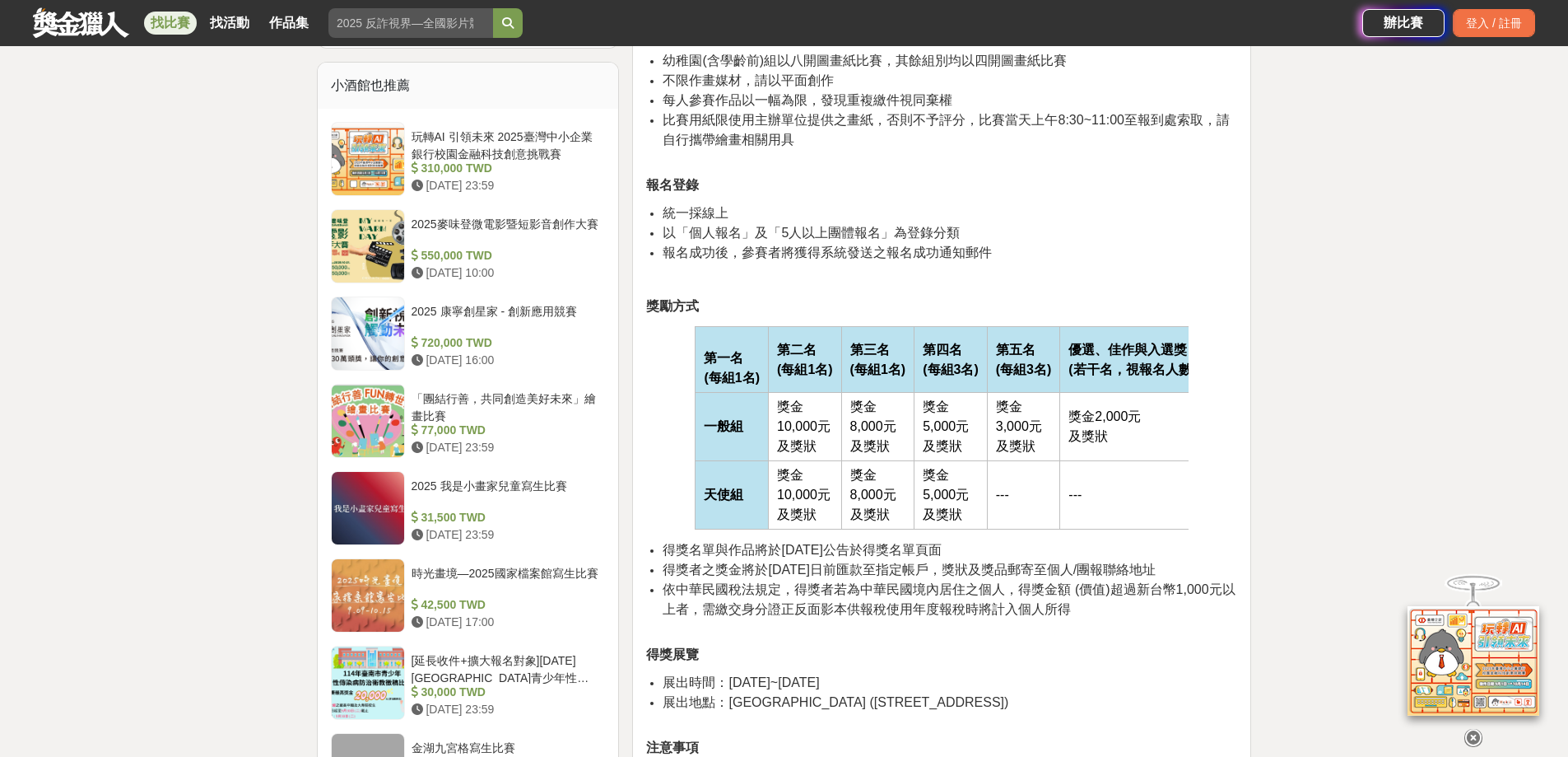
scroll to position [1647, 0]
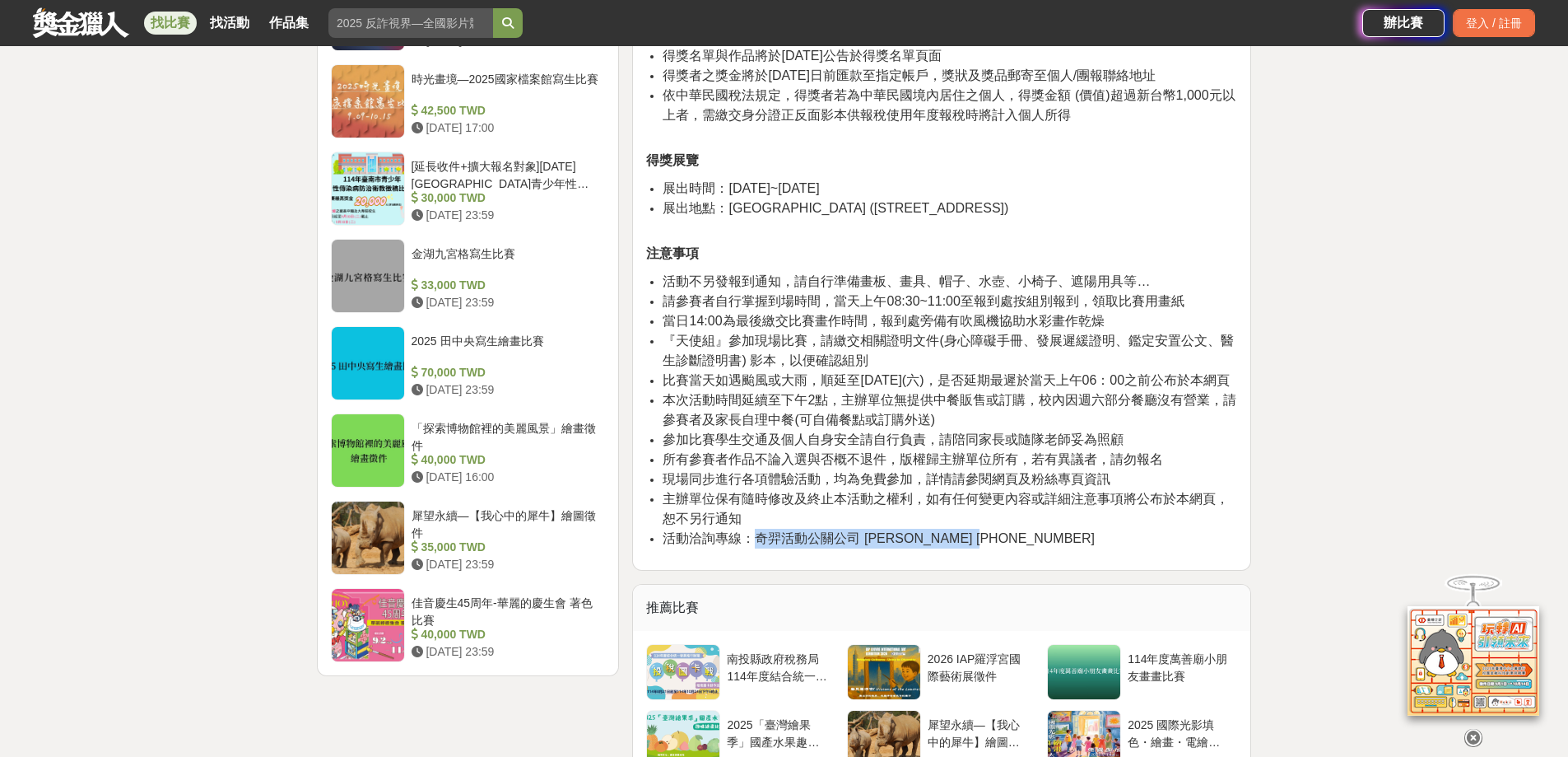
drag, startPoint x: 1012, startPoint y: 544, endPoint x: 758, endPoint y: 543, distance: 254.0
click at [758, 543] on li "活動洽詢專線：奇羿活動公關公司 [PERSON_NAME] [PHONE_NUMBER]" at bounding box center [949, 539] width 574 height 20
copy span "奇羿活動公關公司 [PERSON_NAME] [PHONE_NUMBER]"
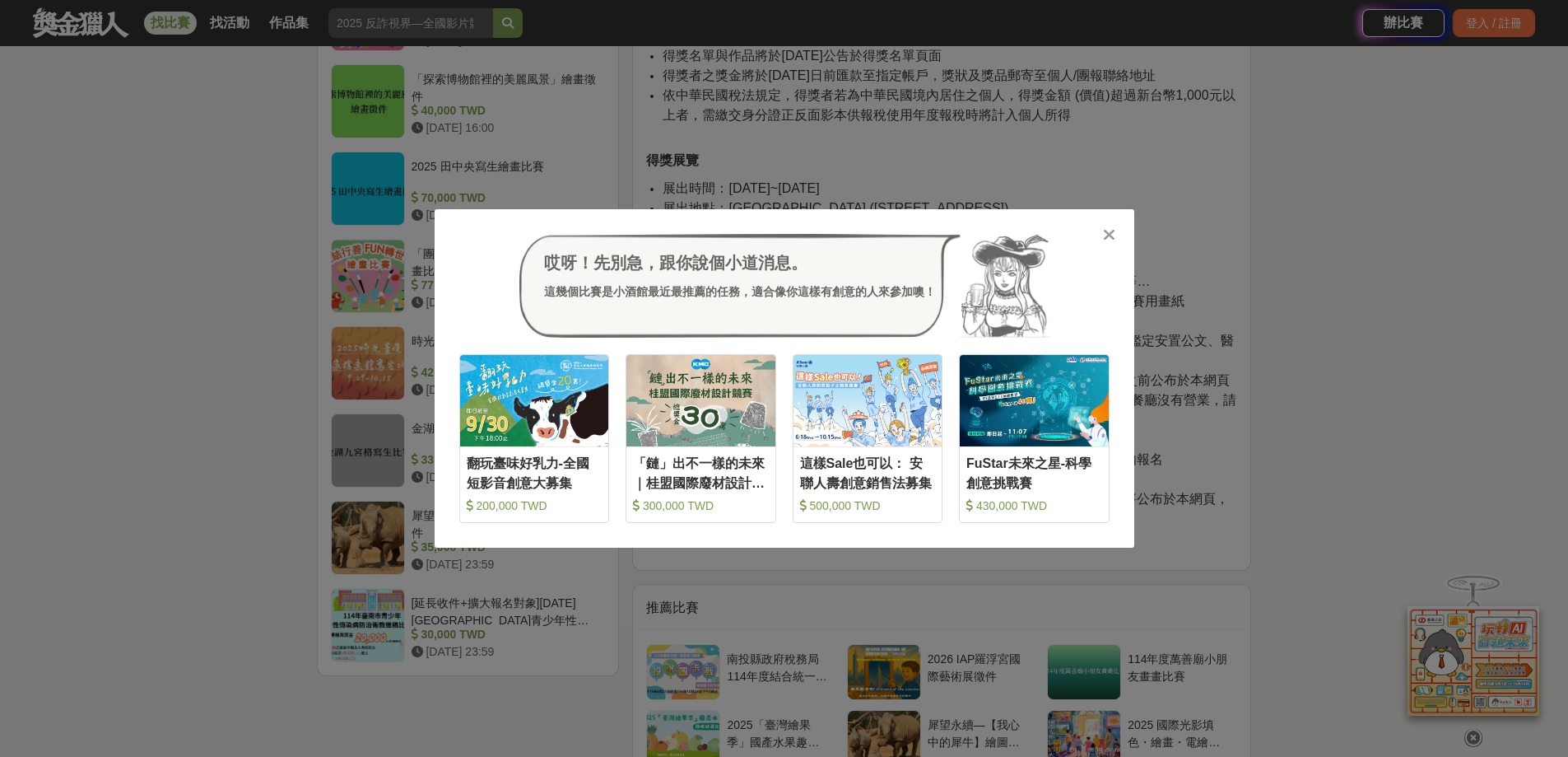
click at [1313, 325] on div "哎呀！先別急，跟你說個小道消息。 這幾個比賽是小酒館最近最推薦的任務，適合像你這樣有創意的人來參加噢！ 收藏 翻玩臺味好乳力-全國短影音創意大募集 200,0…" at bounding box center [784, 378] width 1568 height 757
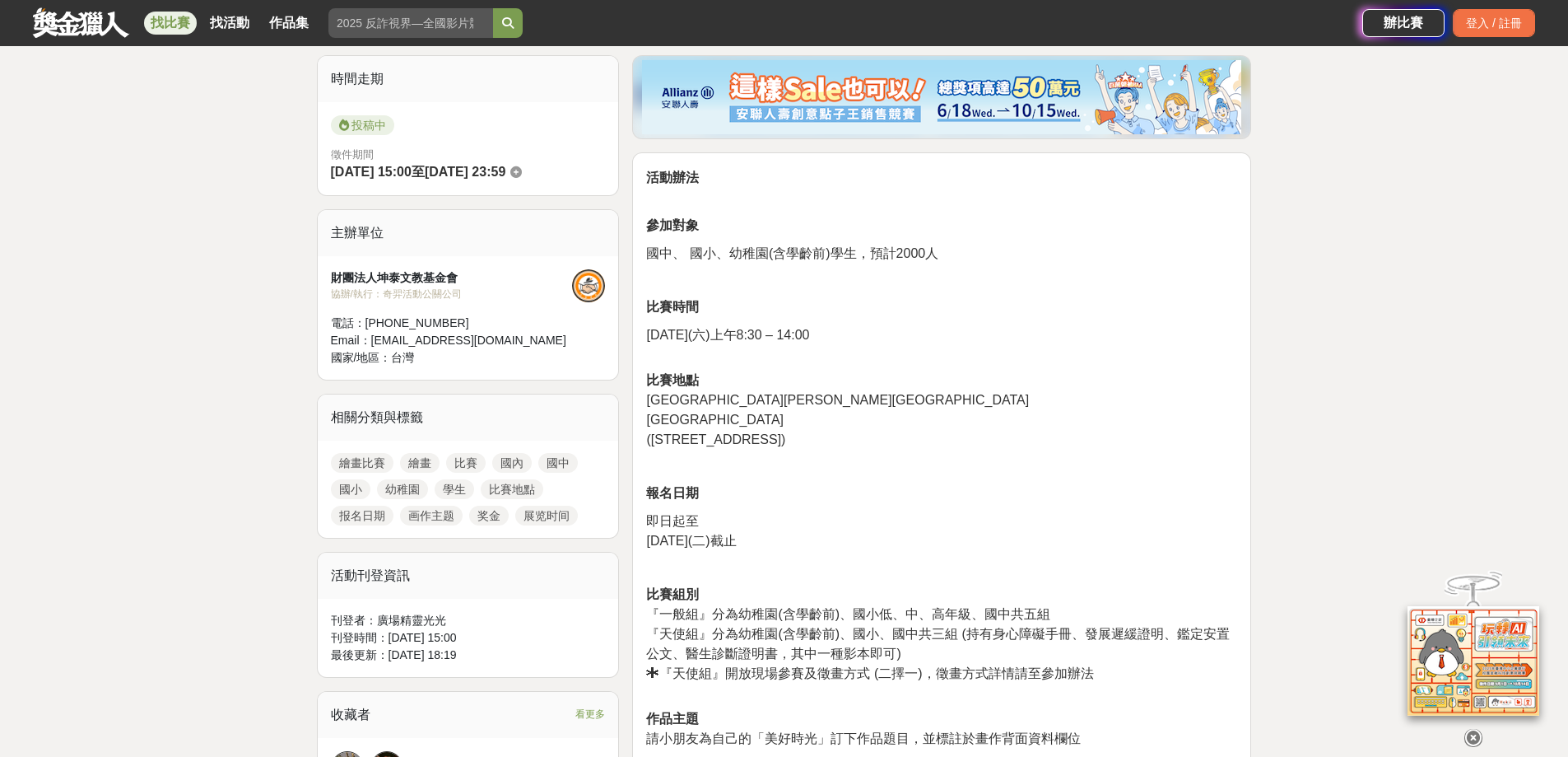
scroll to position [164, 0]
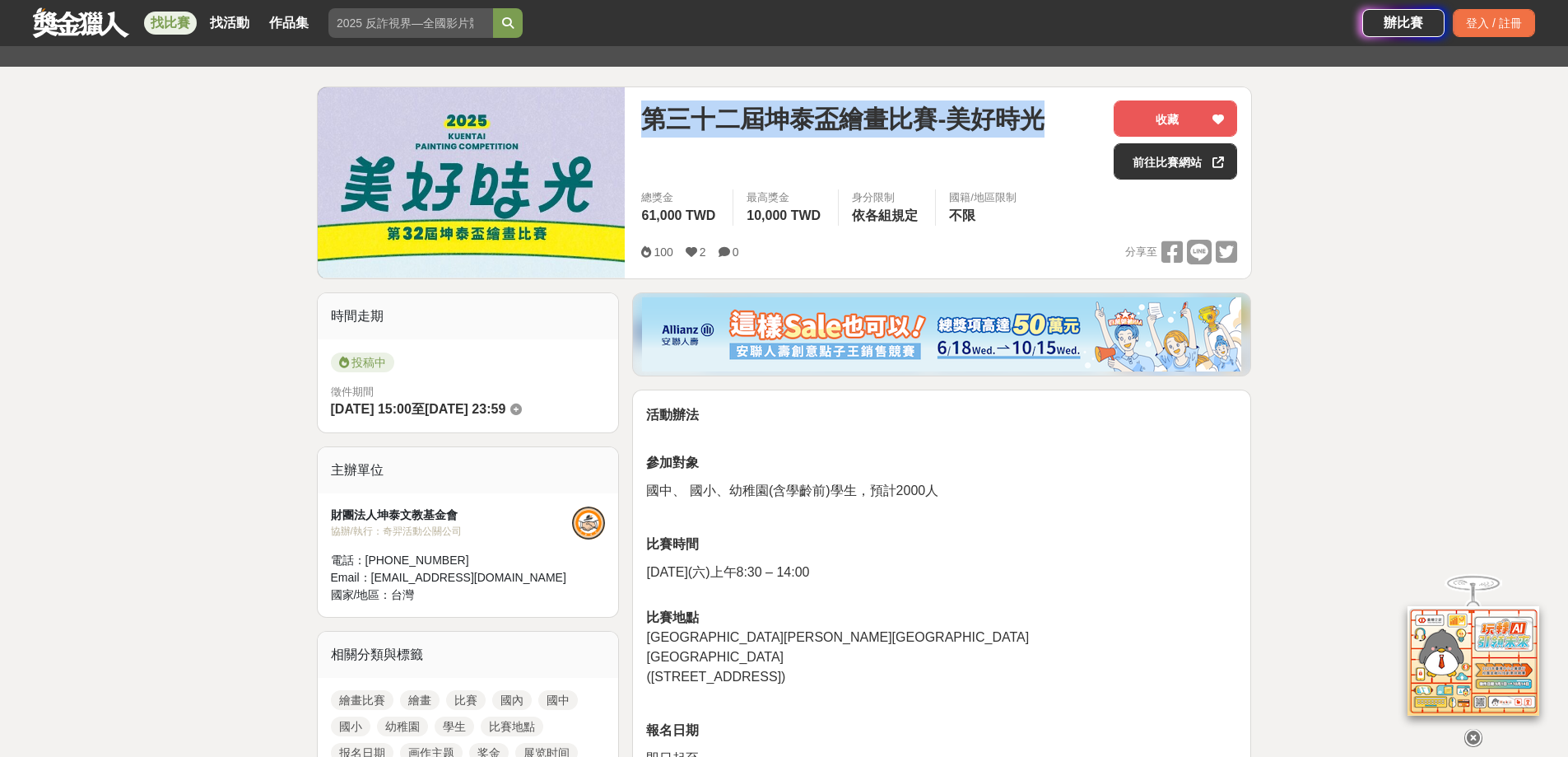
drag, startPoint x: 706, startPoint y: 114, endPoint x: 1039, endPoint y: 126, distance: 333.2
click at [1039, 126] on div "第三十二屆坤泰盃繪畫比賽-美好時光 收藏 前往比賽網站 總獎金 61,000 TWD 最高獎金 10,000 TWD 身分限制 依各組規定 國籍/地區限制 不…" at bounding box center [938, 183] width 622 height 191
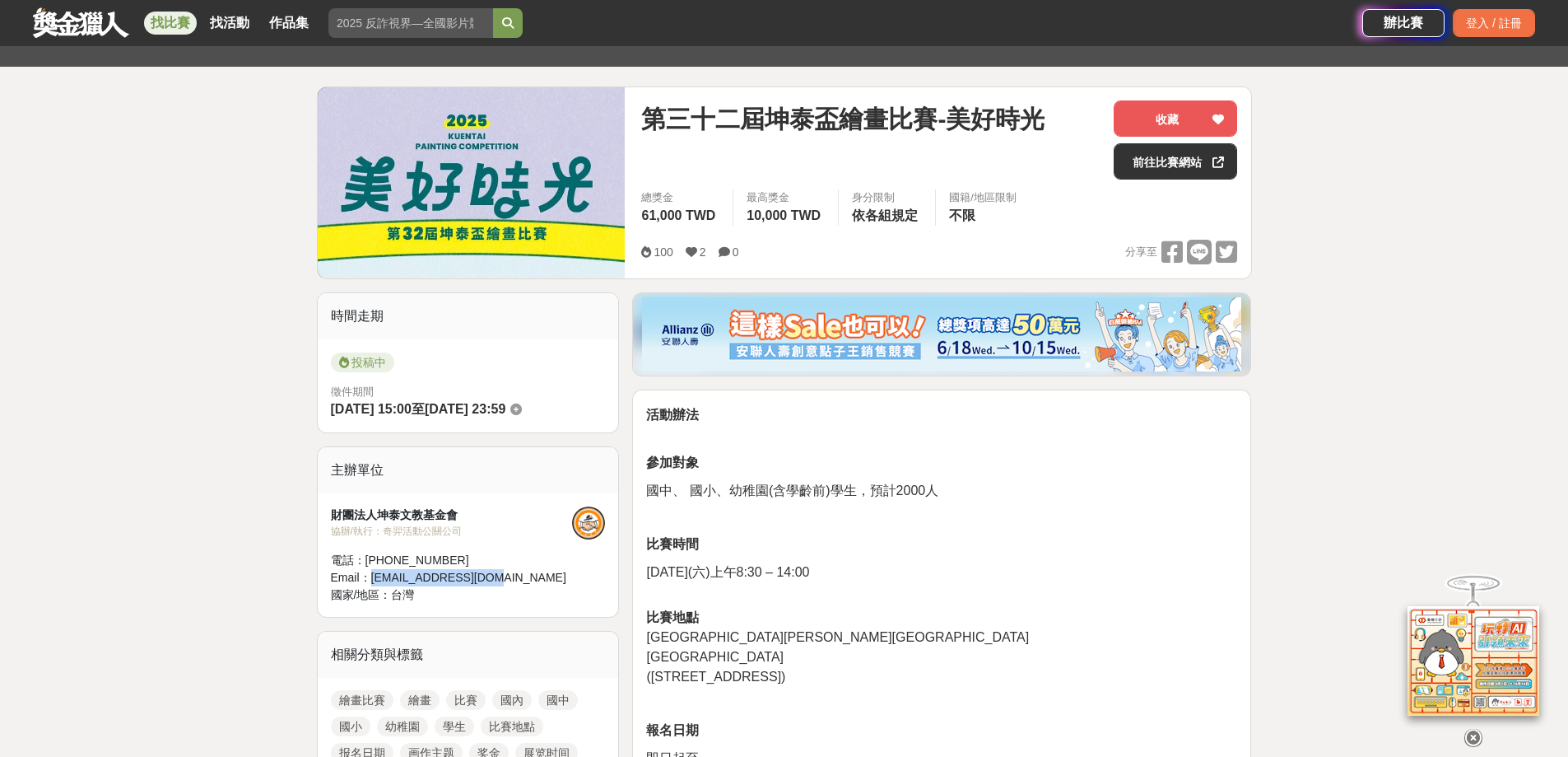
drag, startPoint x: 503, startPoint y: 572, endPoint x: 371, endPoint y: 578, distance: 132.1
click at [371, 578] on div "Email： [EMAIL_ADDRESS][DOMAIN_NAME]" at bounding box center [452, 577] width 242 height 17
copy div "[EMAIL_ADDRESS][DOMAIN_NAME]"
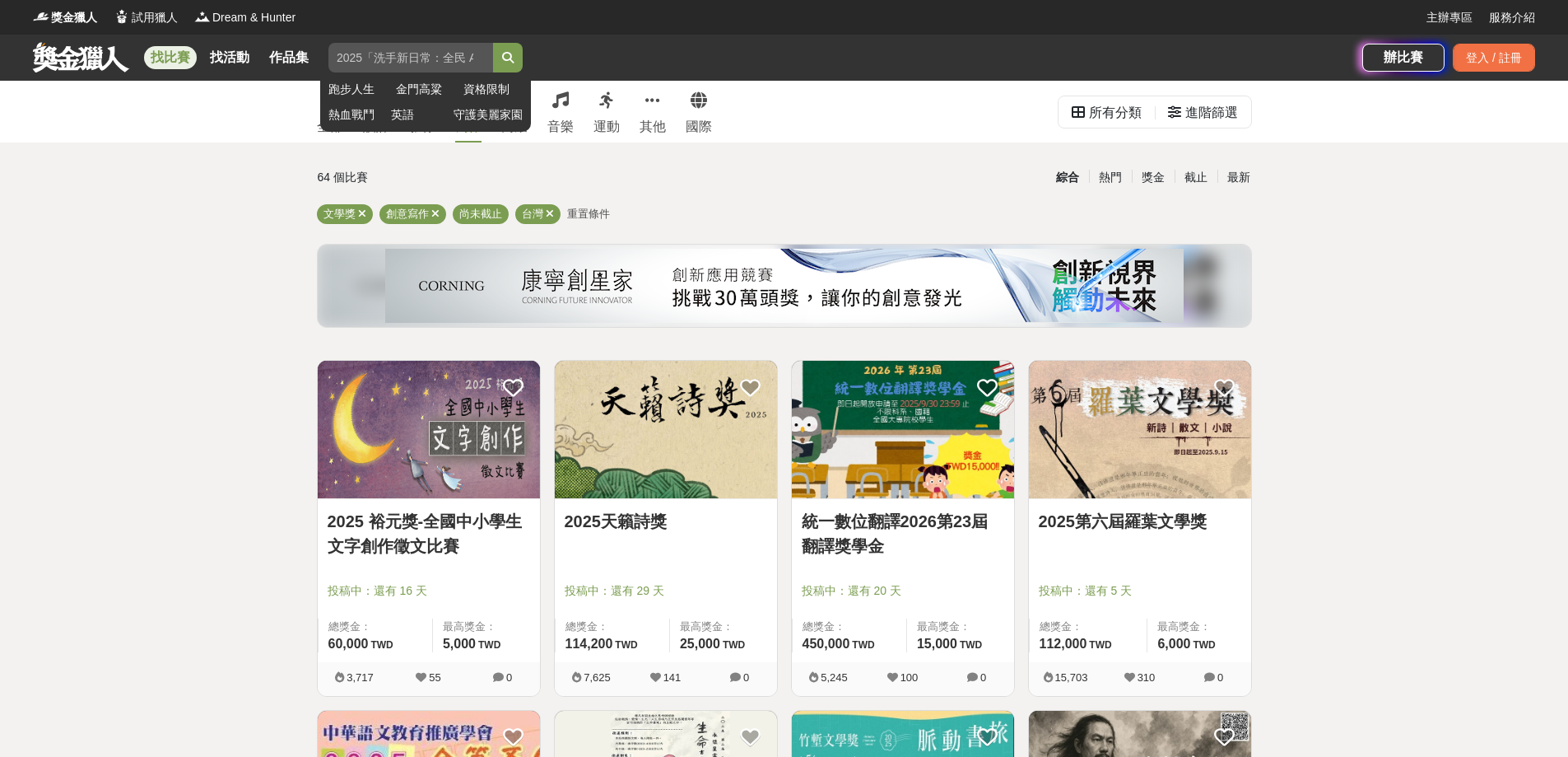
click at [399, 53] on input "search" at bounding box center [411, 57] width 164 height 30
paste input "114 年「AI 童樂 宜稅童話」創意故事徵文比賽"
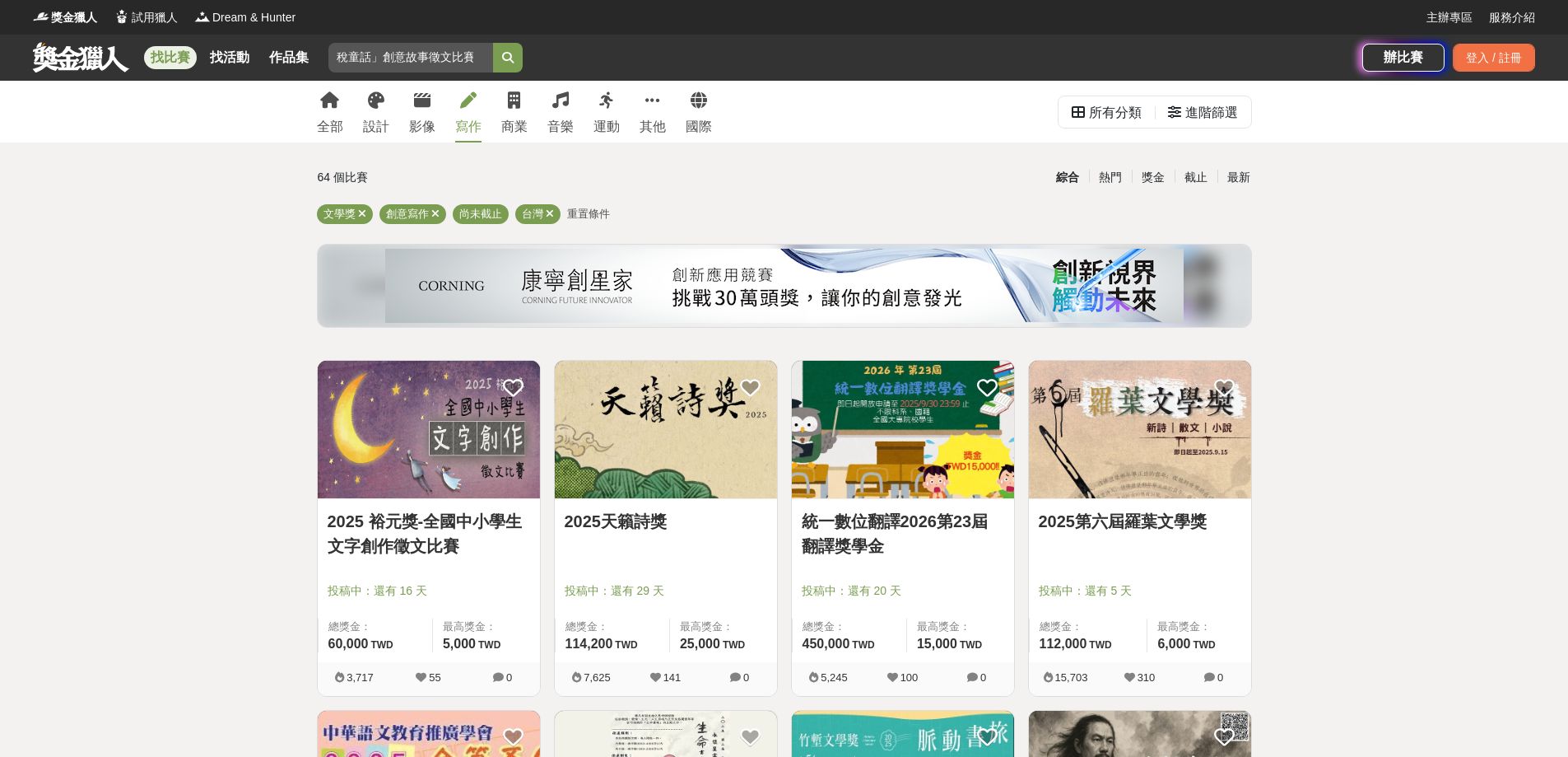
type input "114 年「AI 童樂 宜稅童話」創意故事徵文比賽"
click at [493, 43] on button "submit" at bounding box center [508, 57] width 30 height 30
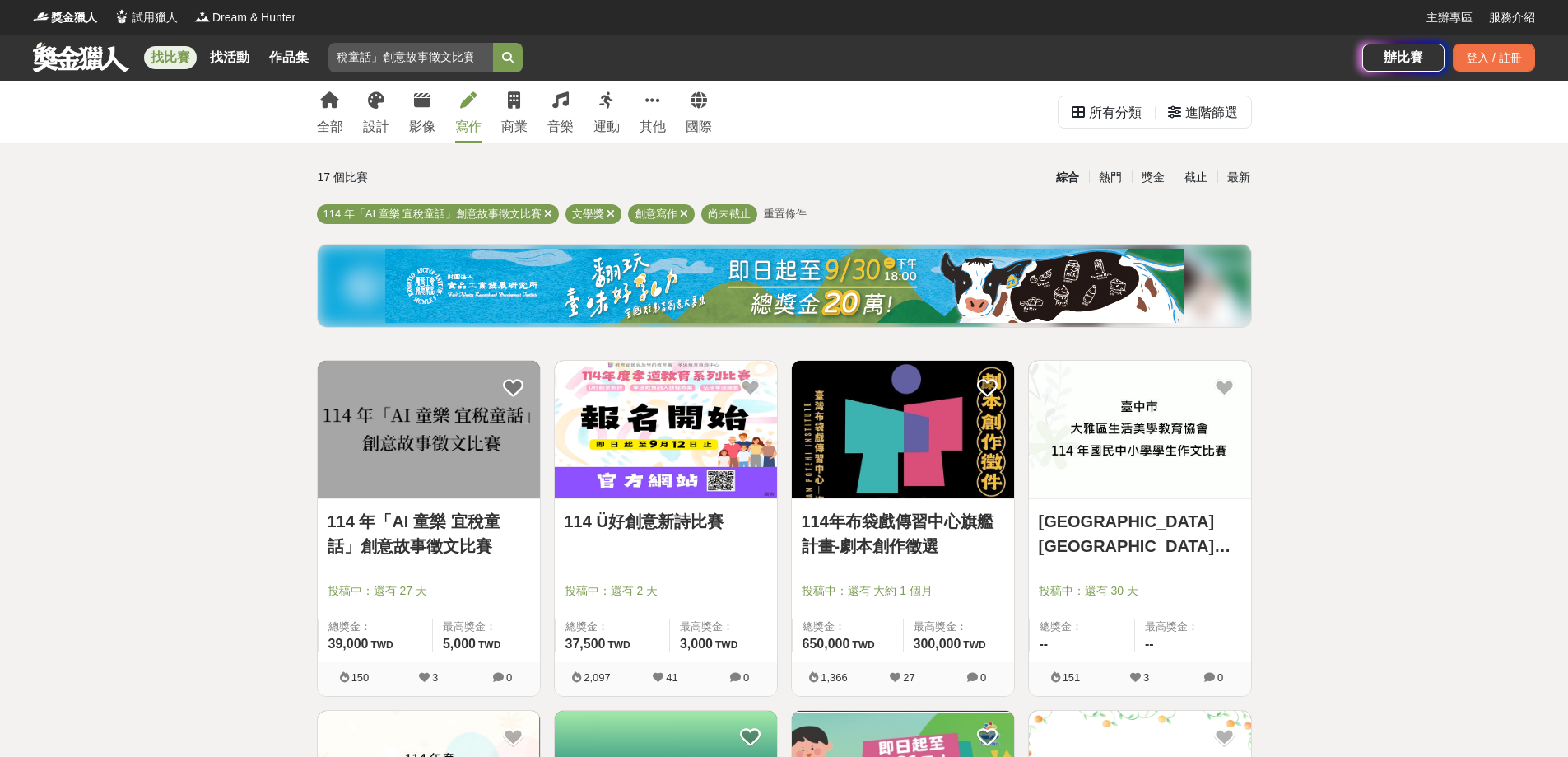
scroll to position [0, 98]
drag, startPoint x: 372, startPoint y: 59, endPoint x: 606, endPoint y: 48, distance: 234.3
click at [606, 48] on div "找比賽 找活動 作品集 [DATE]「AI [PERSON_NAME]稅童話」創意故事徵文比賽 跑步人生 金門高粱 資格限制 熱血戰鬥 英語 守護美麗家園" at bounding box center [697, 57] width 1329 height 46
click at [383, 477] on img at bounding box center [429, 429] width 223 height 137
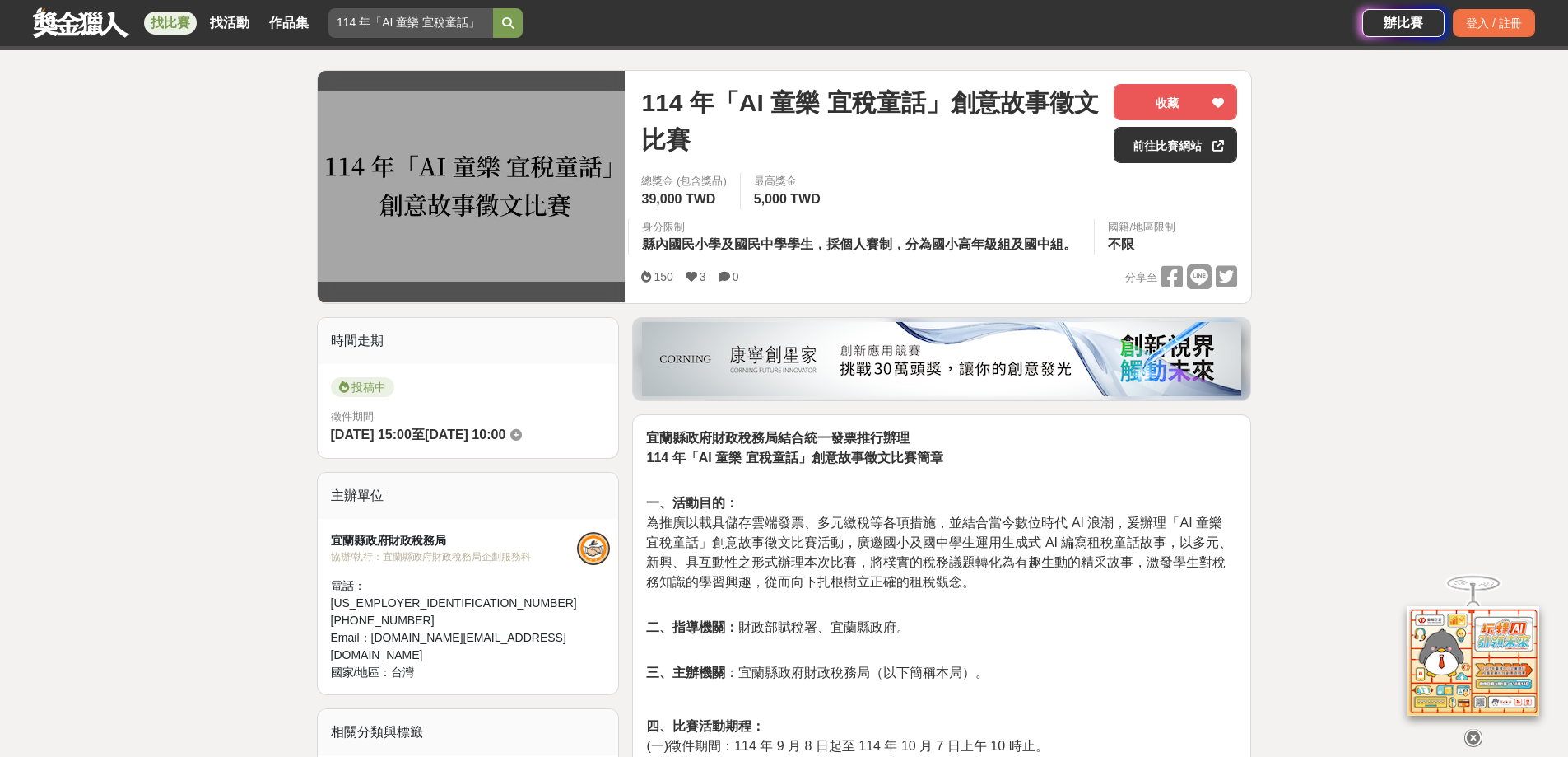
scroll to position [329, 0]
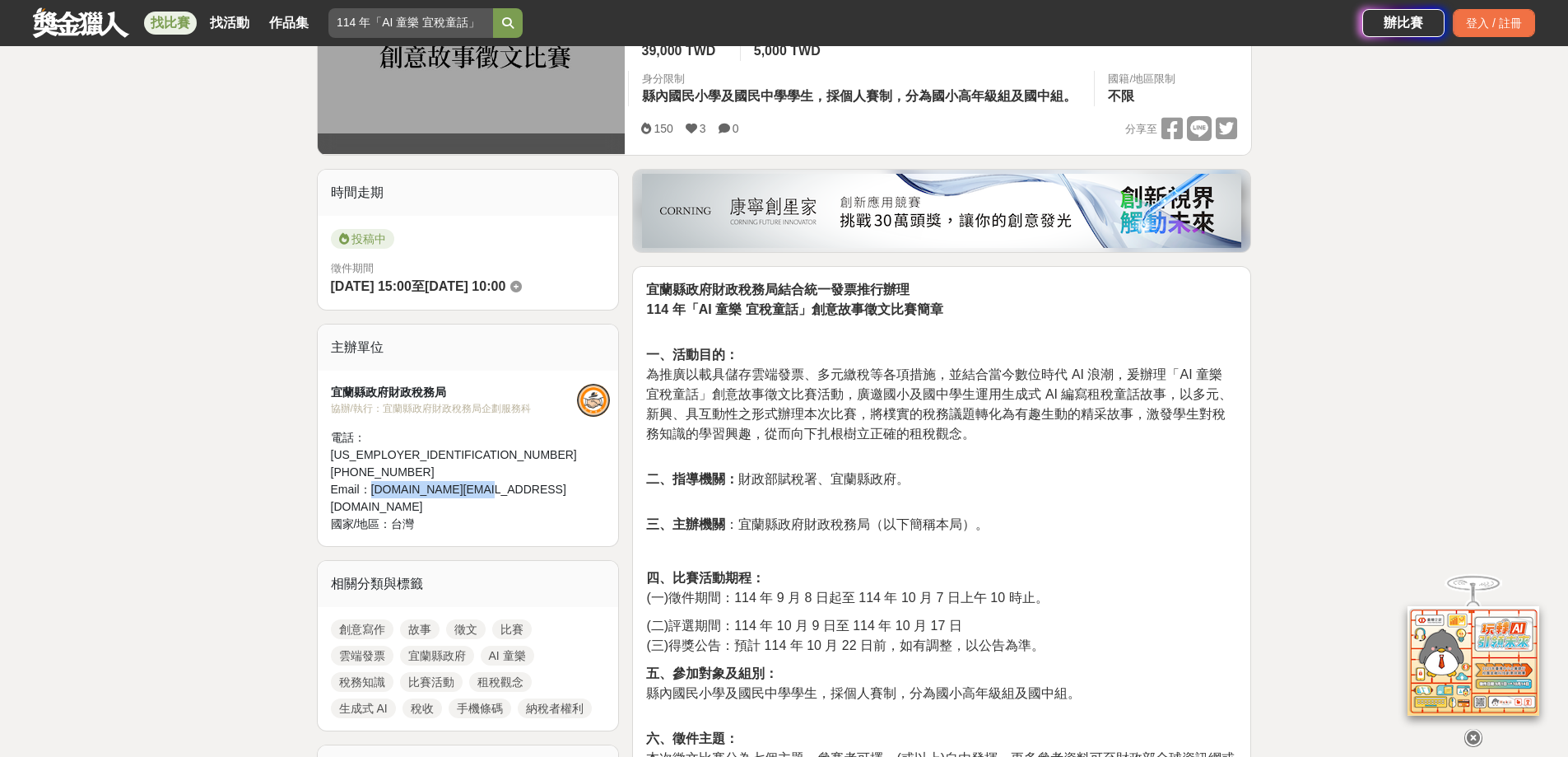
drag, startPoint x: 489, startPoint y: 452, endPoint x: 369, endPoint y: 452, distance: 120.0
click at [369, 481] on div "Email： [DOMAIN_NAME][EMAIL_ADDRESS][DOMAIN_NAME]" at bounding box center [453, 498] width 246 height 35
copy div "[DOMAIN_NAME][EMAIL_ADDRESS][DOMAIN_NAME]"
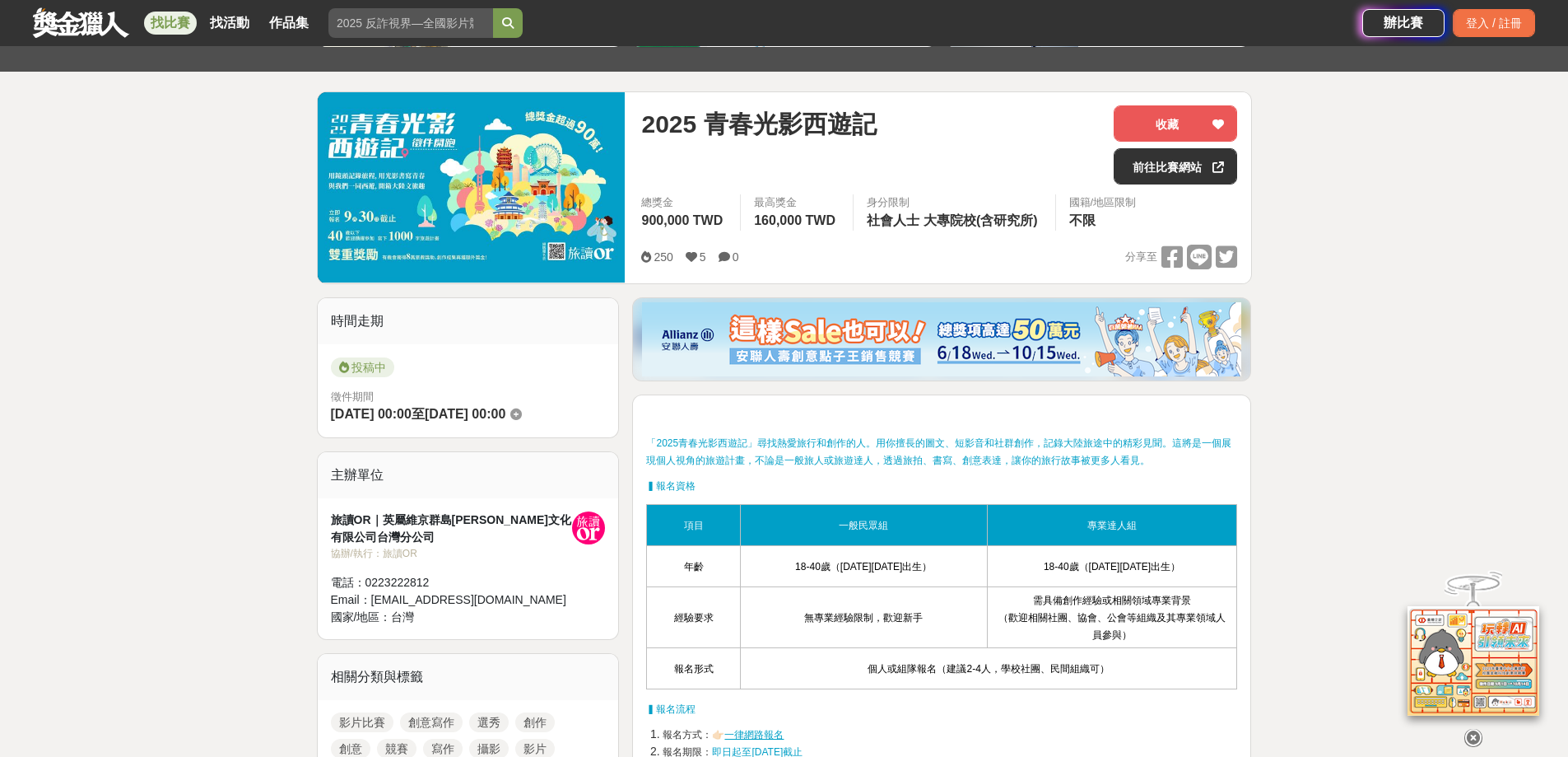
scroll to position [164, 0]
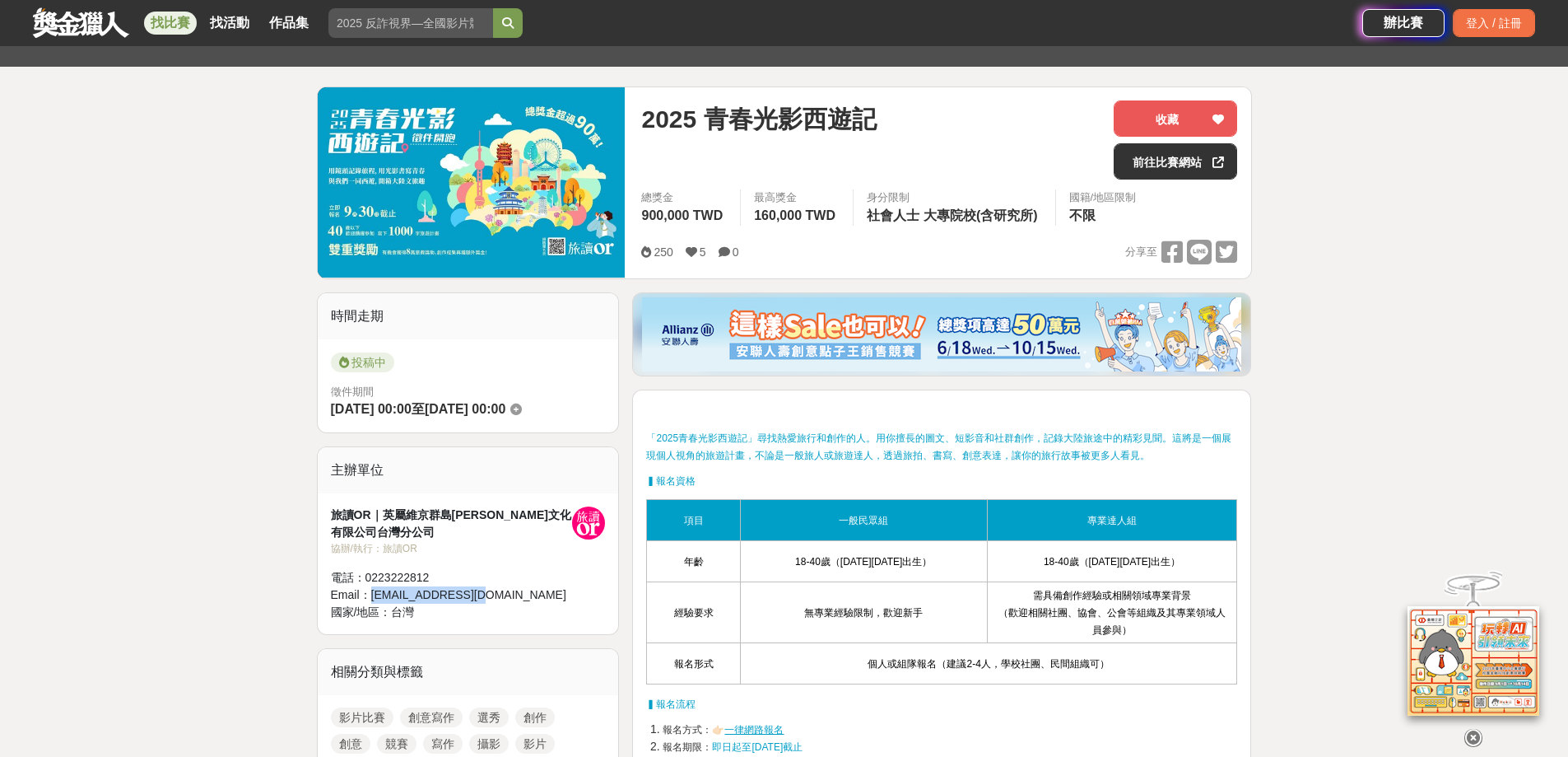
drag, startPoint x: 470, startPoint y: 589, endPoint x: 366, endPoint y: 588, distance: 104.0
click at [366, 588] on div "Email： [EMAIL_ADDRESS][DOMAIN_NAME]" at bounding box center [452, 594] width 242 height 17
copy div "[EMAIL_ADDRESS][DOMAIN_NAME]"
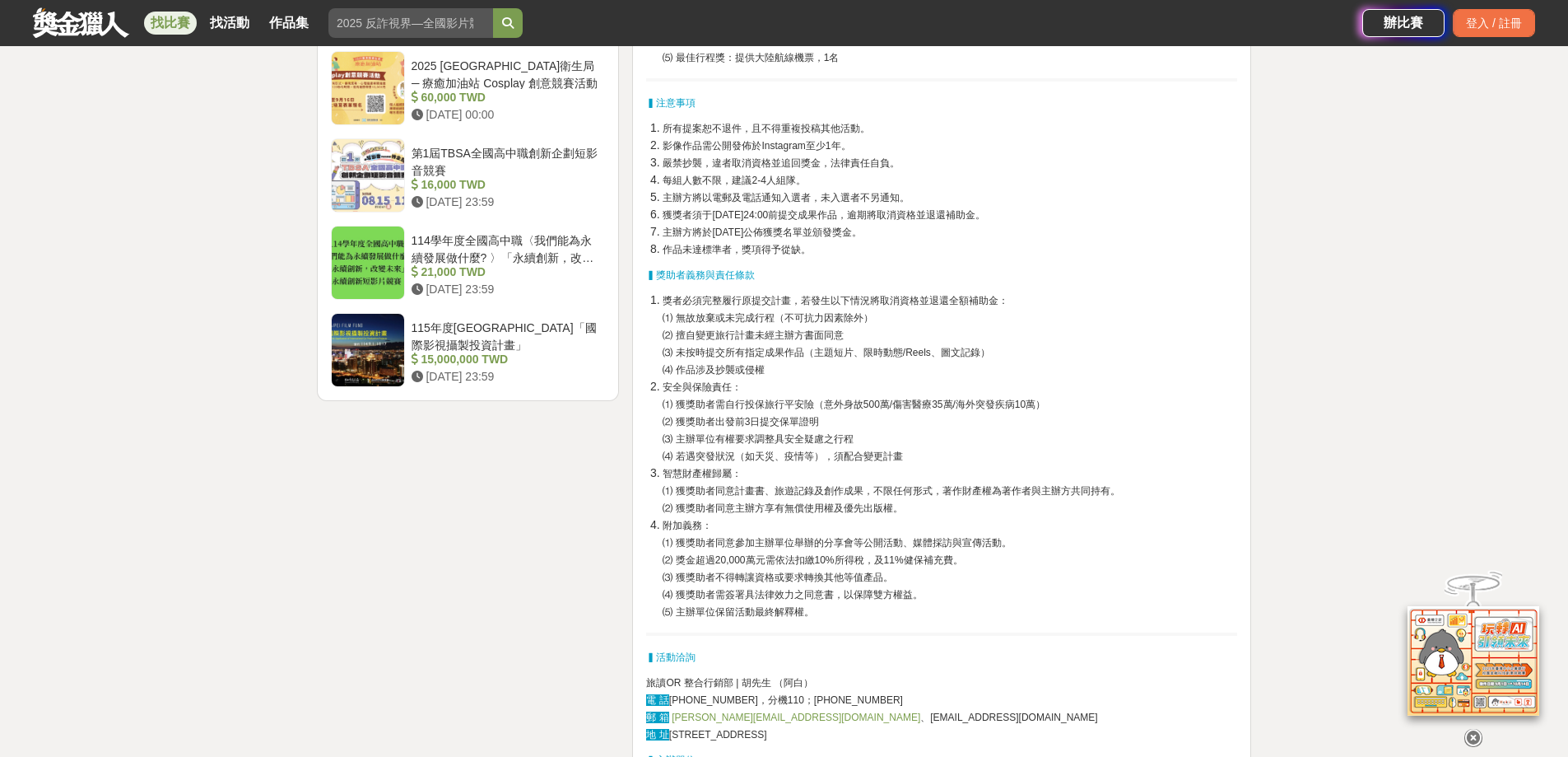
scroll to position [2306, 0]
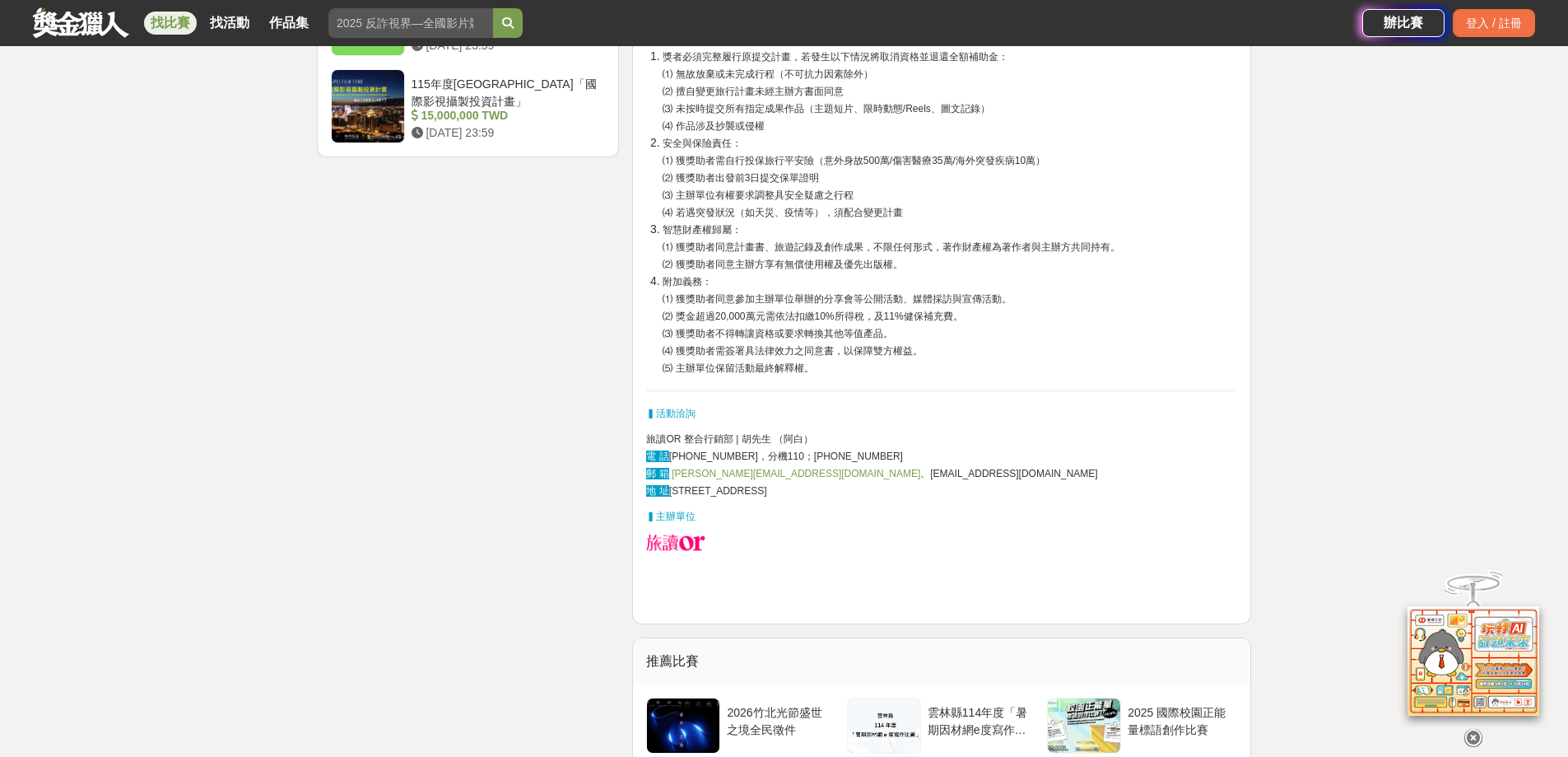
drag, startPoint x: 648, startPoint y: 437, endPoint x: 874, endPoint y: 483, distance: 230.6
click at [874, 483] on p "旅讀OR 整合行銷部 | 胡先生 （阿白） 電 話 [PHONE_NUMBER]，分機110；[PHONE_NUMBER] 郵 箱 [PERSON_NAME]…" at bounding box center [941, 464] width 591 height 69
copy p "旅讀OR 整合行銷部 | 胡先生 （阿白） 電 話 02-2322-2812，分機110；0927-112-290 郵 箱 eric@orchina.net …"
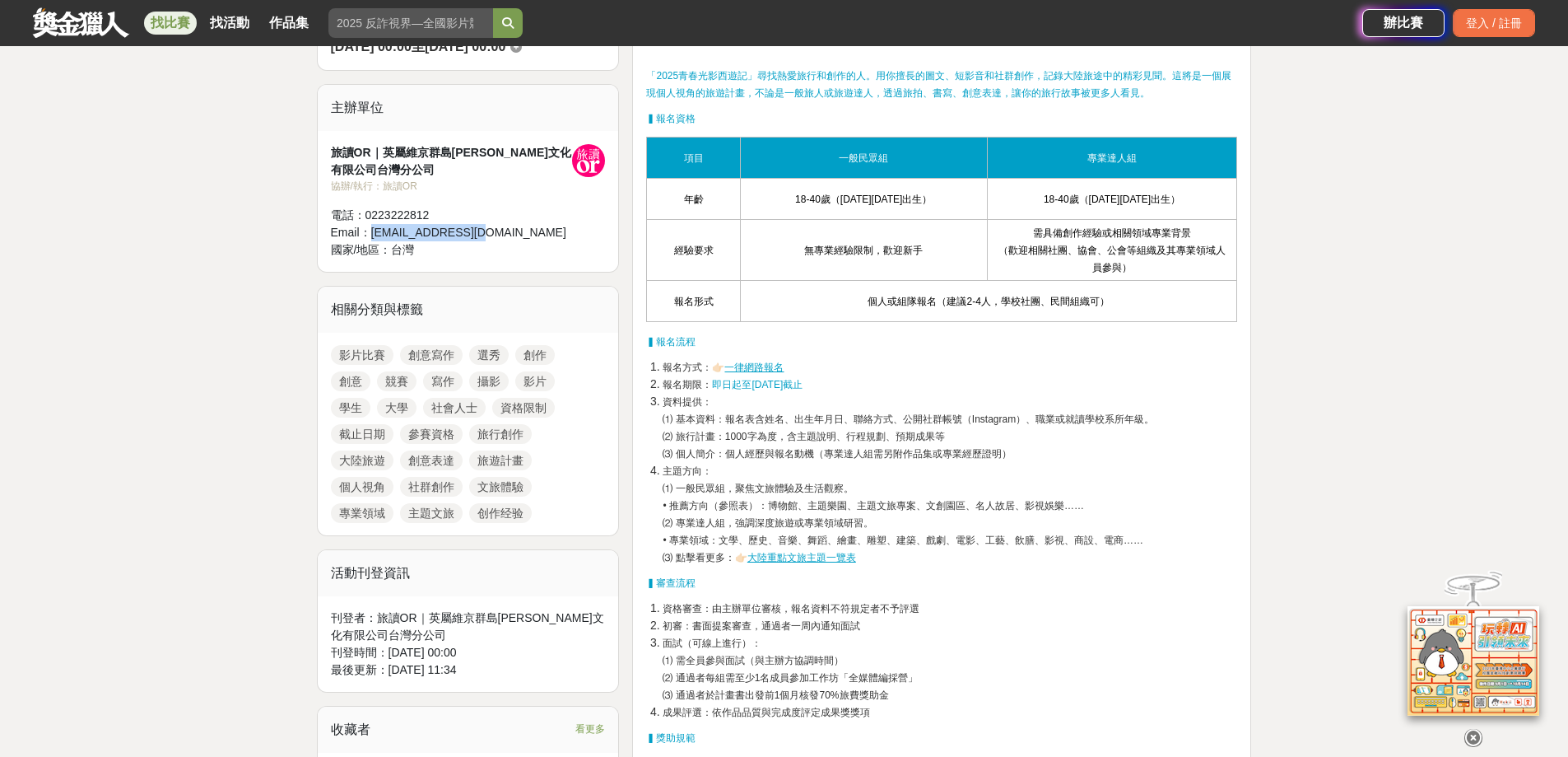
scroll to position [412, 0]
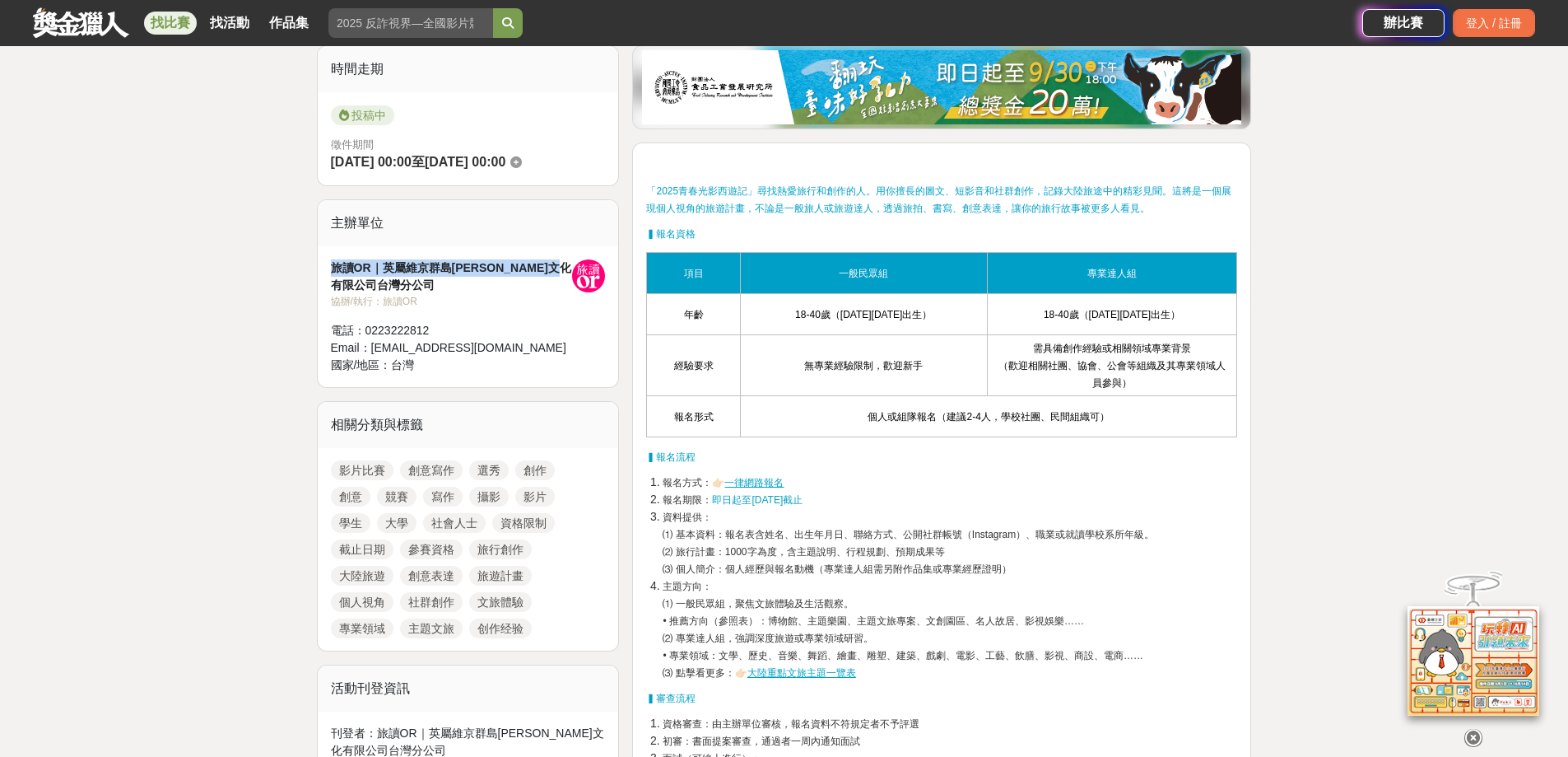
drag, startPoint x: 332, startPoint y: 268, endPoint x: 377, endPoint y: 282, distance: 47.1
click at [377, 282] on div "旅讀OR｜英屬維京群島商澤宇文化有限公司台灣分公司" at bounding box center [452, 276] width 242 height 35
copy div "旅讀OR｜英屬維京群島商澤宇文化有限公司台灣分公司"
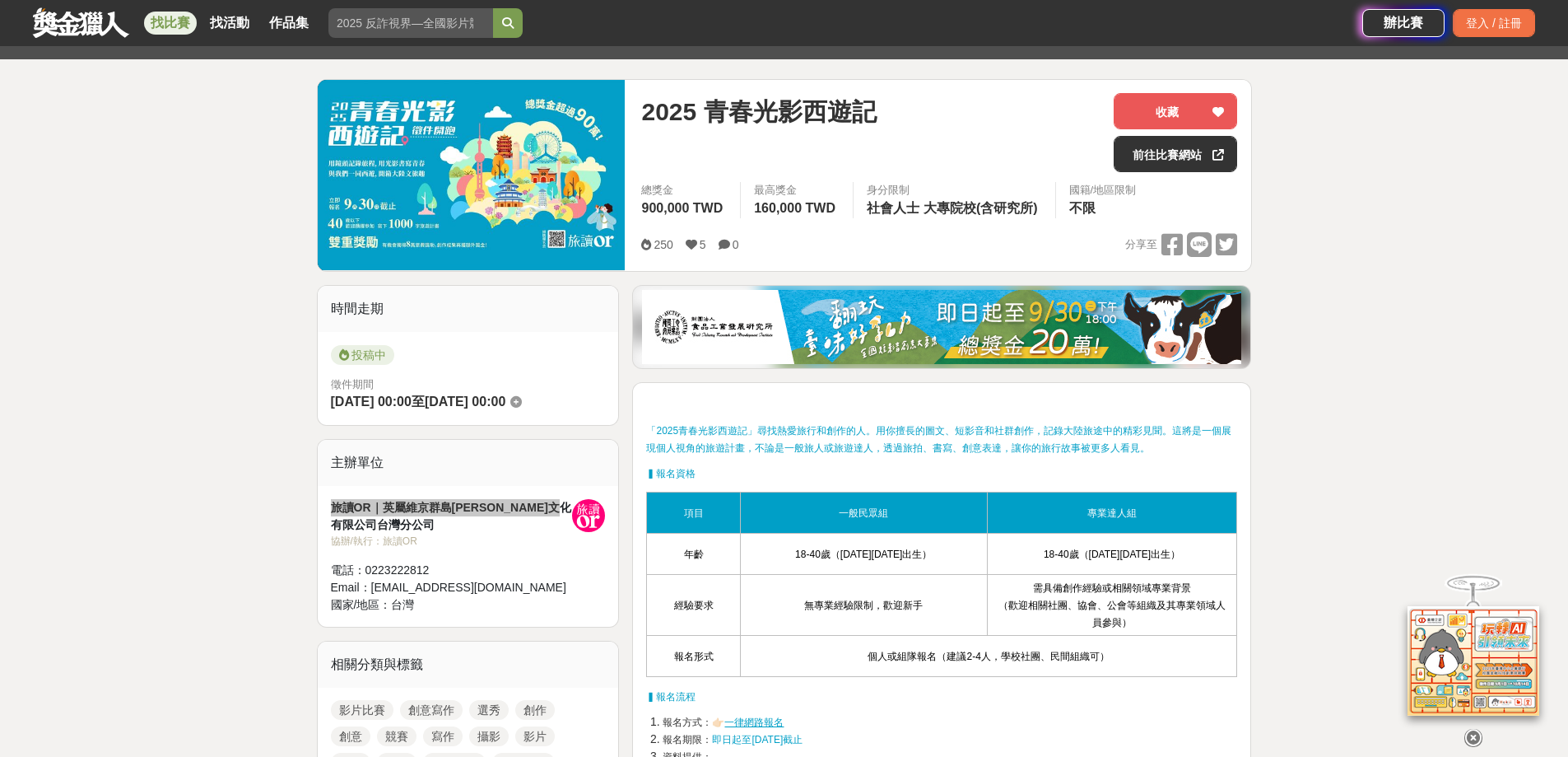
scroll to position [0, 0]
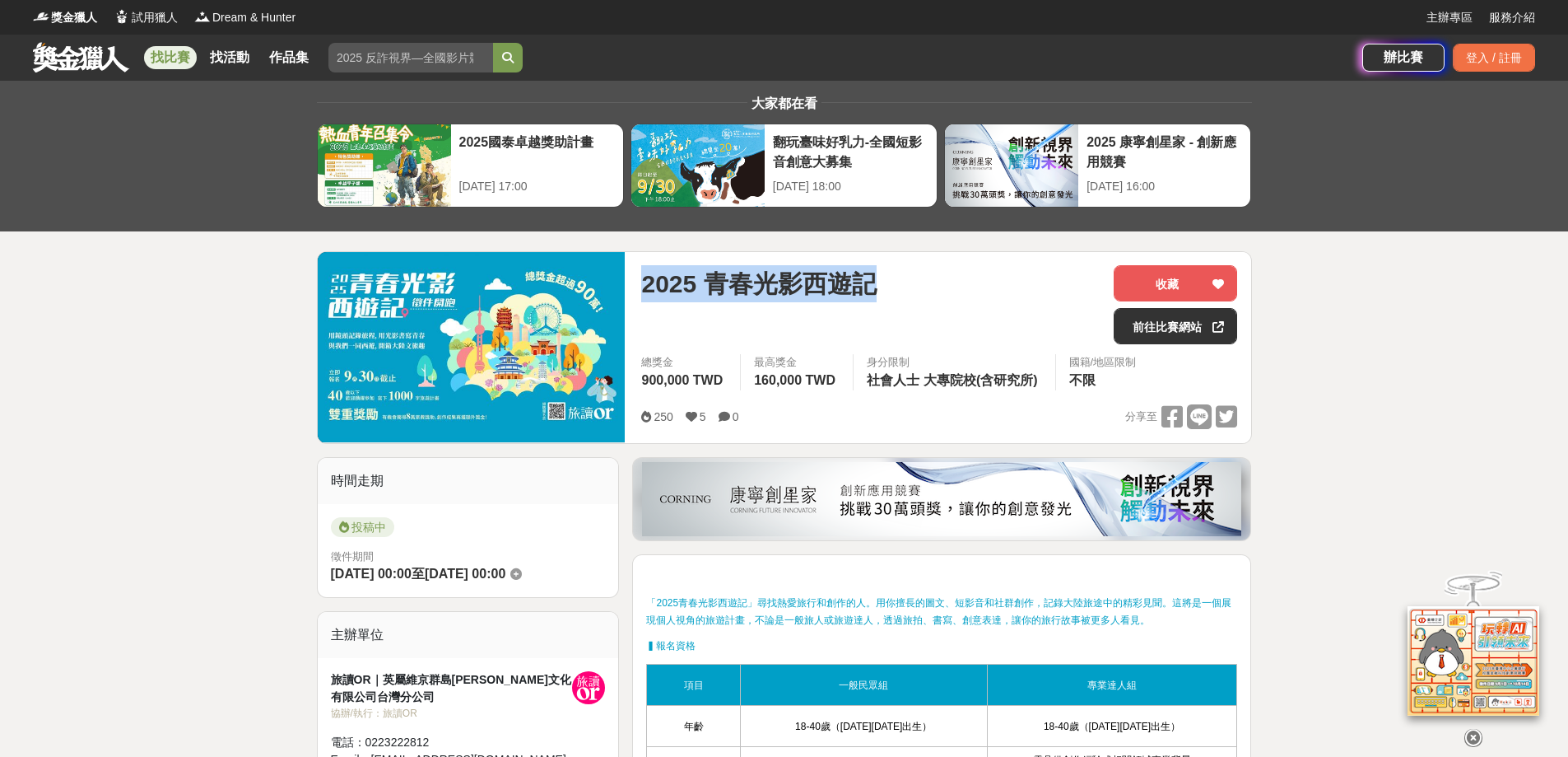
drag, startPoint x: 898, startPoint y: 283, endPoint x: 643, endPoint y: 294, distance: 255.2
click at [643, 294] on div "2025 青春光影西遊記" at bounding box center [871, 284] width 460 height 37
copy span "2025 青春光影西遊記"
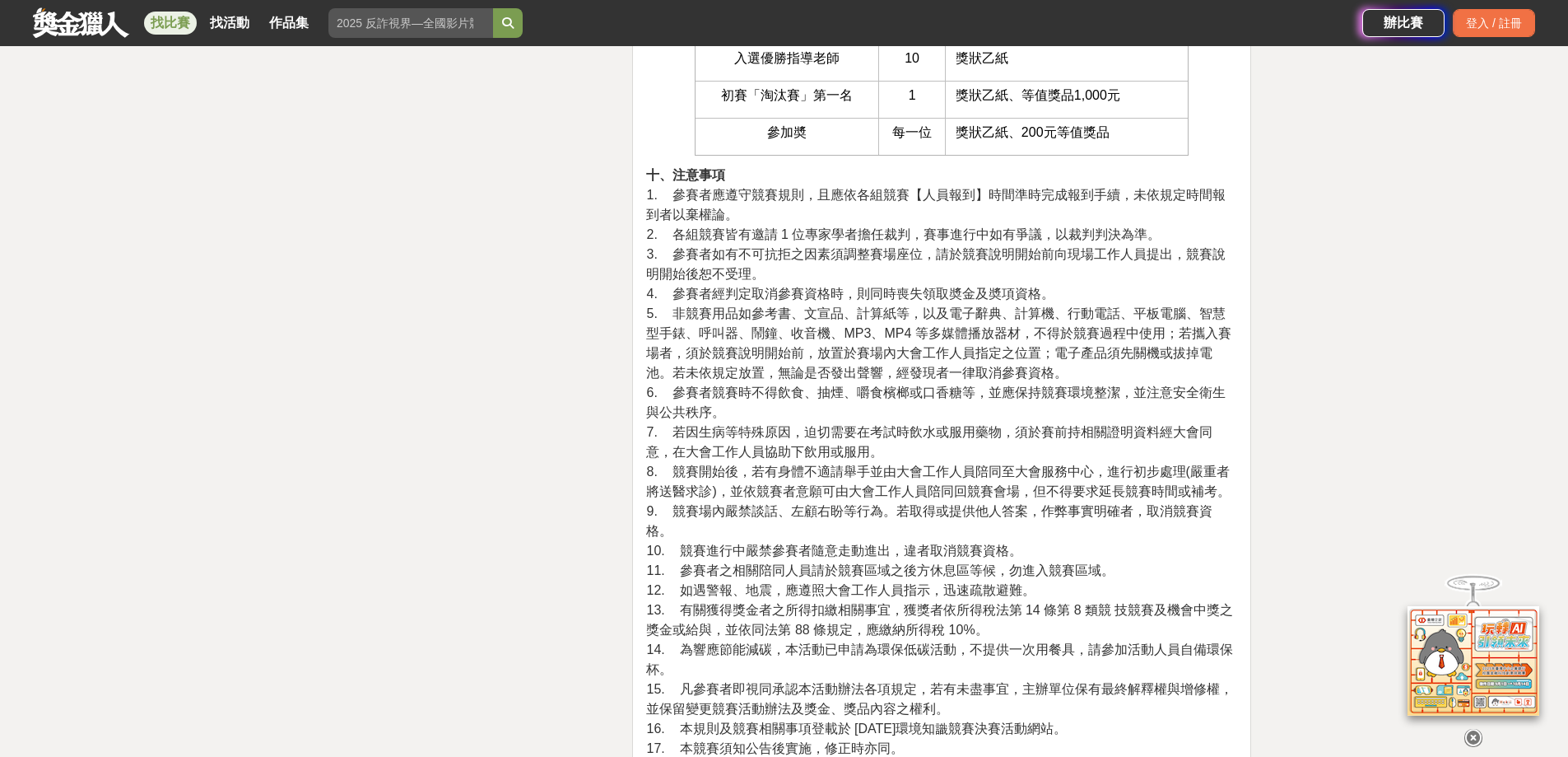
scroll to position [3541, 0]
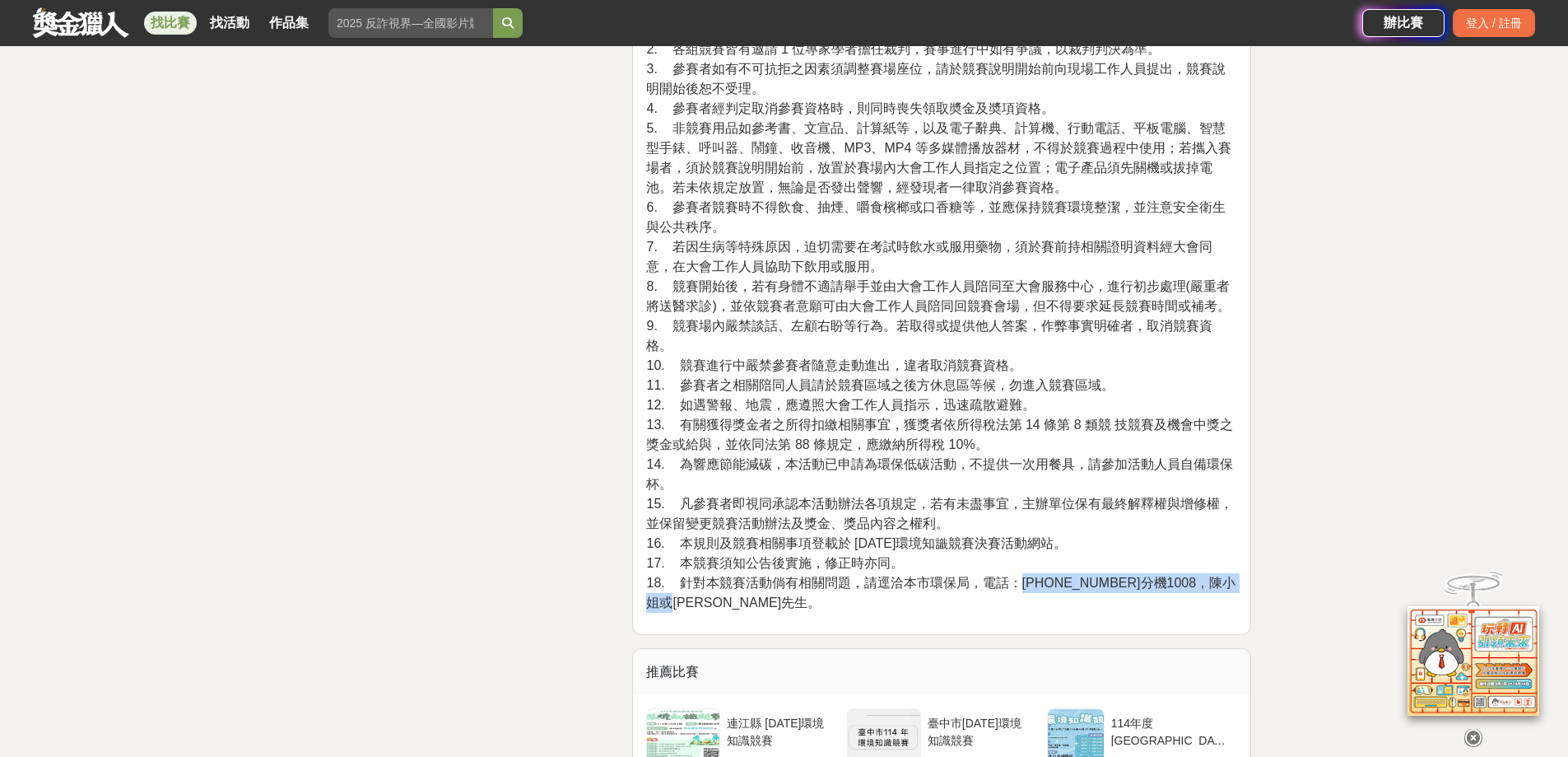
drag, startPoint x: 1022, startPoint y: 563, endPoint x: 1204, endPoint y: 575, distance: 182.4
click at [1204, 575] on p "十、注意事項 1. 參賽者應遵守競賽規則，且應依各組競賽【人員報到】時間準時完成報到手續，未依規定時間報到者以棄權論。 2. 各組競賽皆有邀請 1 位專家學者…" at bounding box center [941, 296] width 591 height 632
copy span "03-5368920分機1008，陳小姐或林先生。"
click at [1003, 378] on span "11. 參賽者之相關陪同人員請於競賽區域之後方休息區等候，勿進入競賽區域。" at bounding box center [879, 384] width 468 height 14
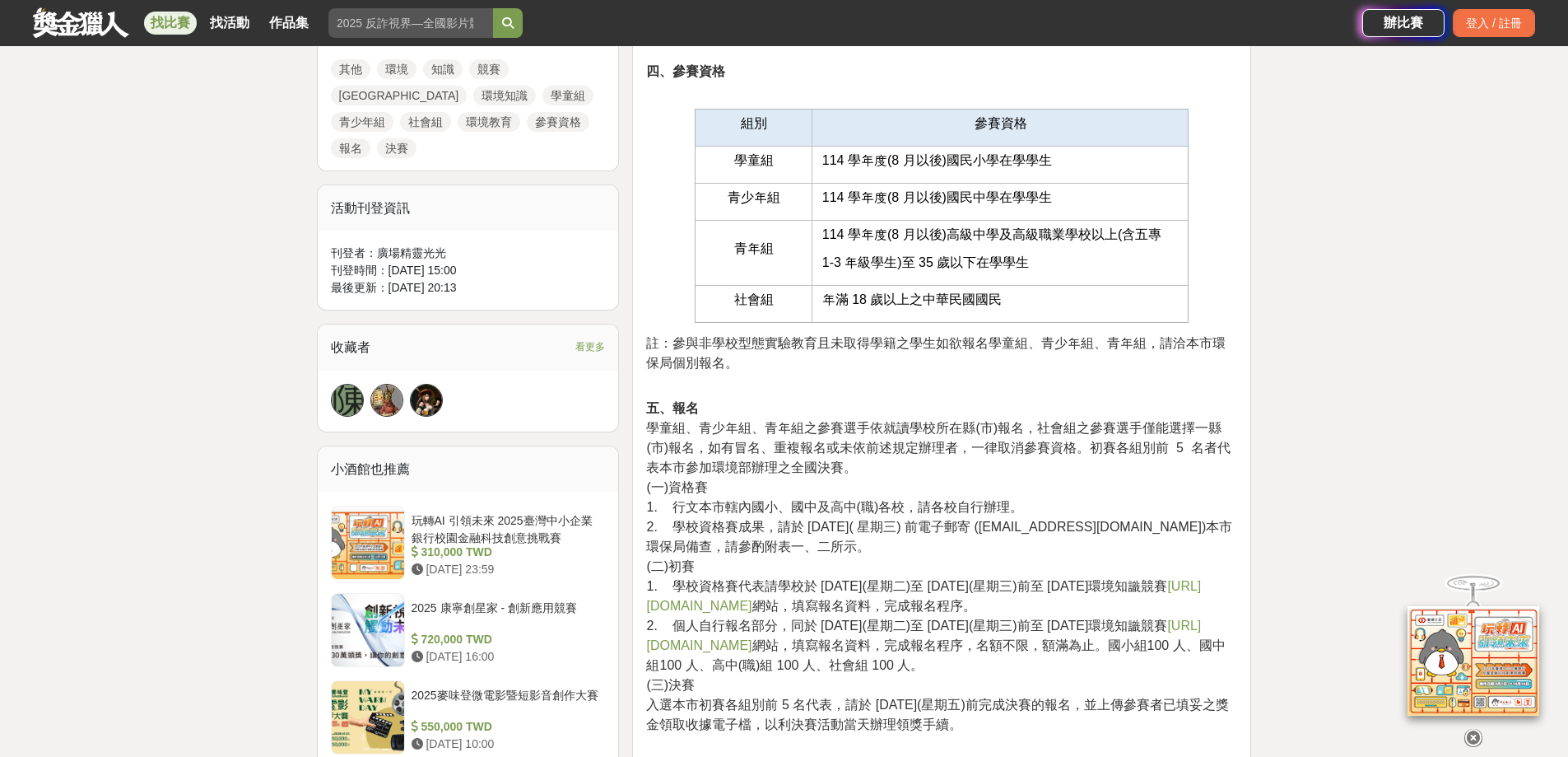
scroll to position [412, 0]
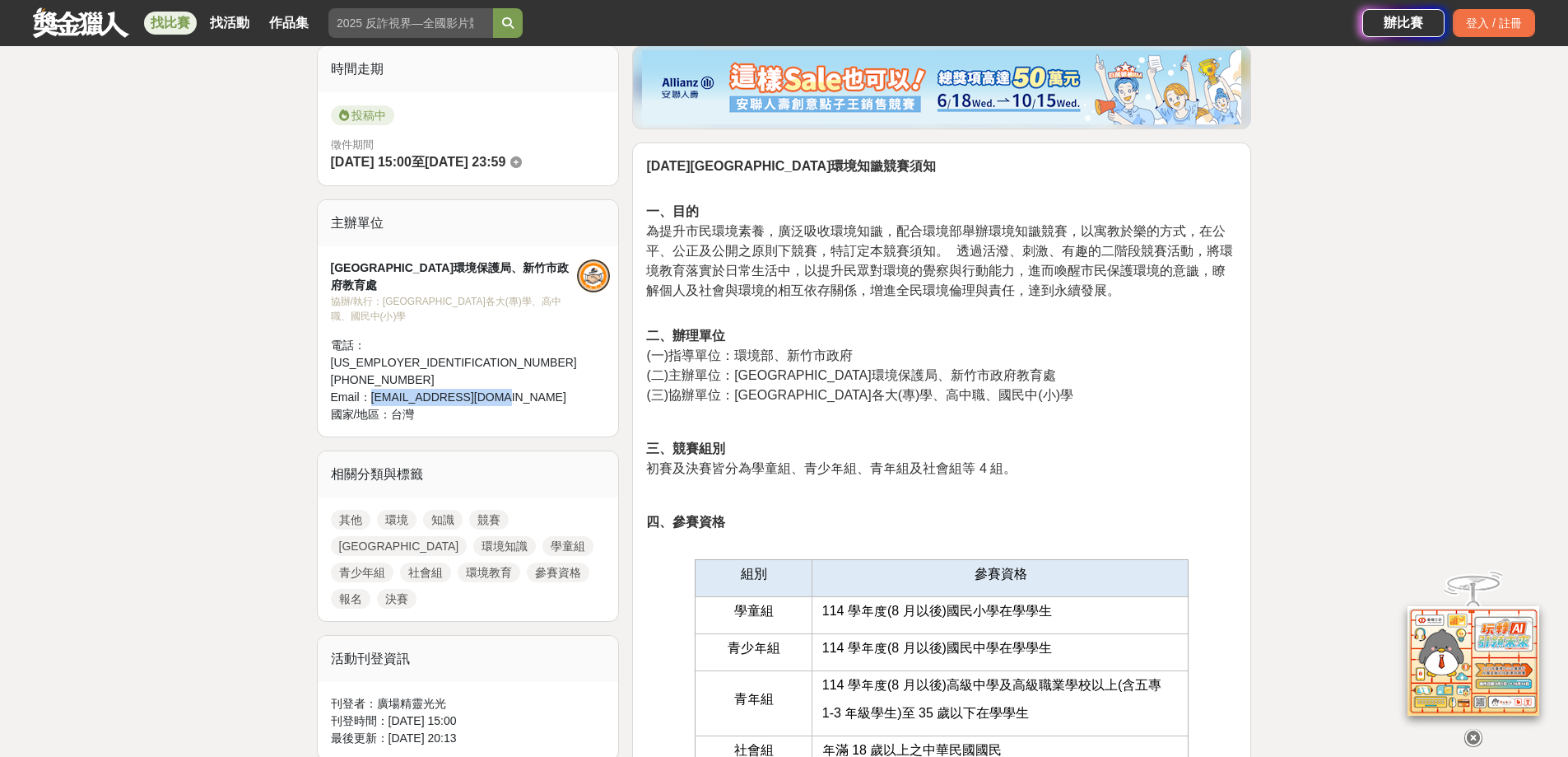
drag, startPoint x: 372, startPoint y: 329, endPoint x: 496, endPoint y: 329, distance: 124.0
click at [496, 389] on div "Email： hccepb.sec@gmail.com" at bounding box center [453, 397] width 246 height 17
copy div "hccepb.sec@gmail.com"
click at [880, 259] on p "一、目的 為提升市民環境素養，廣泛吸收環境知識，配合環境部舉辦環境知識競賽，以寓教於樂的方式，在公平、公正及公開之原則下競賽，特訂定本競賽須知。 透過活潑、刺…" at bounding box center [941, 260] width 591 height 116
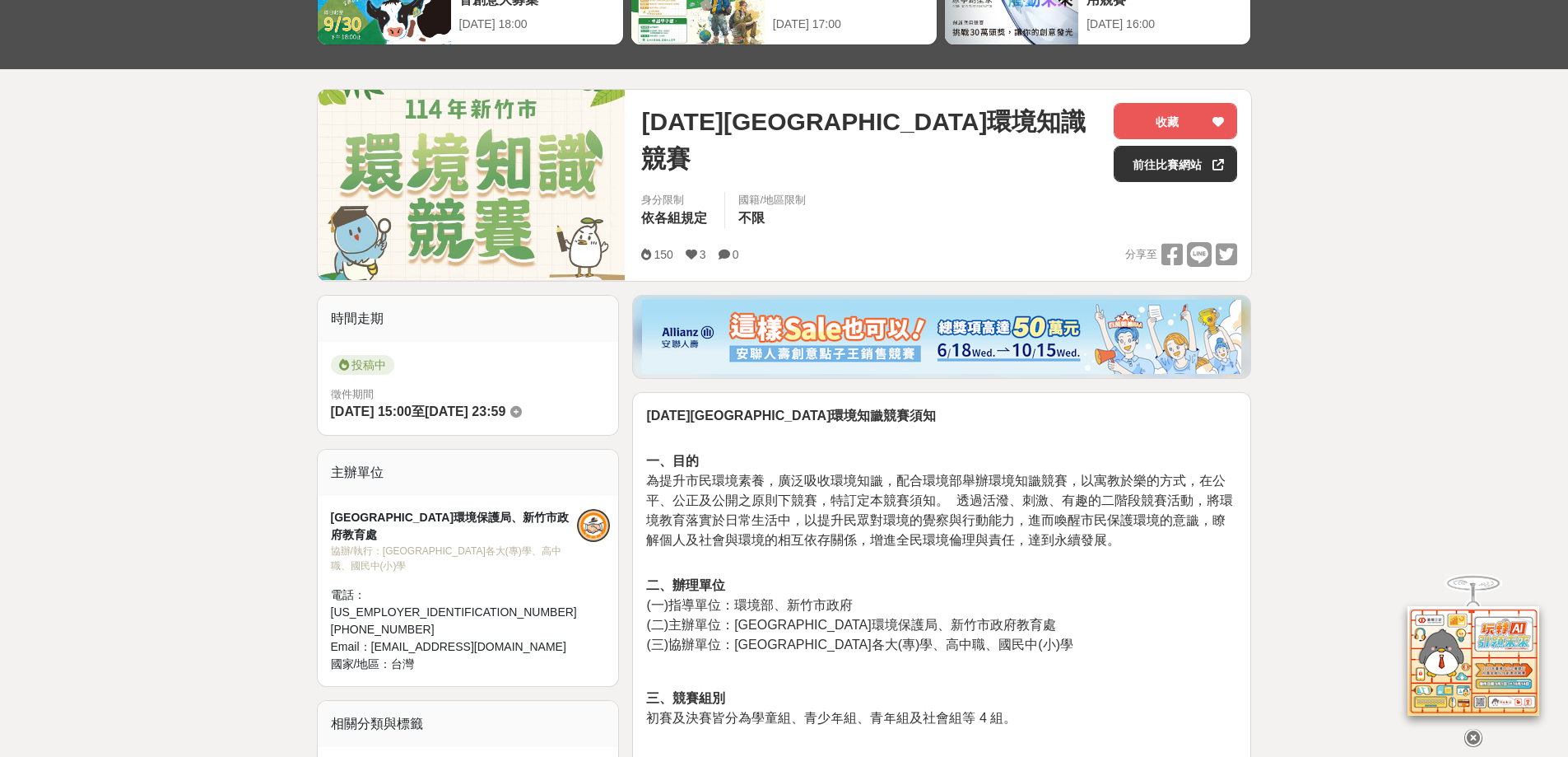
scroll to position [0, 0]
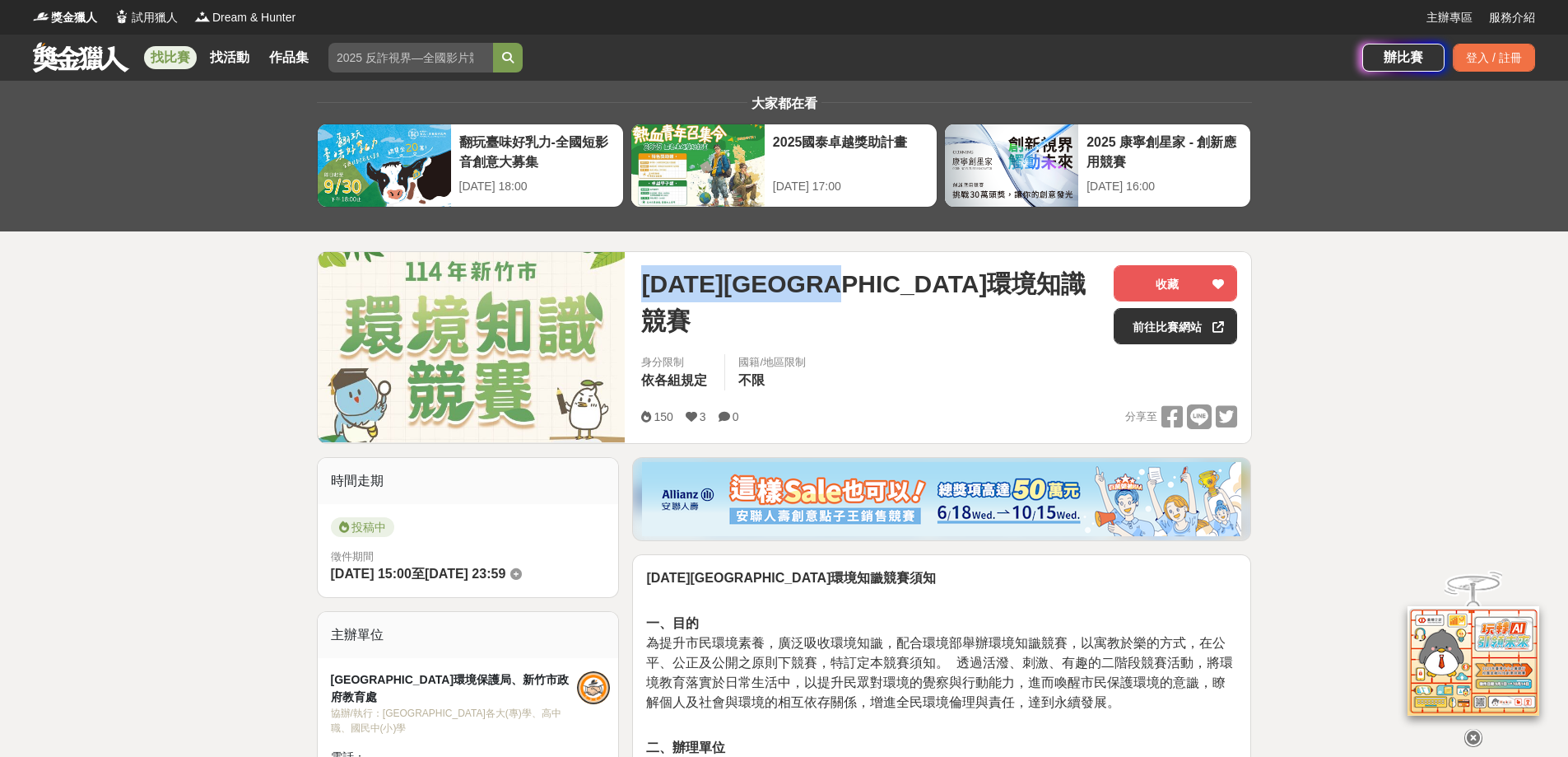
drag, startPoint x: 729, startPoint y: 273, endPoint x: 958, endPoint y: 286, distance: 229.4
click at [958, 286] on div "114年新竹市環境知識競賽" at bounding box center [871, 303] width 460 height 75
copy span "114年新竹市環境知識競賽"
click at [501, 645] on div "主辦單位" at bounding box center [469, 634] width 302 height 46
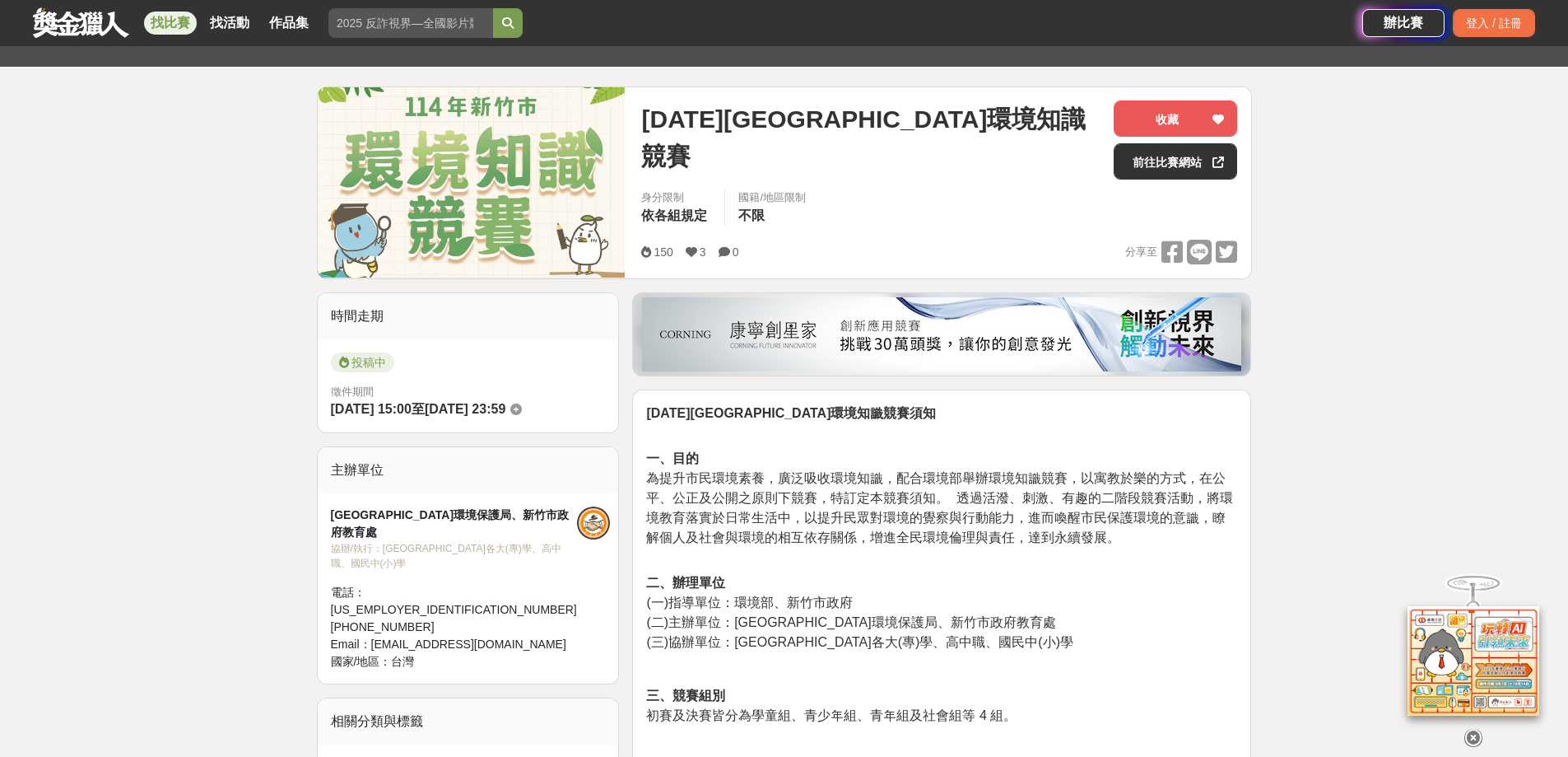
scroll to position [412, 0]
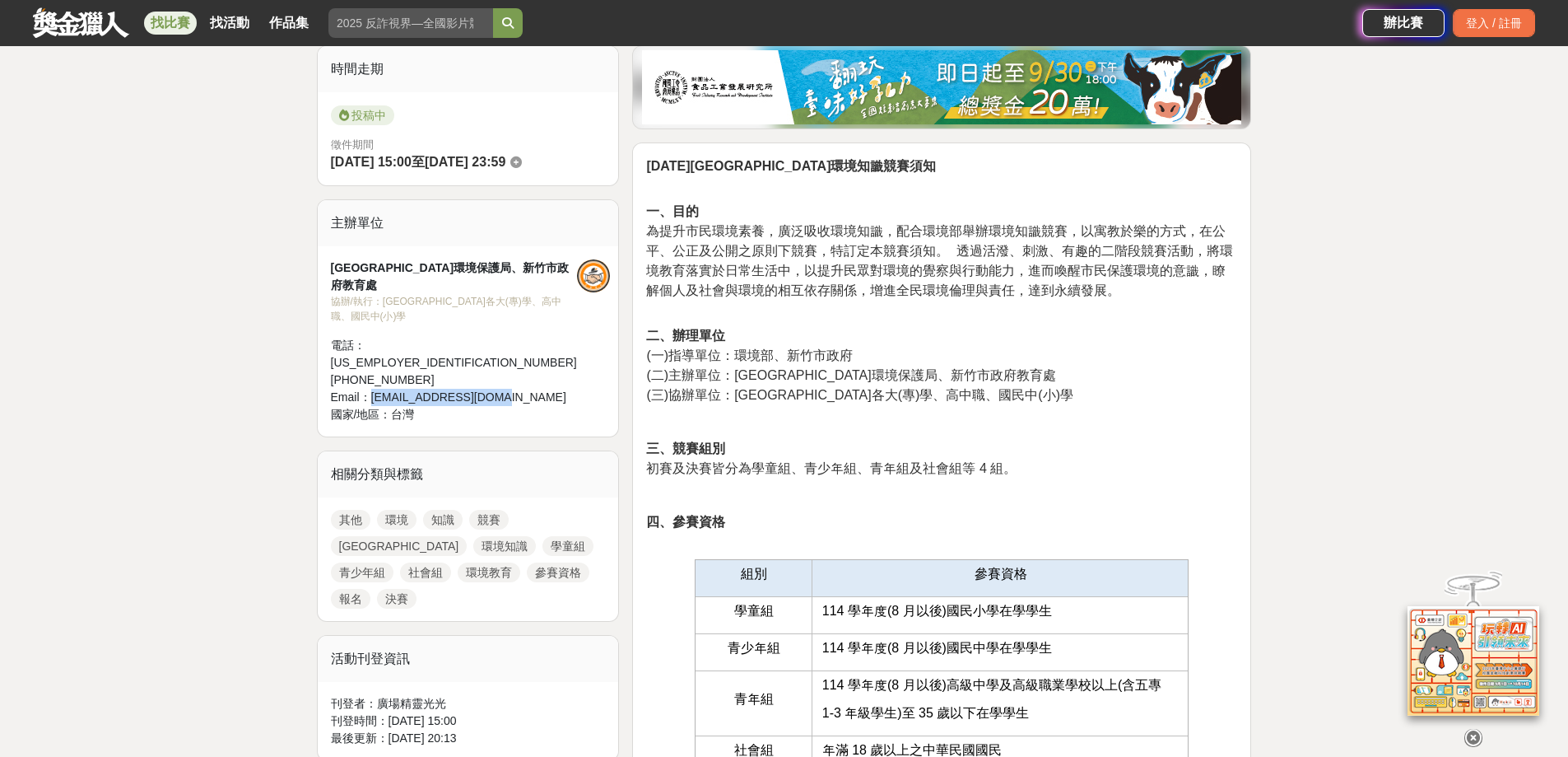
drag, startPoint x: 371, startPoint y: 331, endPoint x: 492, endPoint y: 329, distance: 121.0
click at [492, 389] on div "Email： hccepb.sec@gmail.com" at bounding box center [453, 397] width 246 height 17
copy div "hccepb.sec@gmail.com"
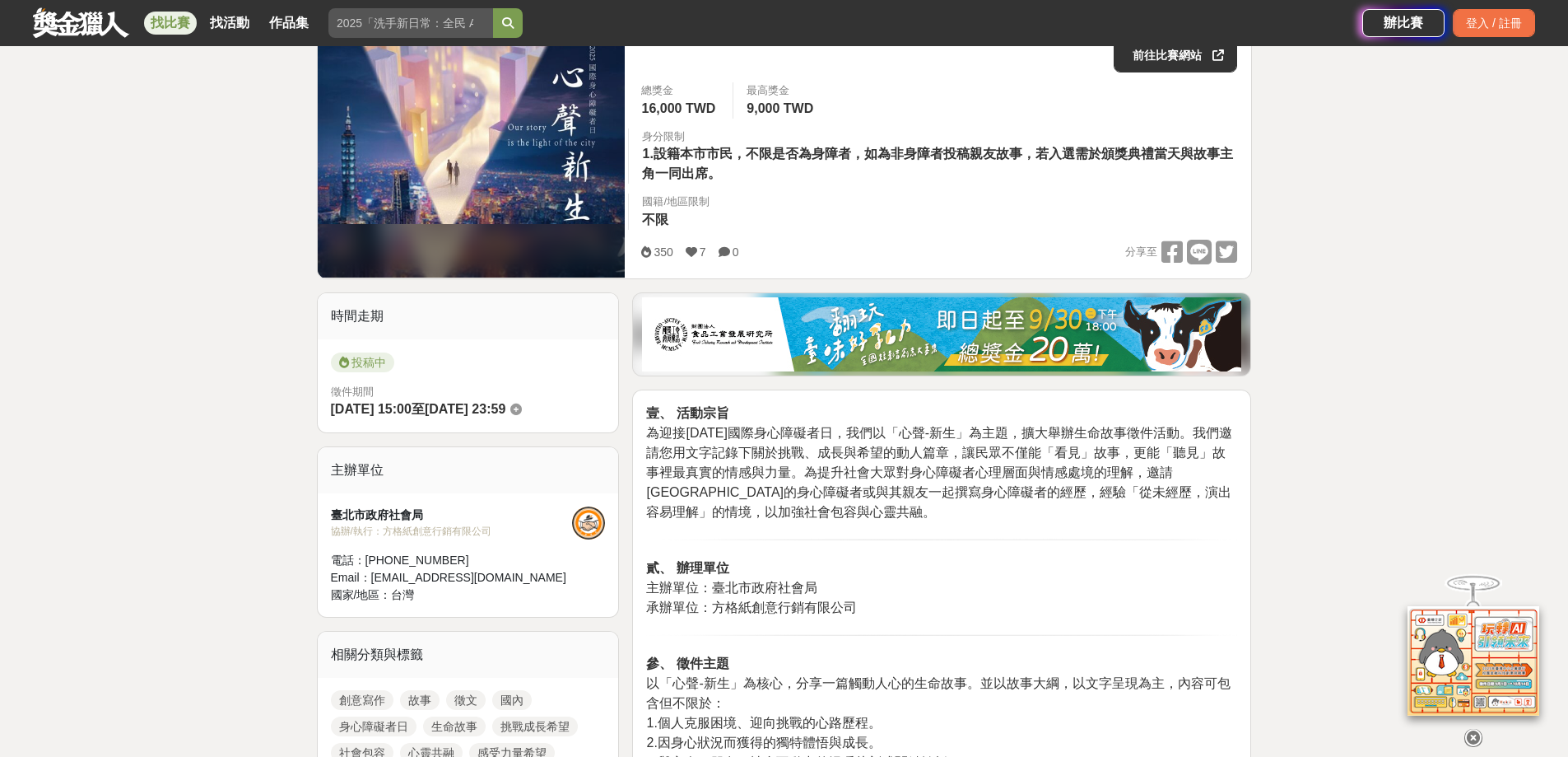
scroll to position [412, 0]
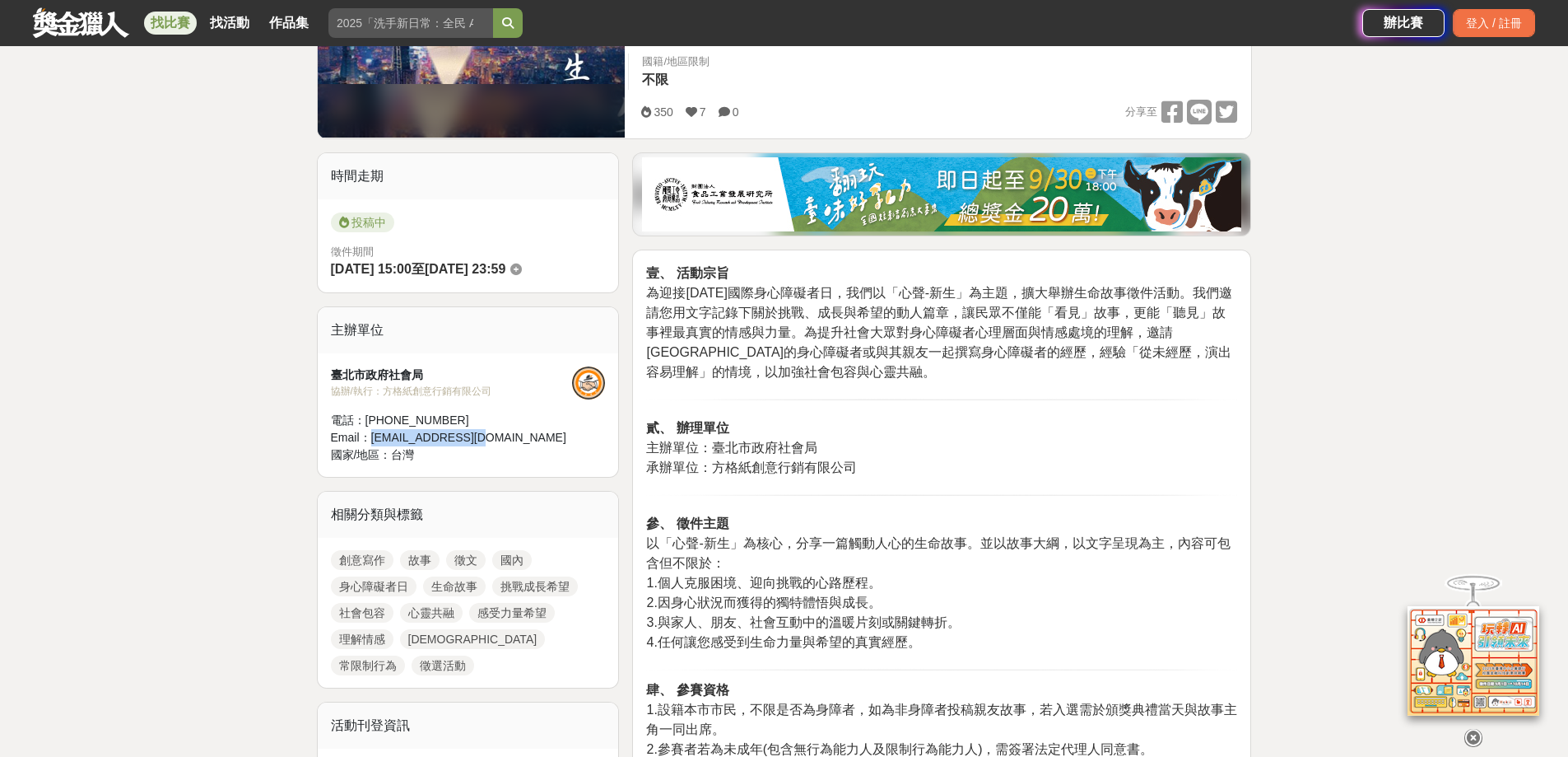
drag, startPoint x: 368, startPoint y: 435, endPoint x: 494, endPoint y: 434, distance: 126.0
click at [494, 434] on div "Email： [EMAIL_ADDRESS][DOMAIN_NAME]" at bounding box center [452, 437] width 242 height 17
copy div "[EMAIL_ADDRESS][DOMAIN_NAME]"
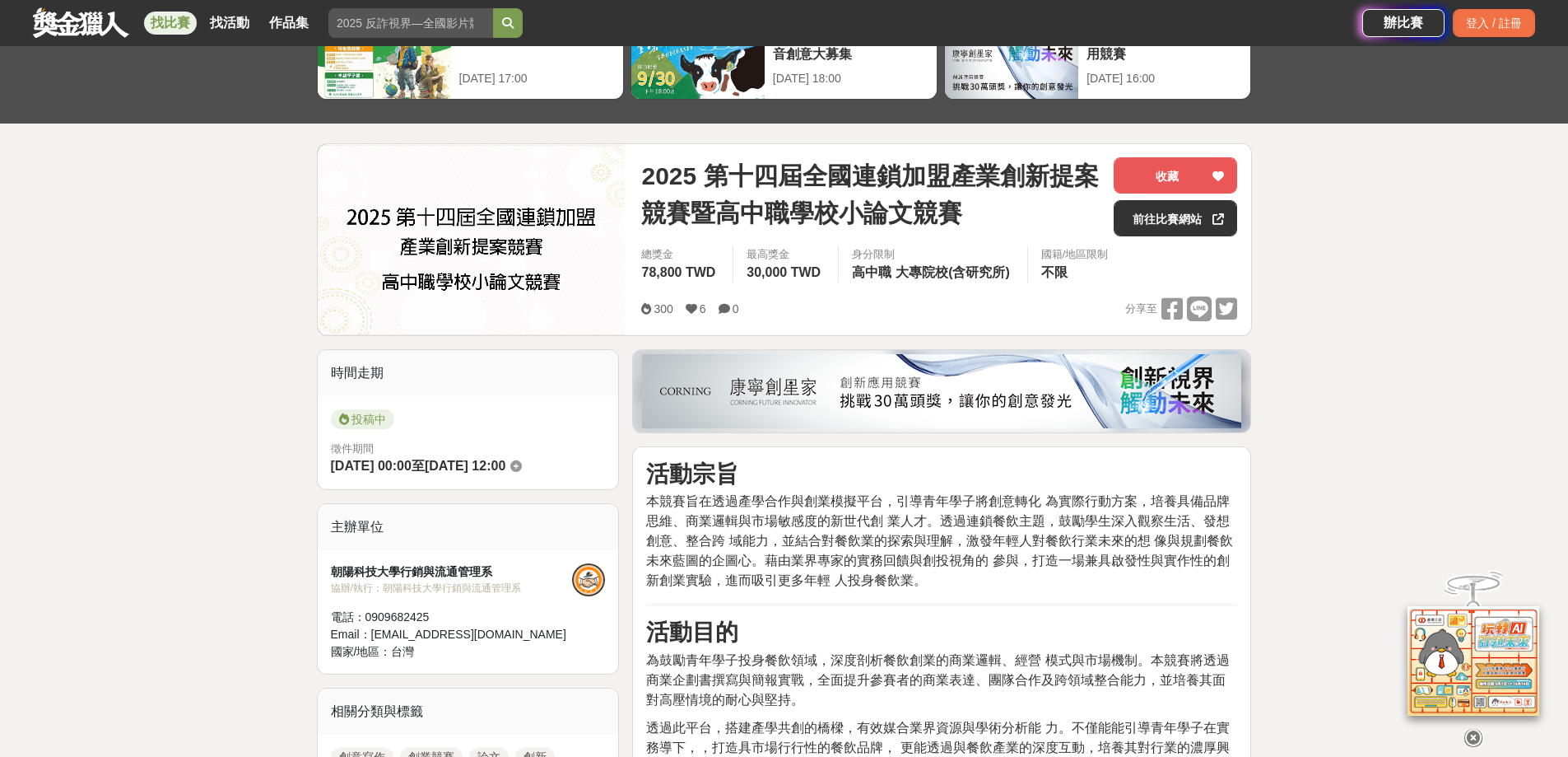
scroll to position [329, 0]
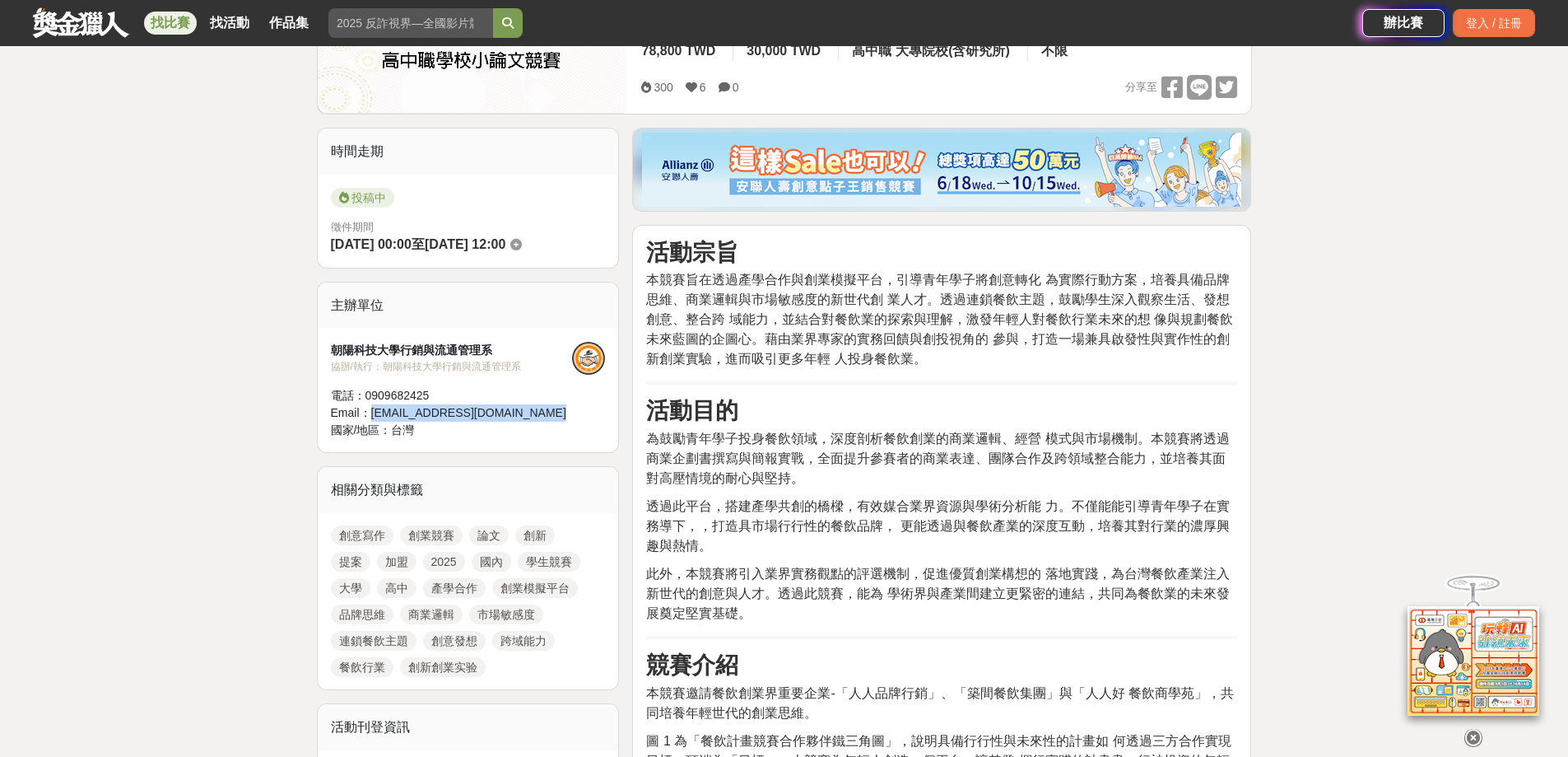
drag, startPoint x: 373, startPoint y: 408, endPoint x: 536, endPoint y: 527, distance: 201.8
click at [547, 414] on div "Email： [EMAIL_ADDRESS][DOMAIN_NAME]" at bounding box center [452, 413] width 242 height 17
copy div "[EMAIL_ADDRESS][DOMAIN_NAME]"
click at [926, 422] on h3 "活動目的" at bounding box center [941, 411] width 591 height 28
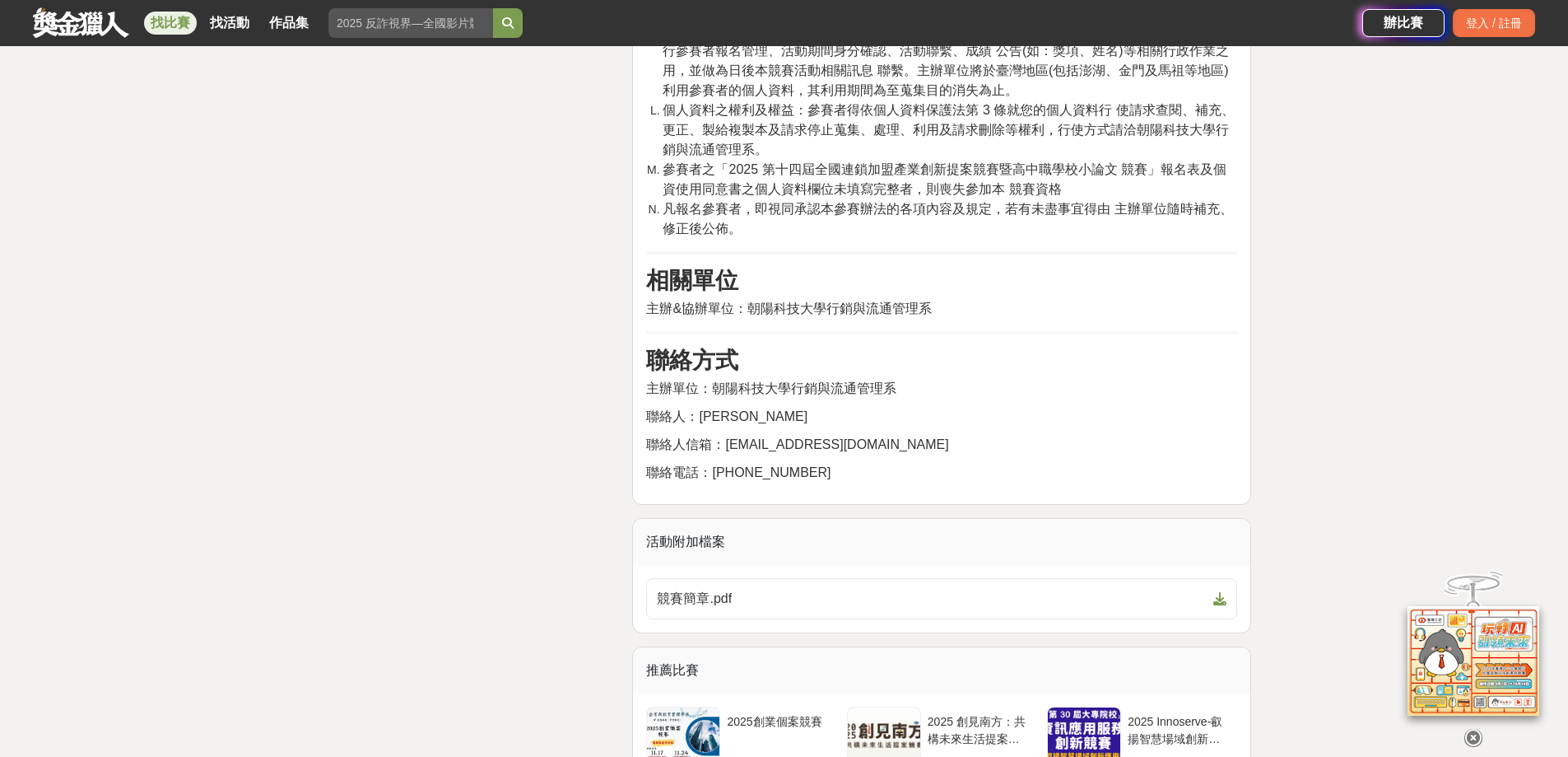
scroll to position [6259, 0]
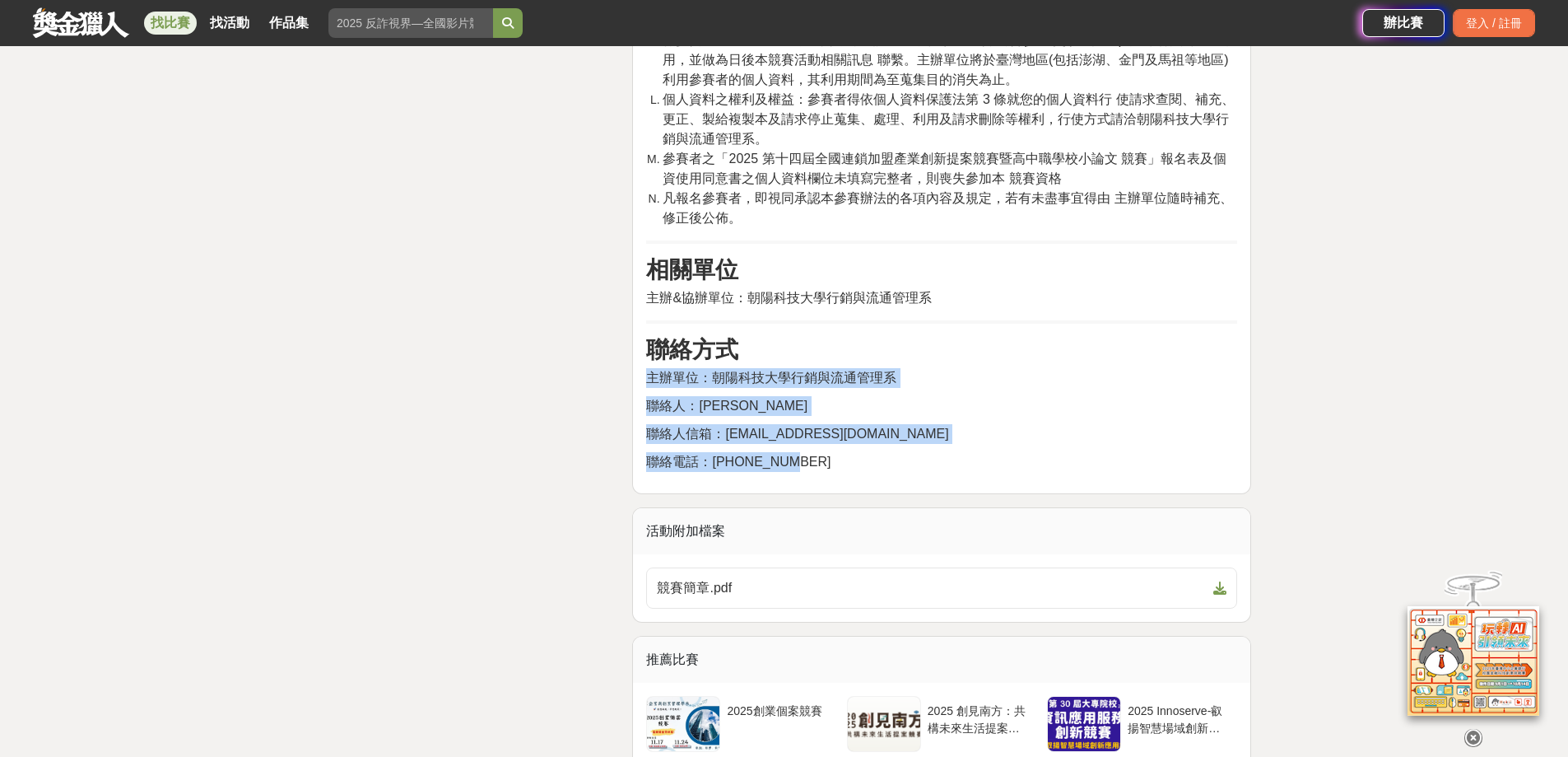
drag, startPoint x: 735, startPoint y: 443, endPoint x: 824, endPoint y: 489, distance: 100.2
copy div "主辦單位：朝陽科技大學行銷與流通管理系 聯絡人：侯助理 聯絡人信箱：[EMAIL_ADDRESS][DOMAIN_NAME] 聯絡電話：[PHONE_NUMB…"
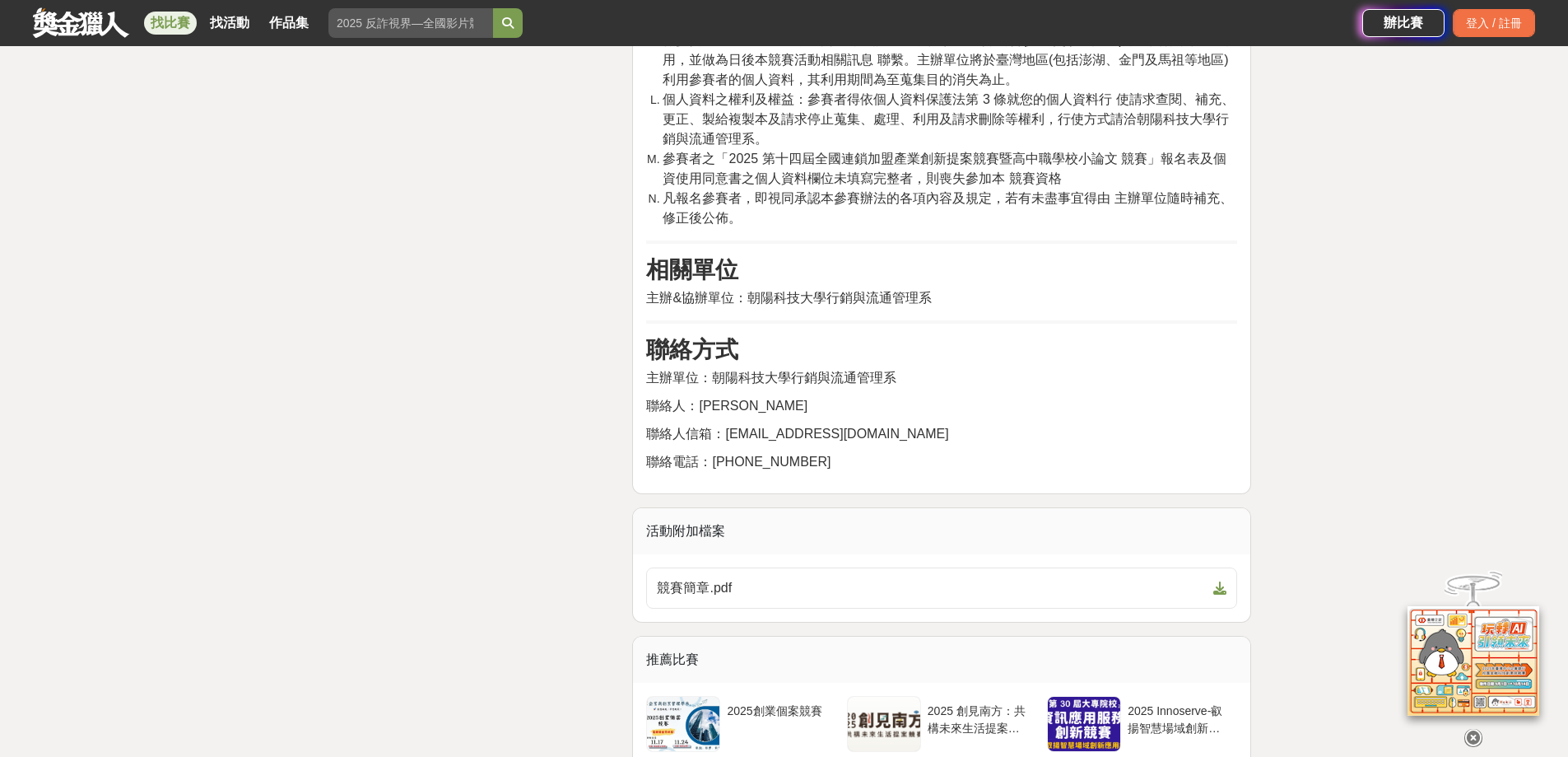
click at [1093, 308] on p "主辦&協辦單位：朝陽科技大學行銷與流通管理系" at bounding box center [941, 298] width 591 height 20
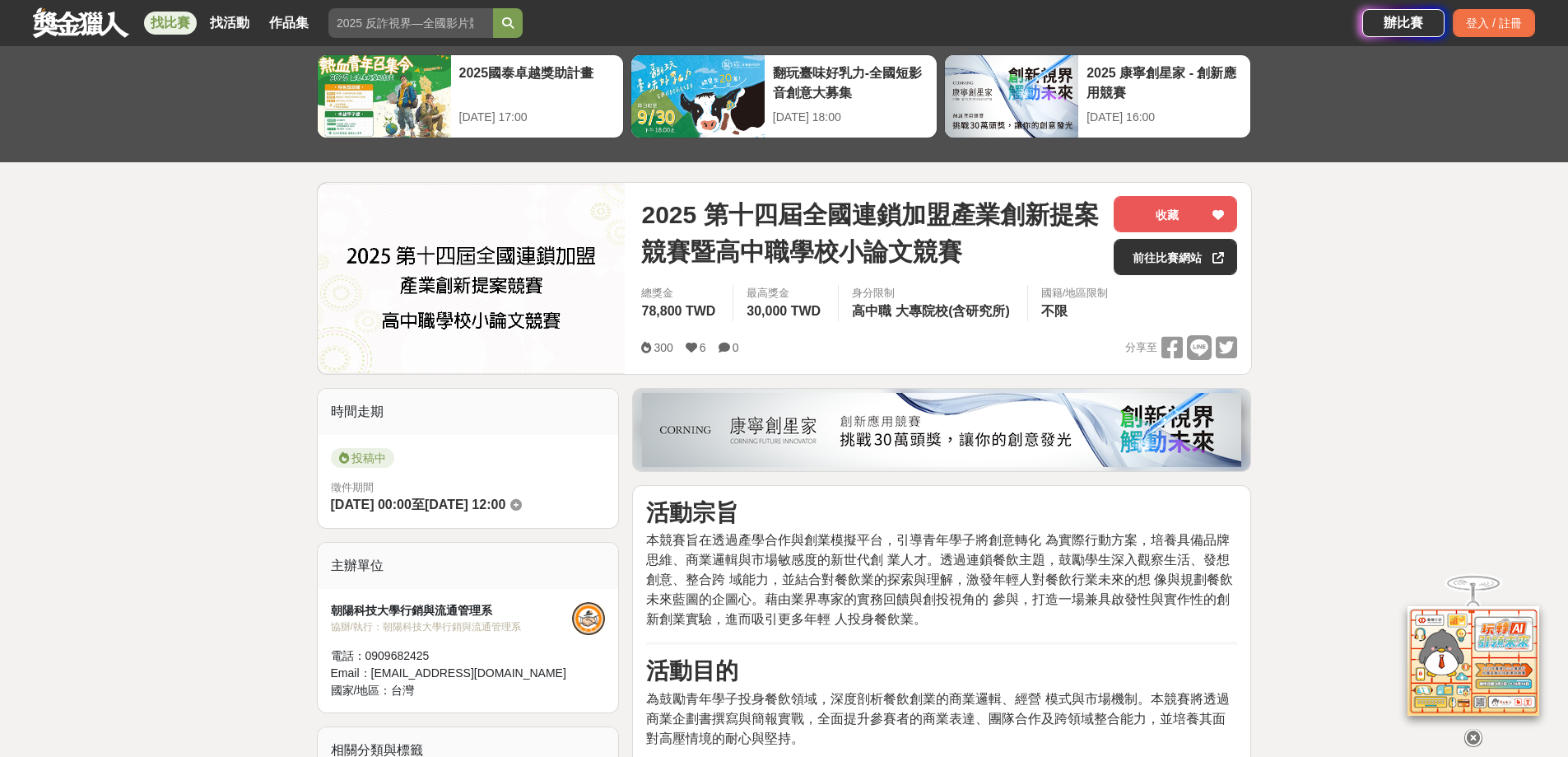
scroll to position [0, 0]
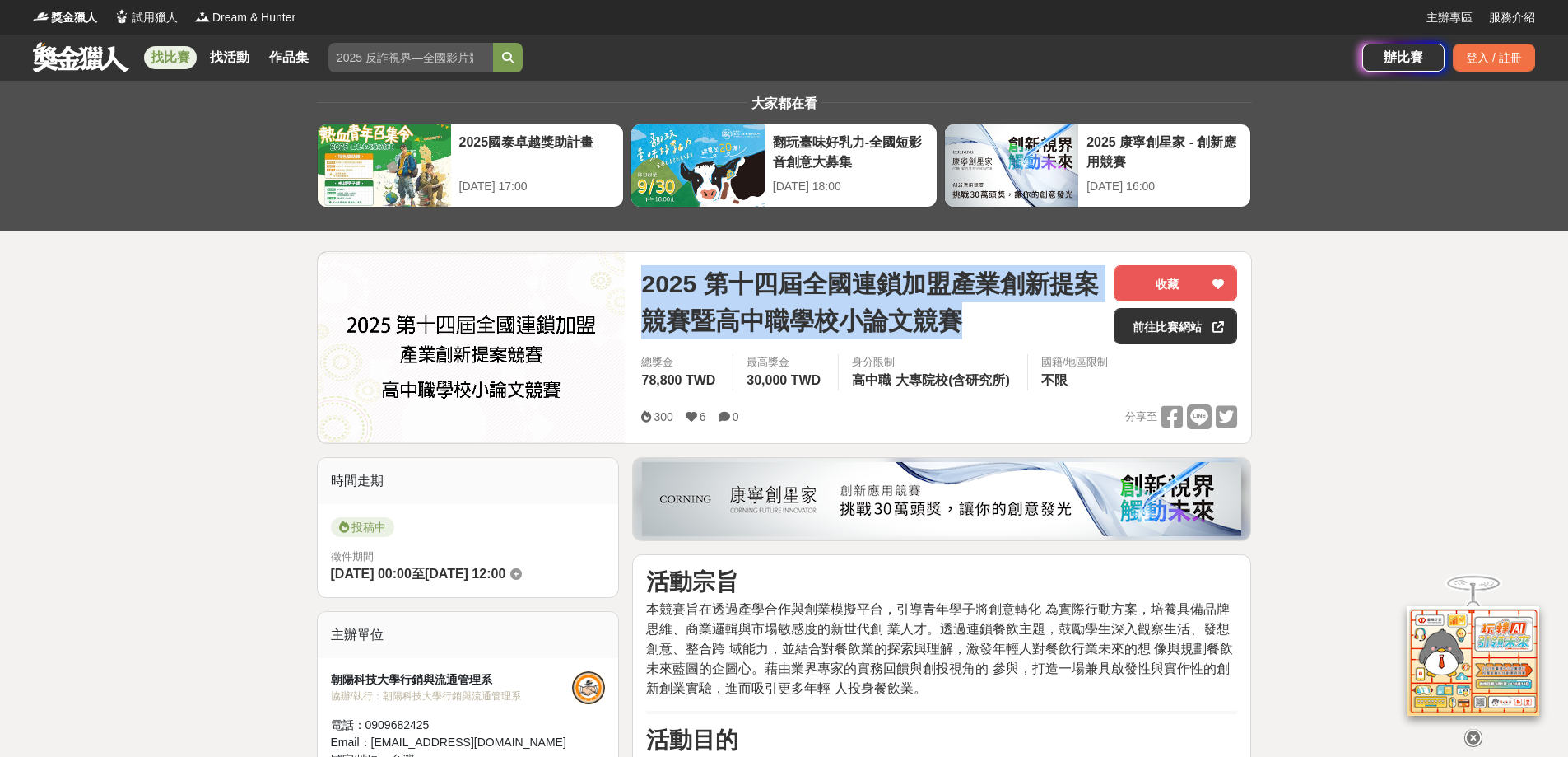
drag, startPoint x: 715, startPoint y: 282, endPoint x: 820, endPoint y: 476, distance: 220.6
click at [1011, 327] on span "2025 第十四屆全國連鎖加盟產業創新提案競賽暨高中職學校小論文競賽" at bounding box center [871, 303] width 460 height 75
copy span "2025 第十四屆全國連鎖加盟產業創新提案競賽暨高中職學校小論文競賽"
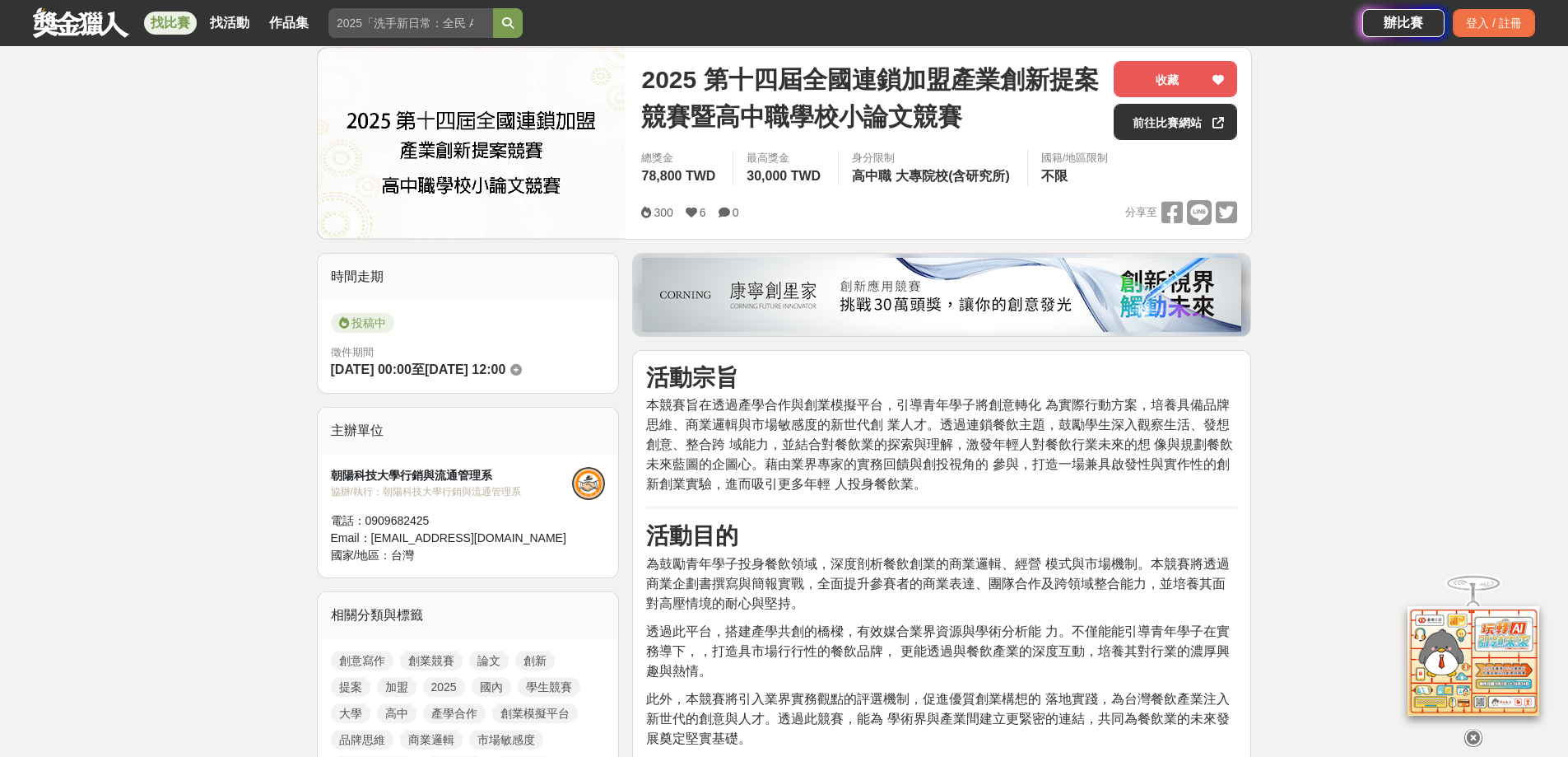
scroll to position [247, 0]
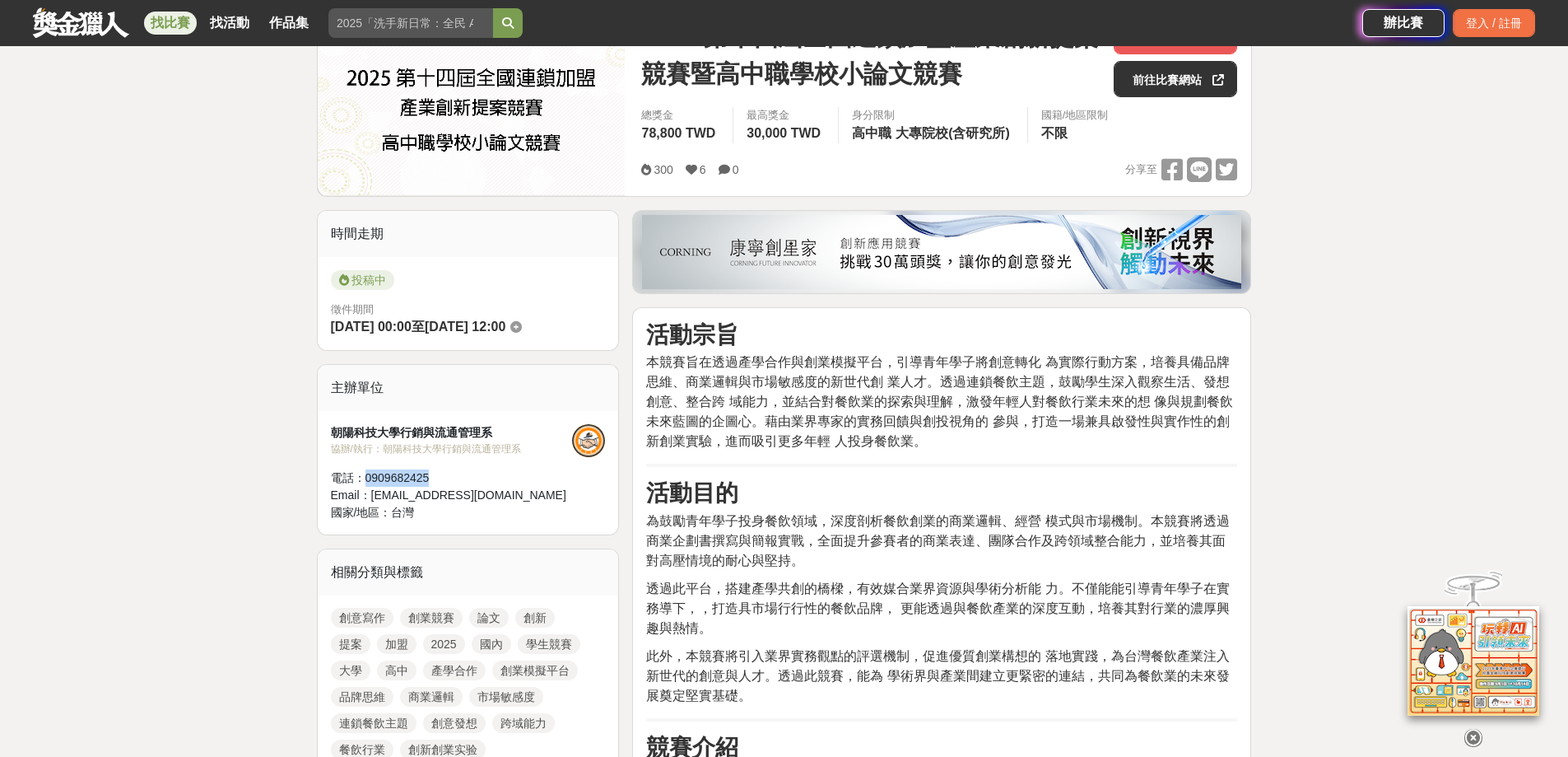
drag, startPoint x: 433, startPoint y: 480, endPoint x: 365, endPoint y: 479, distance: 68.0
click at [365, 479] on div "電話： [PHONE_NUMBER]" at bounding box center [452, 478] width 242 height 17
copy div "0909682425"
click at [372, 471] on div "電話： [PHONE_NUMBER]" at bounding box center [452, 478] width 242 height 17
drag, startPoint x: 363, startPoint y: 476, endPoint x: 434, endPoint y: 475, distance: 71.0
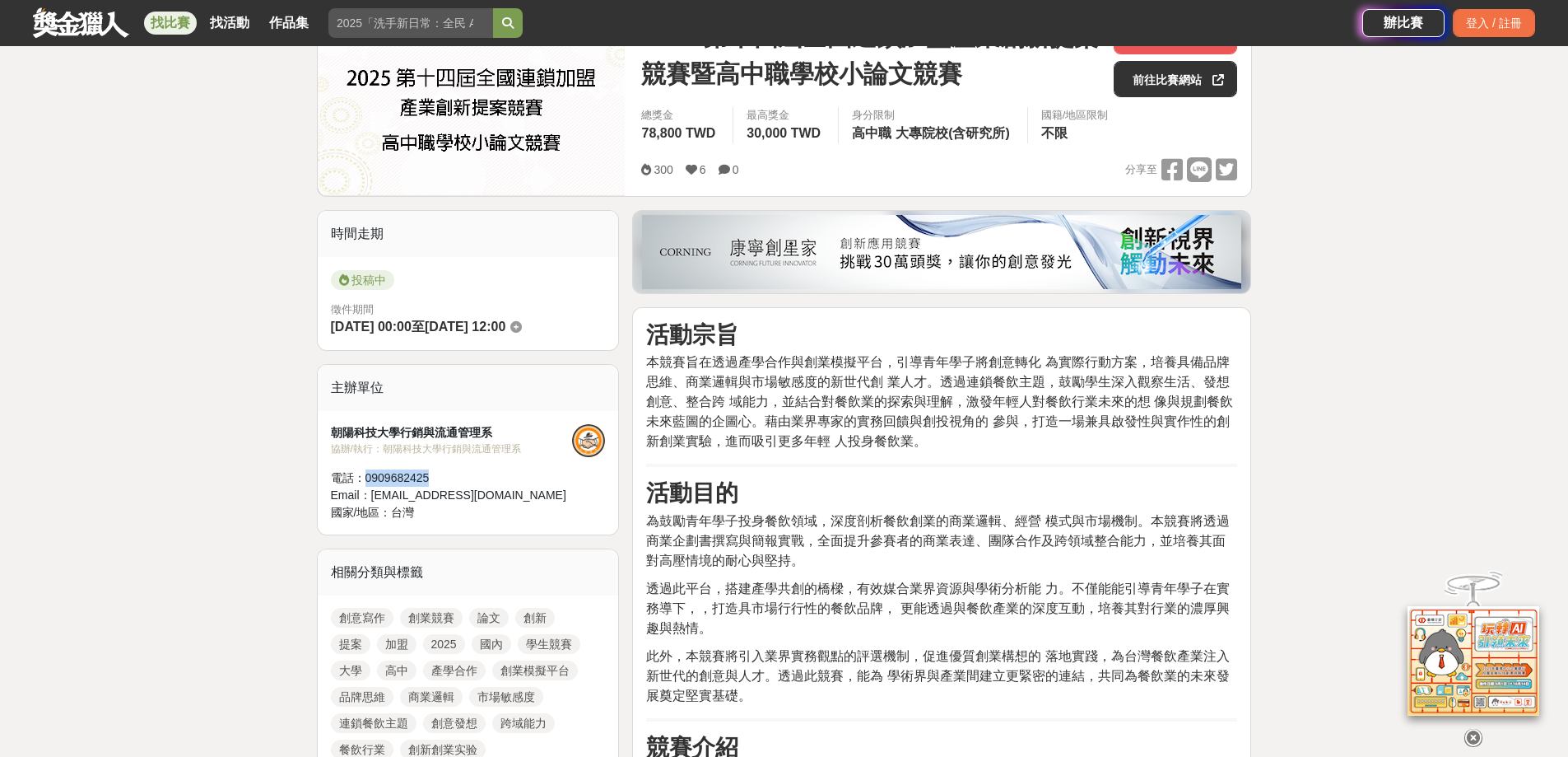
click at [434, 475] on div "電話： [PHONE_NUMBER]" at bounding box center [452, 478] width 242 height 17
copy div "0909682425"
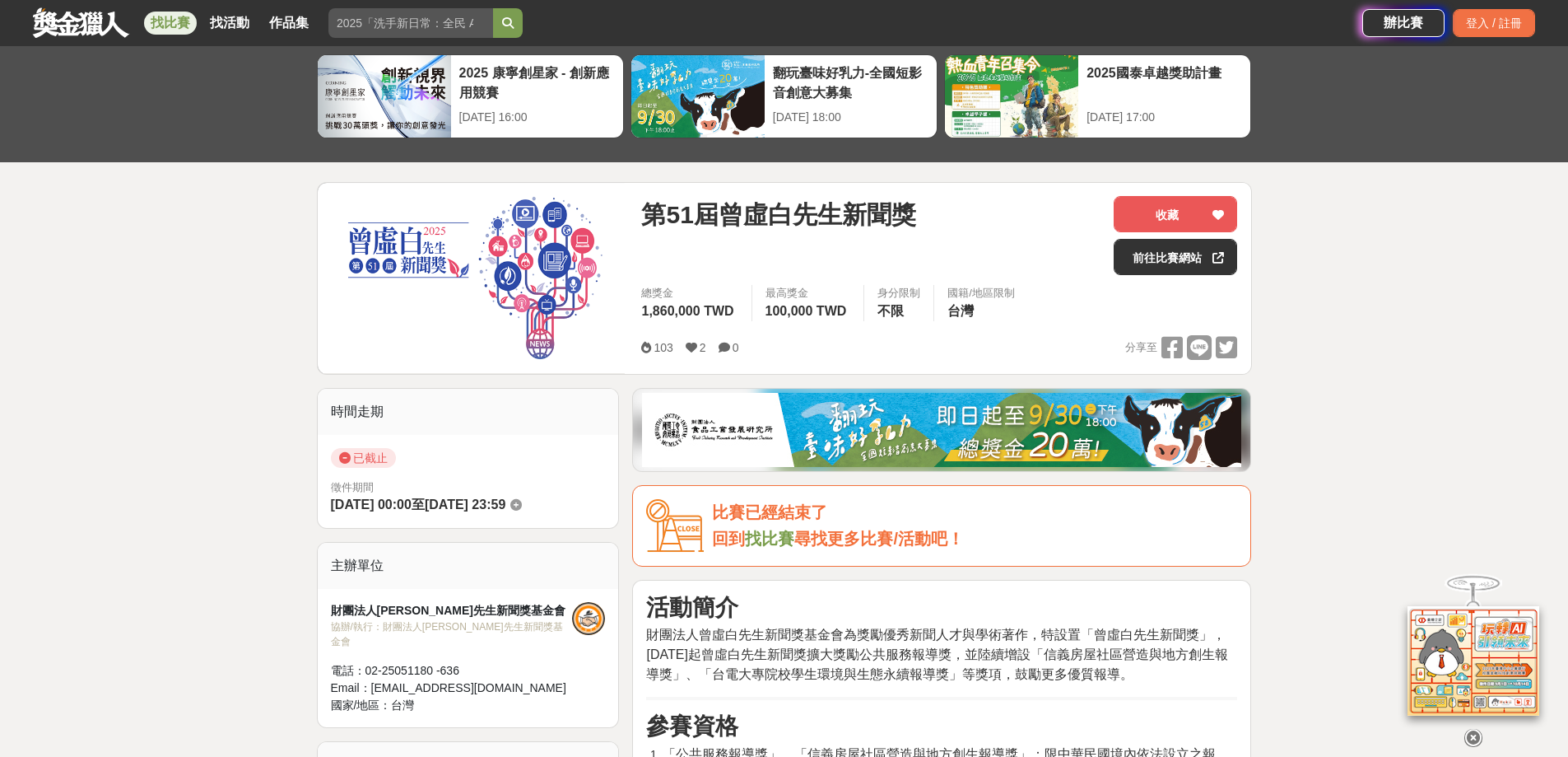
scroll to position [329, 0]
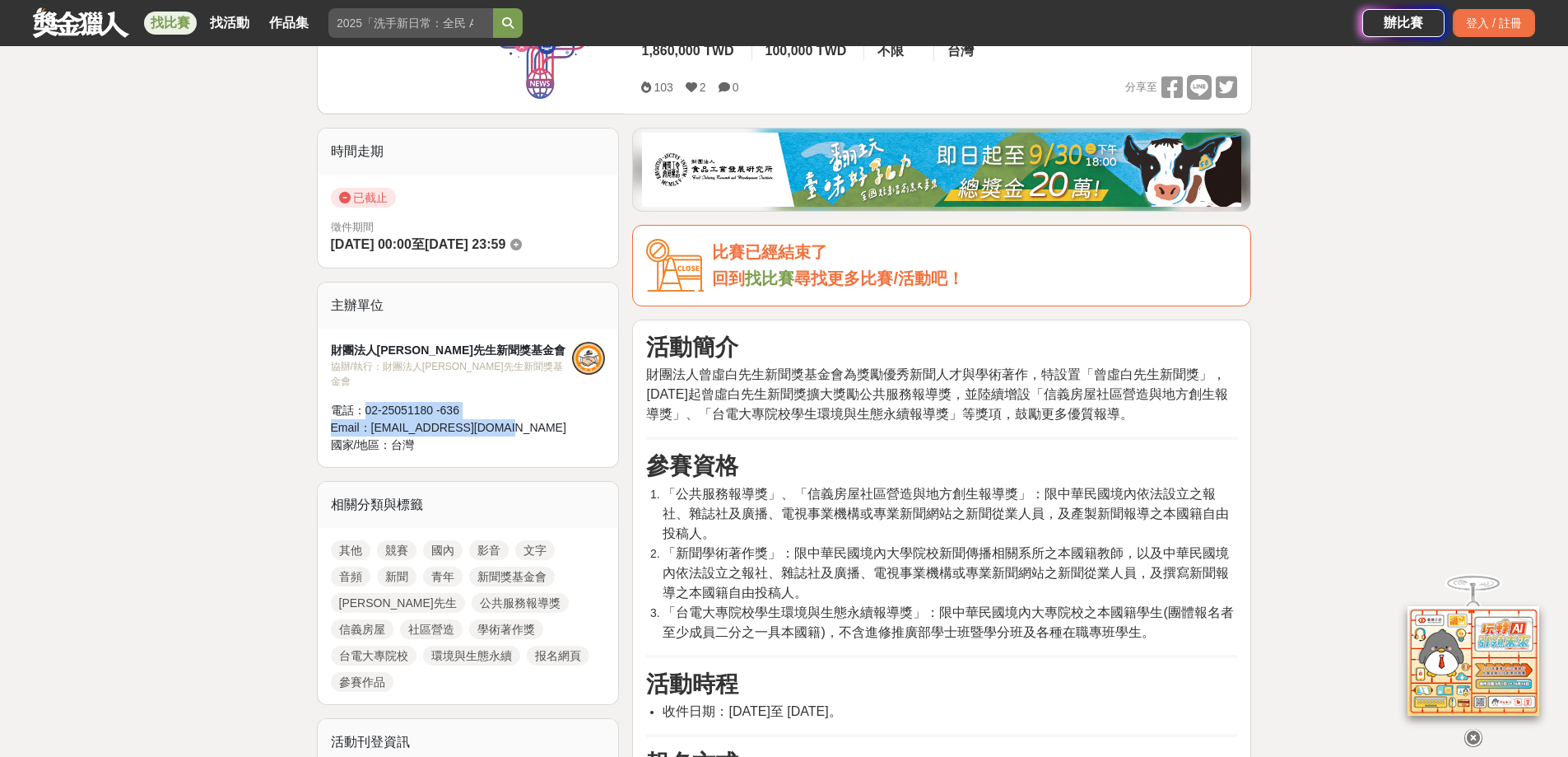
drag, startPoint x: 366, startPoint y: 394, endPoint x: 513, endPoint y: 410, distance: 147.9
click at [513, 410] on div "財團法人曾虛白先生新聞獎基金會 協辦/執行： 財團法人曾虛白先生新聞獎基金會 電話： 02-25051180 -636 Email： lewis@mail.c…" at bounding box center [452, 397] width 242 height 112
copy div "02-25051180 -636 Email： lewis@mail.cna.com.tw"
drag, startPoint x: 529, startPoint y: 348, endPoint x: 327, endPoint y: 349, distance: 202.0
click at [327, 349] on div "財團法人曾虛白先生新聞獎基金會 協辦/執行： 財團法人曾虛白先生新聞獎基金會 電話： 02-25051180 -636 Email： lewis@mail.c…" at bounding box center [469, 398] width 302 height 138
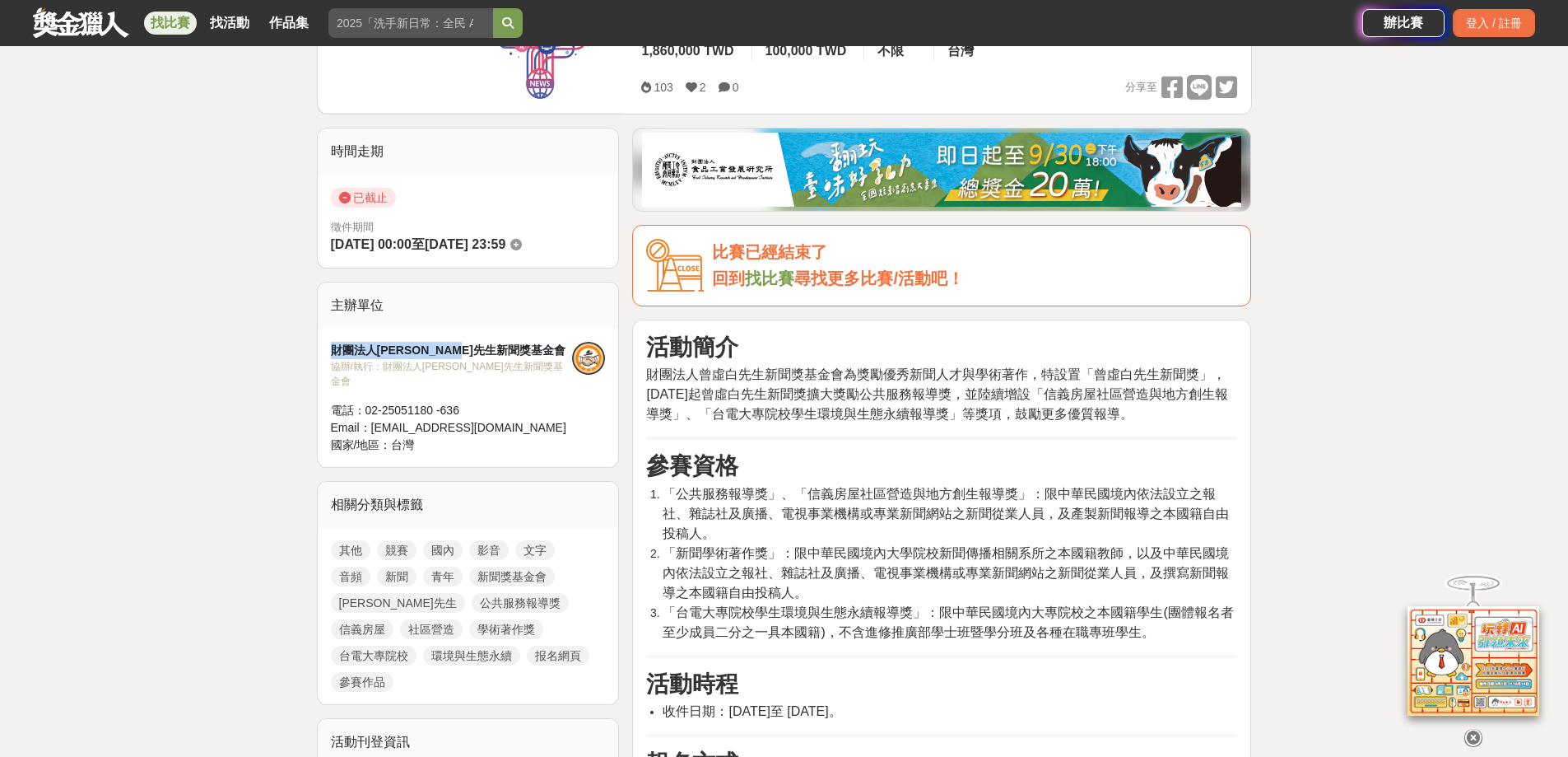
copy div "財團法人曾虛白先生新聞獎基金會"
click at [919, 417] on span "財團法人曾虛白先生新聞獎基金會為獎勵優秀新聞人才與學術著作，特設置「曾虛白先生新聞獎」，108 年起曾虛白先生新聞獎擴大獎勵公共服務報導獎，並陸續增設「信義房…" at bounding box center [937, 393] width 581 height 54
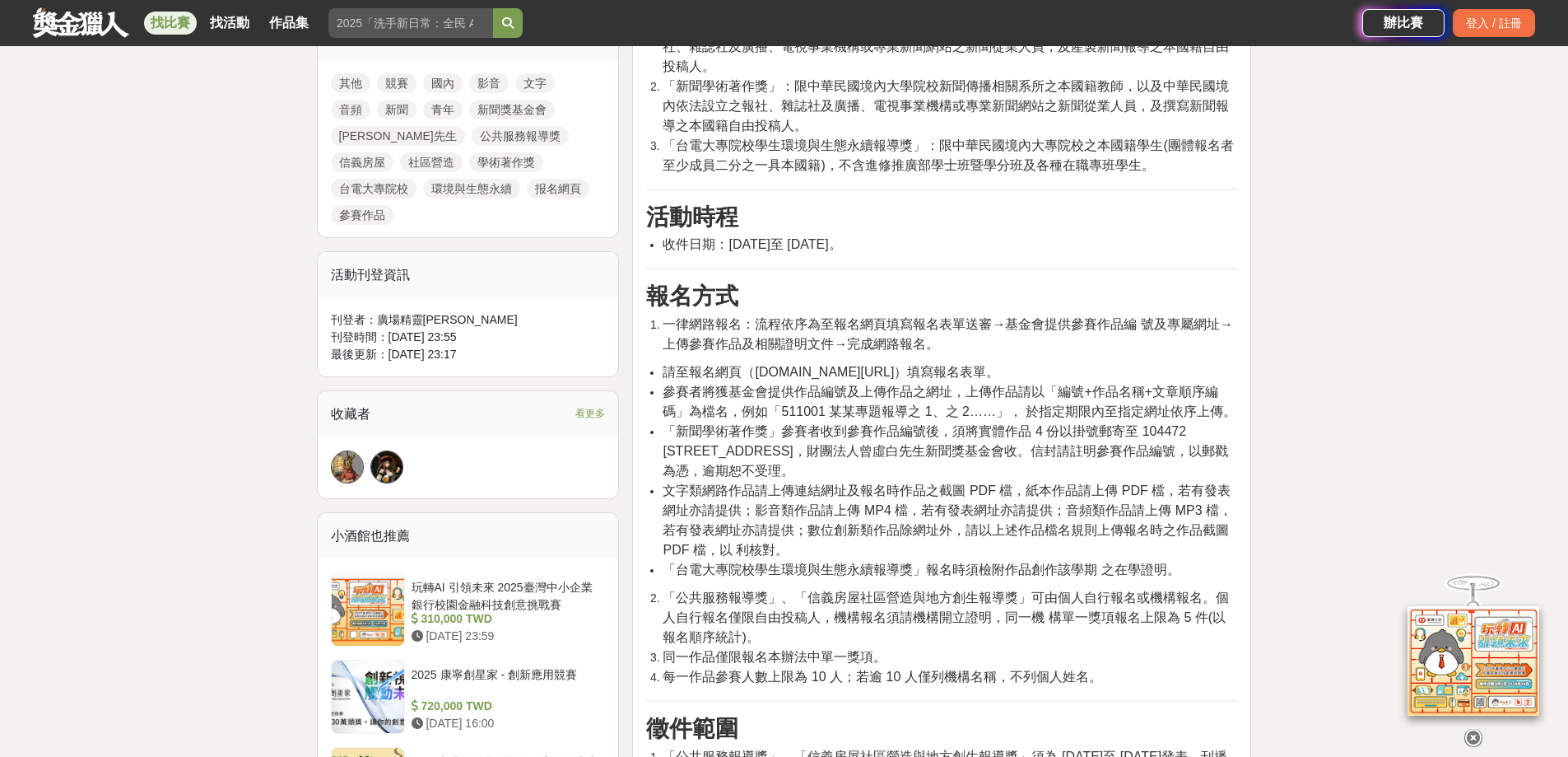
scroll to position [823, 0]
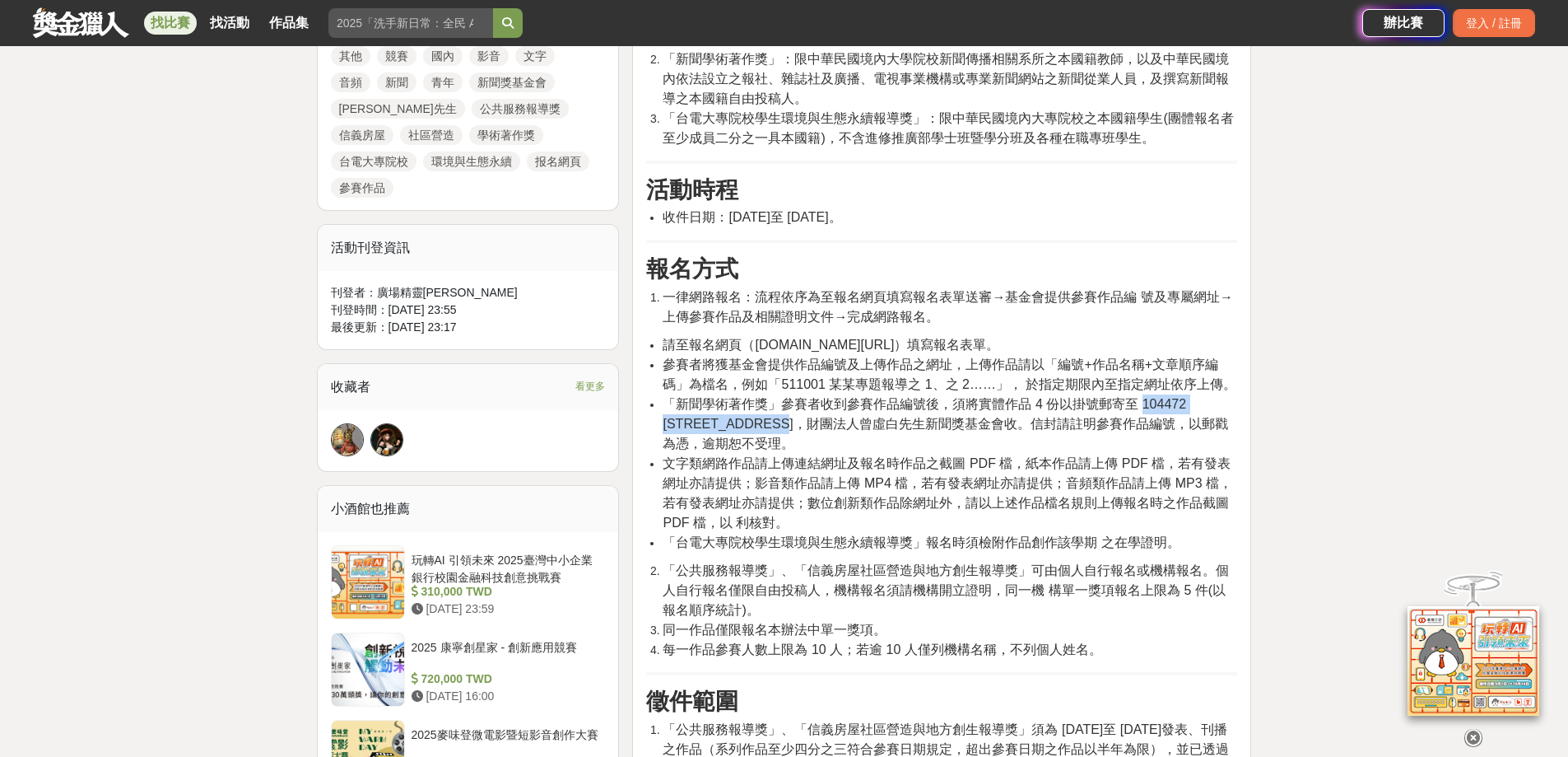
drag, startPoint x: 1143, startPoint y: 402, endPoint x: 785, endPoint y: 423, distance: 358.6
click at [785, 423] on span "「新聞學術著作獎」參賽者收到參賽作品編號後，須將實體作品 4 份以掛號郵寄至 104472 台北市中山區松江路 209 號，財團法人曾虛白先生新聞獎基金會收。…" at bounding box center [945, 423] width 565 height 54
copy span "104472 台北市中山區松江路 209 號"
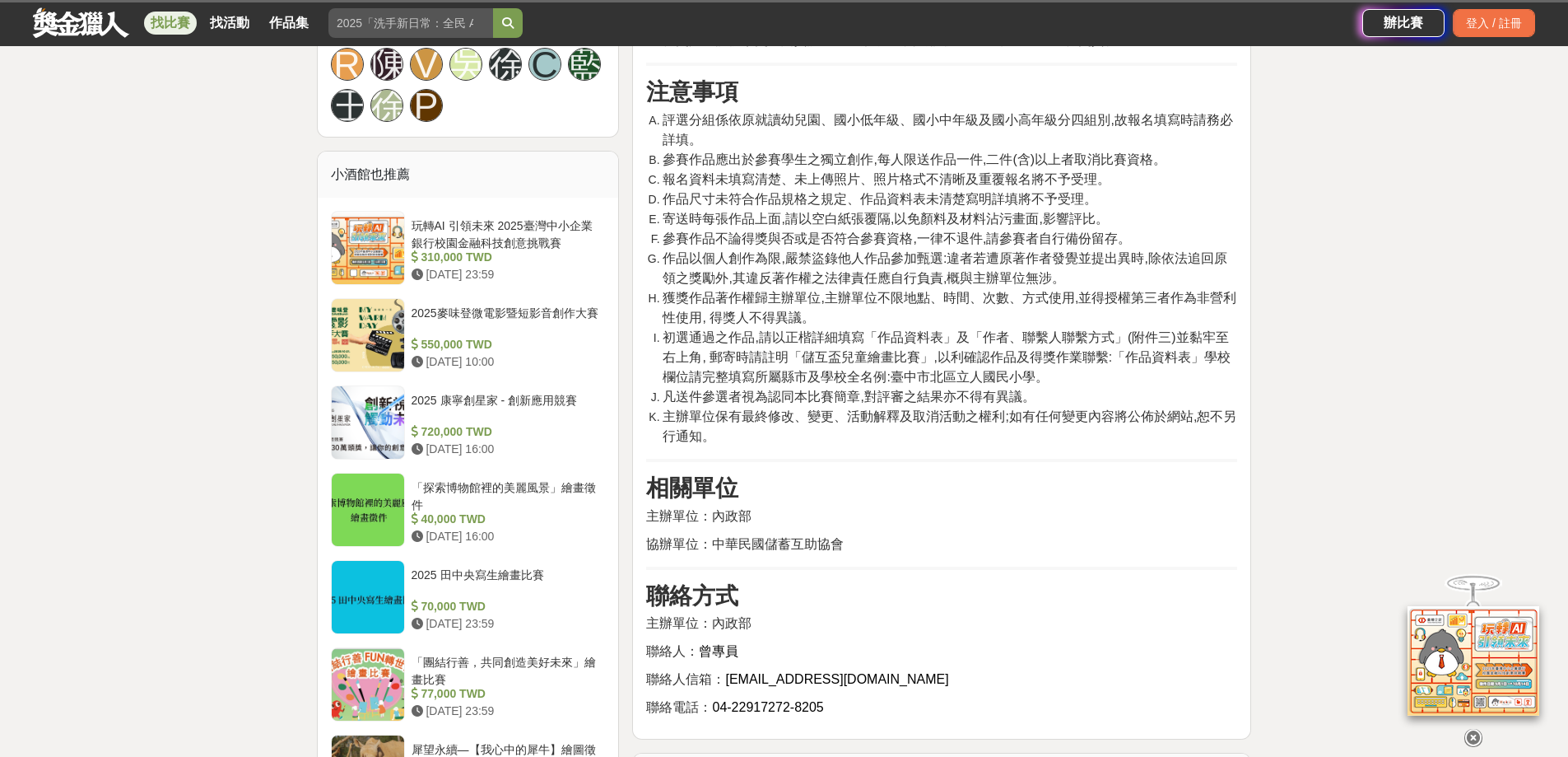
scroll to position [1482, 0]
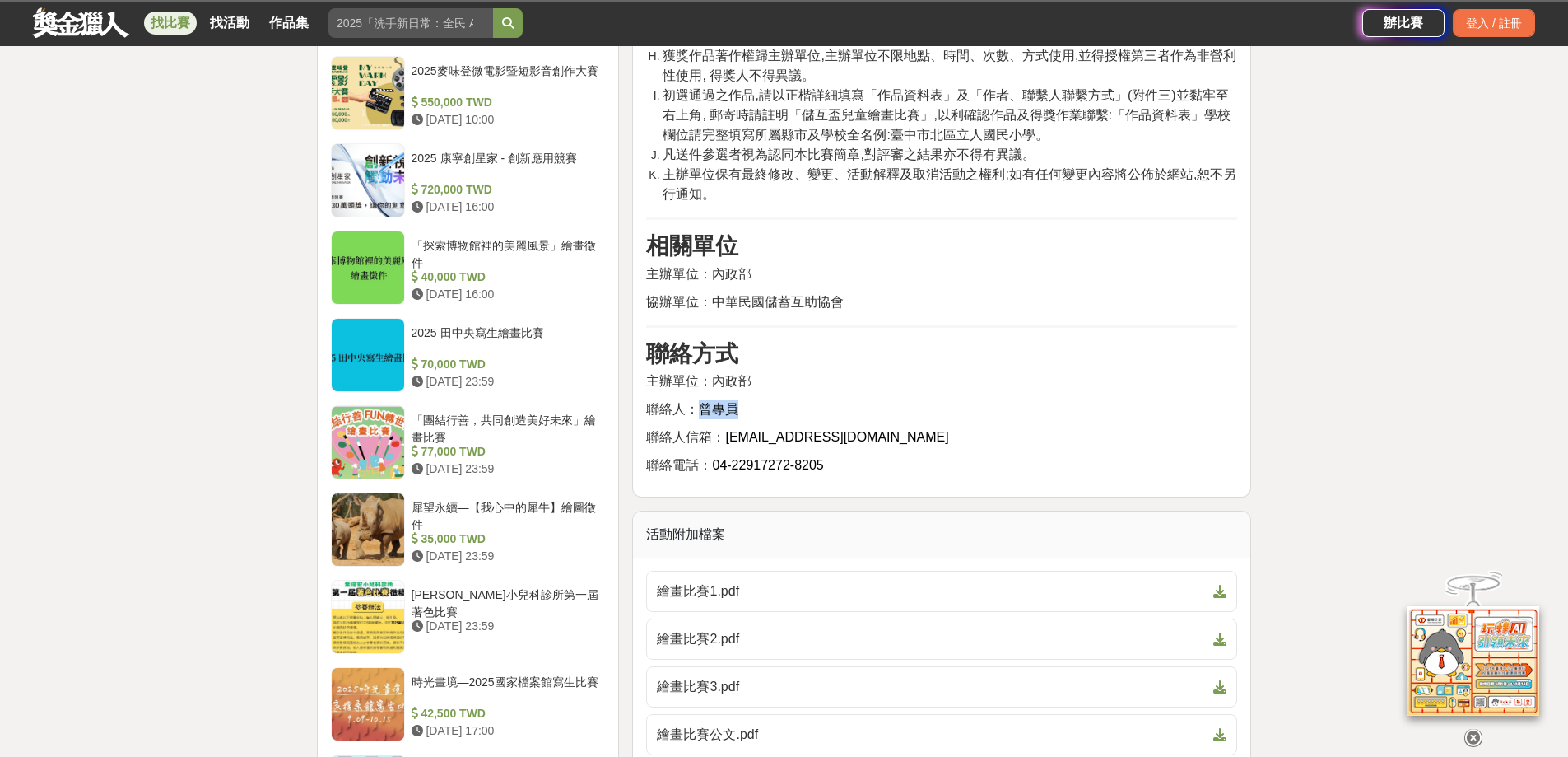
drag, startPoint x: 749, startPoint y: 436, endPoint x: 702, endPoint y: 443, distance: 47.5
click at [702, 419] on p "聯絡人： 曾專員" at bounding box center [941, 409] width 591 height 20
copy span "曾專員"
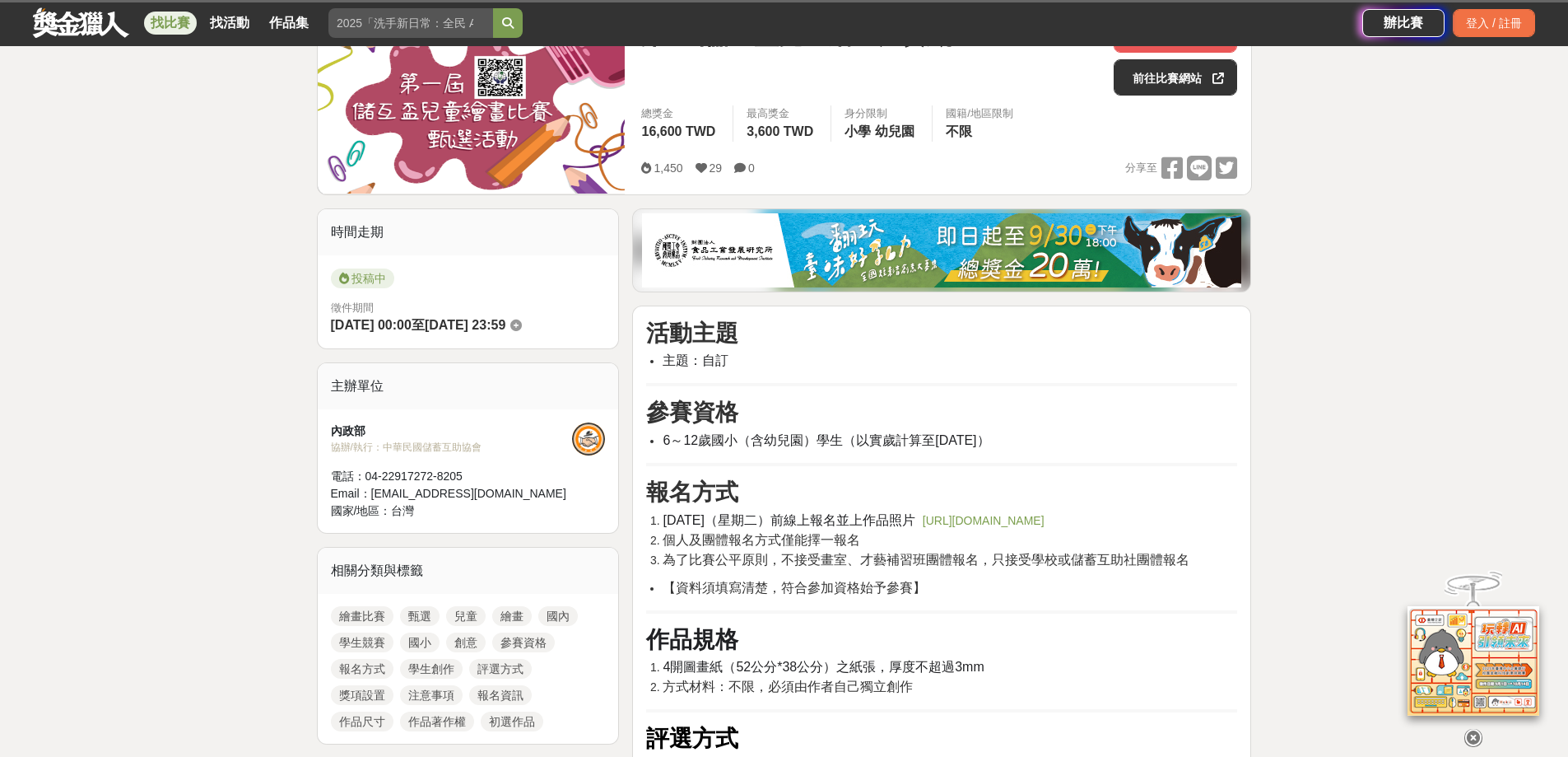
scroll to position [247, 0]
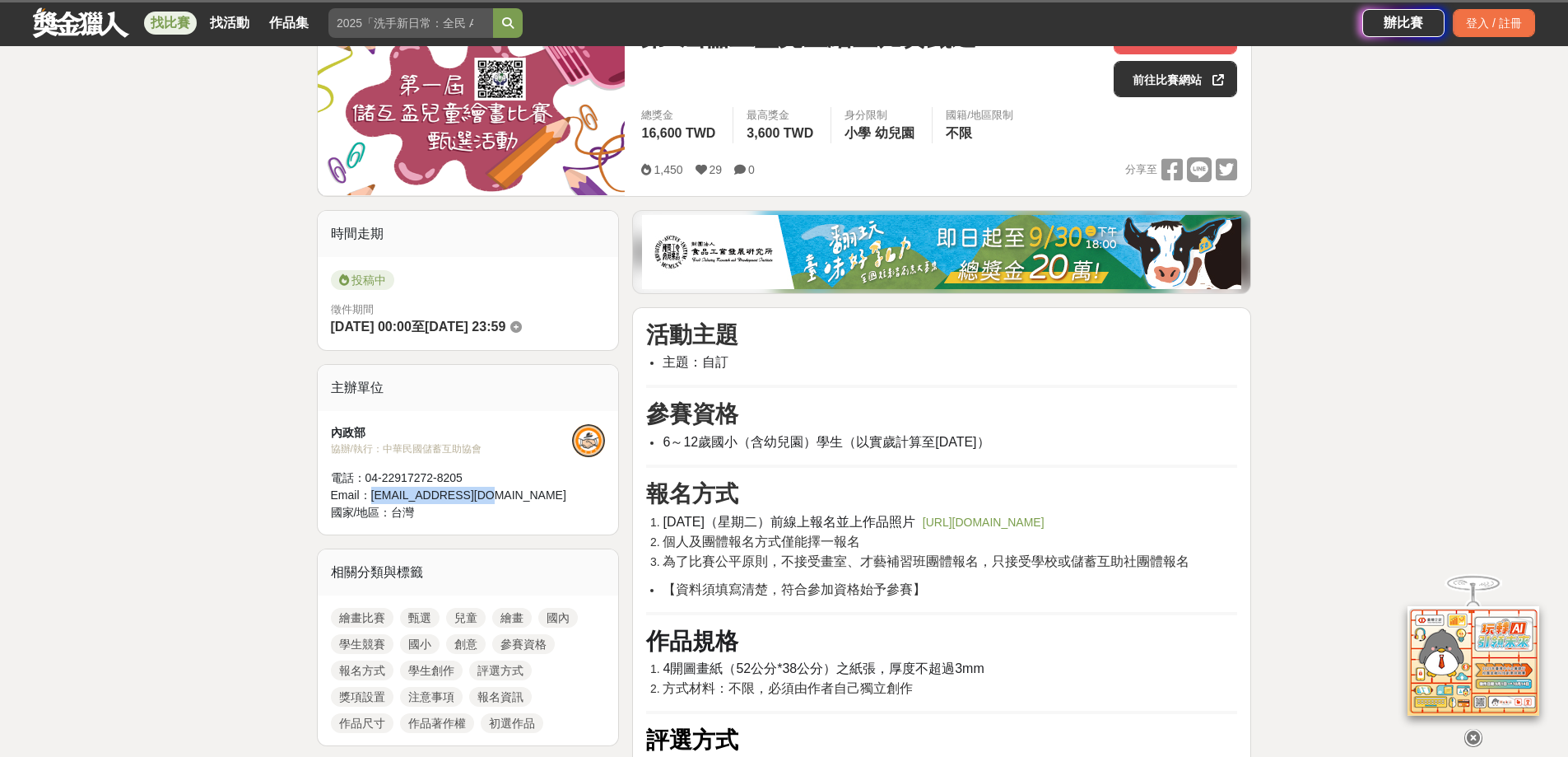
drag, startPoint x: 474, startPoint y: 496, endPoint x: 370, endPoint y: 499, distance: 104.0
click at [370, 499] on div "Email： [PERSON_NAME][EMAIL_ADDRESS][DOMAIN_NAME]" at bounding box center [452, 495] width 242 height 17
copy div "[EMAIL_ADDRESS][DOMAIN_NAME]"
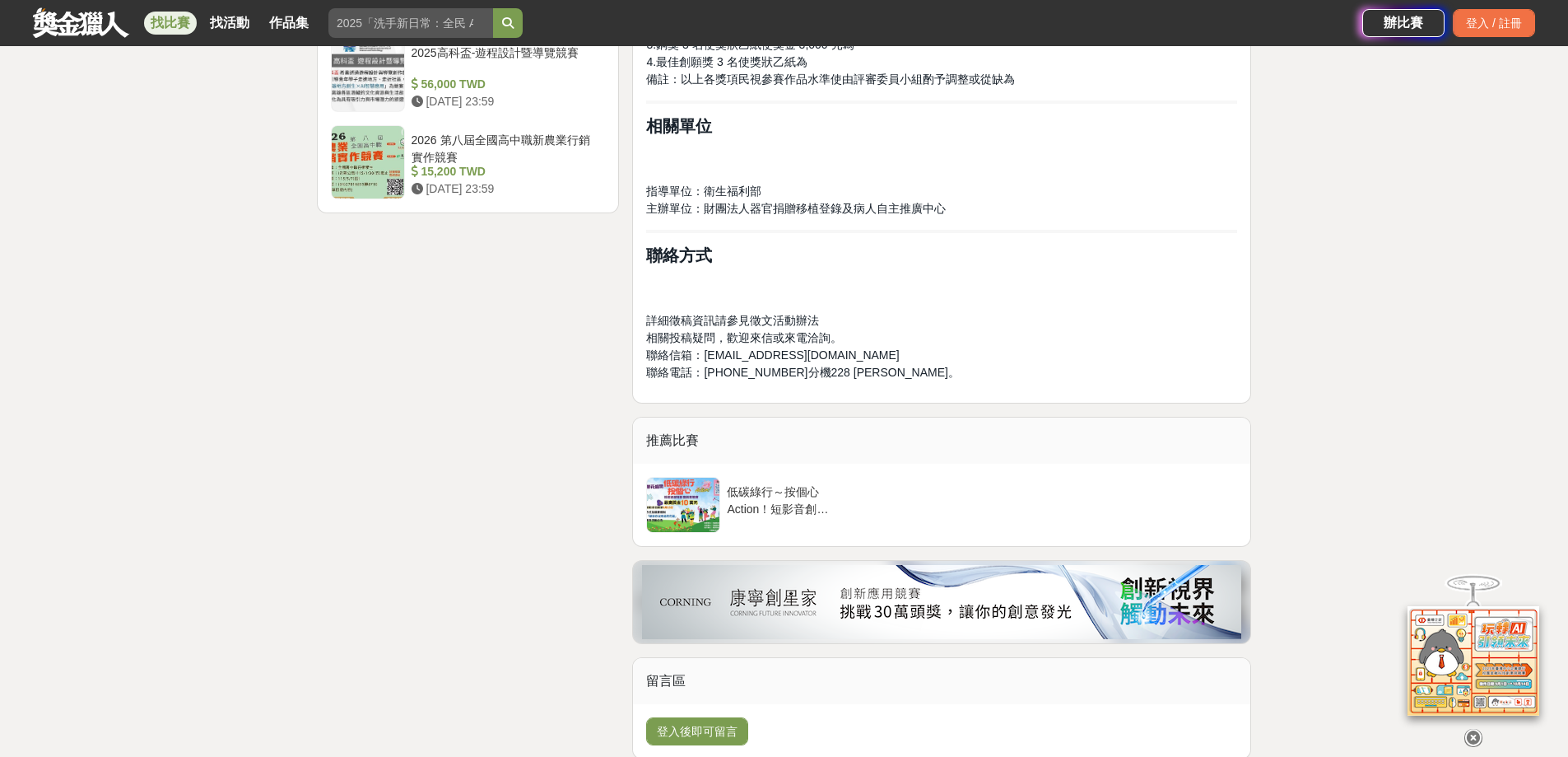
scroll to position [2306, 0]
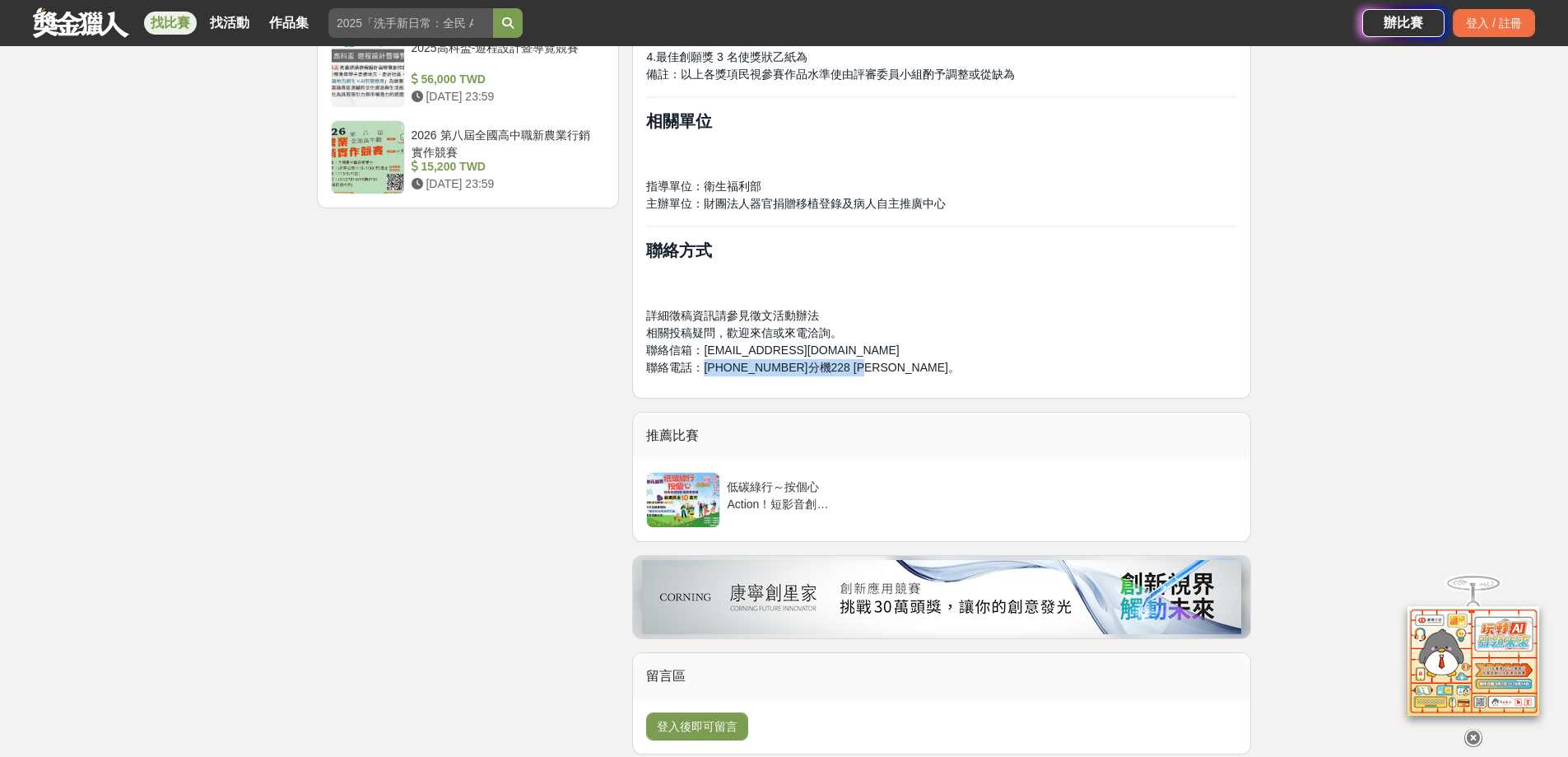
drag, startPoint x: 852, startPoint y: 367, endPoint x: 704, endPoint y: 373, distance: 148.1
click at [704, 373] on span "聯絡電話：[PHONE_NUMBER]分機228 [PERSON_NAME]。" at bounding box center [802, 367] width 313 height 13
copy span "[PHONE_NUMBER]分機228 陳小姐"
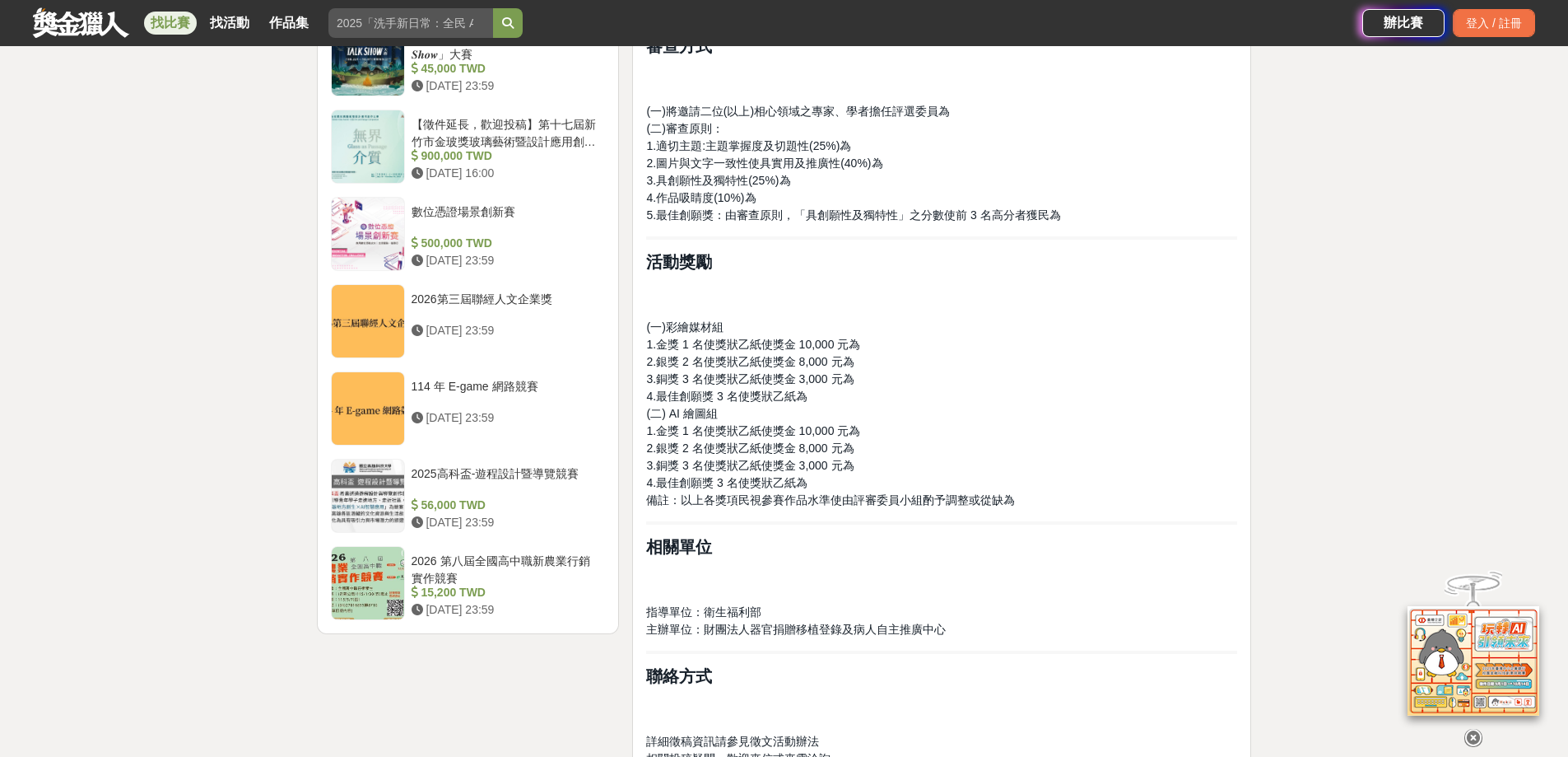
scroll to position [2141, 0]
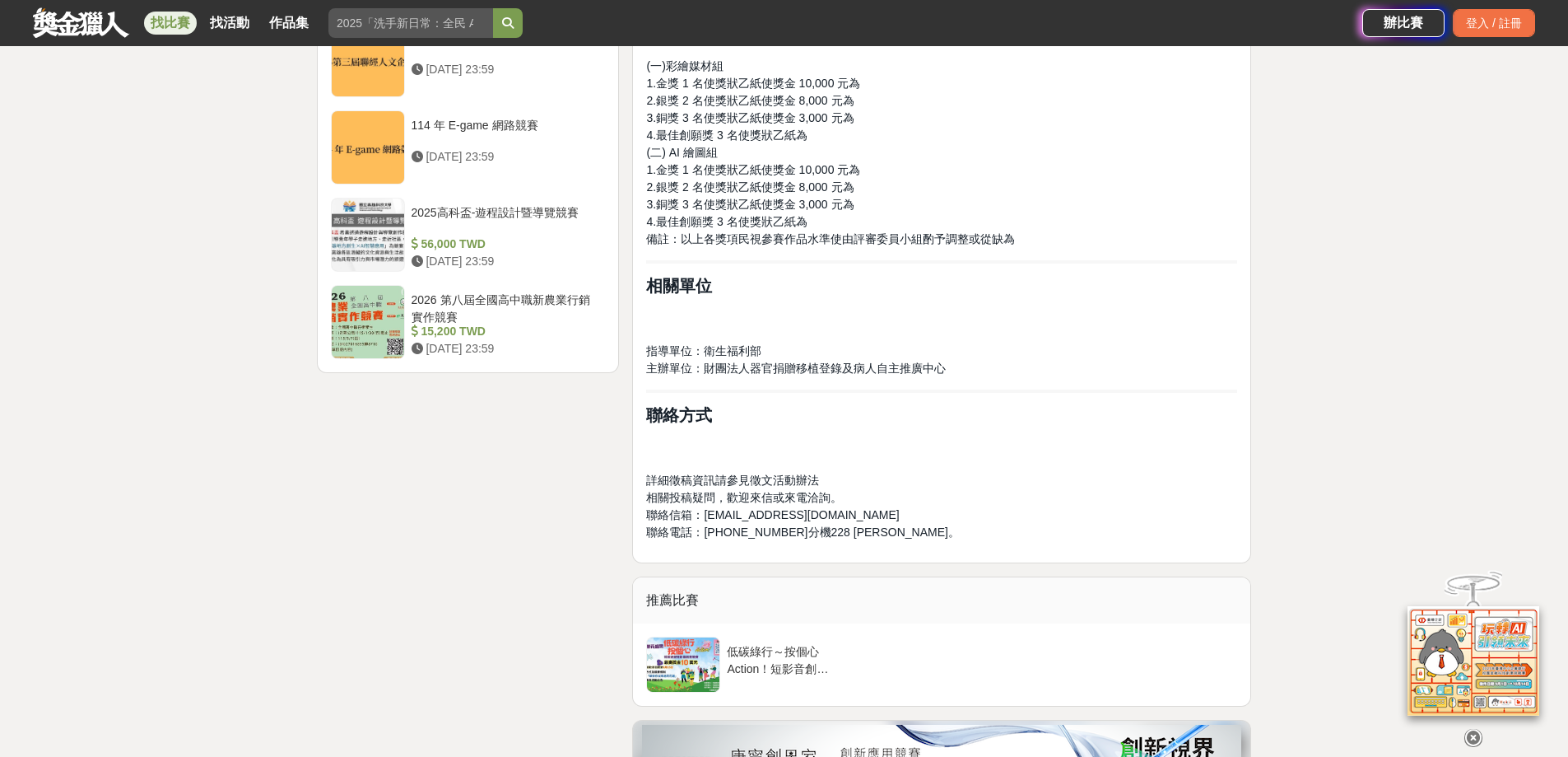
click at [814, 501] on span "相關投稿疑問，歡迎來信或來電洽詢。" at bounding box center [744, 497] width 196 height 13
drag, startPoint x: 790, startPoint y: 532, endPoint x: 775, endPoint y: 533, distance: 15.0
click at [775, 533] on span "聯絡電話：[PHONE_NUMBER]分機228 [PERSON_NAME]。" at bounding box center [802, 532] width 313 height 13
click at [776, 533] on span "聯絡電話：[PHONE_NUMBER]分機228 [PERSON_NAME]。" at bounding box center [802, 532] width 313 height 13
drag, startPoint x: 784, startPoint y: 527, endPoint x: 706, endPoint y: 529, distance: 78.0
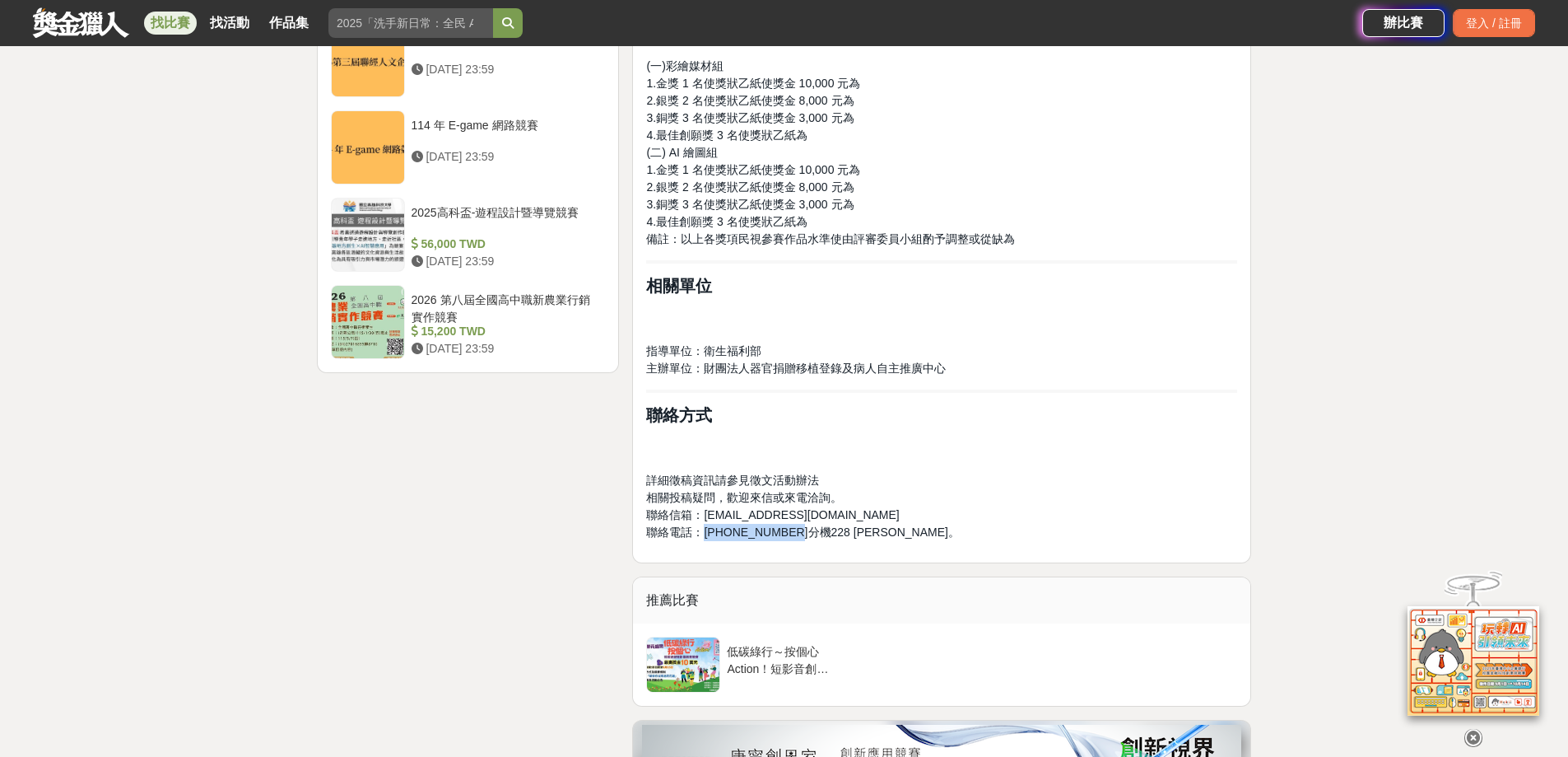
click at [706, 529] on span "聯絡電話：[PHONE_NUMBER]分機228 [PERSON_NAME]。" at bounding box center [802, 532] width 313 height 13
copy span "[PHONE_NUMBER]"
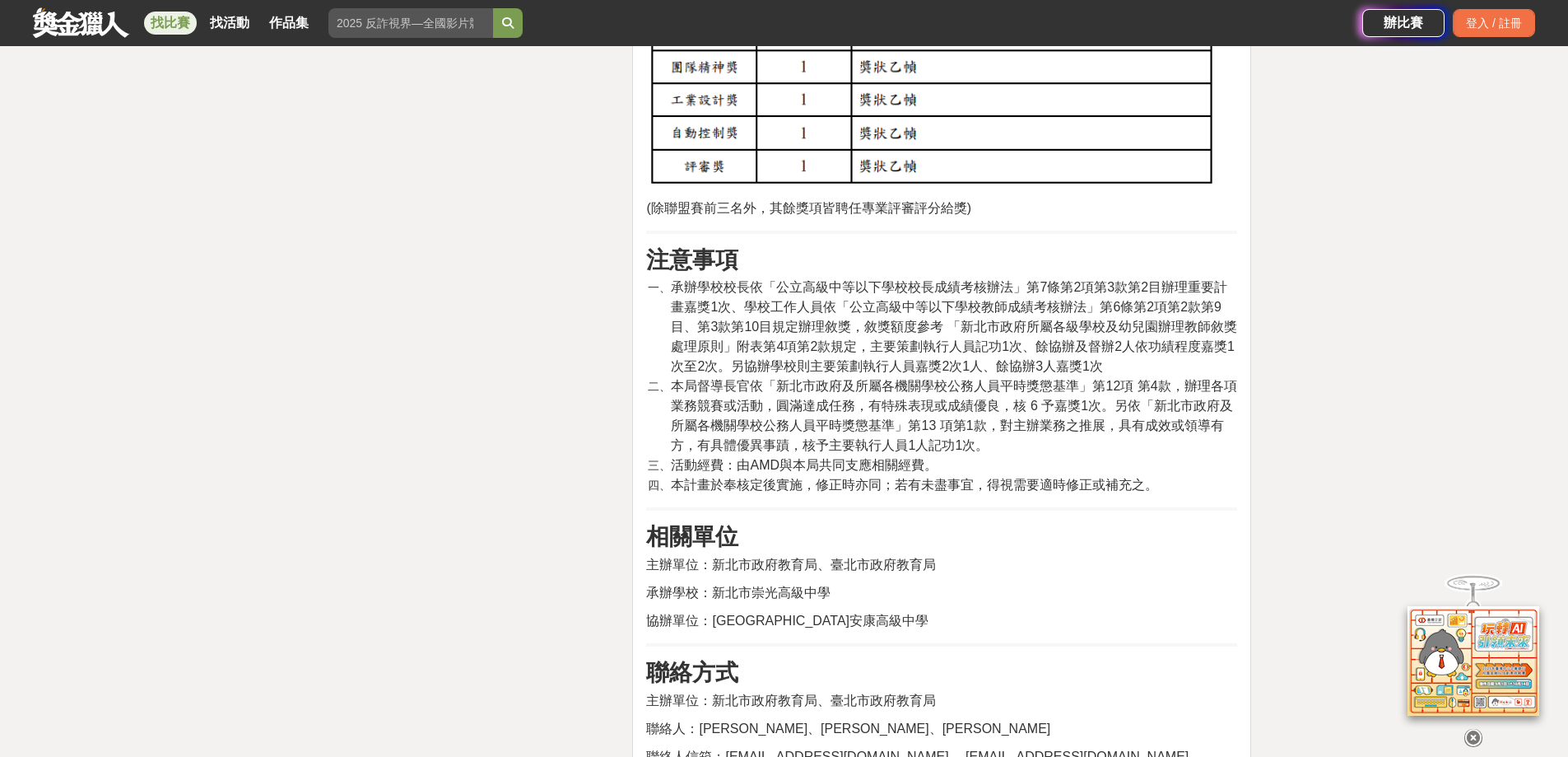
scroll to position [2883, 0]
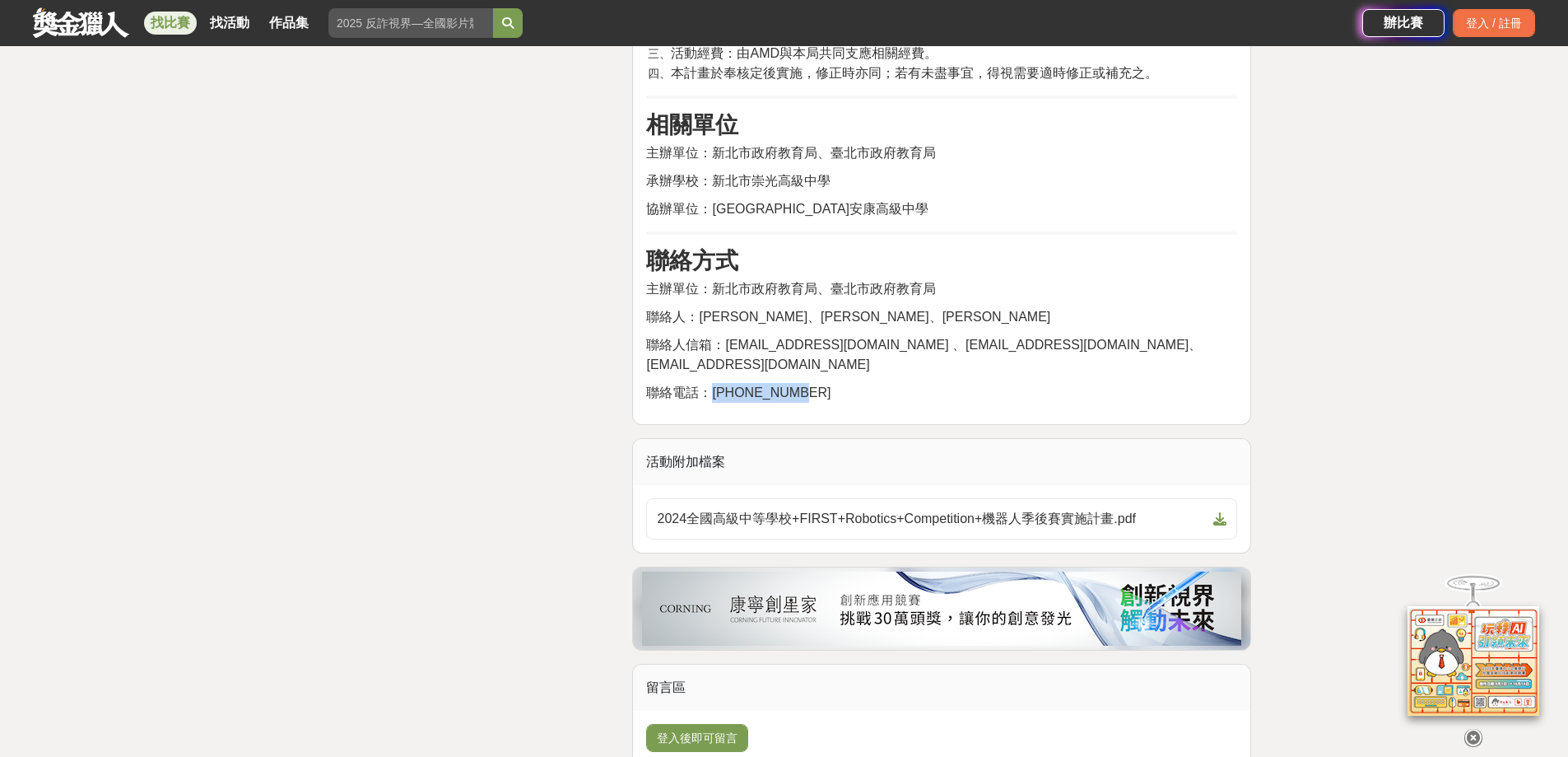
drag, startPoint x: 715, startPoint y: 367, endPoint x: 799, endPoint y: 373, distance: 84.2
click at [799, 383] on p "聯絡電話：[PHONE_NUMBER]" at bounding box center [941, 393] width 591 height 20
copy span "02-29112543"
